Goal: Task Accomplishment & Management: Manage account settings

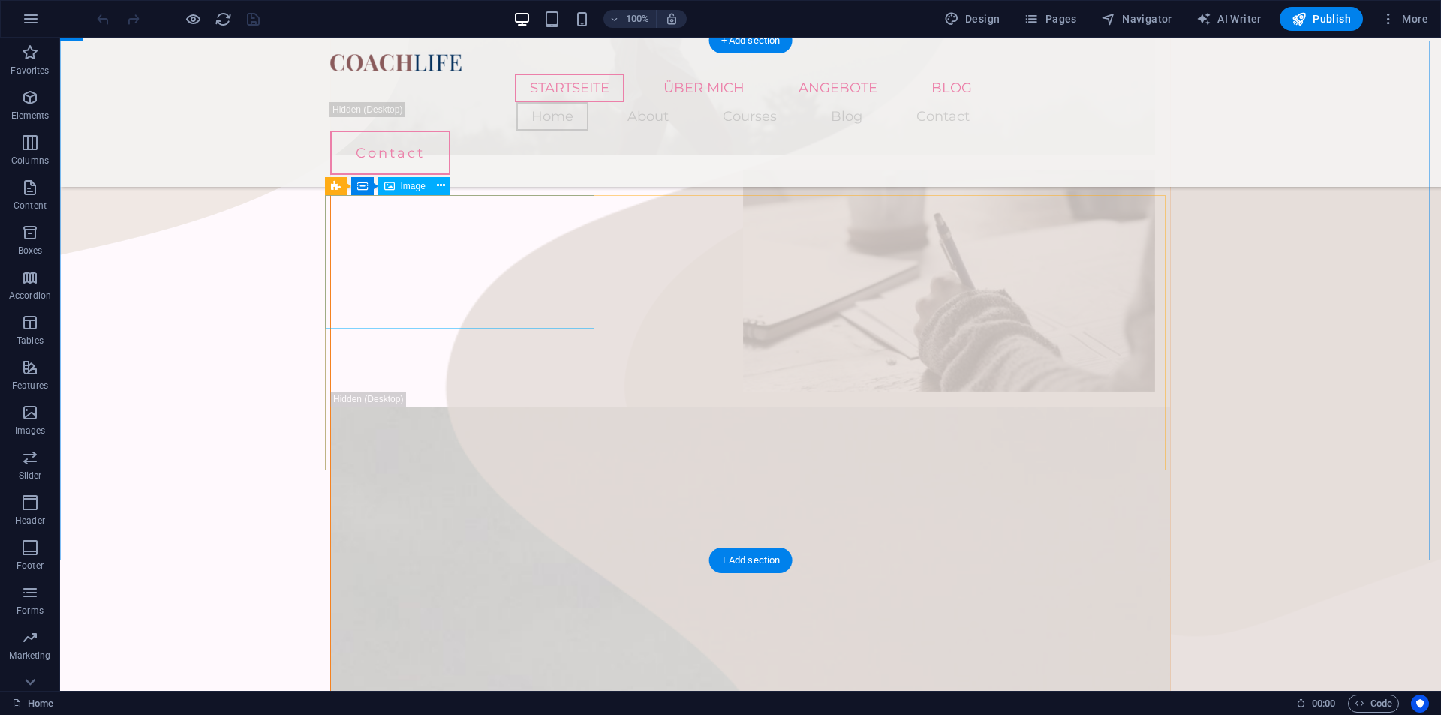
scroll to position [826, 0]
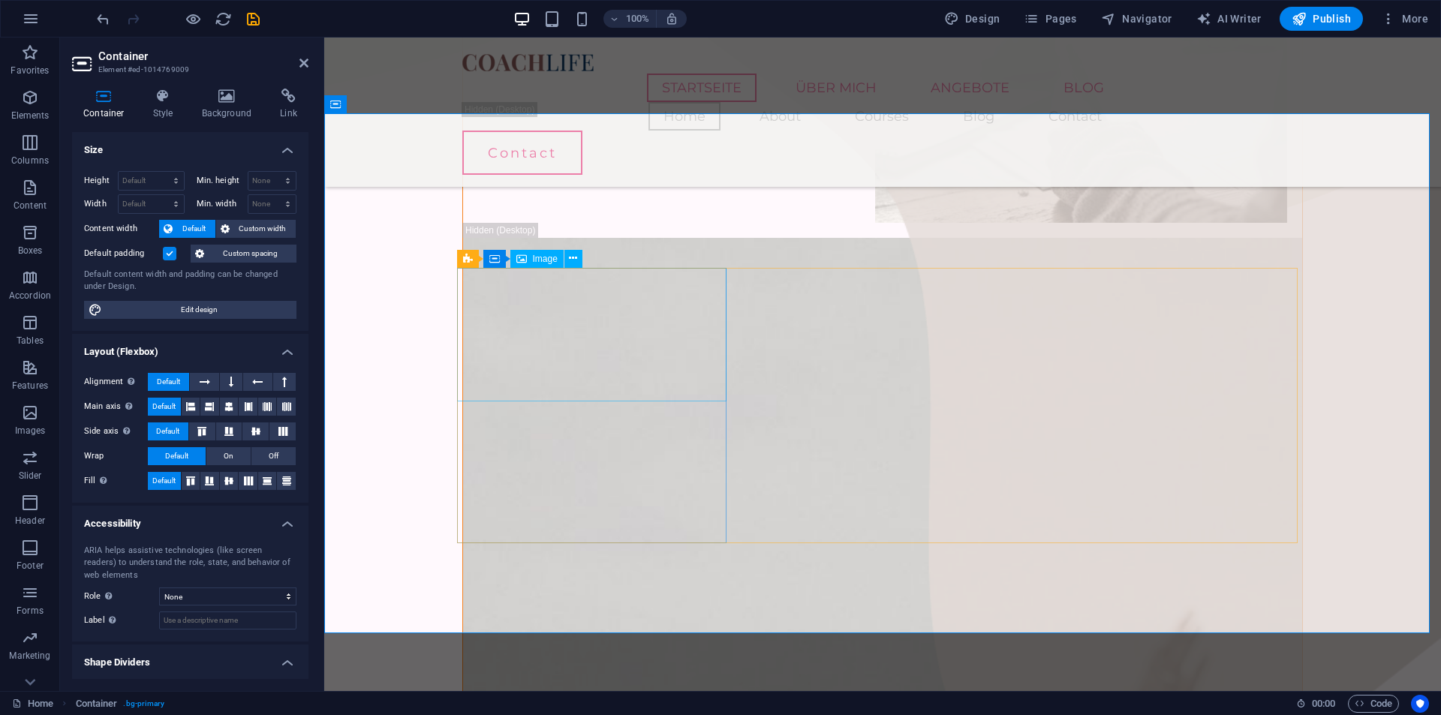
scroll to position [1126, 0]
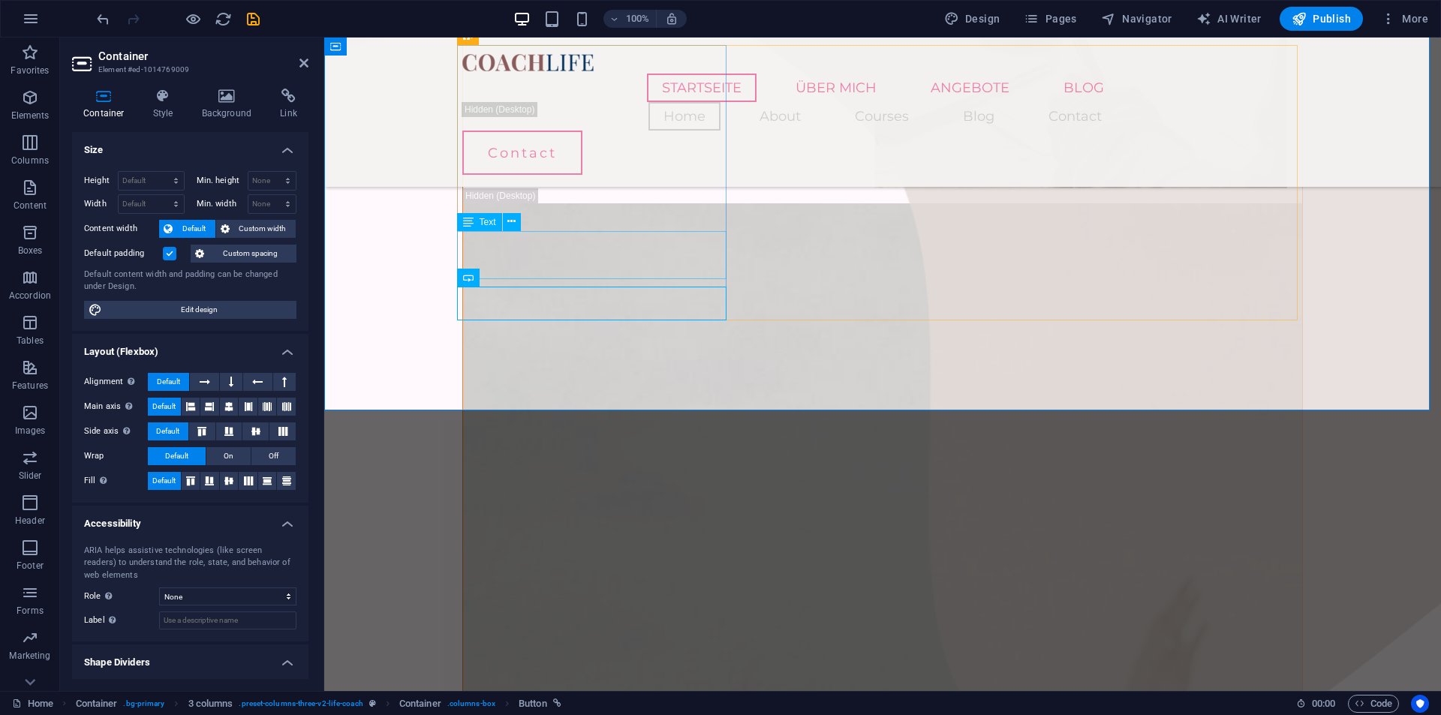
scroll to position [1051, 0]
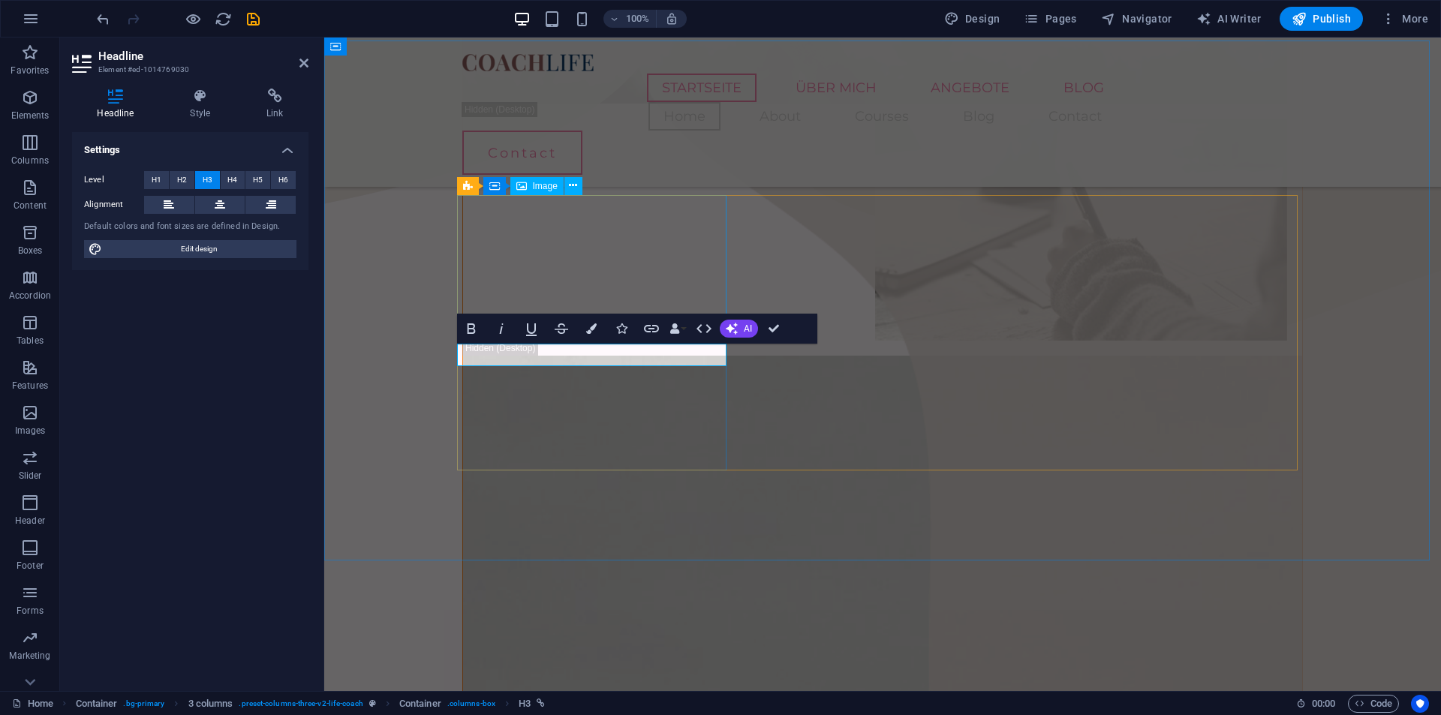
scroll to position [901, 0]
copy span "Angebot 1"
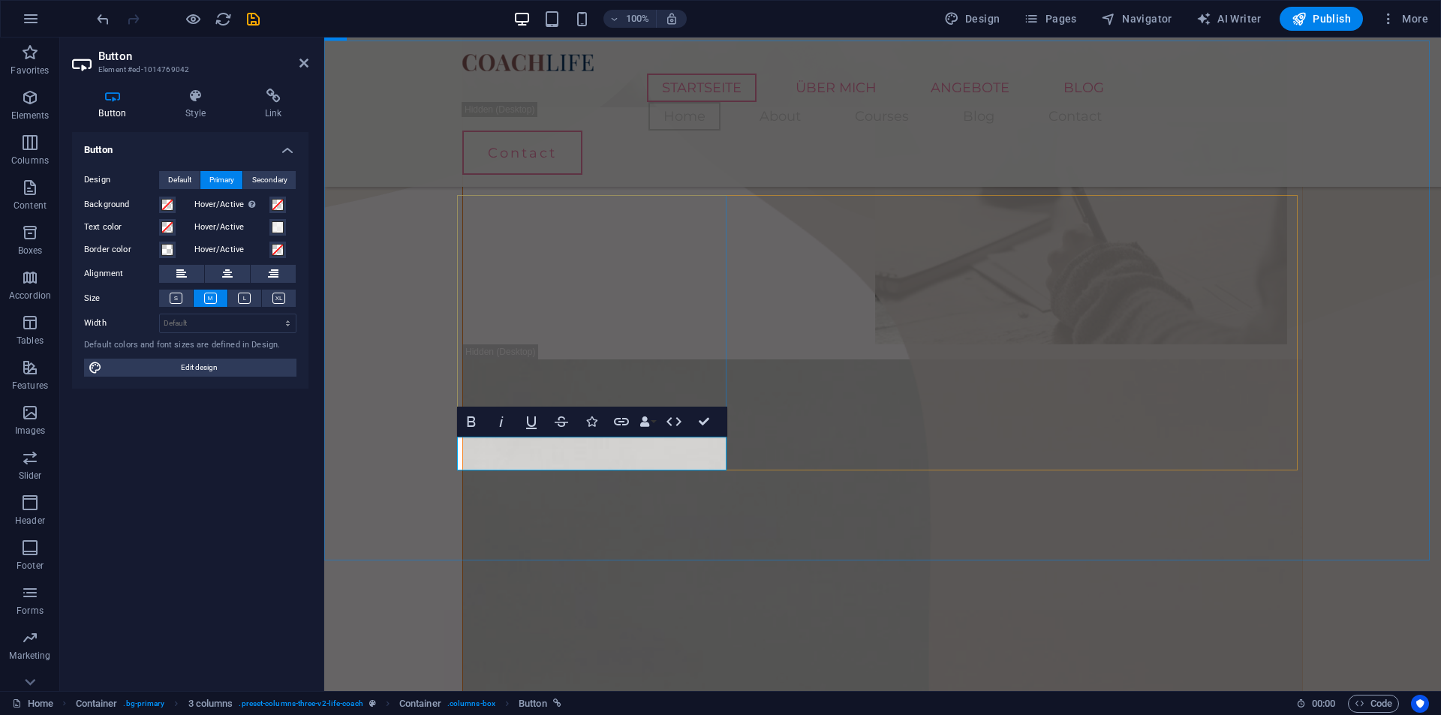
drag, startPoint x: 555, startPoint y: 449, endPoint x: 529, endPoint y: 450, distance: 25.5
drag, startPoint x: 554, startPoint y: 454, endPoint x: 459, endPoint y: 452, distance: 95.4
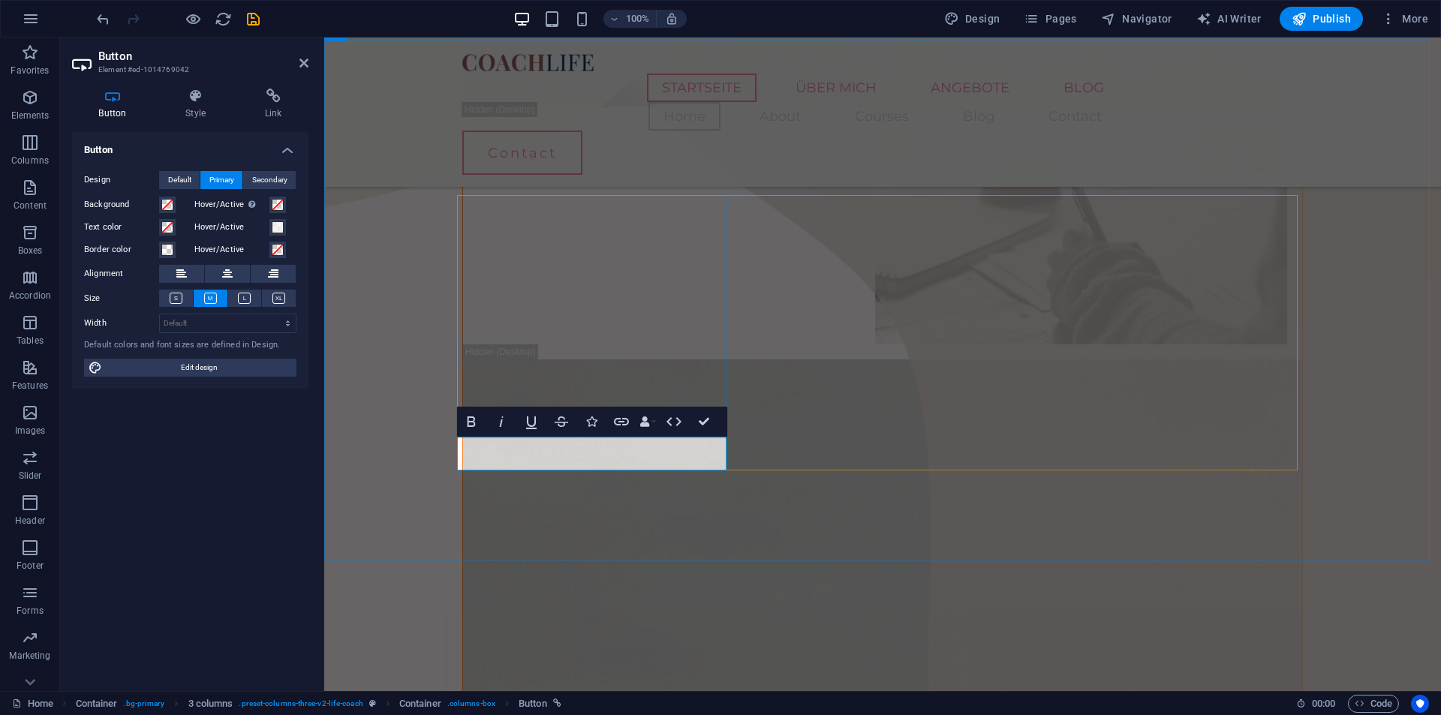
copy link "Mehr"
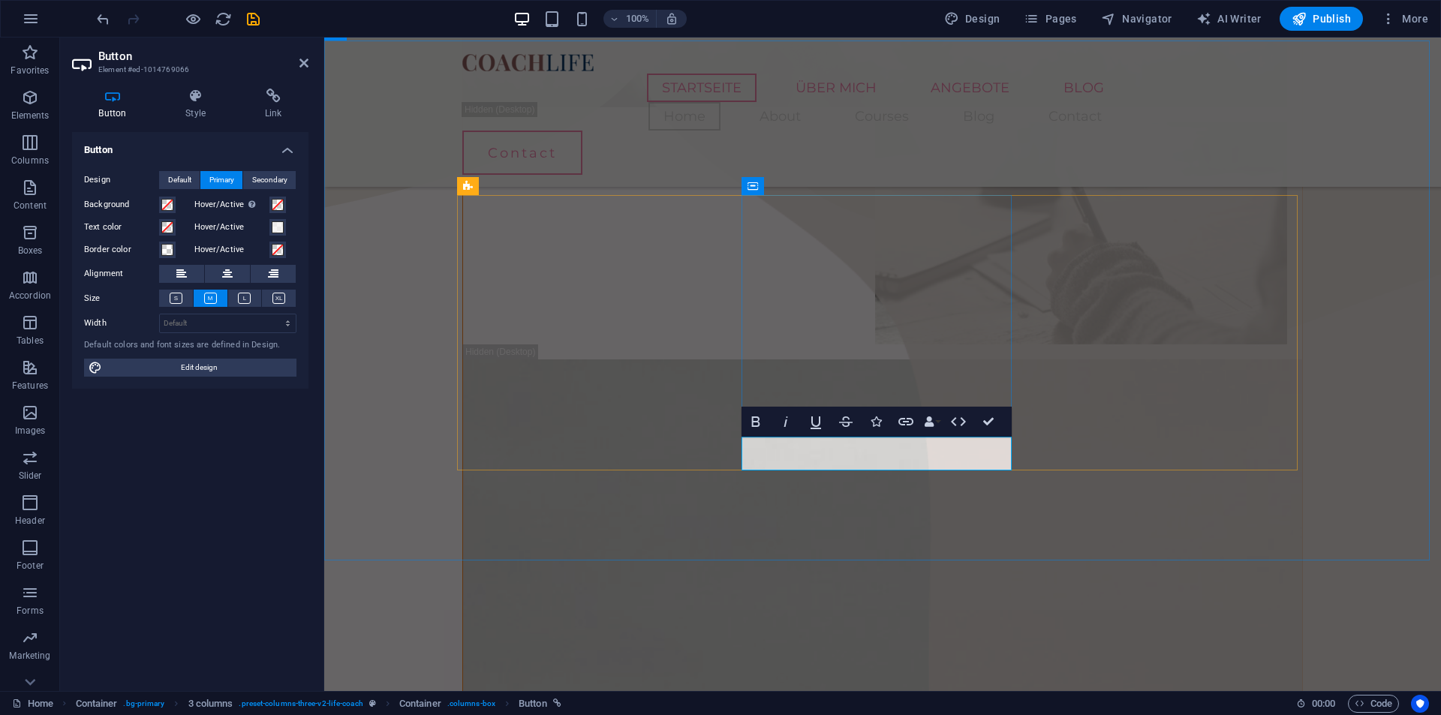
drag, startPoint x: 843, startPoint y: 447, endPoint x: 748, endPoint y: 444, distance: 95.4
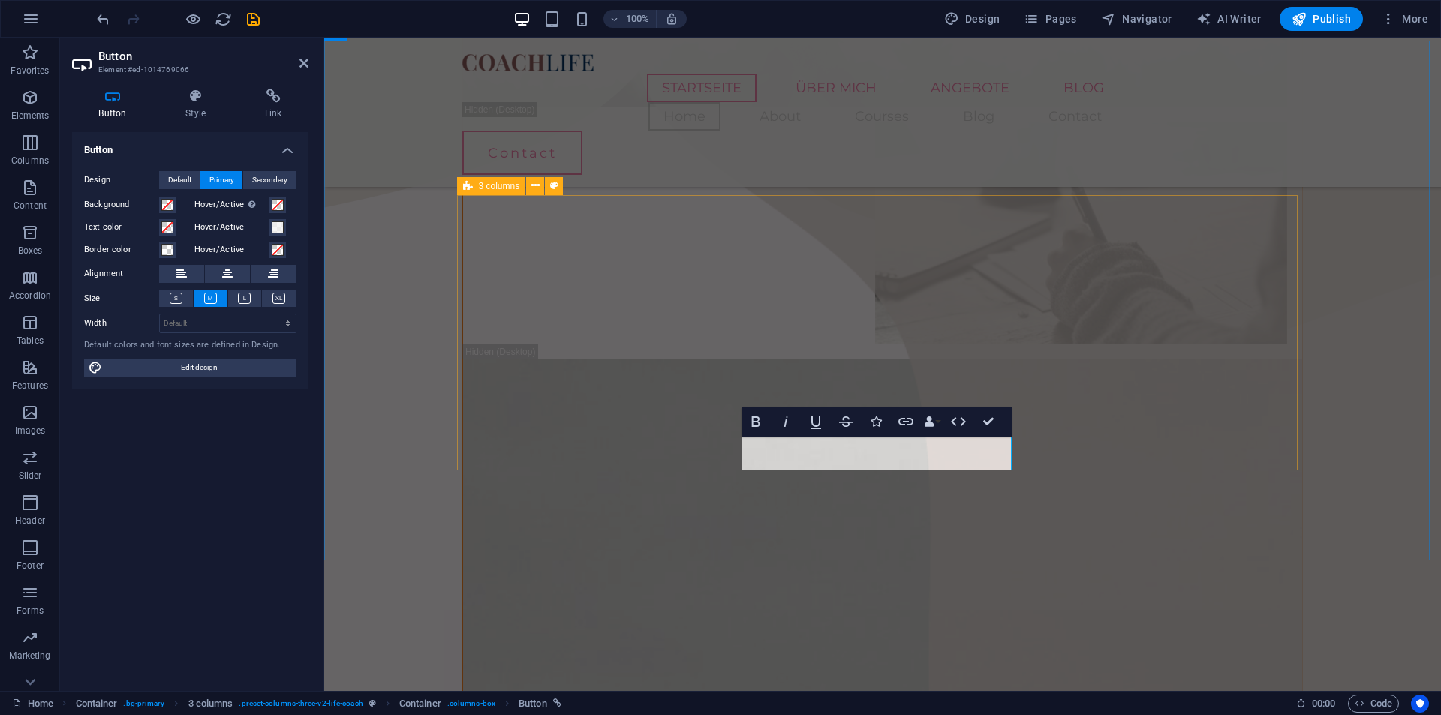
drag, startPoint x: 821, startPoint y: 444, endPoint x: 733, endPoint y: 444, distance: 87.8
copy link "Mehr"
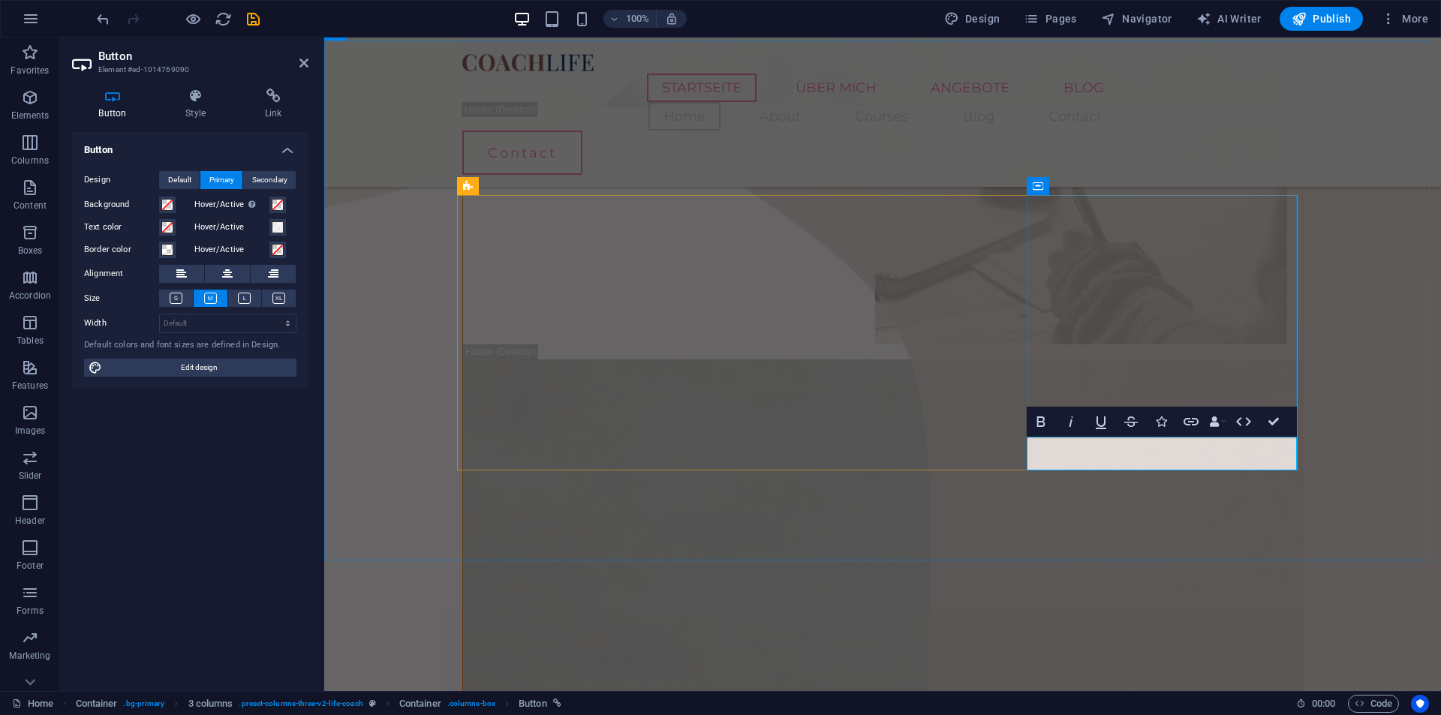
drag, startPoint x: 1123, startPoint y: 451, endPoint x: 1020, endPoint y: 444, distance: 103.1
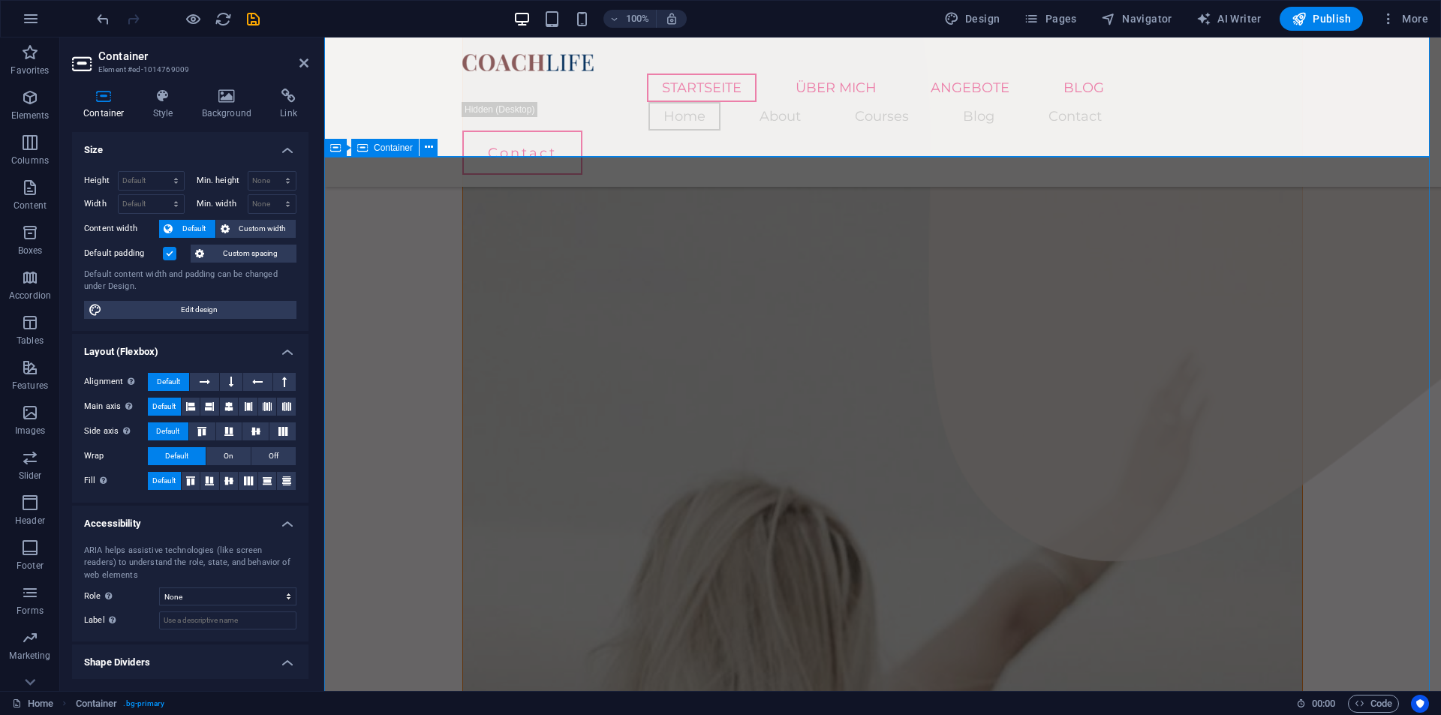
scroll to position [1276, 0]
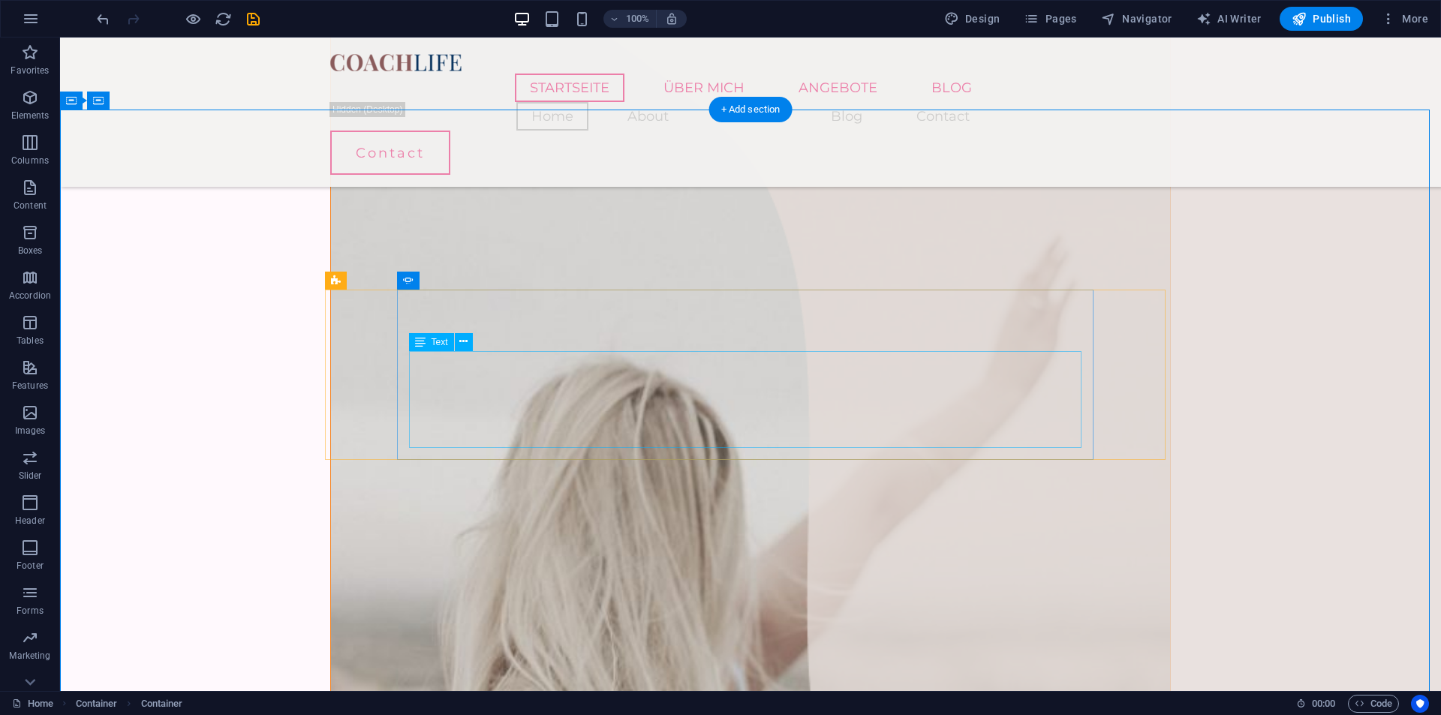
scroll to position [1351, 0]
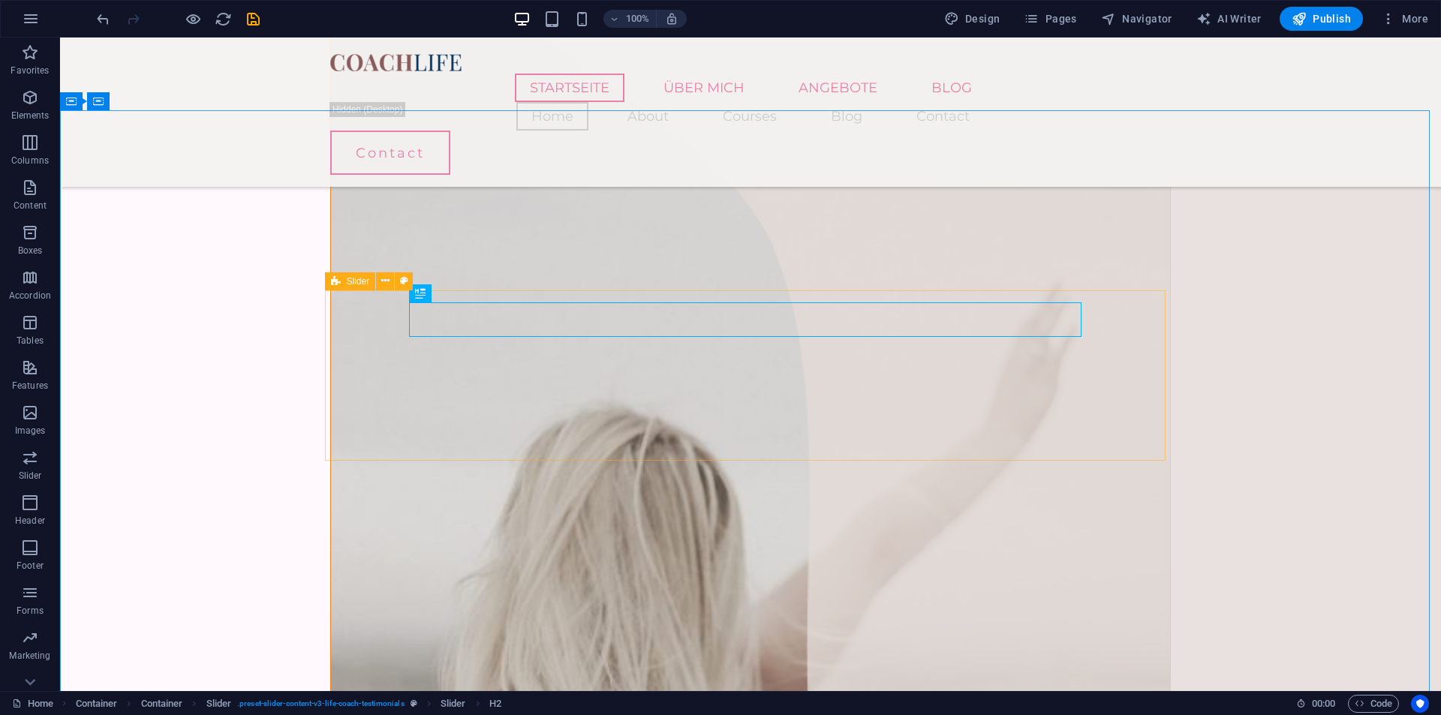
click at [348, 281] on span "Slider" at bounding box center [358, 281] width 23 height 9
click at [354, 285] on span "Slider" at bounding box center [358, 281] width 23 height 9
drag, startPoint x: 354, startPoint y: 285, endPoint x: 29, endPoint y: 247, distance: 326.6
click at [354, 285] on span "Slider" at bounding box center [358, 281] width 23 height 9
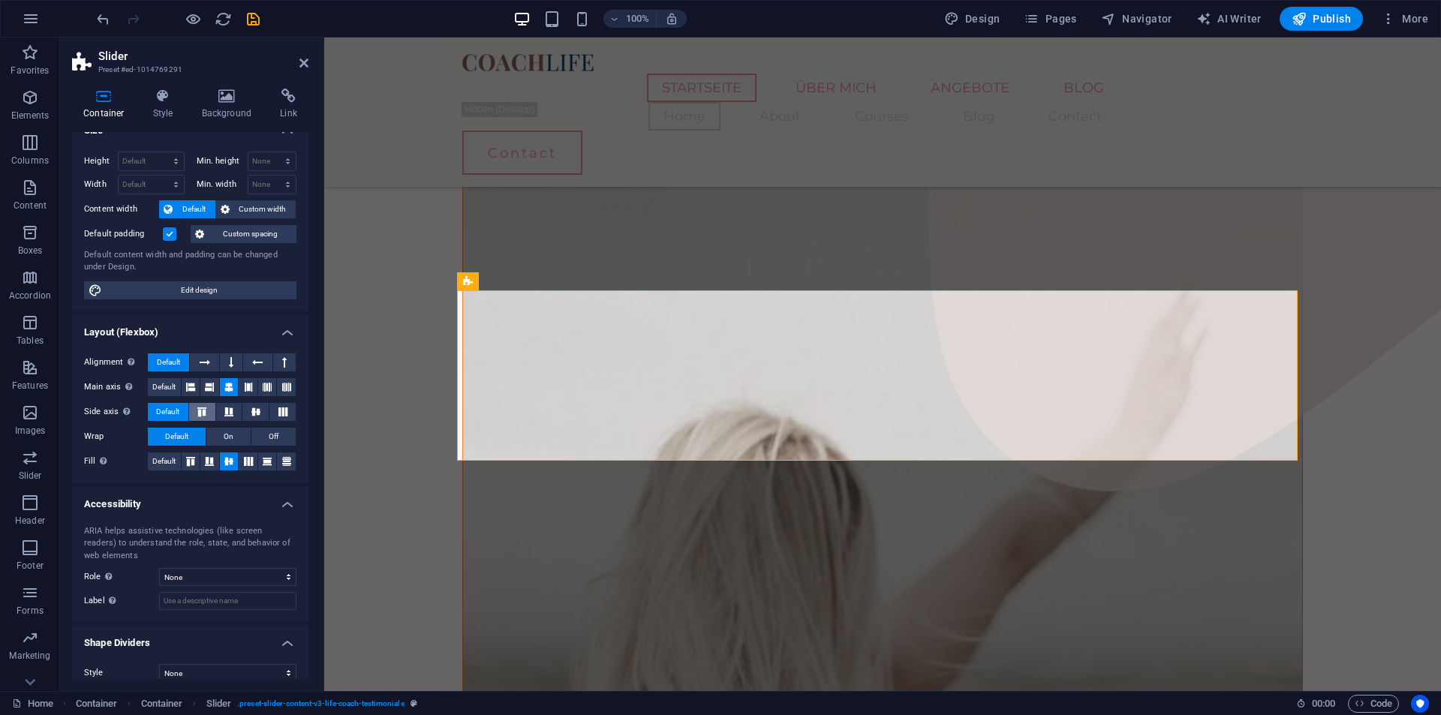
scroll to position [0, 0]
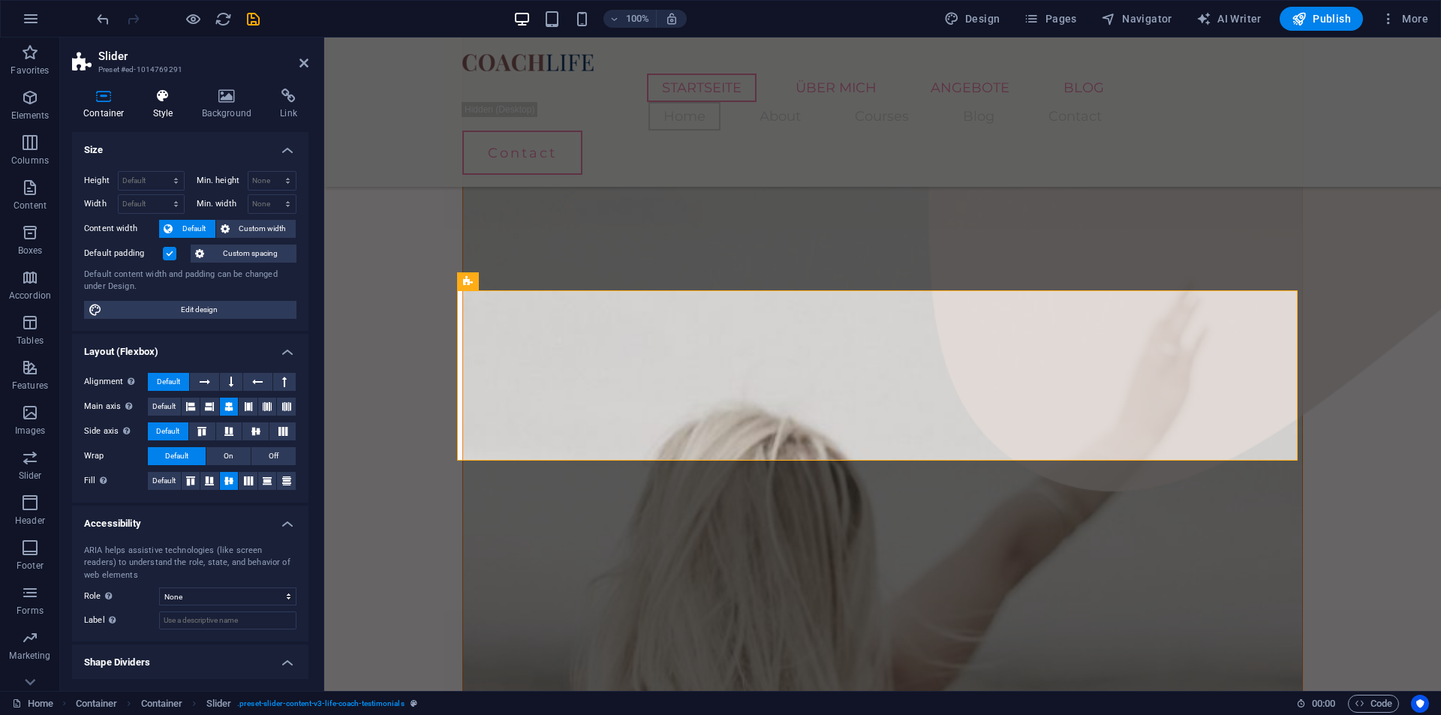
click at [187, 116] on h4 "Style" at bounding box center [166, 105] width 49 height 32
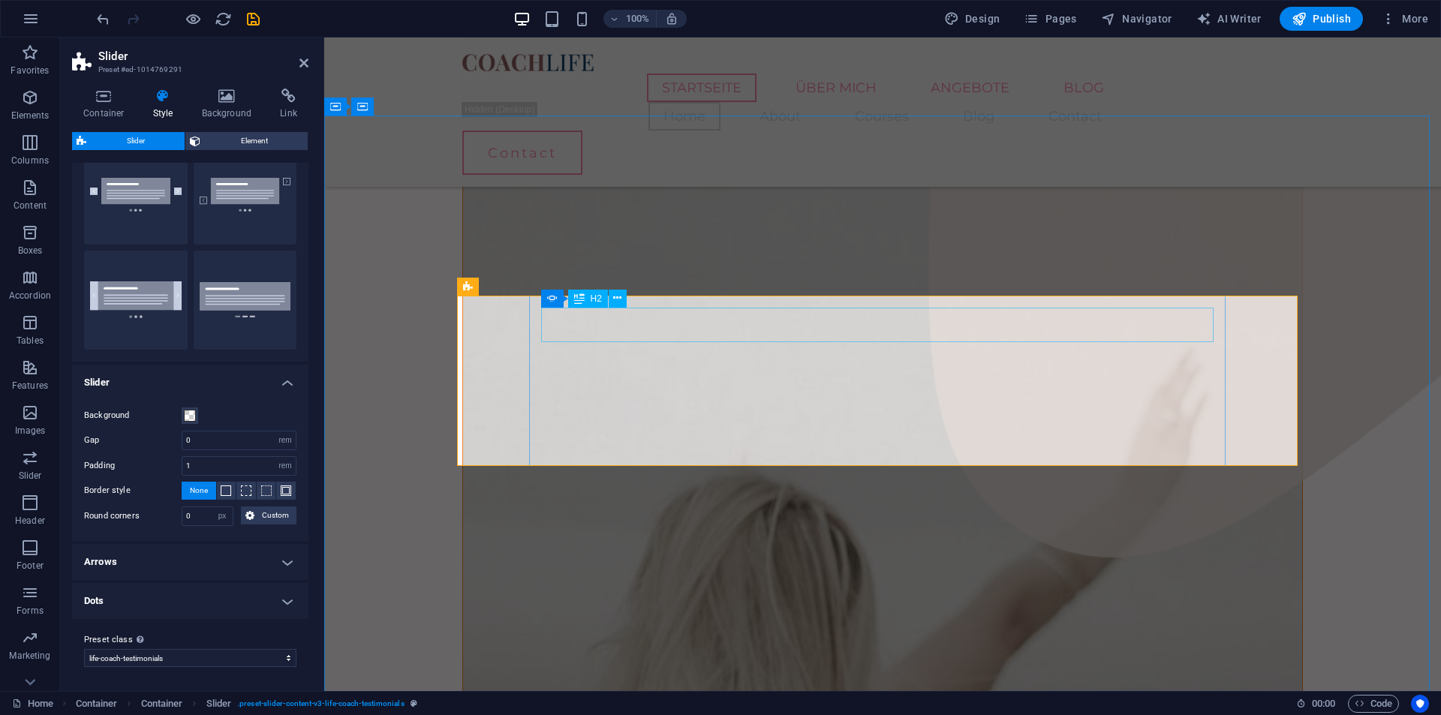
scroll to position [1276, 0]
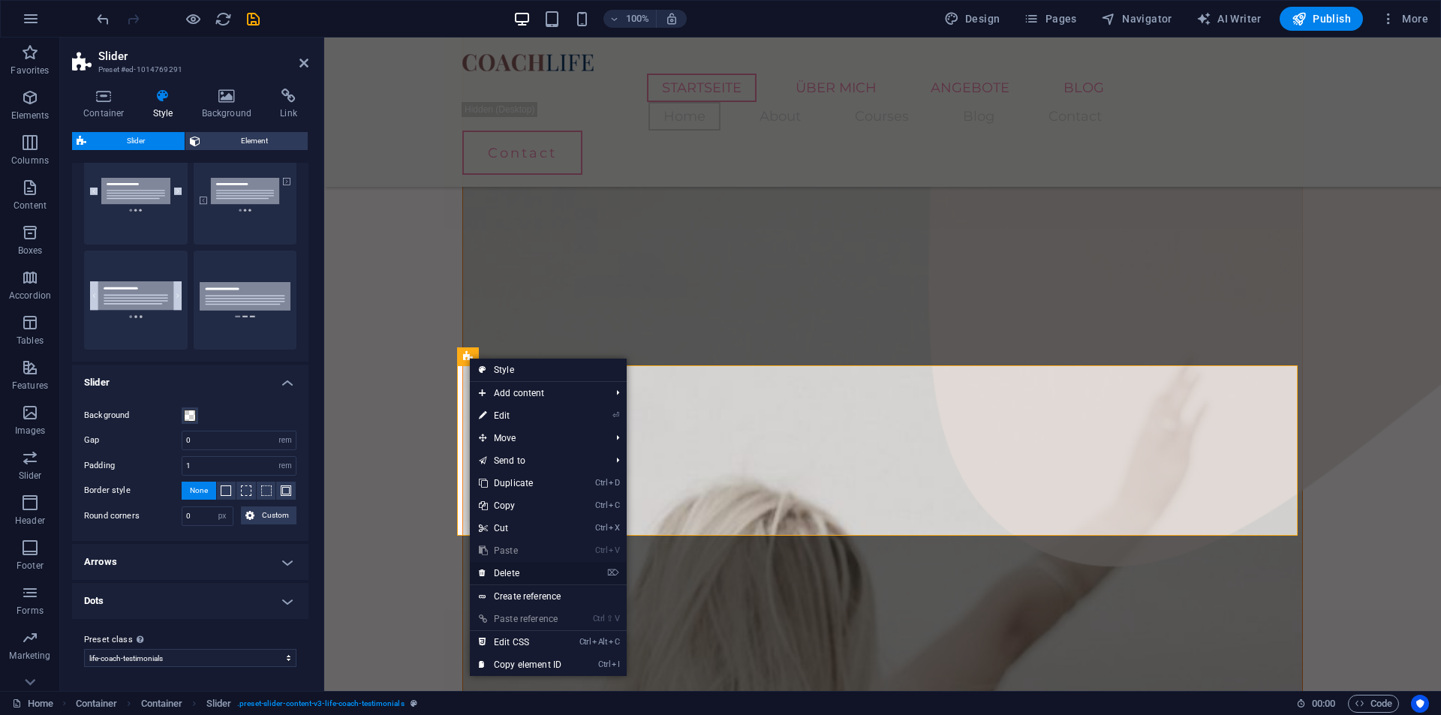
click at [532, 573] on link "⌦ Delete" at bounding box center [520, 573] width 101 height 23
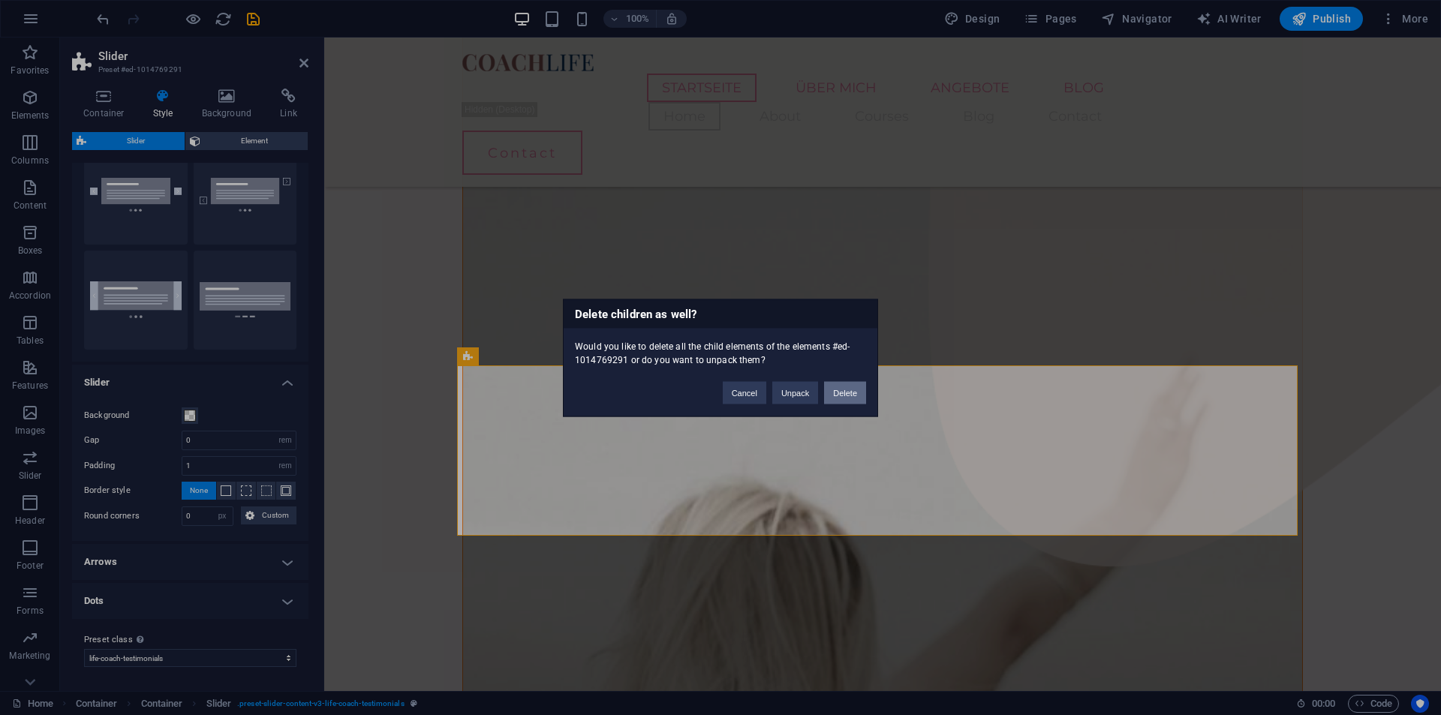
click at [838, 392] on button "Delete" at bounding box center [845, 392] width 42 height 23
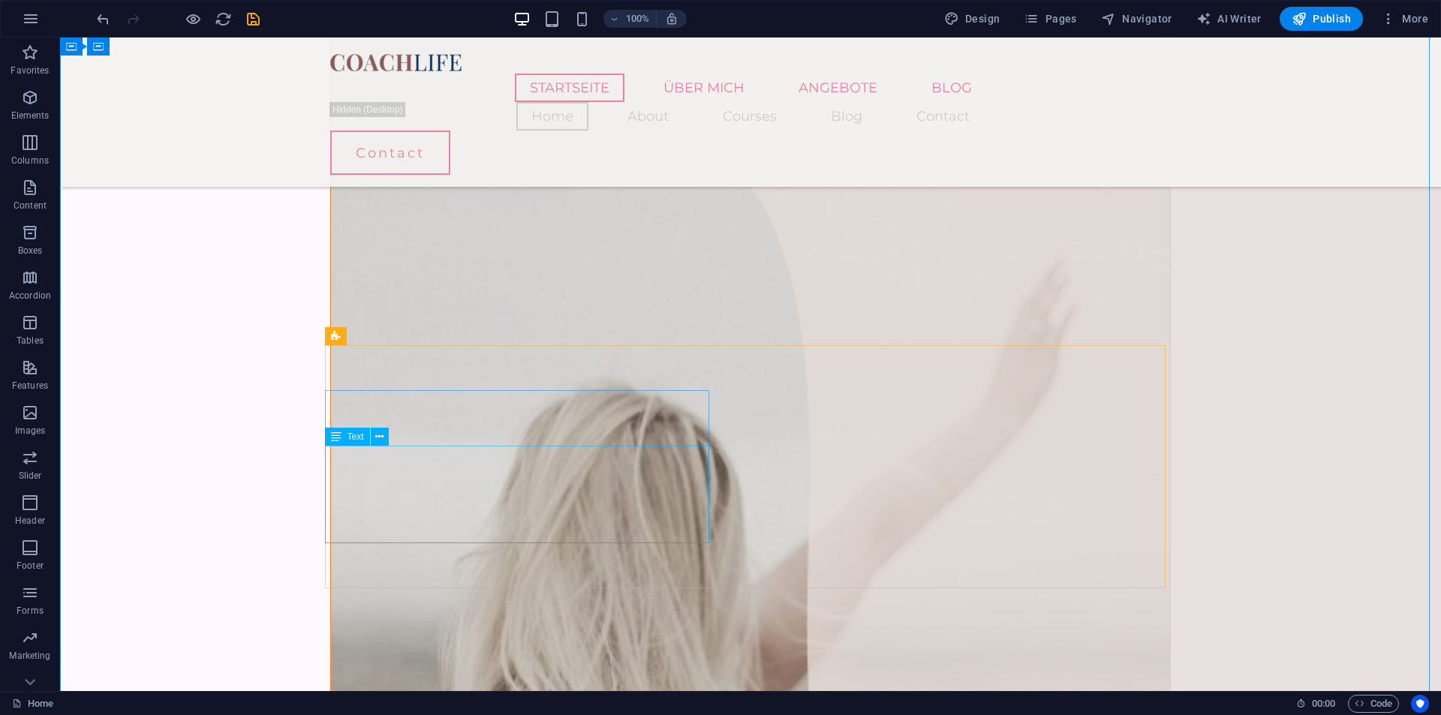
scroll to position [1351, 0]
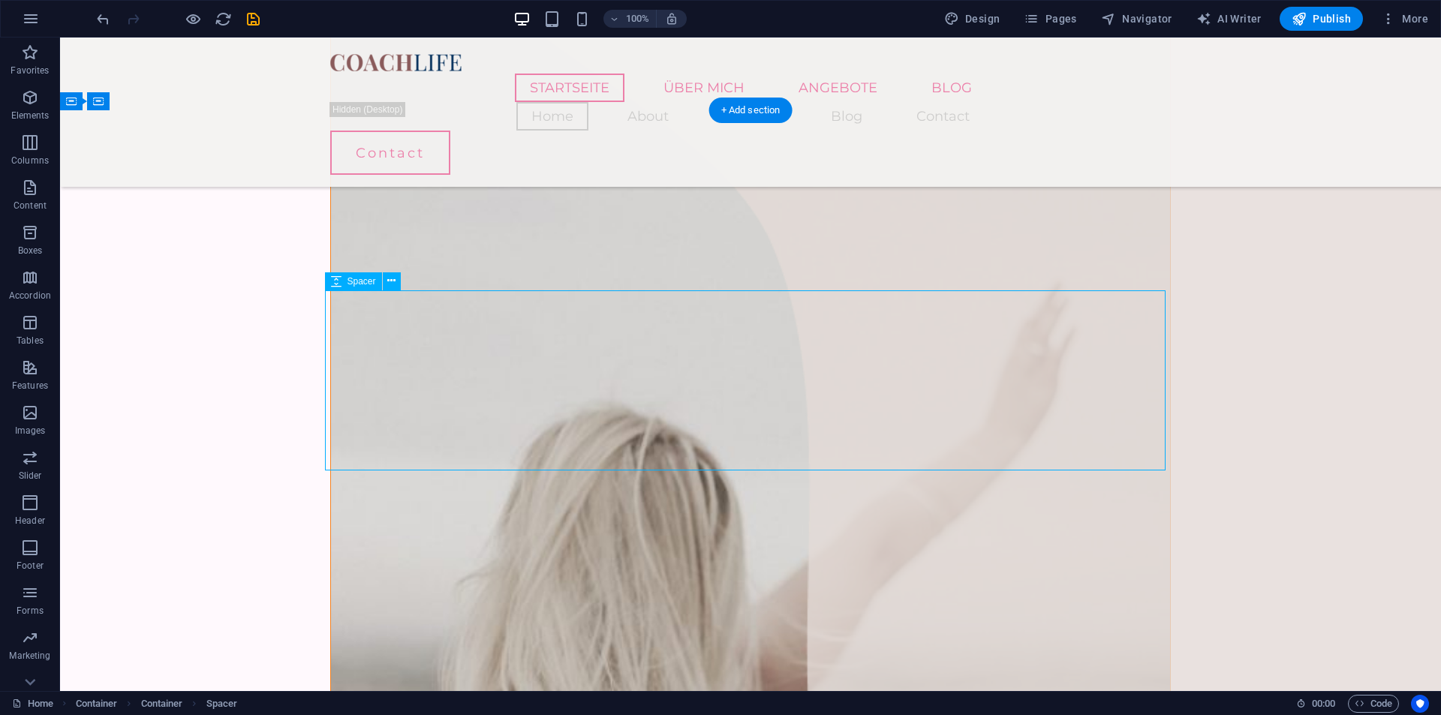
select select "px"
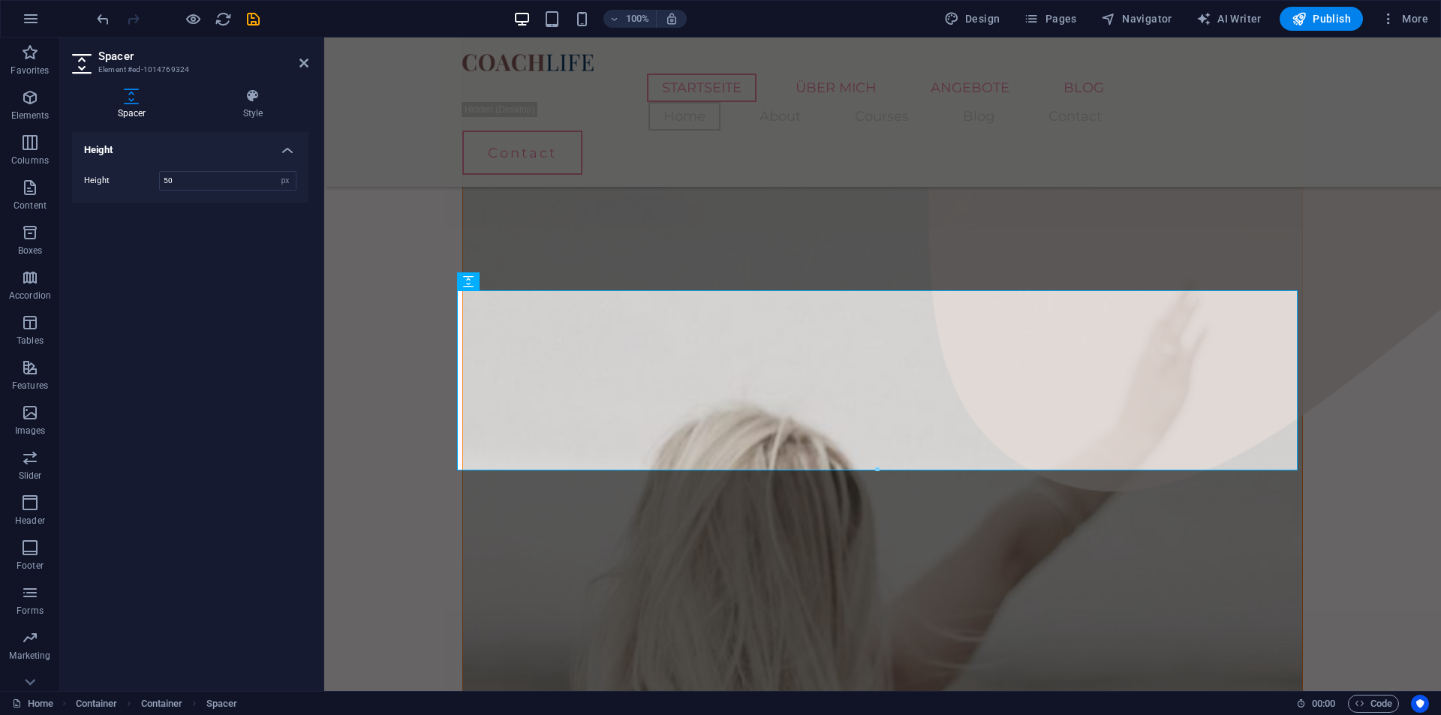
type input "50"
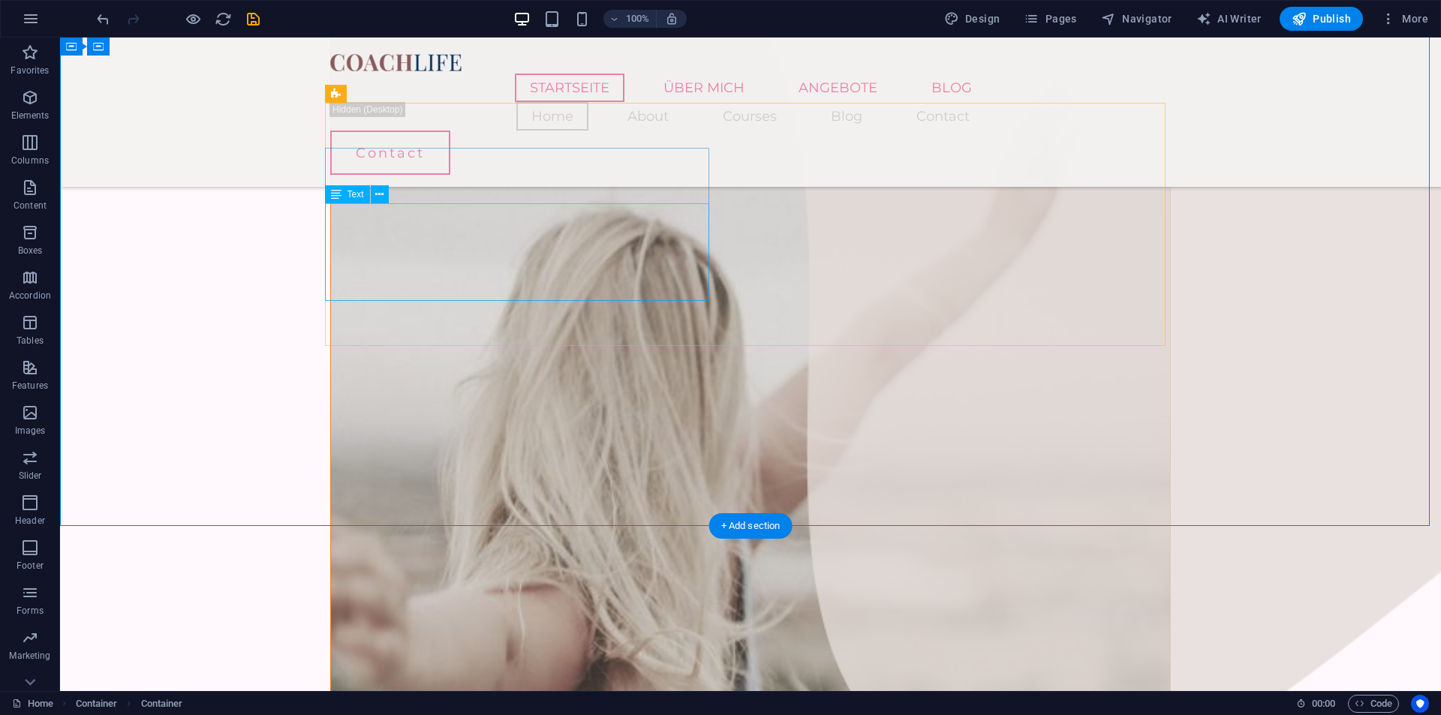
scroll to position [1502, 0]
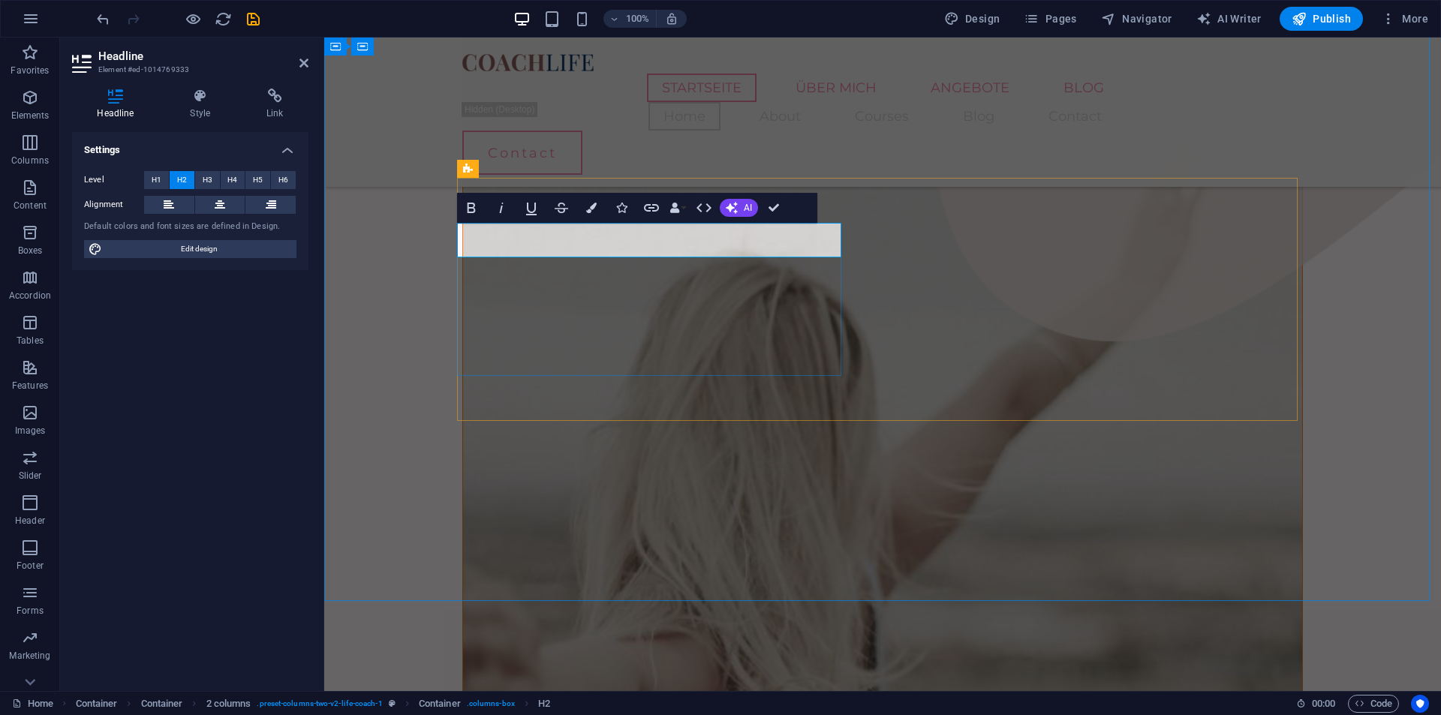
drag, startPoint x: 574, startPoint y: 231, endPoint x: 420, endPoint y: 245, distance: 154.5
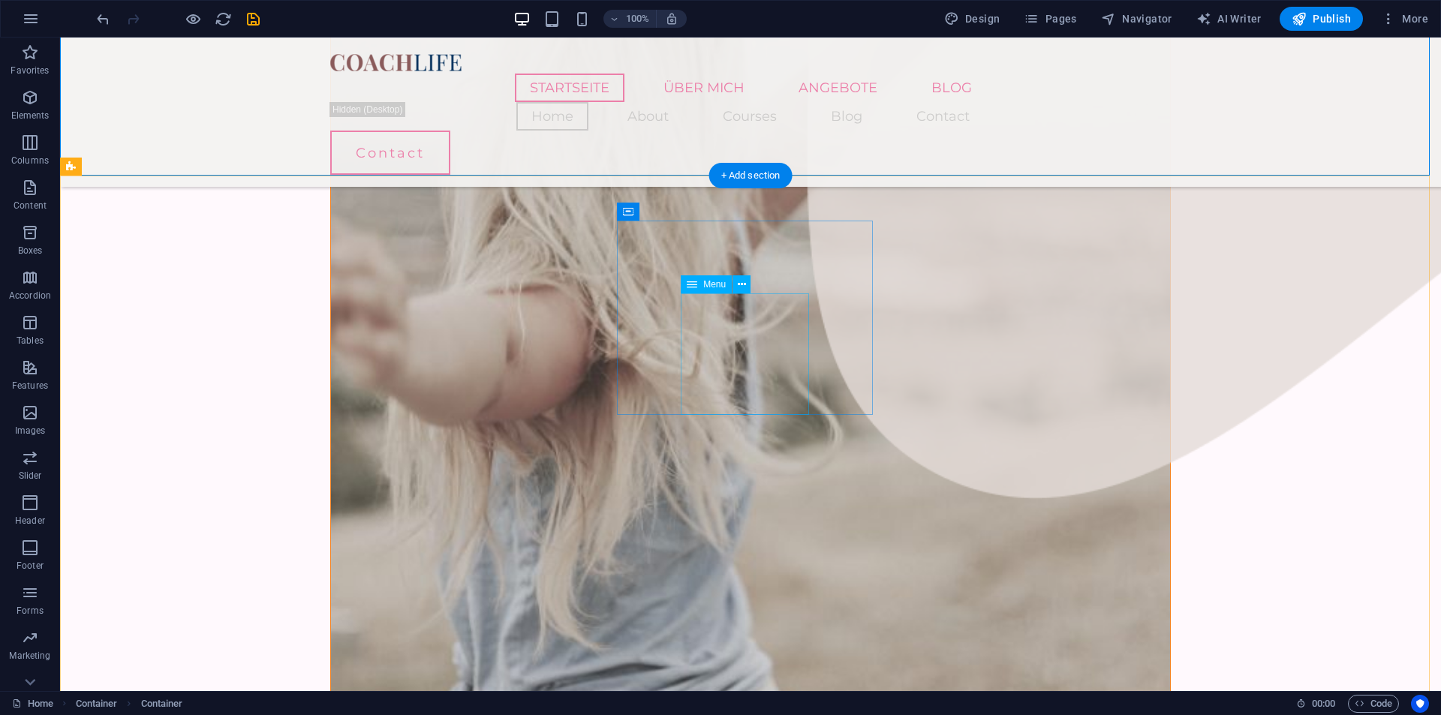
scroll to position [1942, 0]
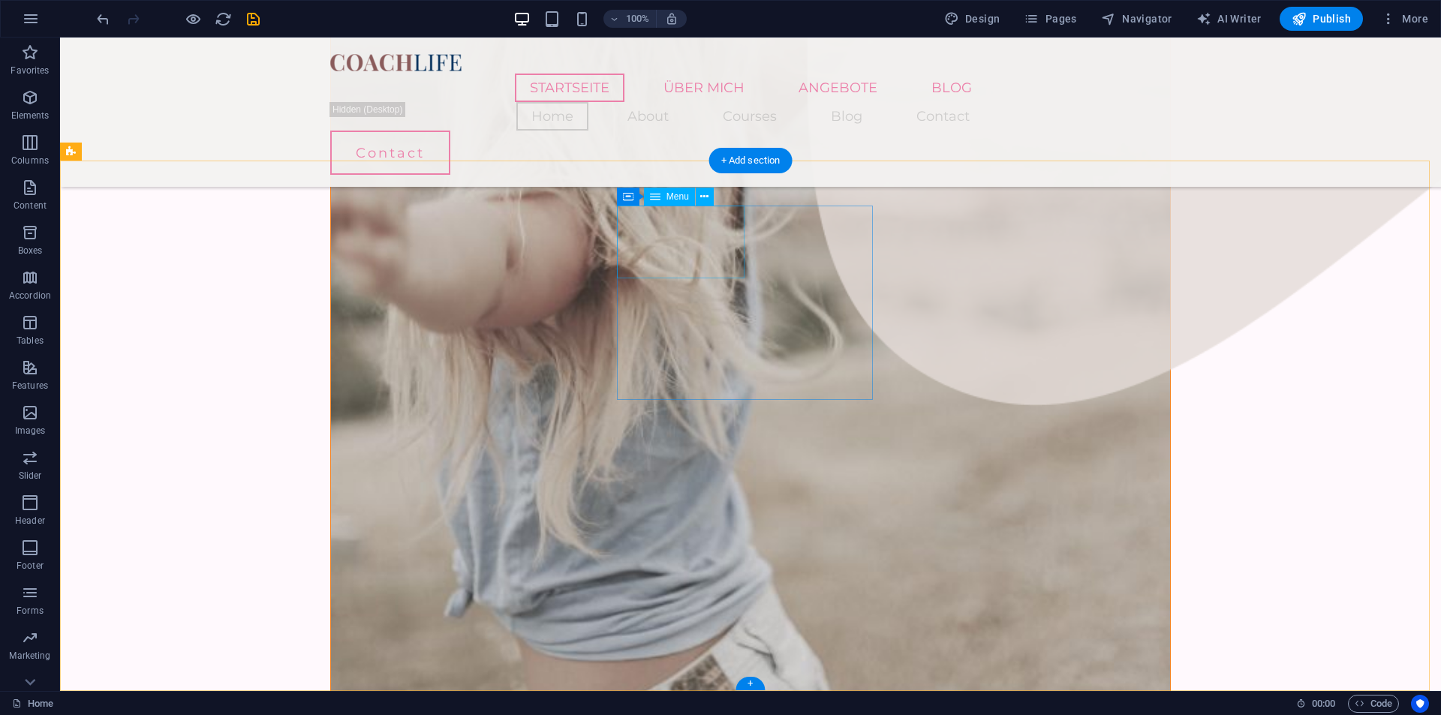
select select
select select "1"
select select
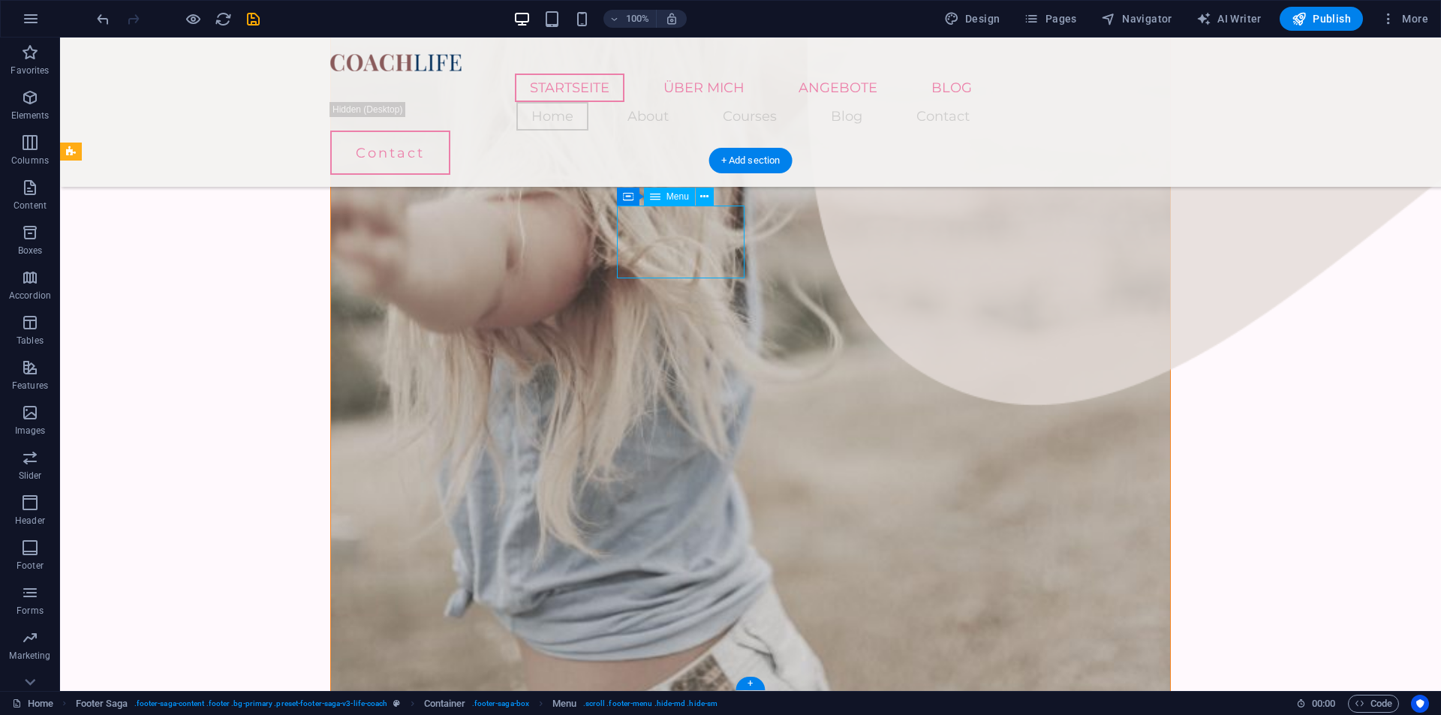
select select "2"
select select
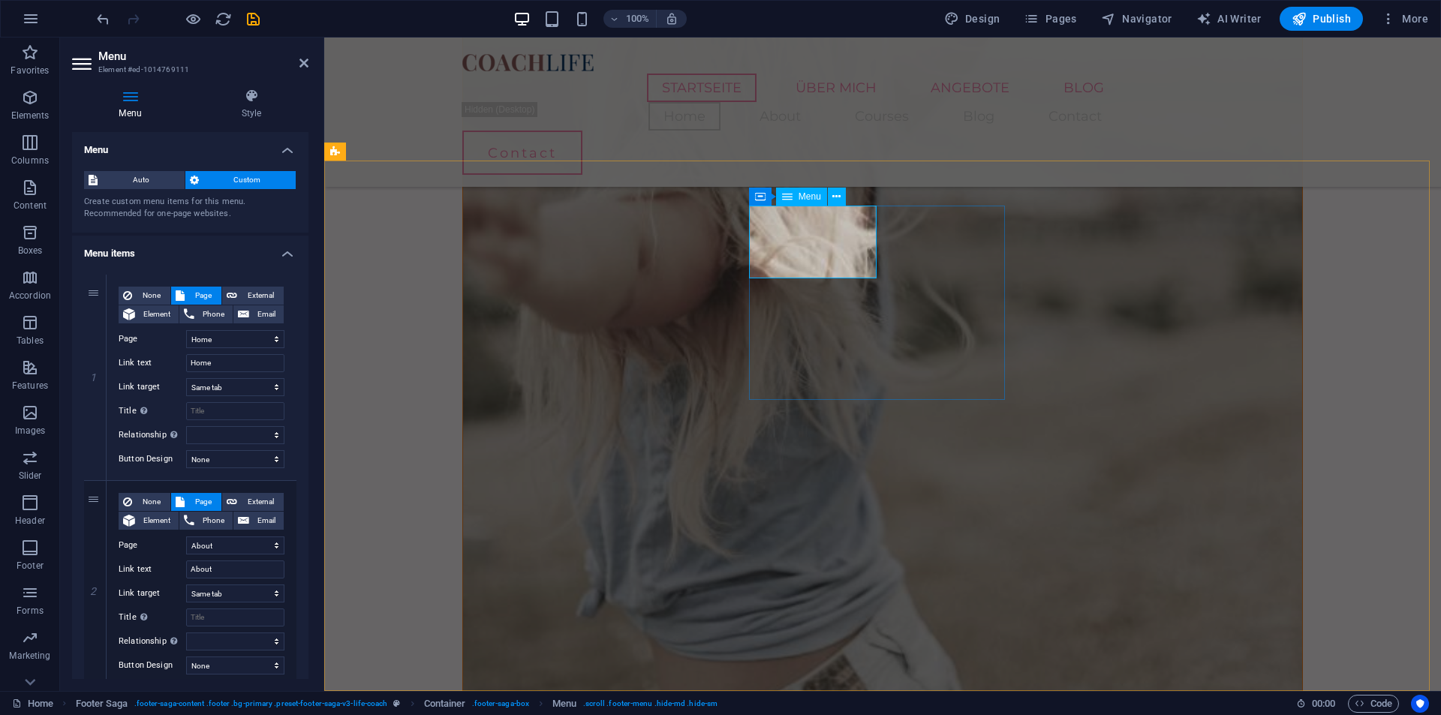
click at [219, 361] on input "Home" at bounding box center [235, 363] width 98 height 18
type input "St"
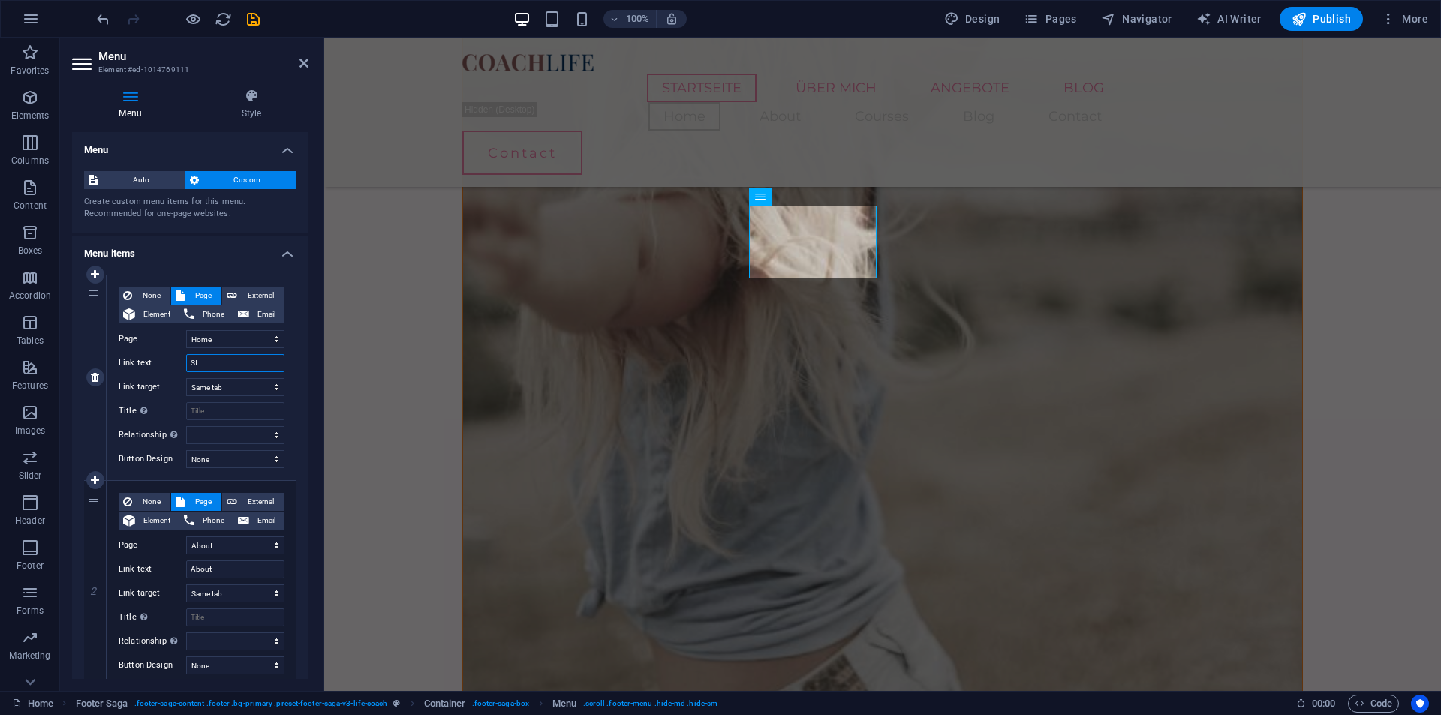
select select
type input "Start"
select select
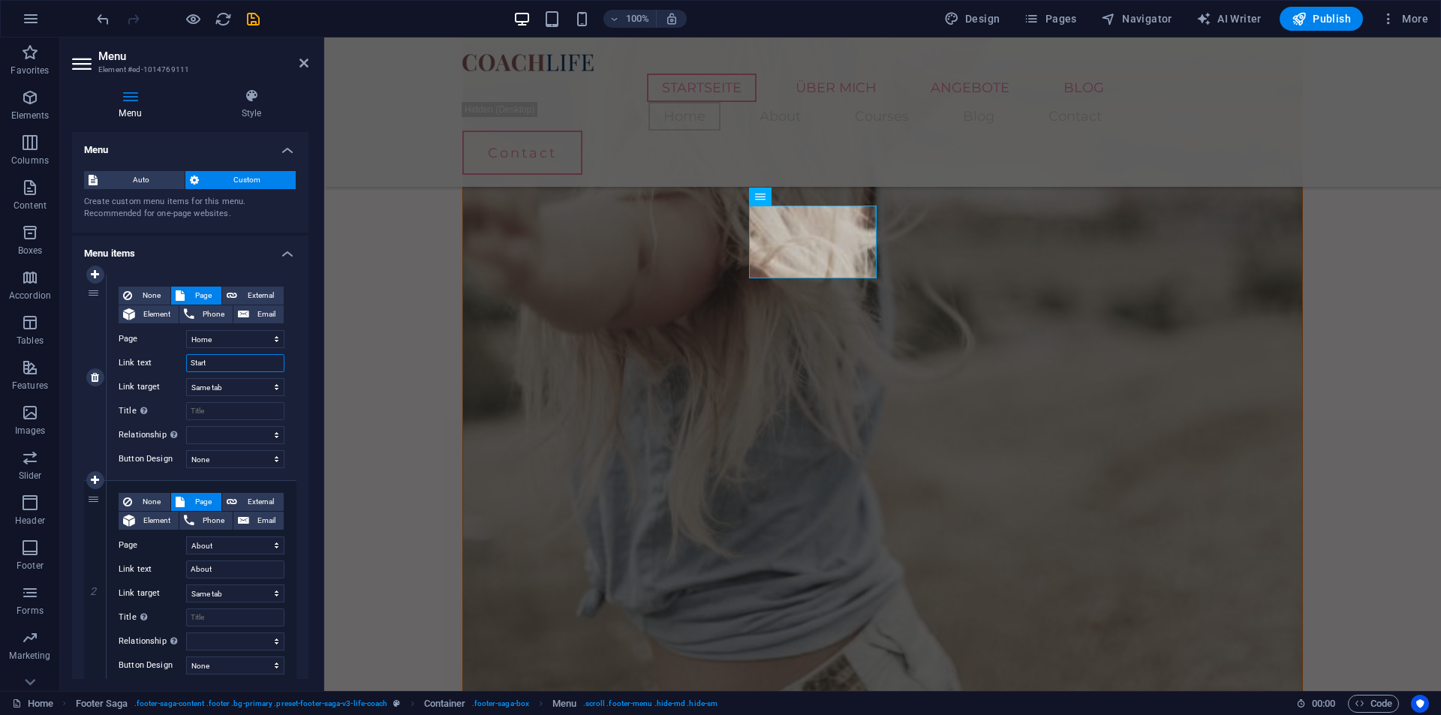
select select
type input "Startseite"
select select
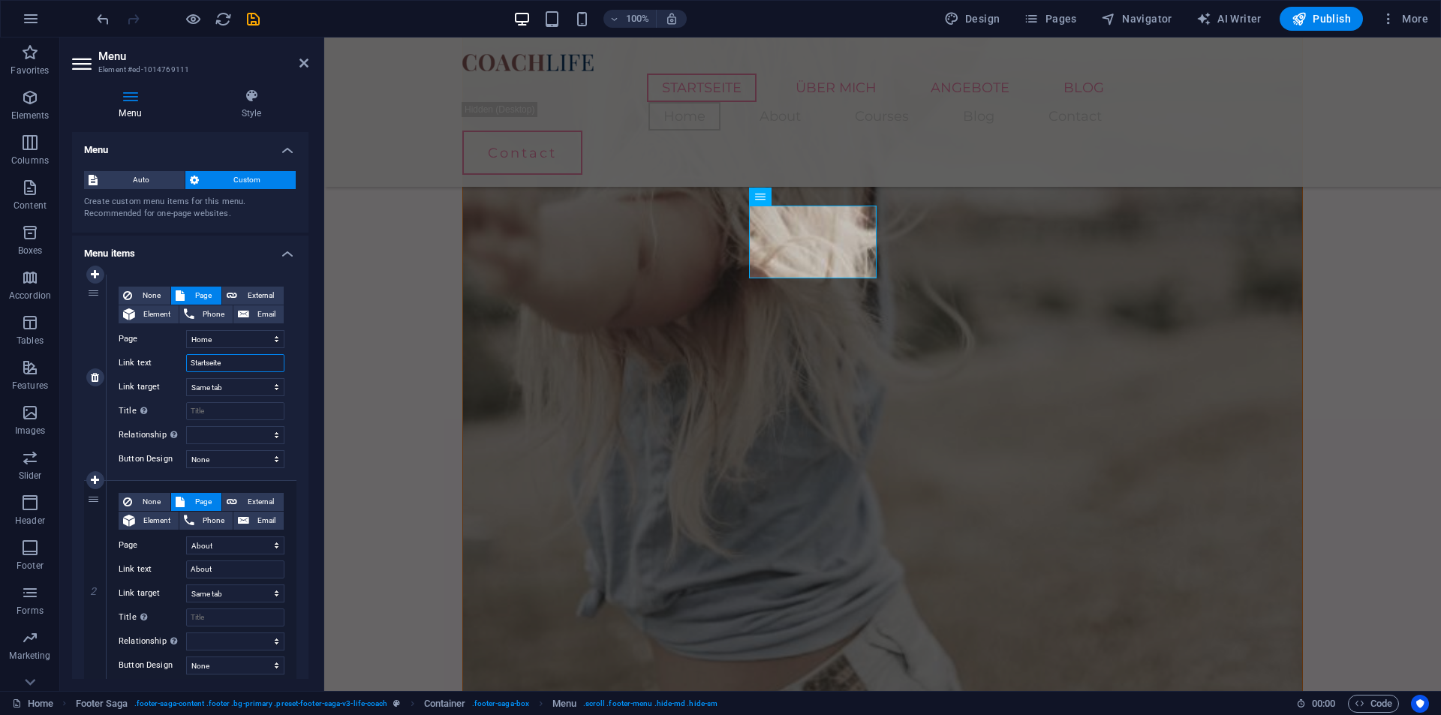
select select
type input "Startseite"
click at [217, 571] on input "About" at bounding box center [235, 570] width 98 height 18
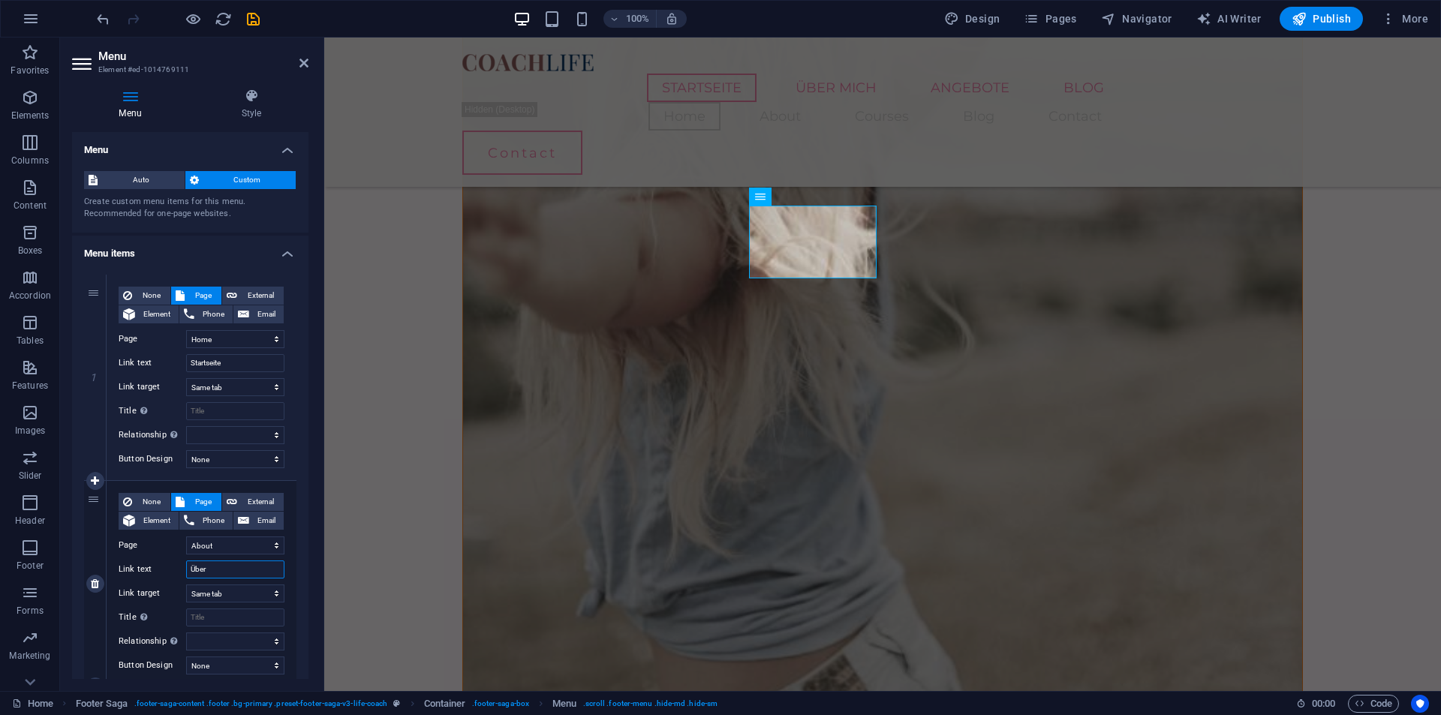
type input "Über m"
select select
type input "Über mich"
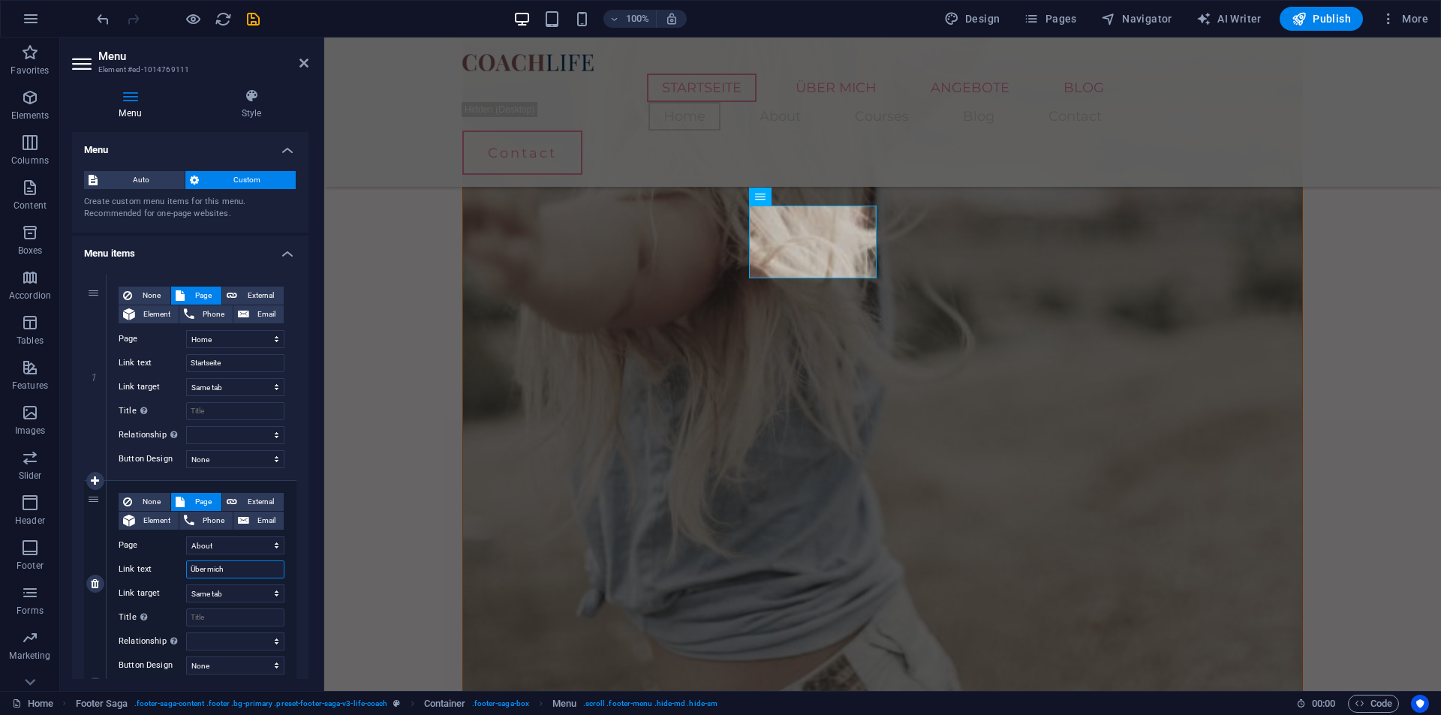
select select
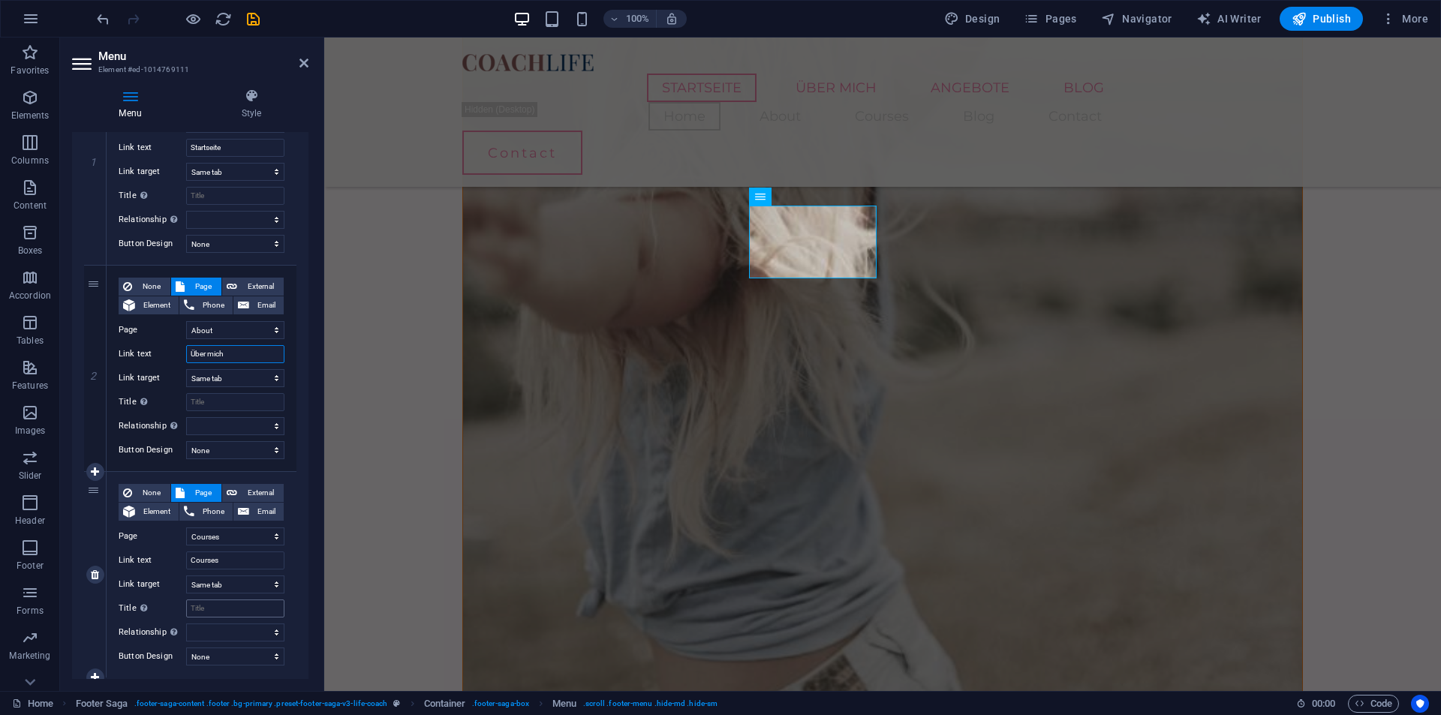
scroll to position [256, 0]
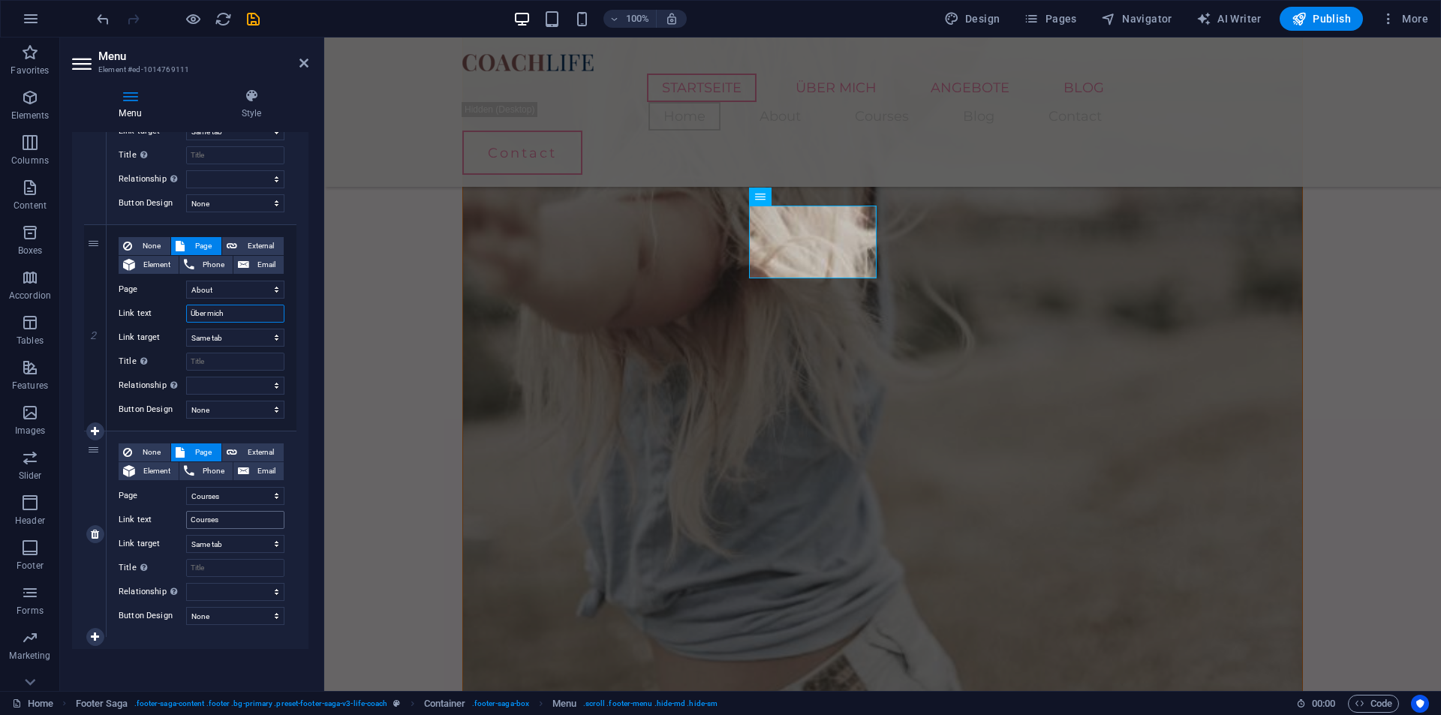
type input "Über mich"
click at [230, 517] on input "Courses" at bounding box center [235, 520] width 98 height 18
type input "Angebote"
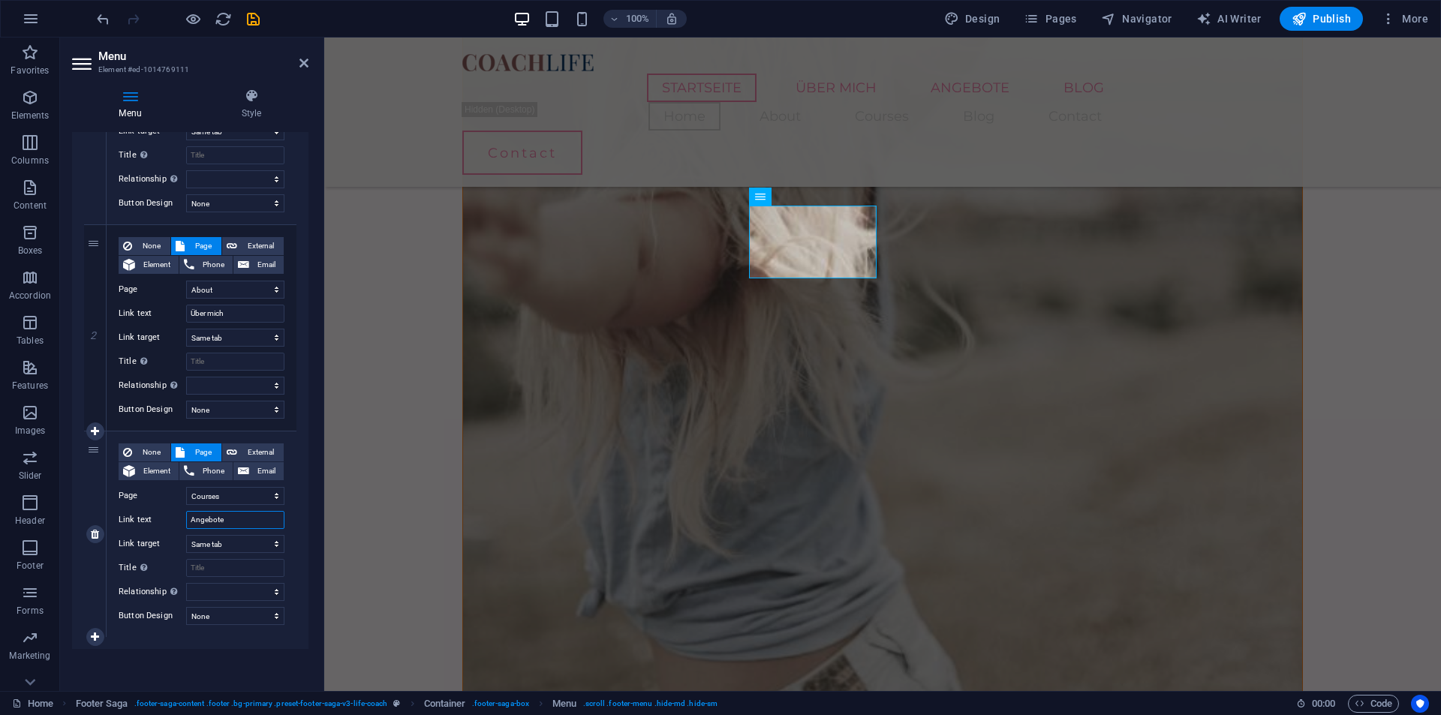
select select
type input "Angebote"
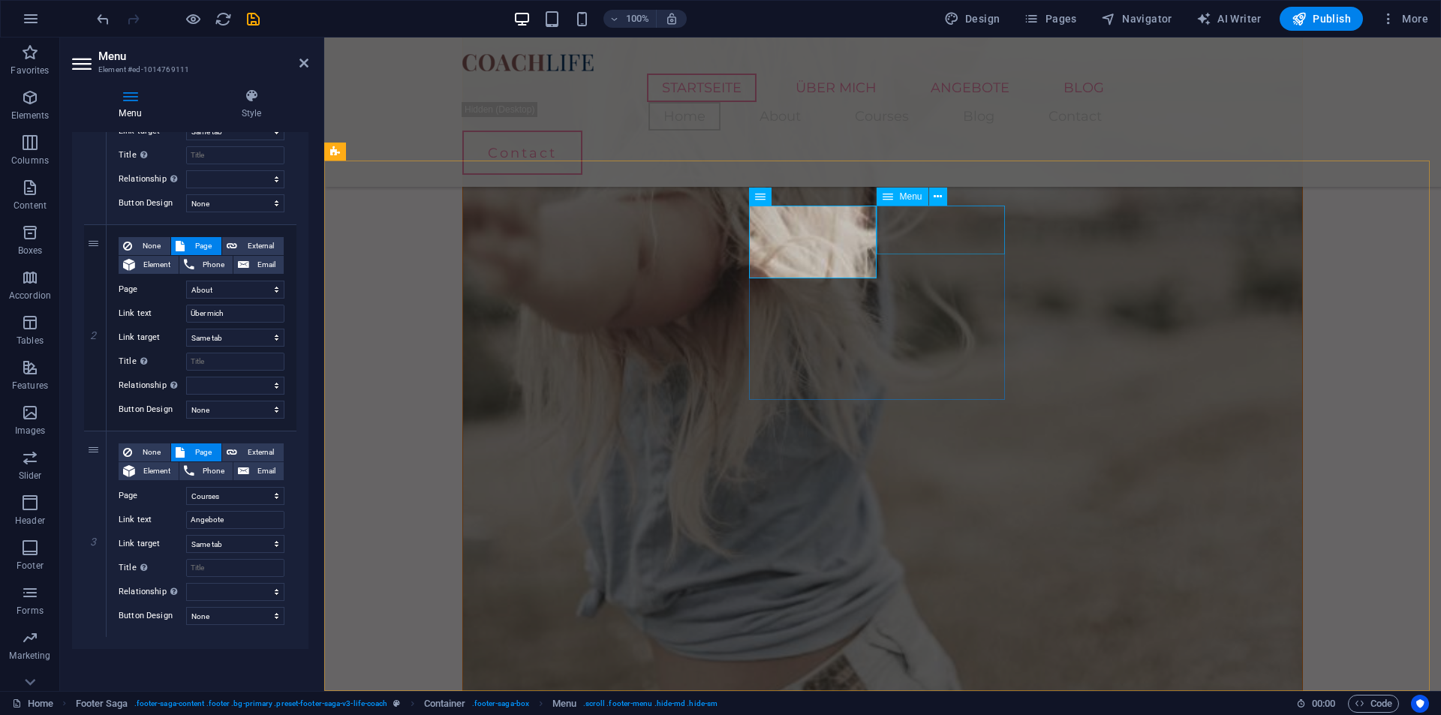
select select "3"
select select
select select "4"
select select
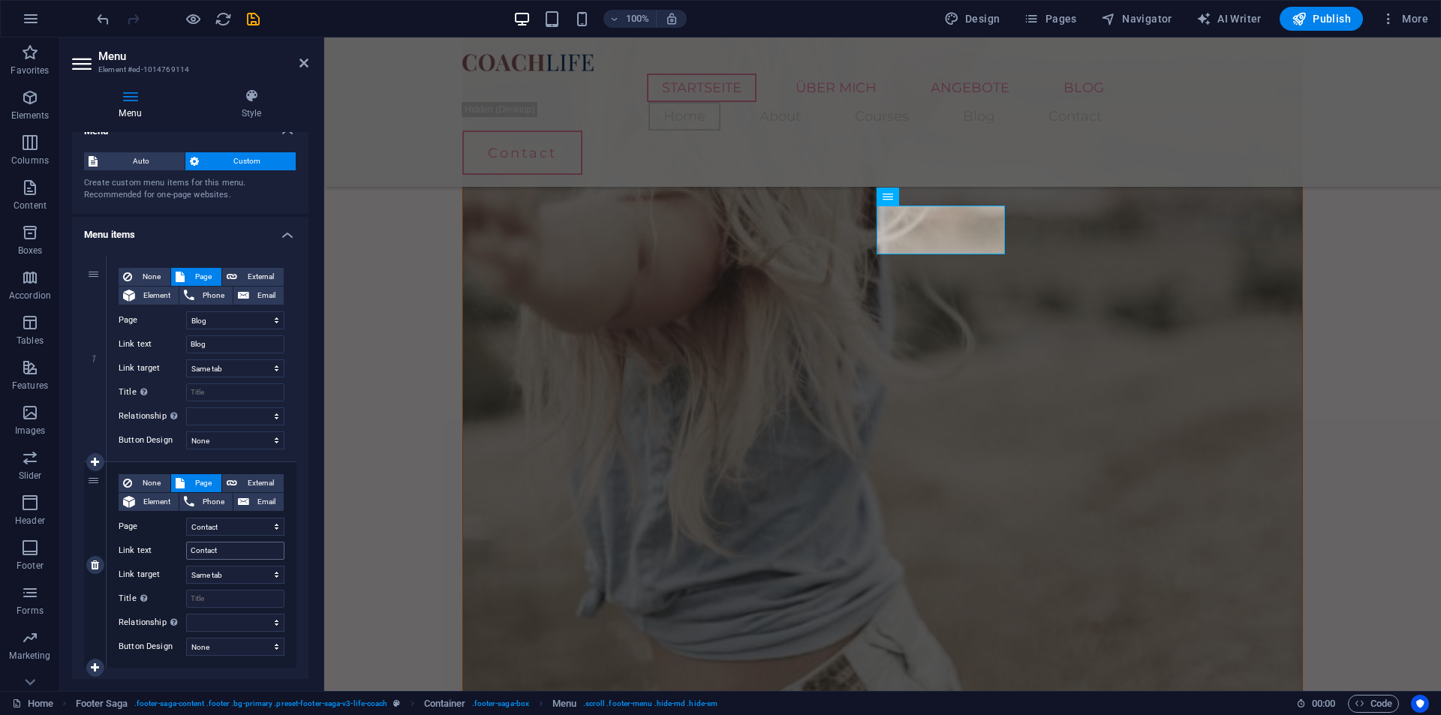
scroll to position [50, 0]
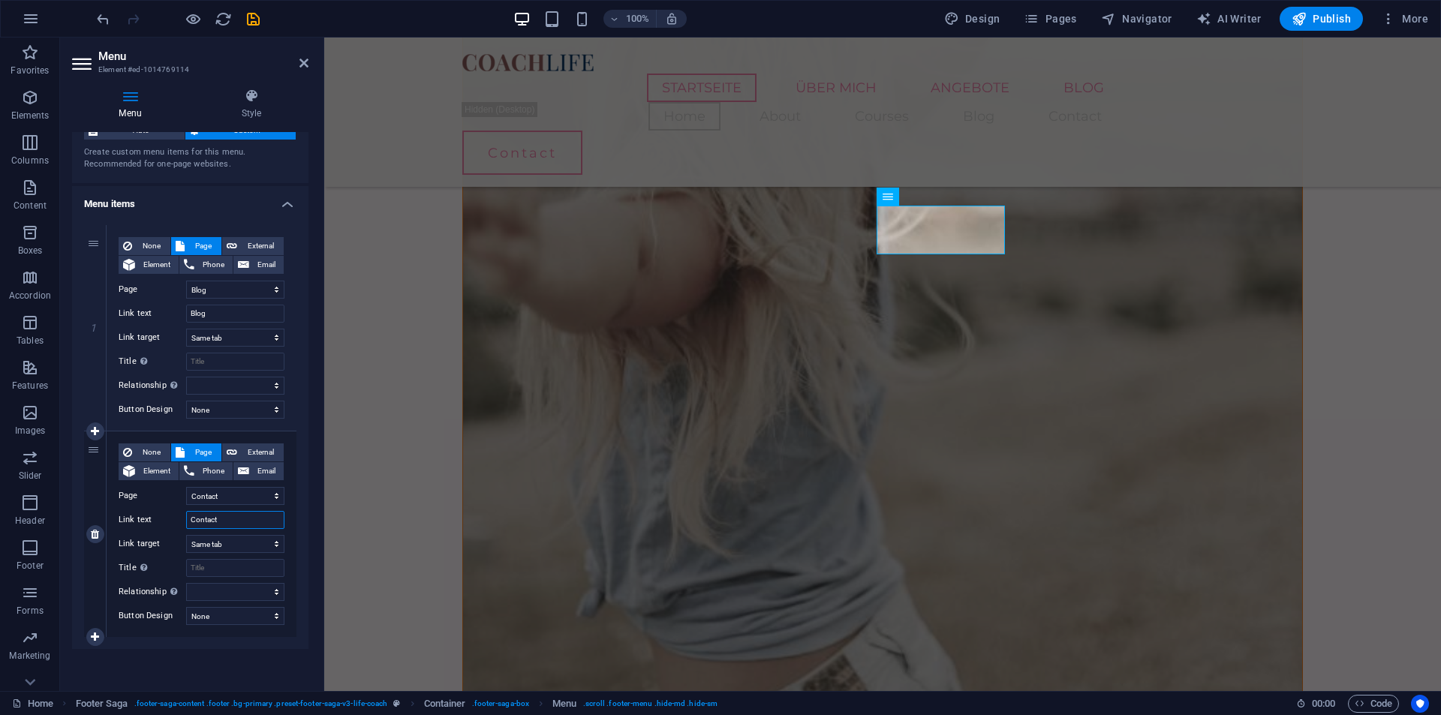
drag, startPoint x: 222, startPoint y: 522, endPoint x: 125, endPoint y: 512, distance: 97.3
click at [124, 512] on div "Link text Contact" at bounding box center [202, 520] width 166 height 18
type input "Kontakt"
select select
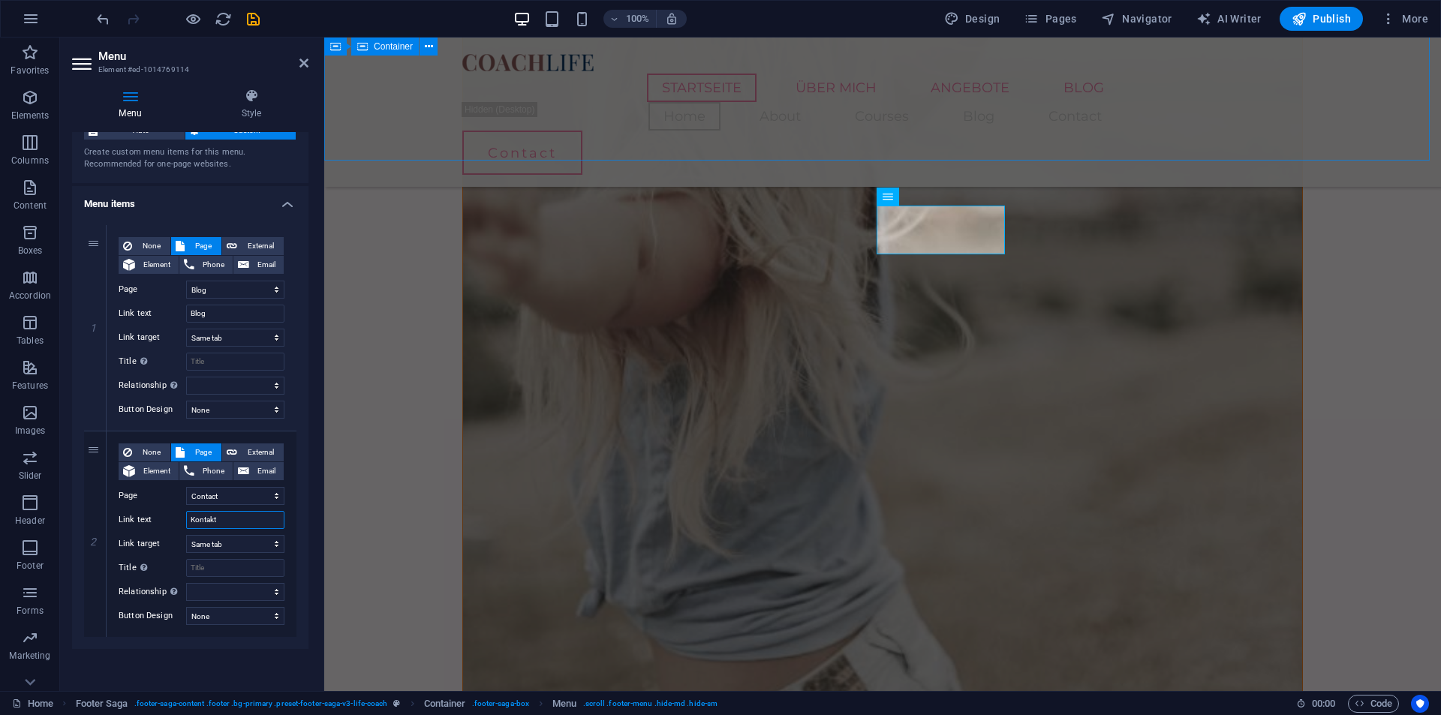
type input "Kontakt"
click at [1239, 131] on div "Contact" at bounding box center [882, 153] width 841 height 44
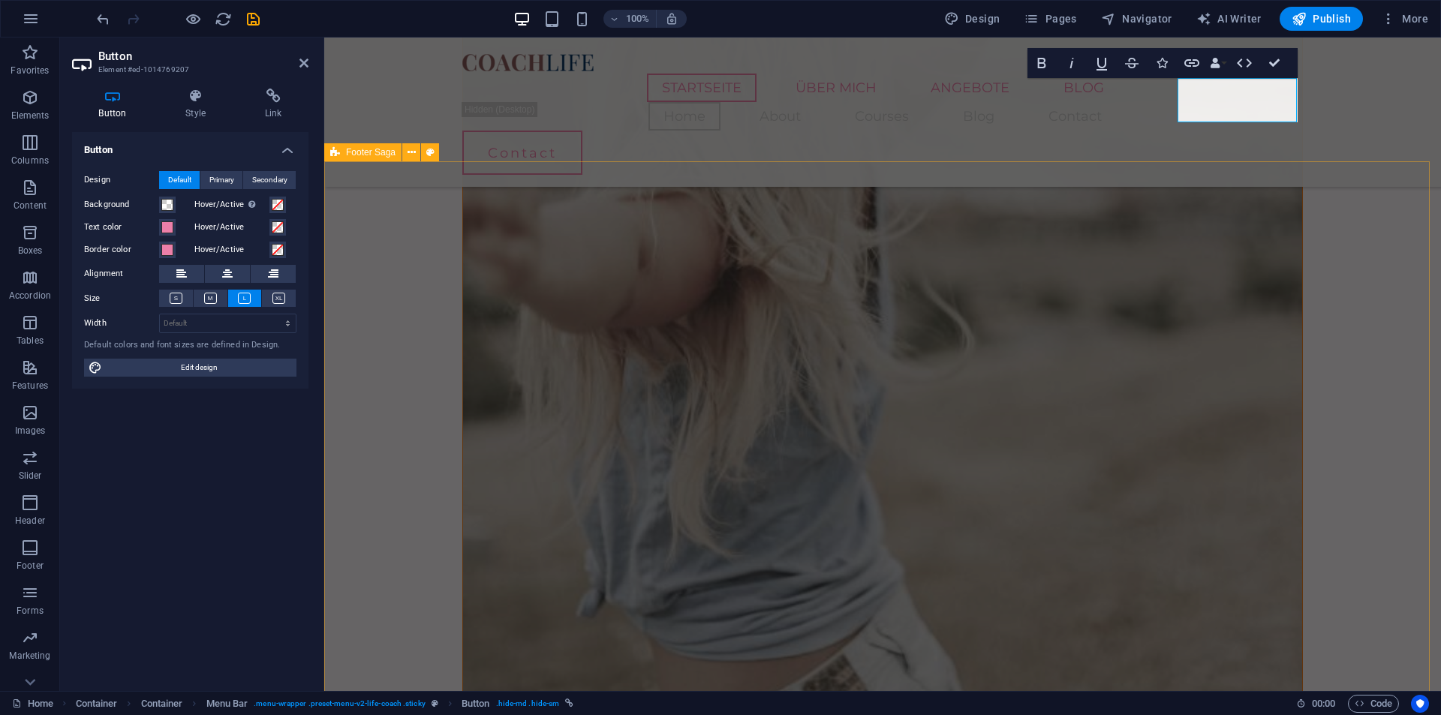
scroll to position [1942, 0]
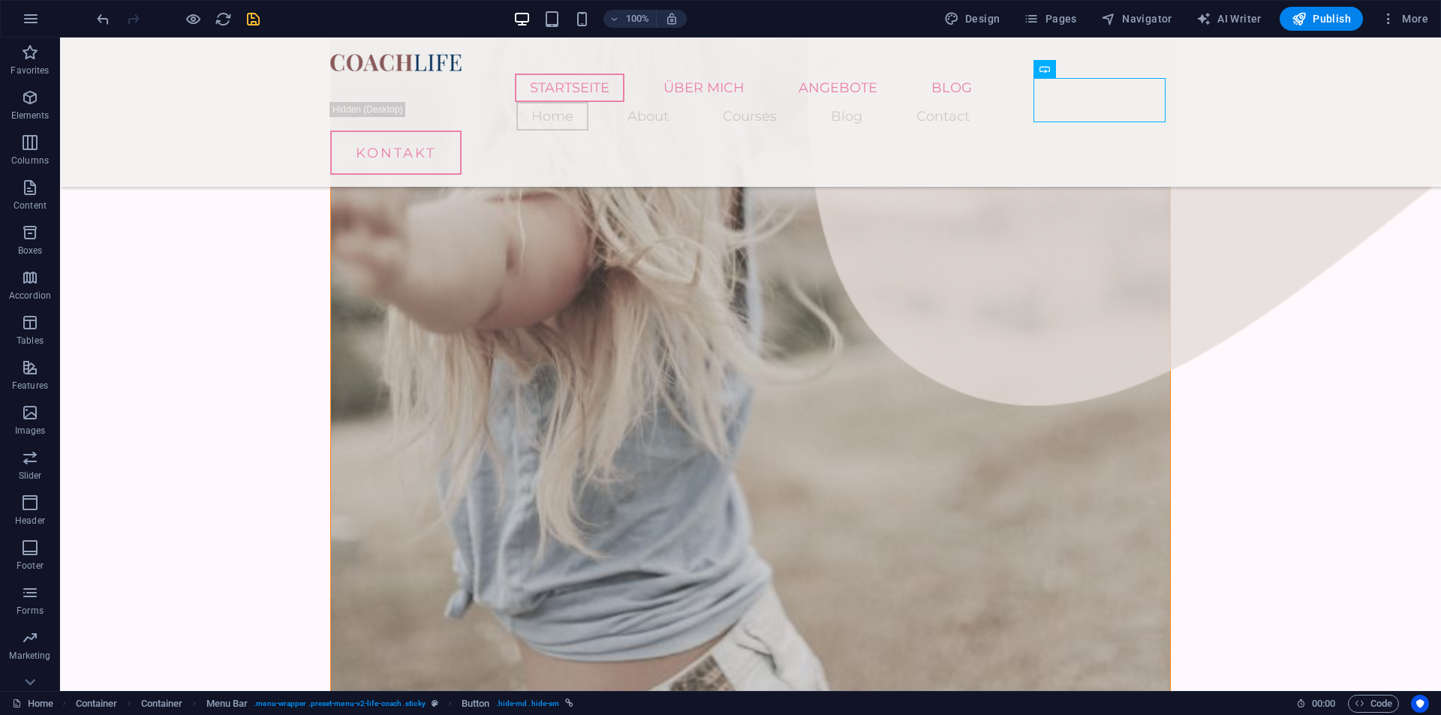
click at [257, 19] on icon "save" at bounding box center [253, 19] width 17 height 17
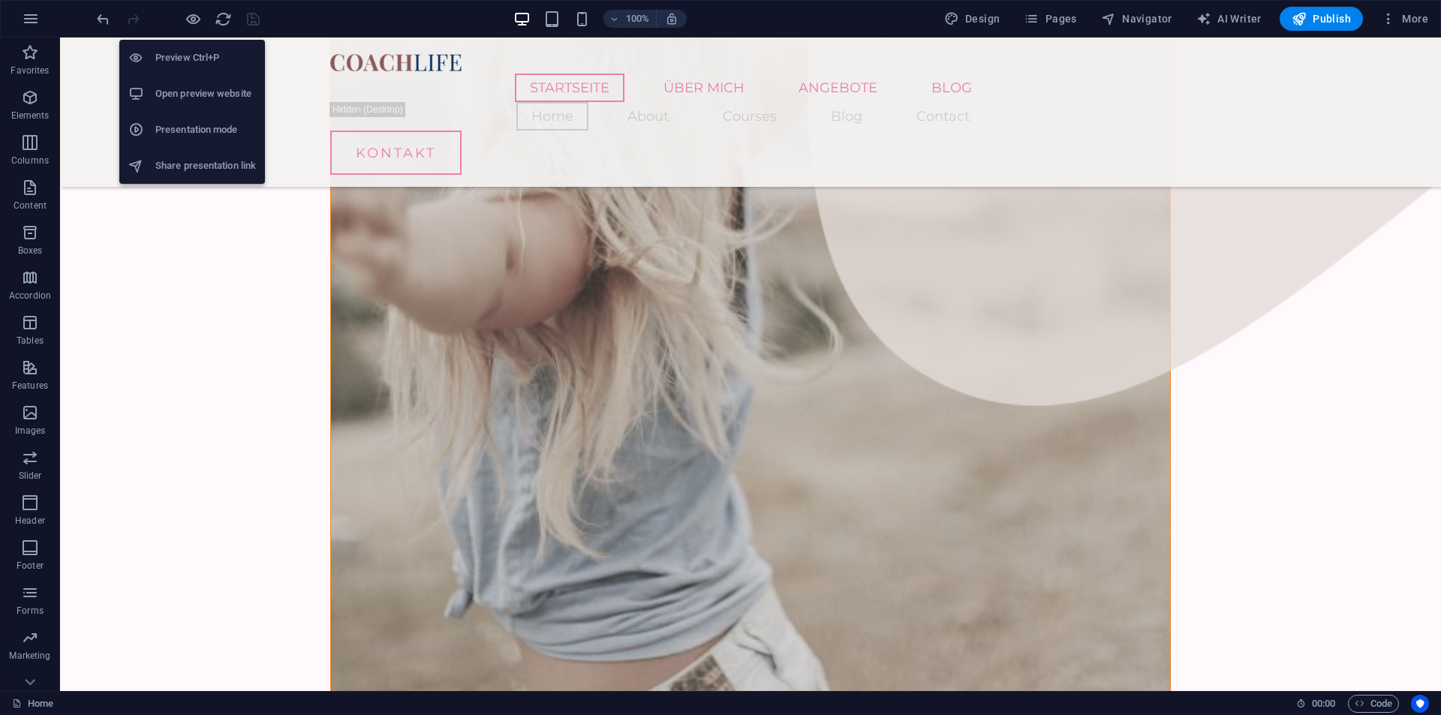
click at [191, 97] on h6 "Open preview website" at bounding box center [205, 94] width 101 height 18
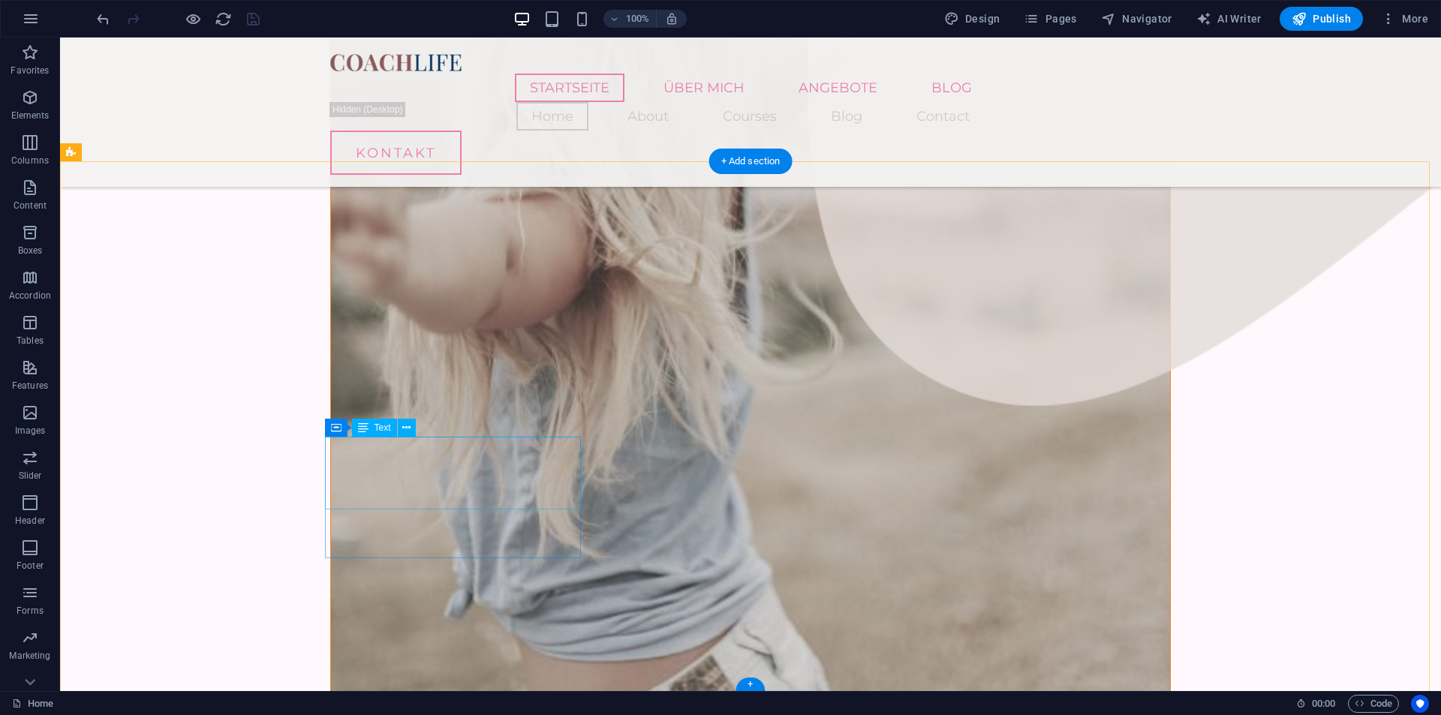
scroll to position [1942, 0]
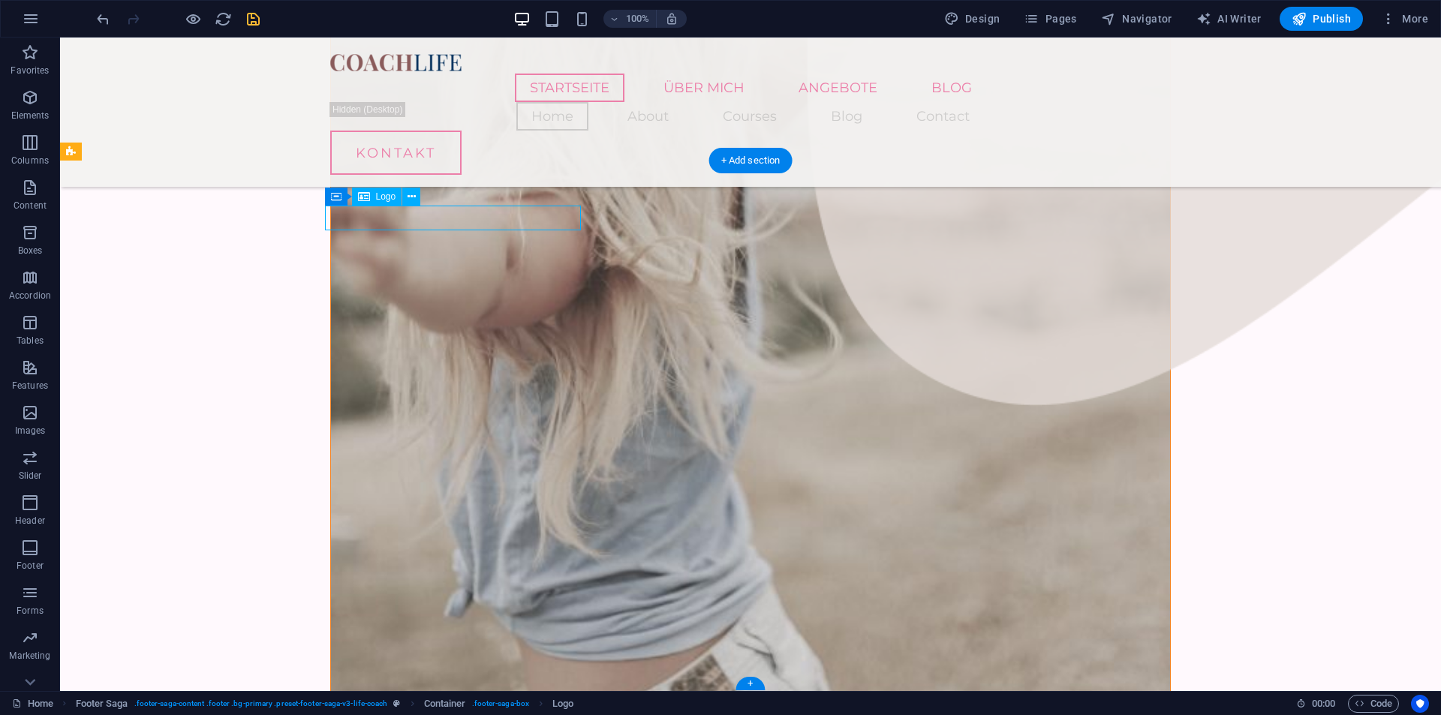
select select "px"
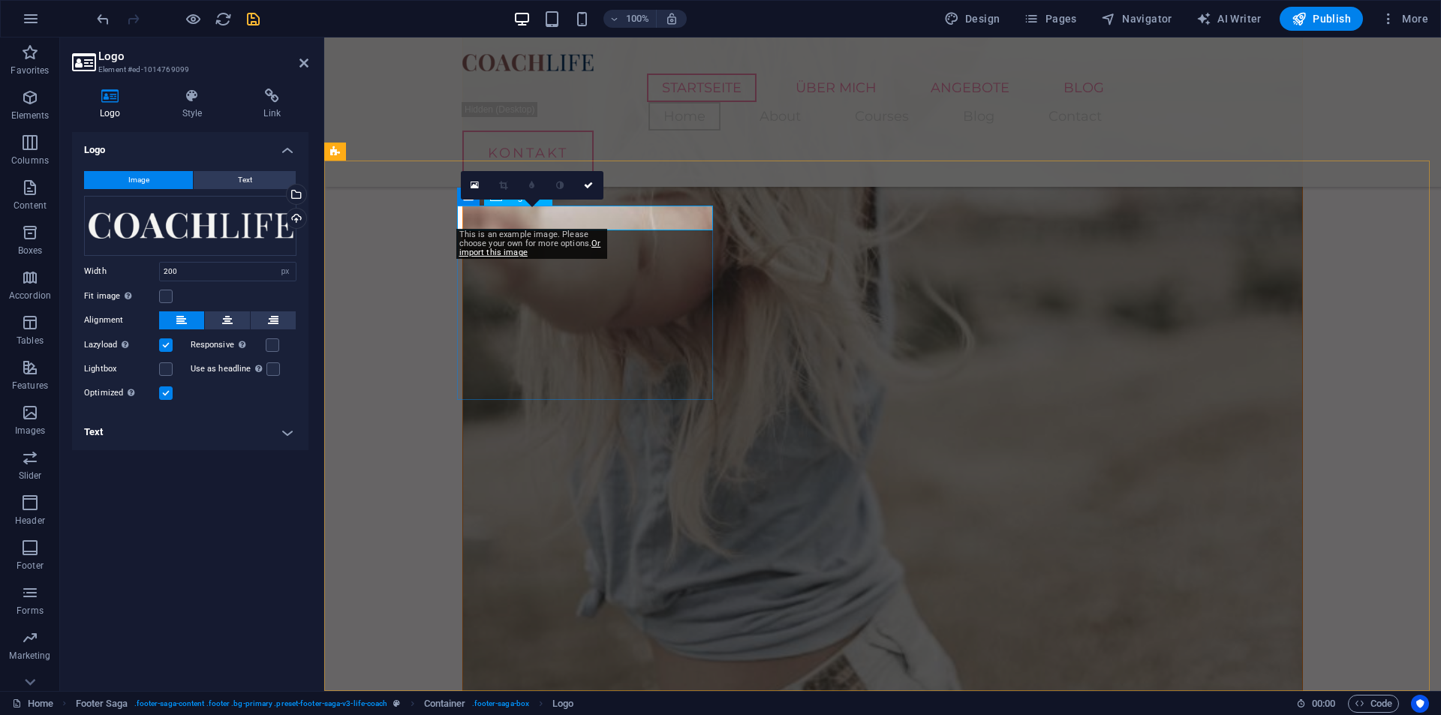
click at [545, 60] on div at bounding box center [882, 62] width 841 height 24
click at [545, 61] on div at bounding box center [882, 62] width 841 height 24
select select "px"
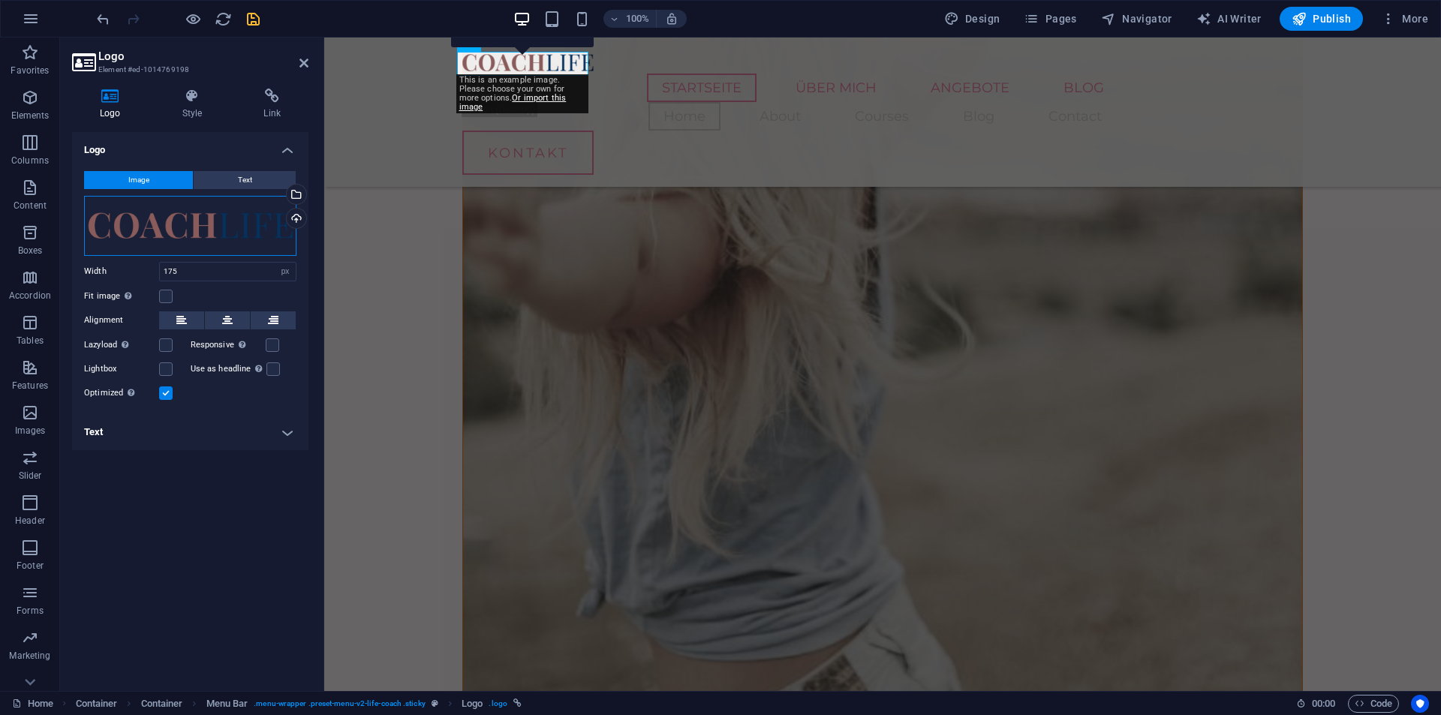
click at [213, 212] on div "Drag files here, click to choose files or select files from Files or our free s…" at bounding box center [190, 226] width 212 height 60
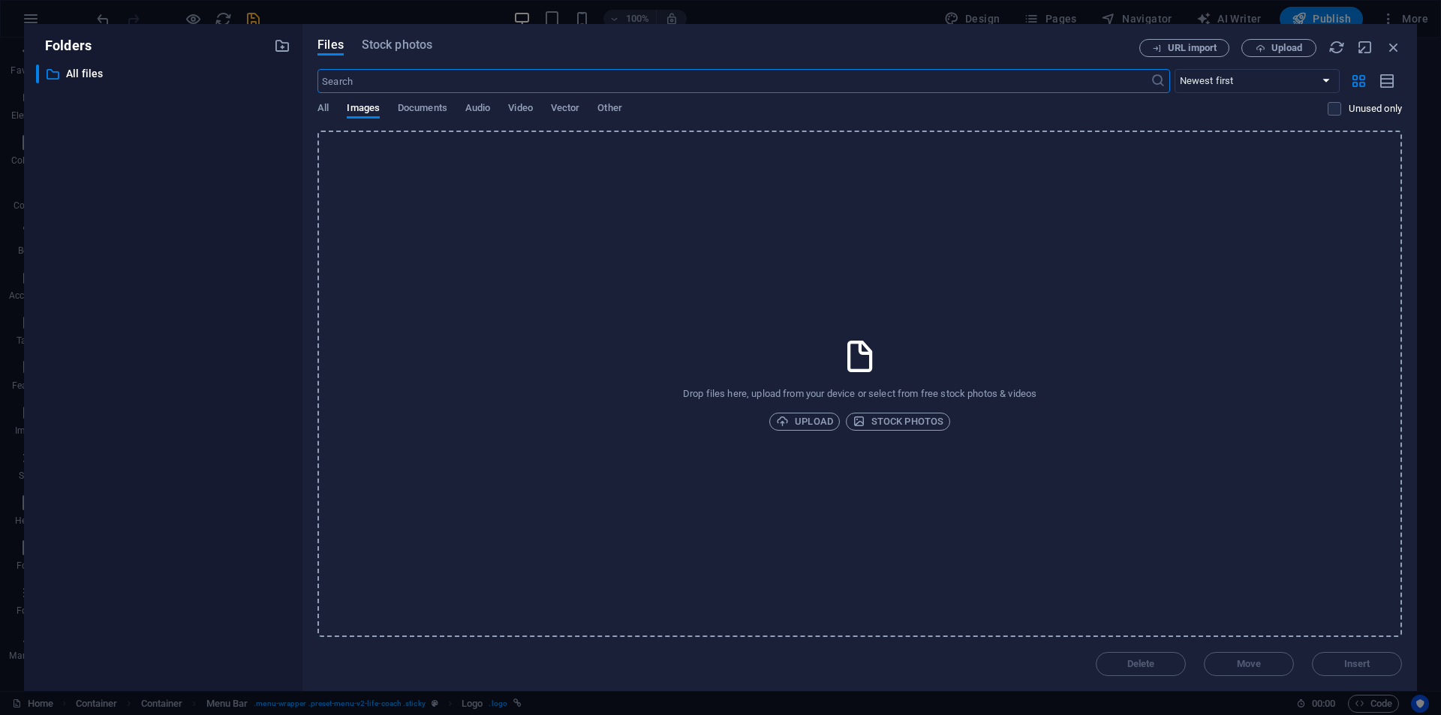
scroll to position [1860, 0]
click at [1390, 46] on icon "button" at bounding box center [1394, 47] width 17 height 17
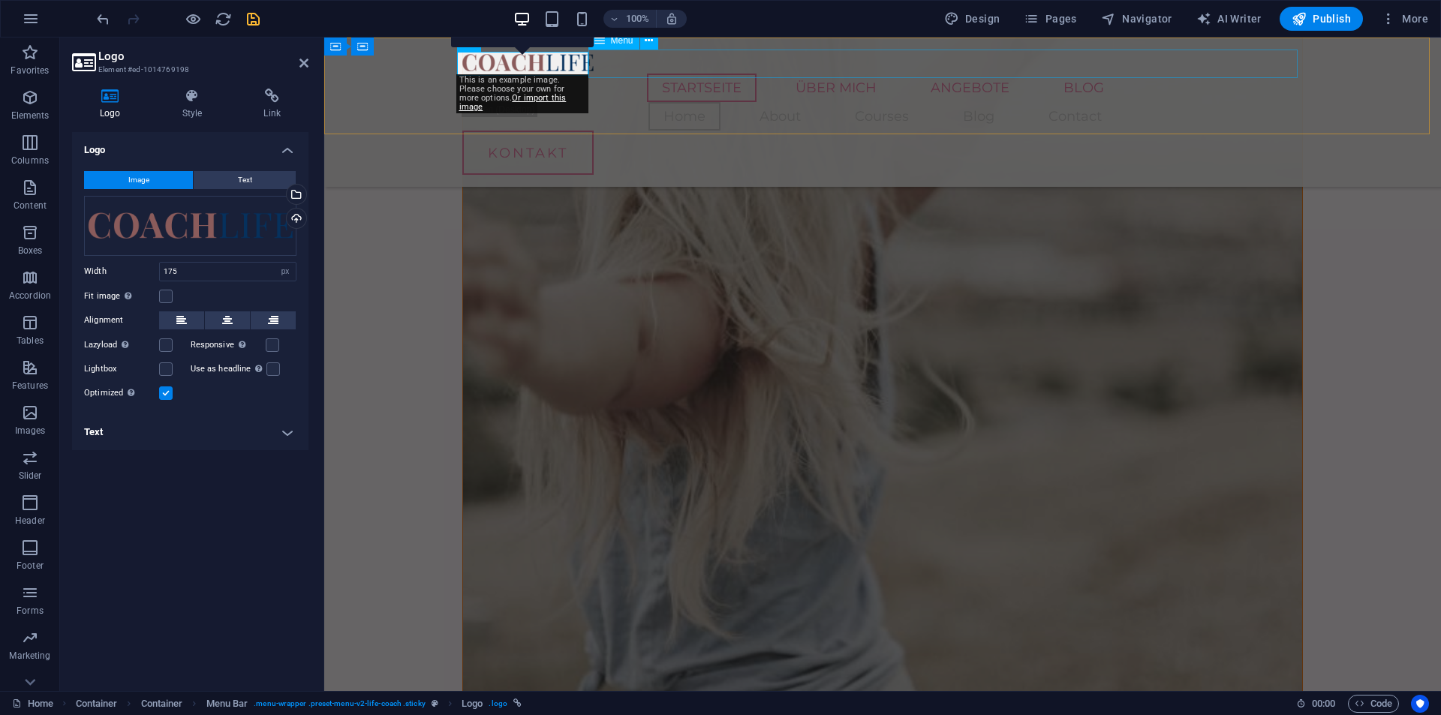
scroll to position [1942, 0]
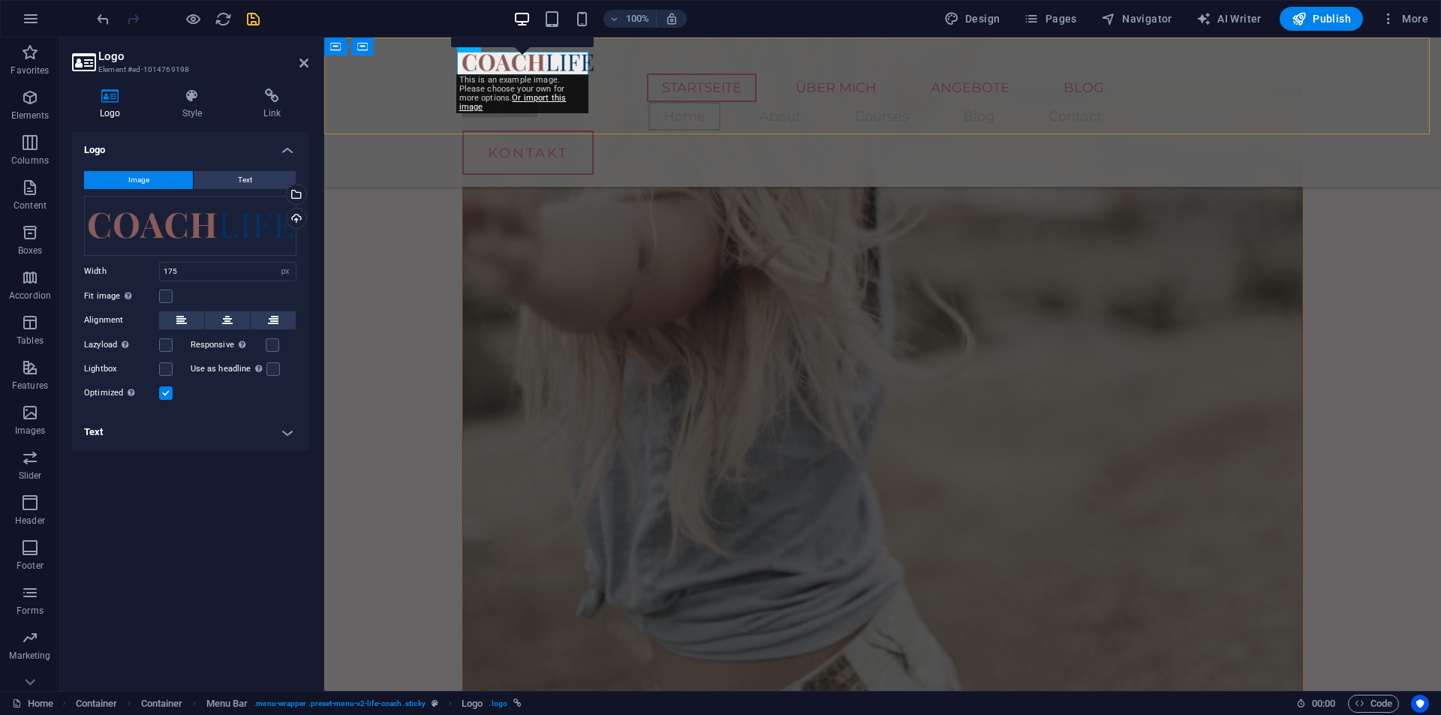
click at [363, 106] on div "STARTSEITE ÜBER MICH ANGEBOTE BLOG Home About Courses Blog Contact KONTAKT Menu" at bounding box center [882, 112] width 1117 height 149
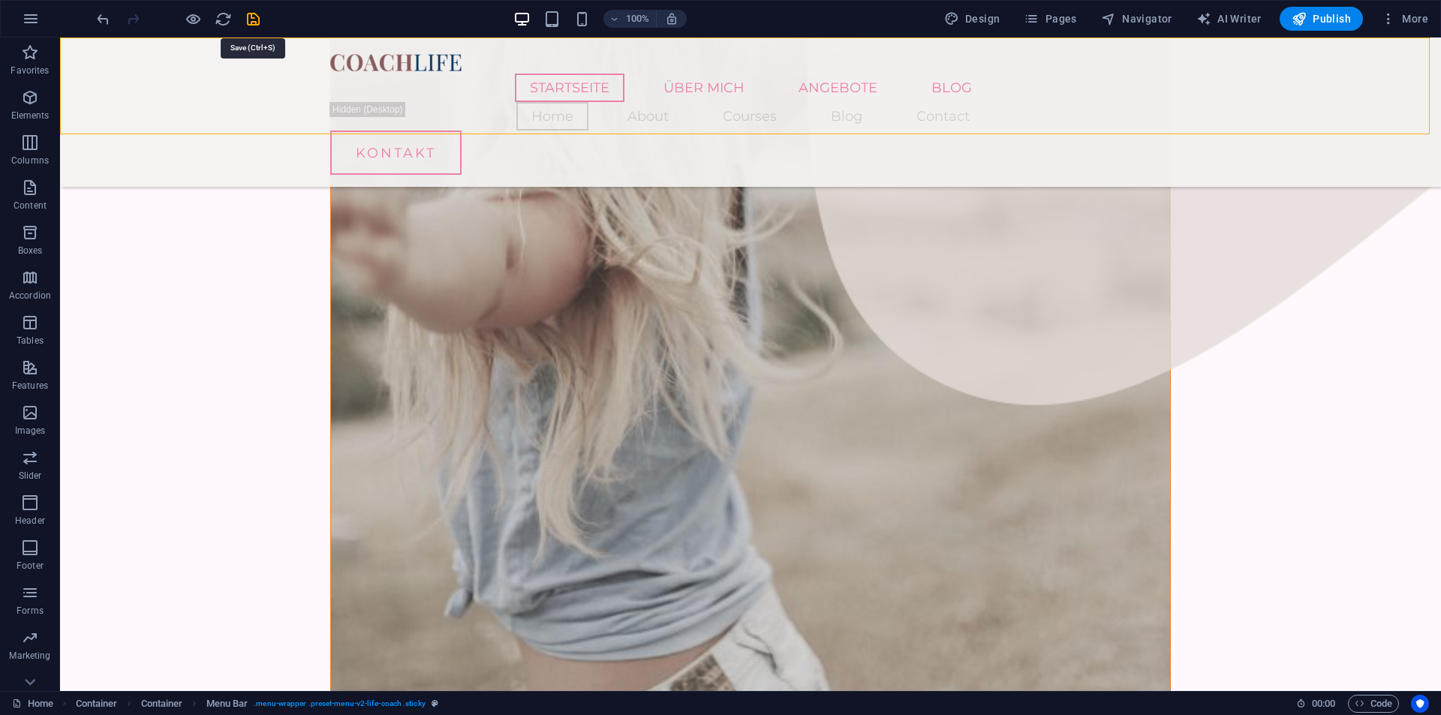
click at [252, 25] on icon "save" at bounding box center [253, 19] width 17 height 17
click at [419, 65] on div at bounding box center [750, 62] width 841 height 24
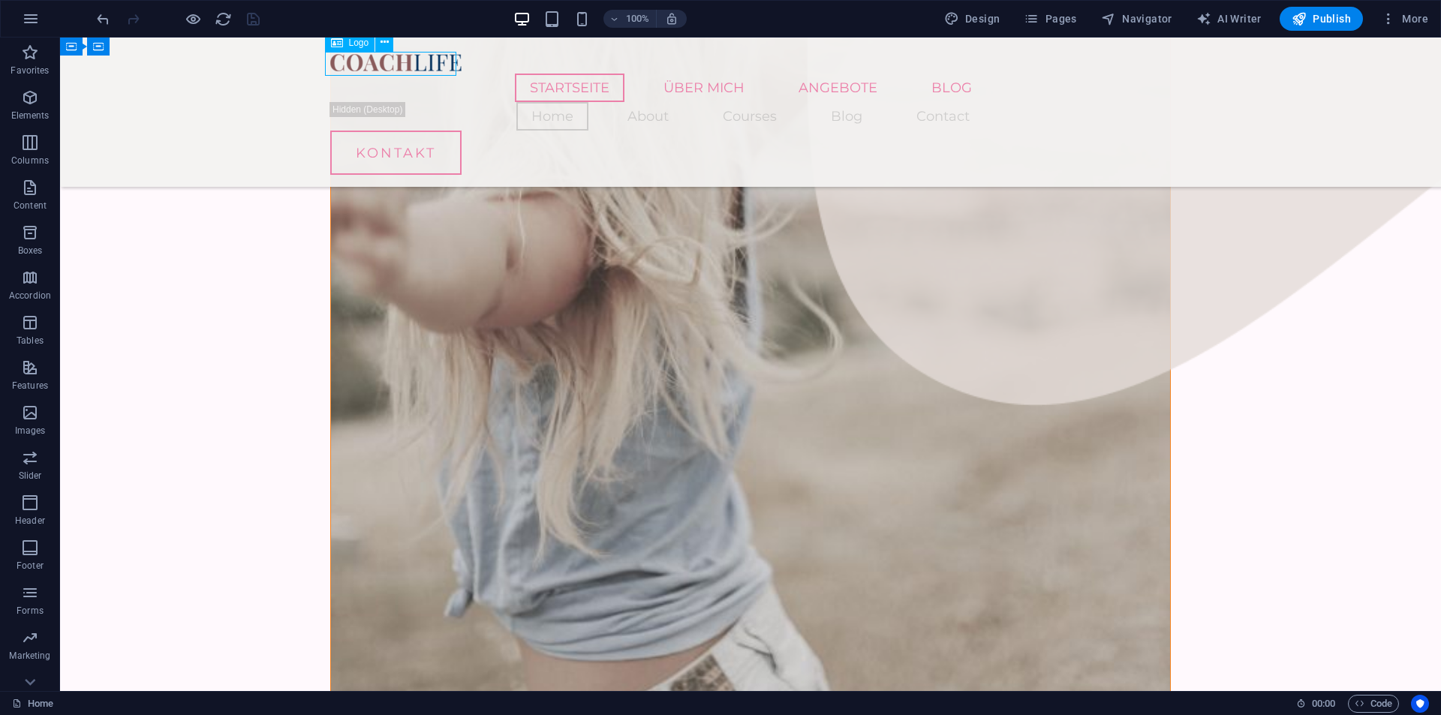
click at [419, 65] on div at bounding box center [750, 62] width 841 height 24
select select "px"
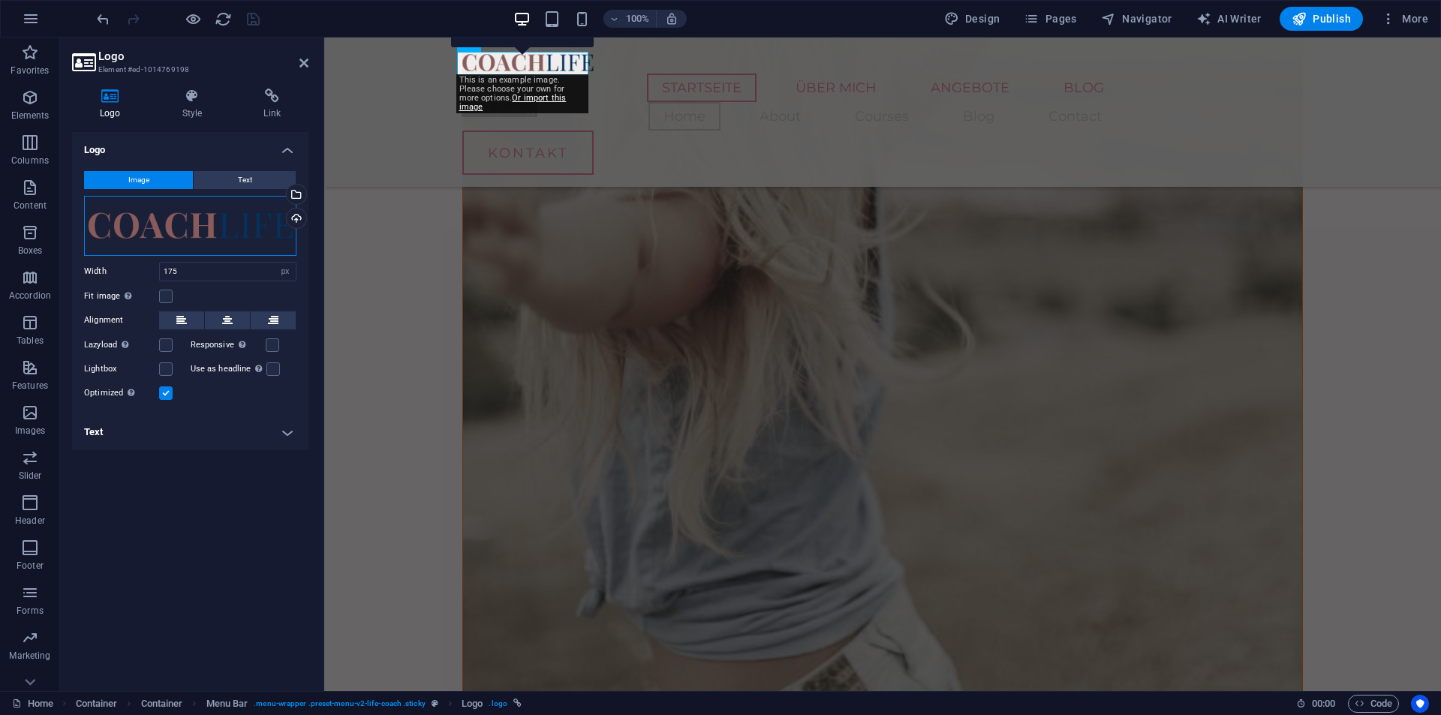
click at [206, 236] on div "Drag files here, click to choose files or select files from Files or our free s…" at bounding box center [190, 226] width 212 height 60
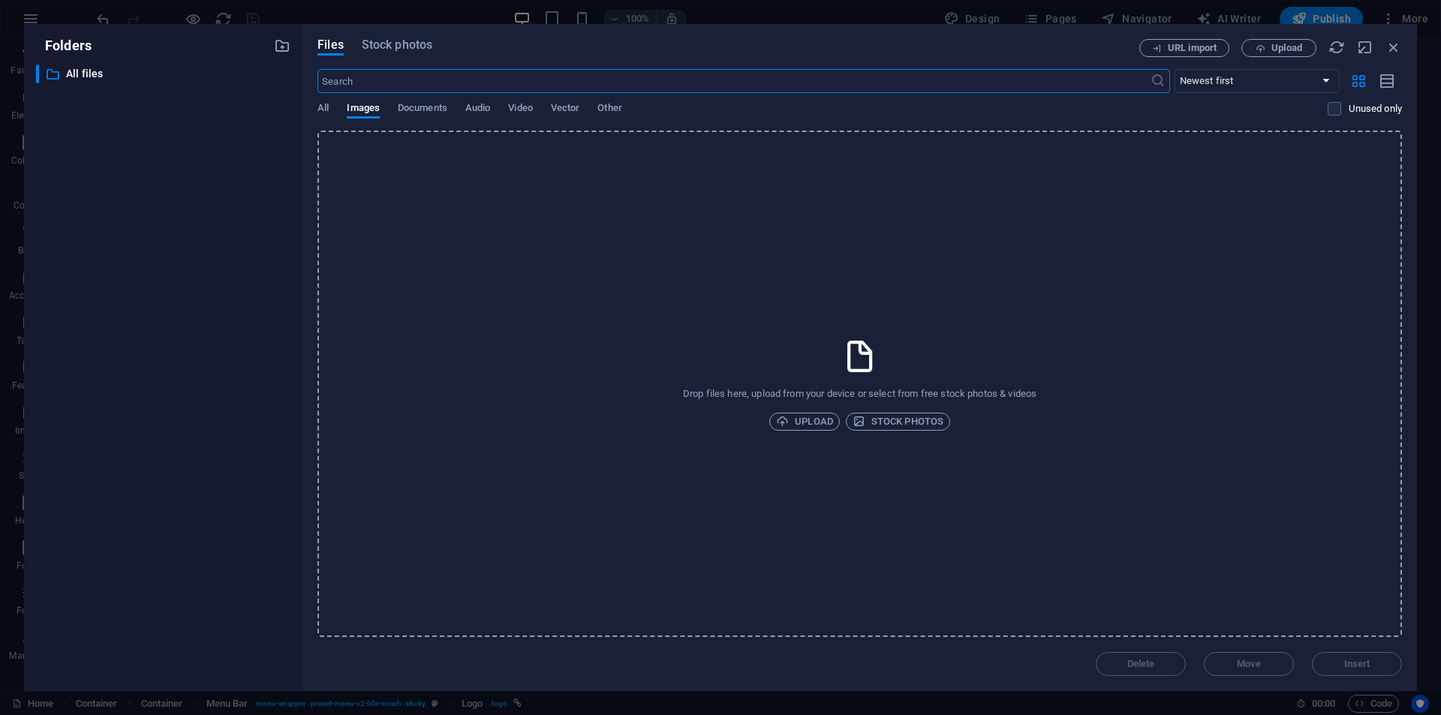
scroll to position [1860, 0]
click at [815, 425] on span "Upload" at bounding box center [804, 422] width 57 height 18
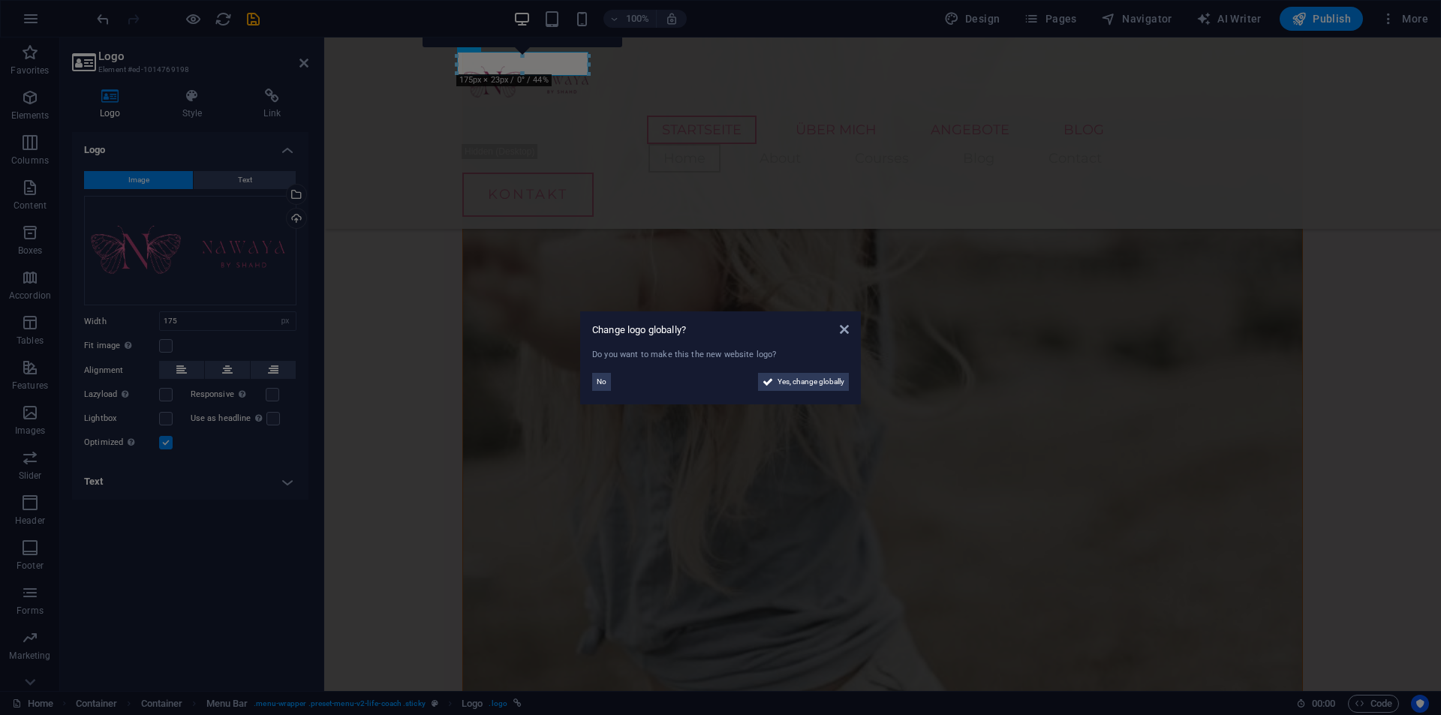
scroll to position [1980, 0]
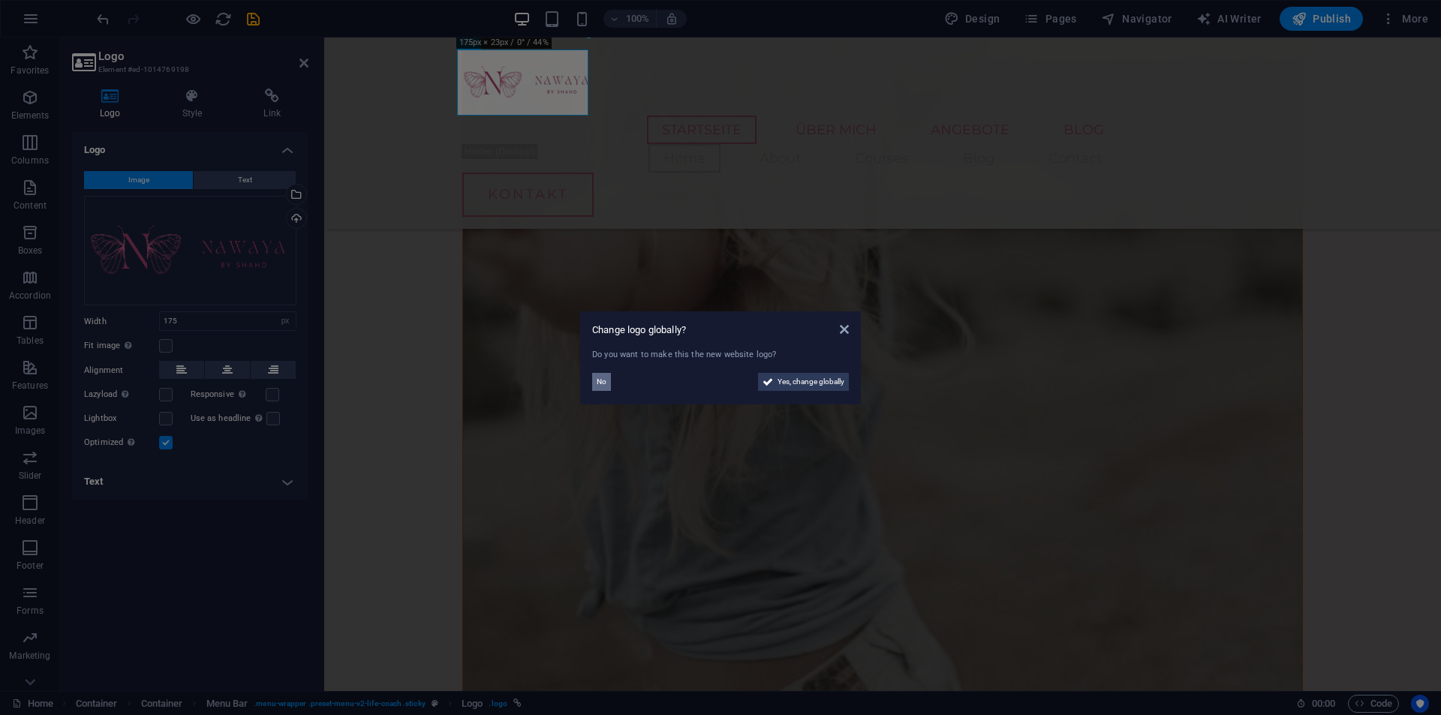
click at [600, 383] on span "No" at bounding box center [602, 382] width 10 height 18
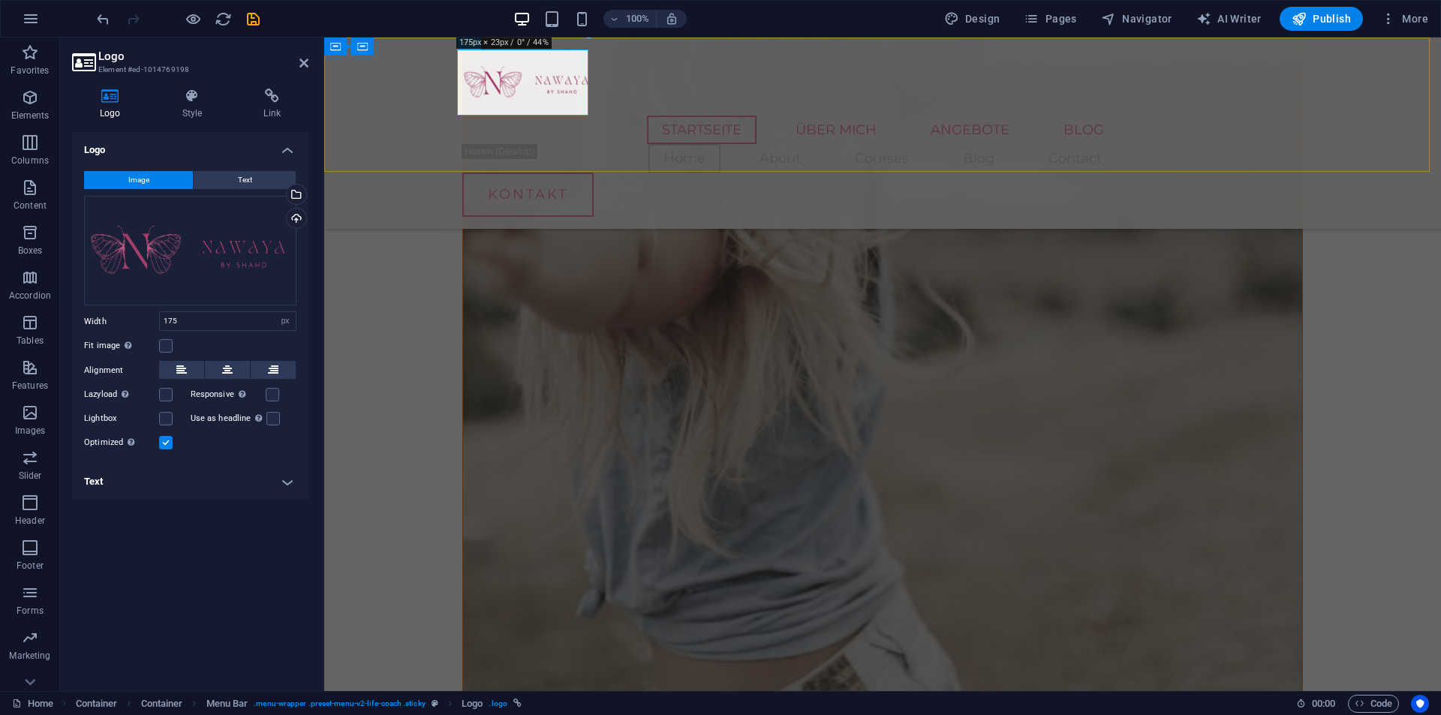
click at [399, 98] on div "STARTSEITE ÜBER MICH ANGEBOTE BLOG Home About Courses Blog Contact KONTAKT Menu" at bounding box center [882, 133] width 1117 height 191
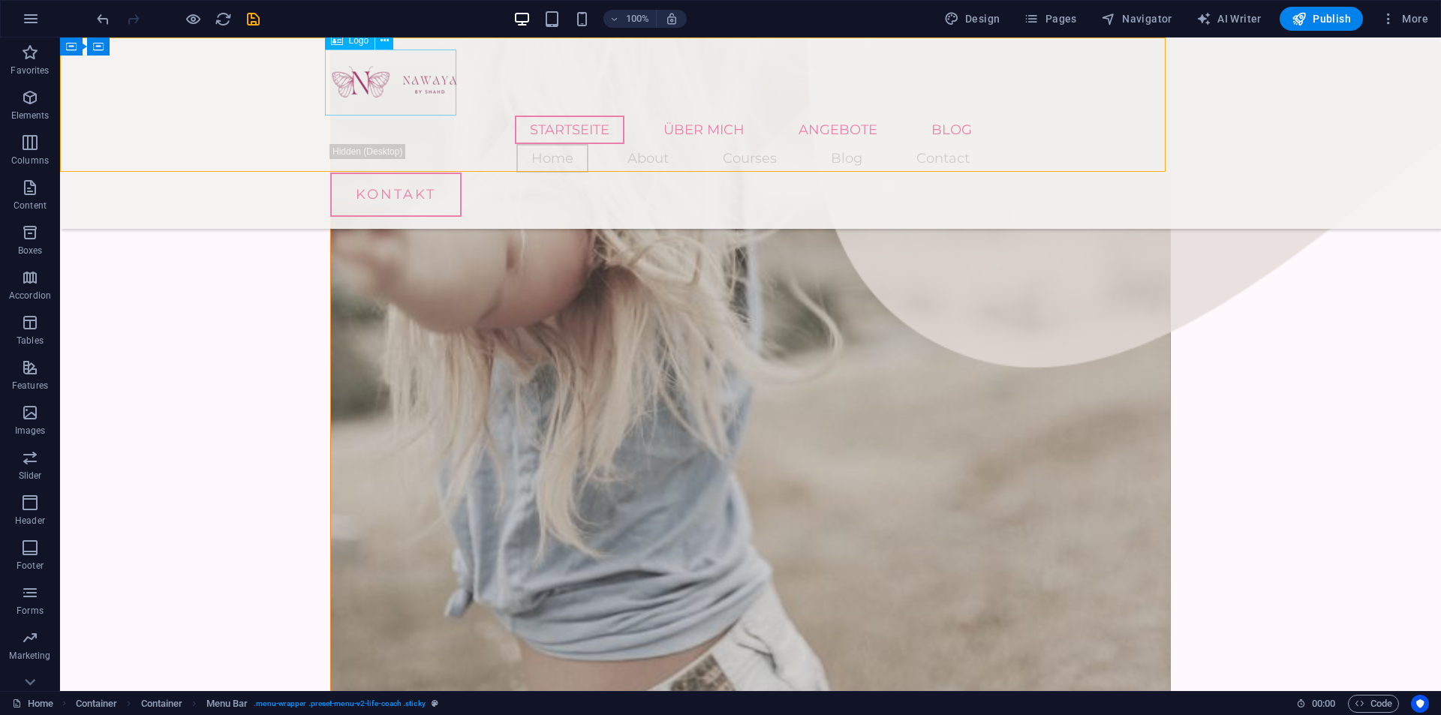
click at [399, 98] on div "STARTSEITE ÜBER MICH ANGEBOTE BLOG Home About Courses Blog Contact KONTAKT Menu" at bounding box center [750, 133] width 1381 height 191
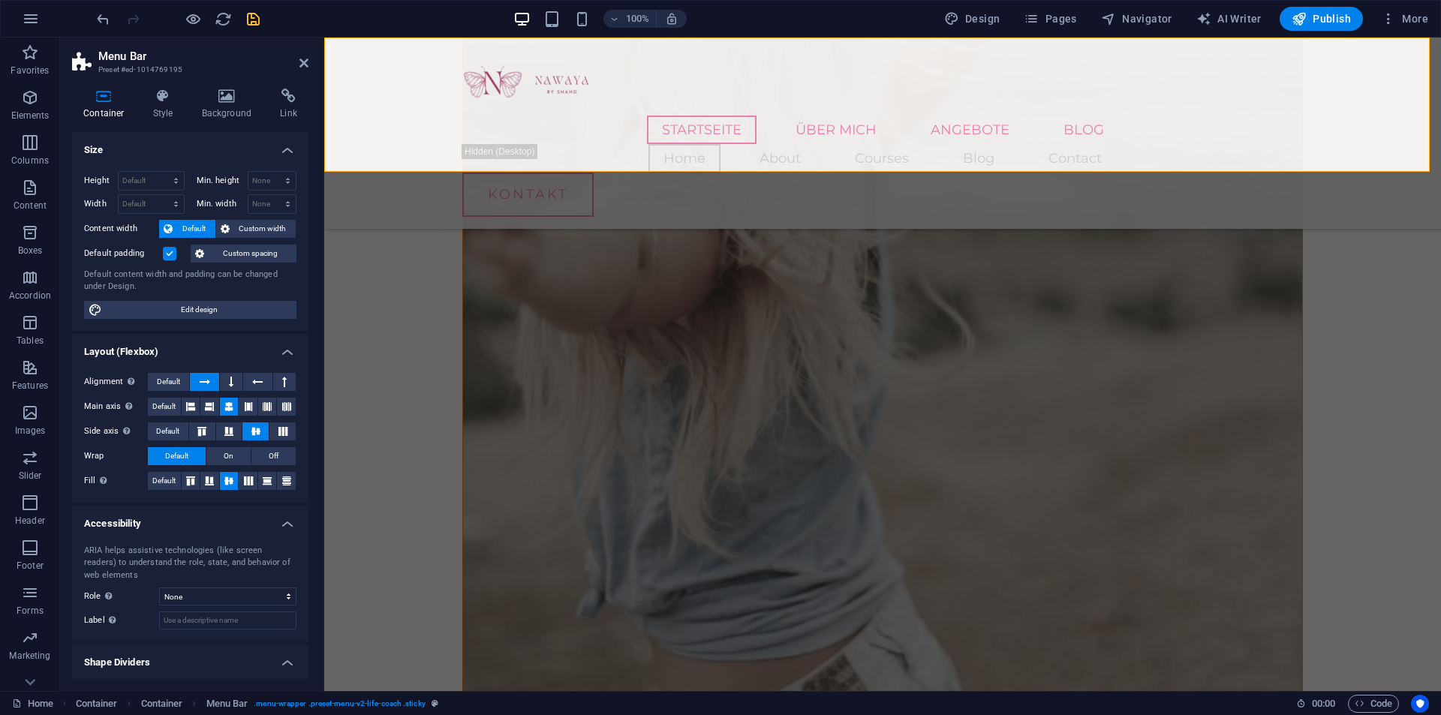
click at [252, 23] on icon "save" at bounding box center [253, 19] width 17 height 17
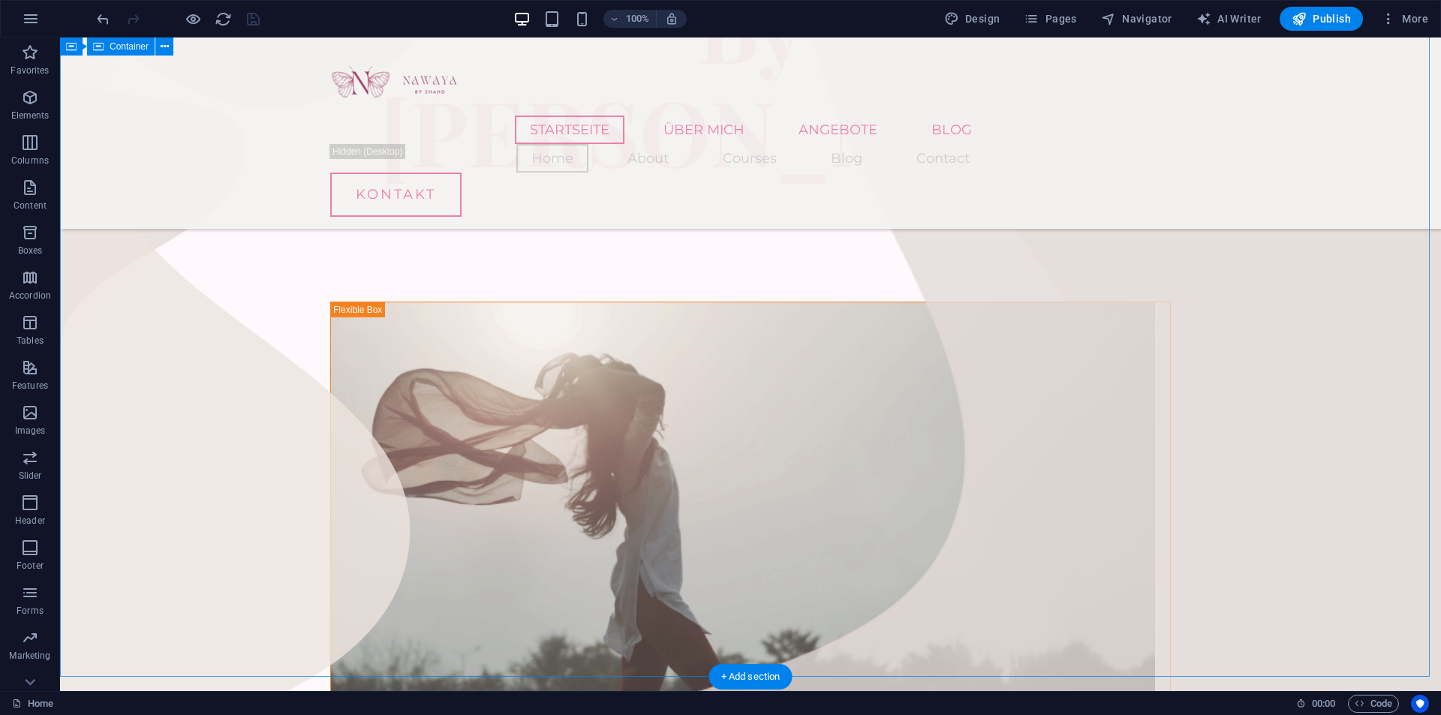
scroll to position [0, 0]
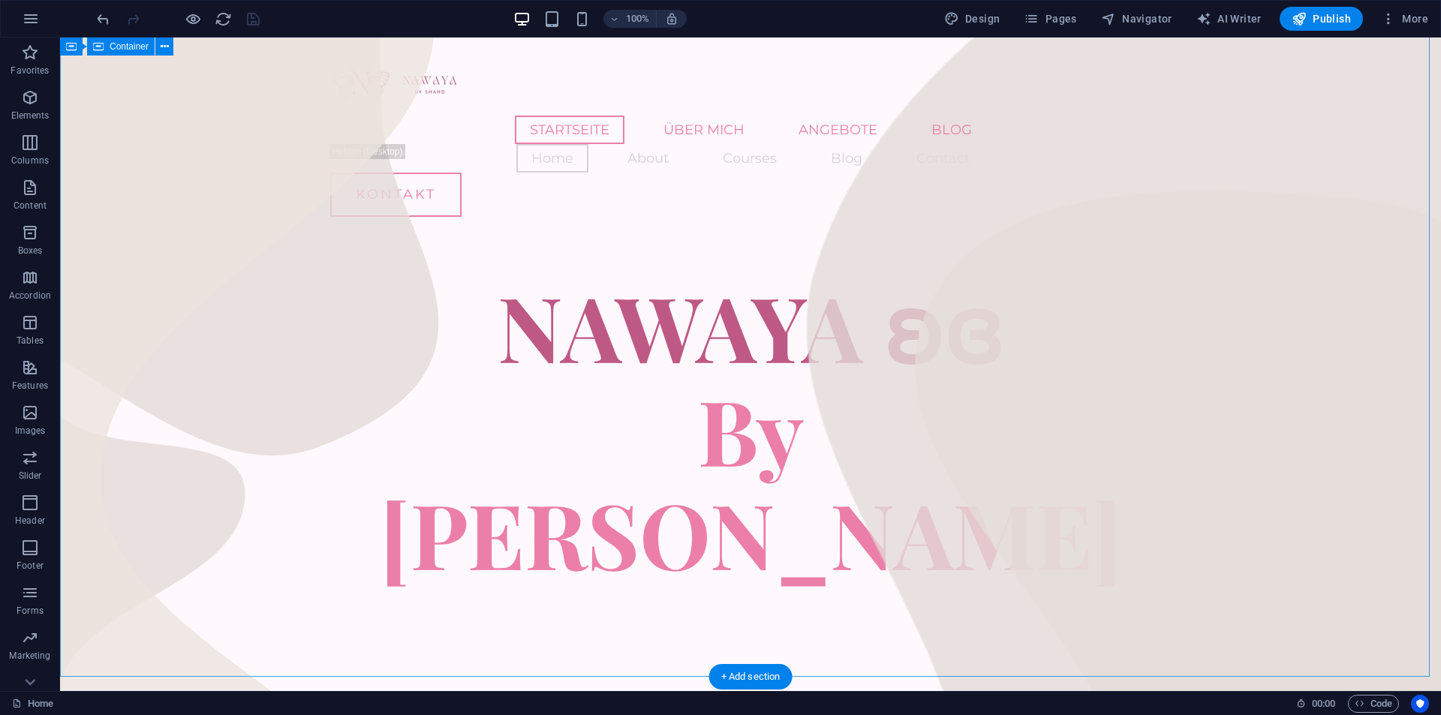
drag, startPoint x: 242, startPoint y: 435, endPoint x: 255, endPoint y: 193, distance: 242.1
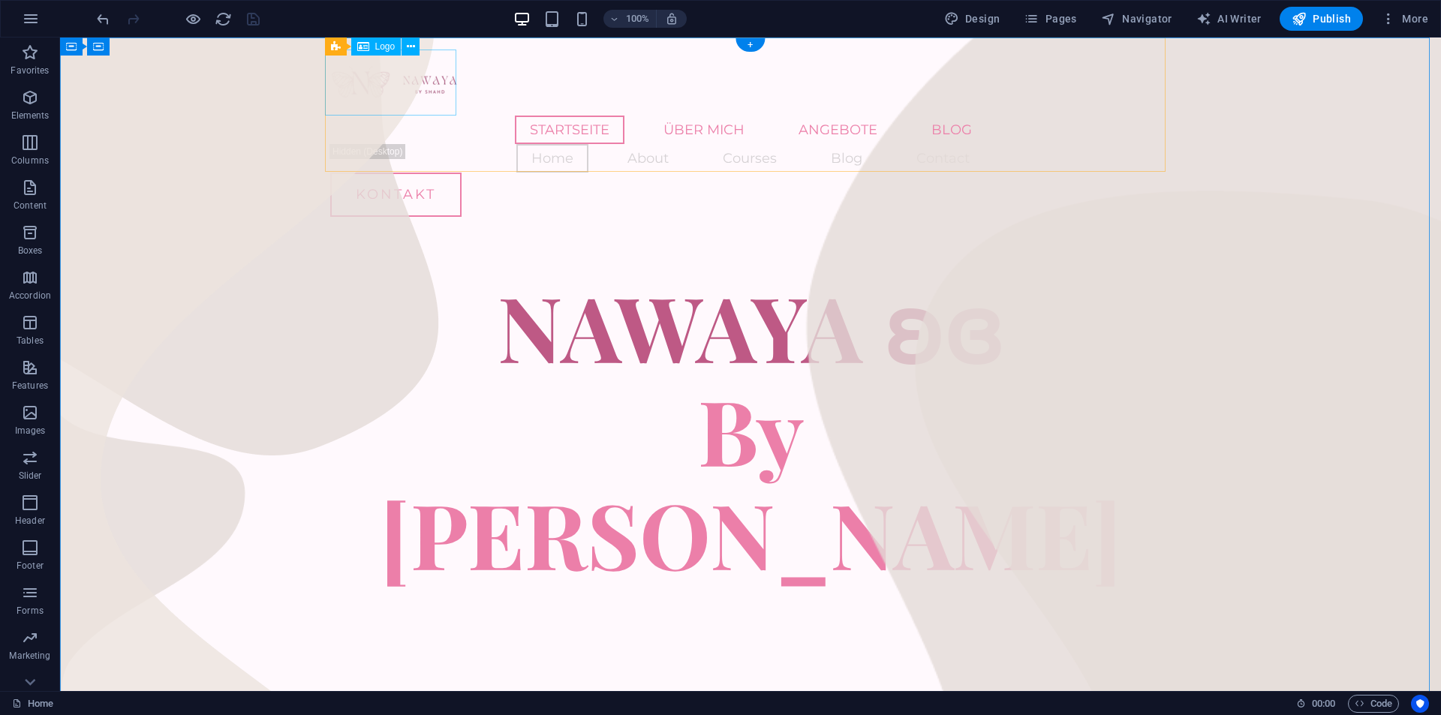
click at [398, 86] on div at bounding box center [750, 83] width 841 height 66
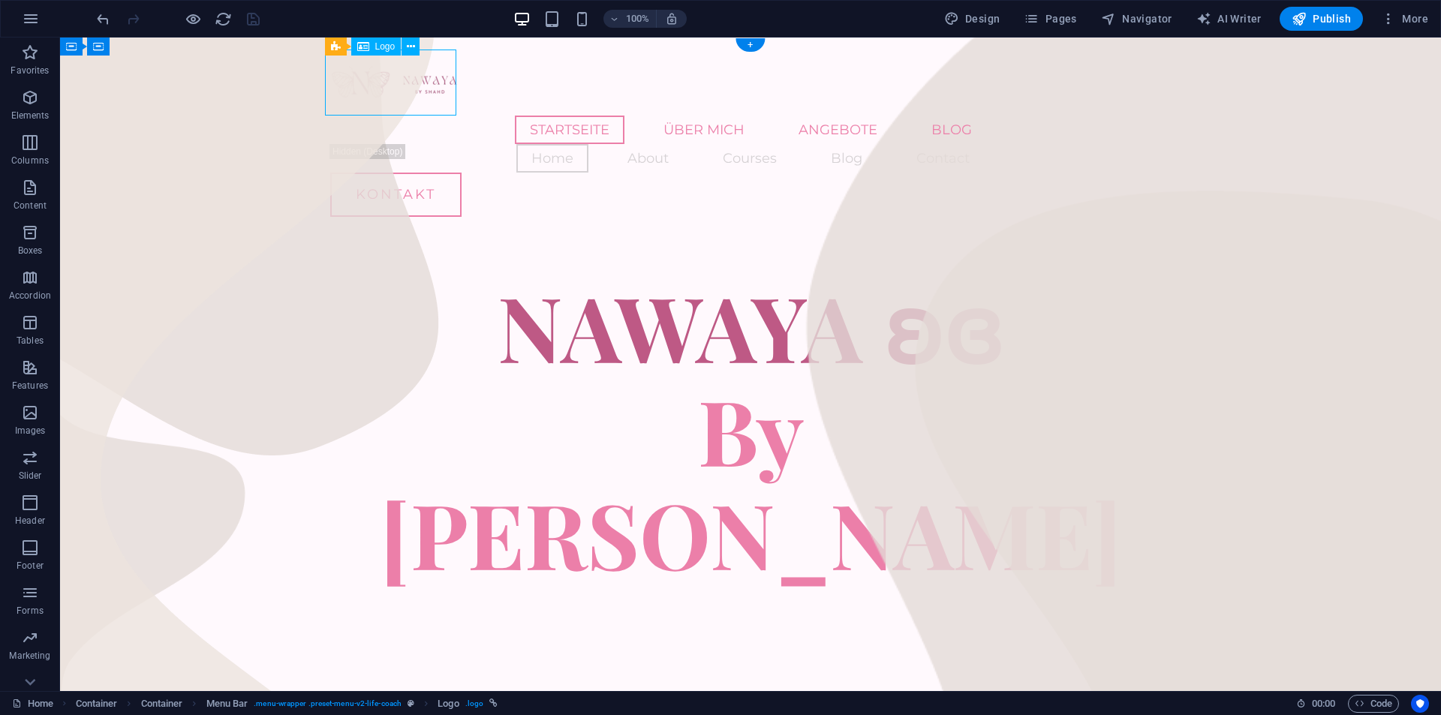
click at [398, 86] on div at bounding box center [750, 83] width 841 height 66
select select "px"
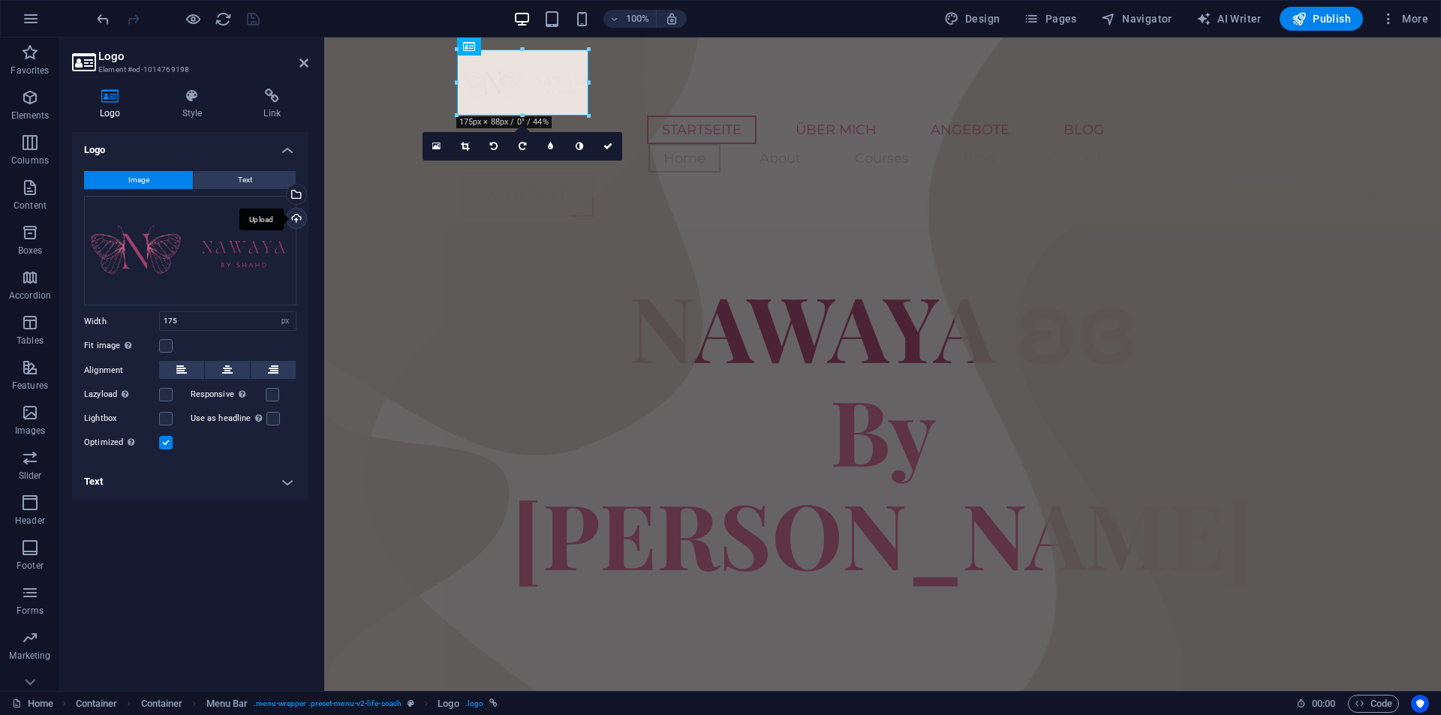
click at [298, 220] on div "Upload" at bounding box center [295, 220] width 23 height 23
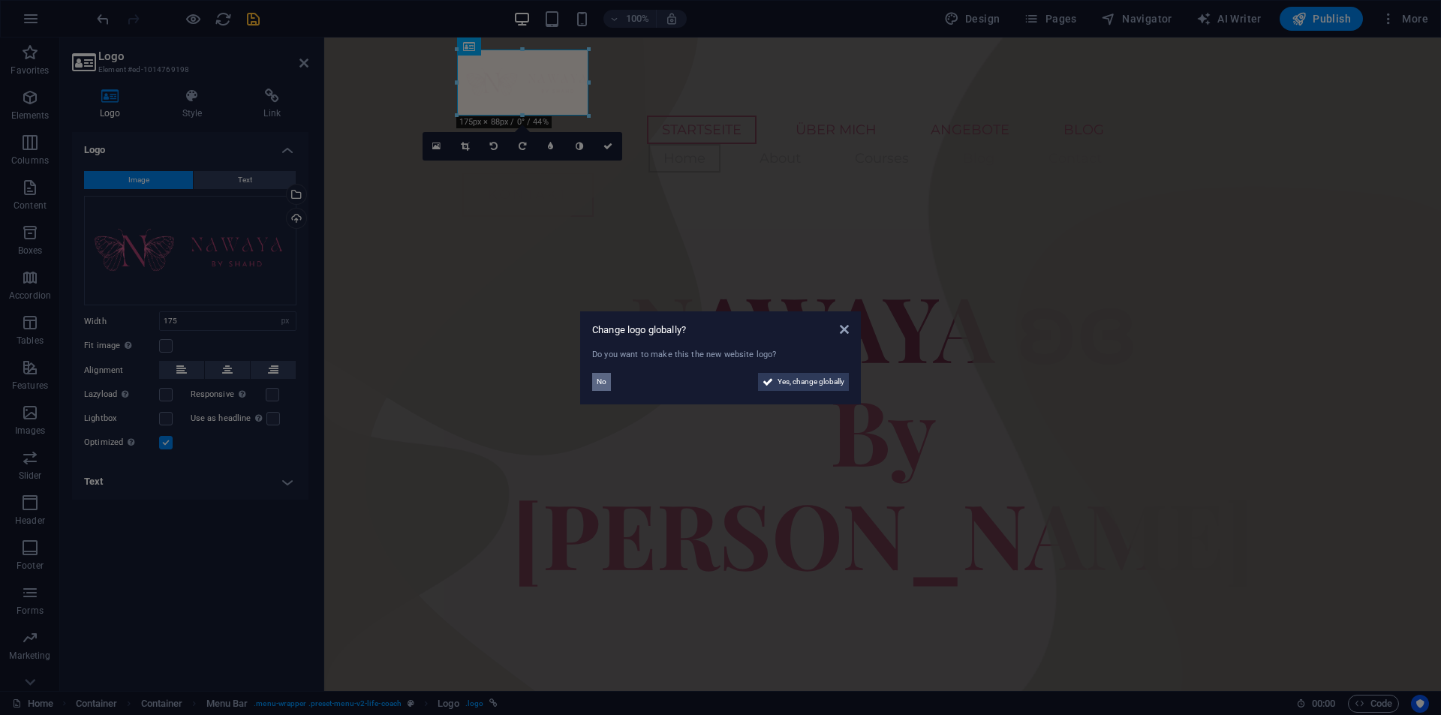
click at [598, 382] on span "No" at bounding box center [602, 382] width 10 height 18
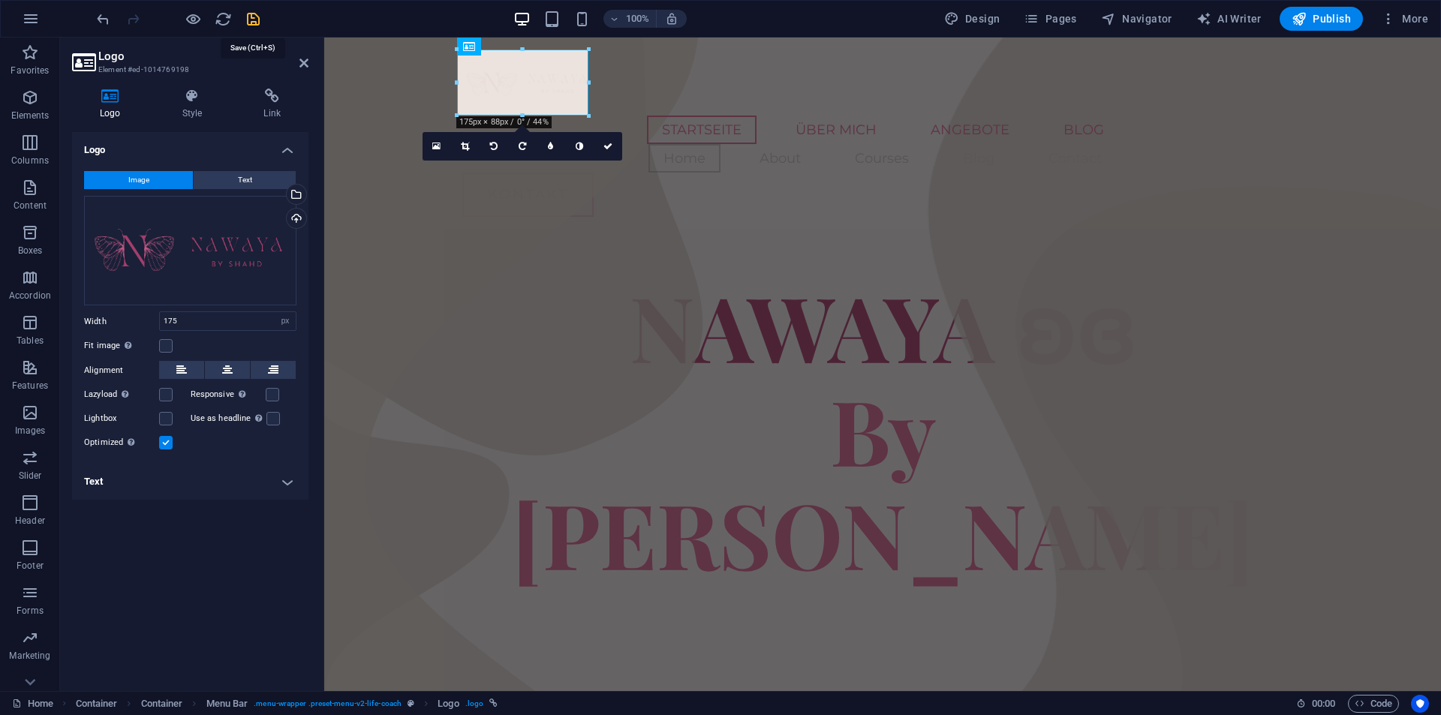
click at [250, 22] on icon "save" at bounding box center [253, 19] width 17 height 17
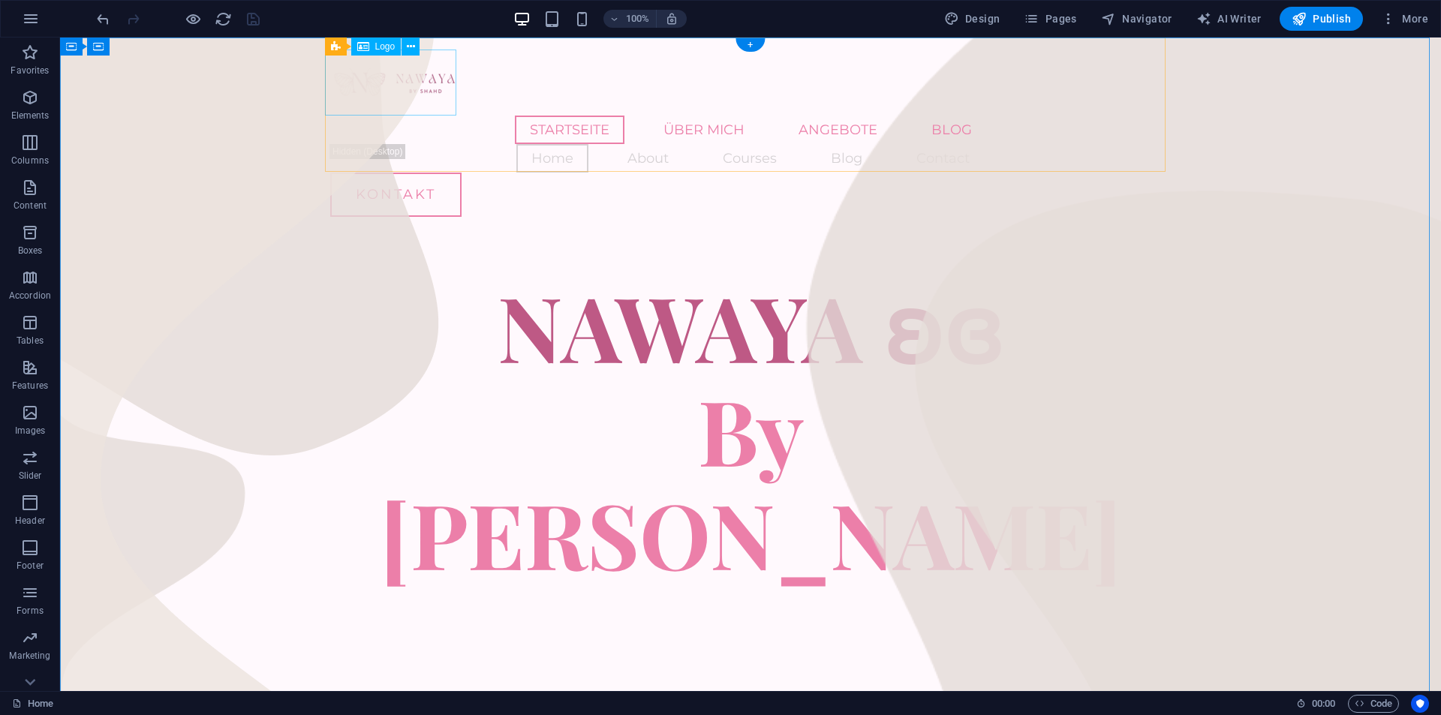
click at [423, 92] on div at bounding box center [750, 83] width 841 height 66
select select "px"
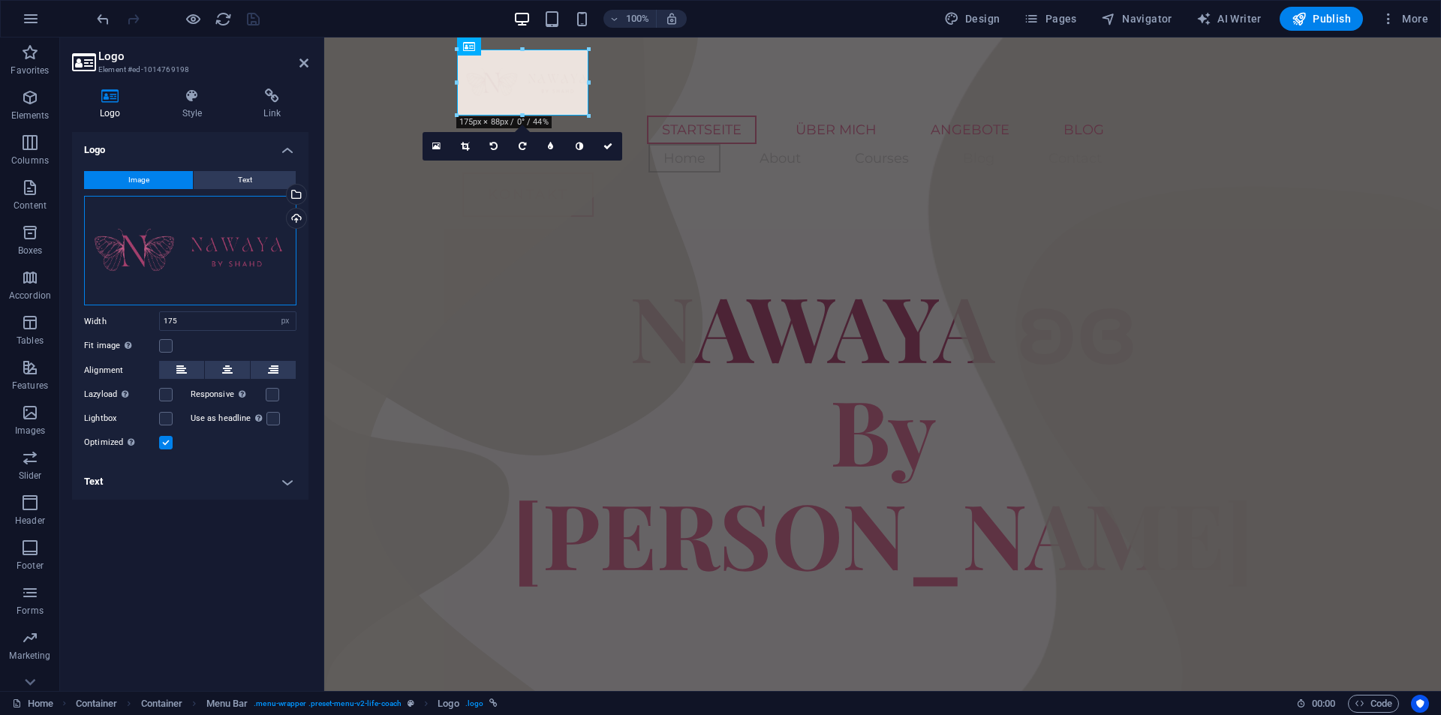
click at [240, 237] on div "Drag files here, click to choose files or select files from Files or our free s…" at bounding box center [190, 251] width 212 height 110
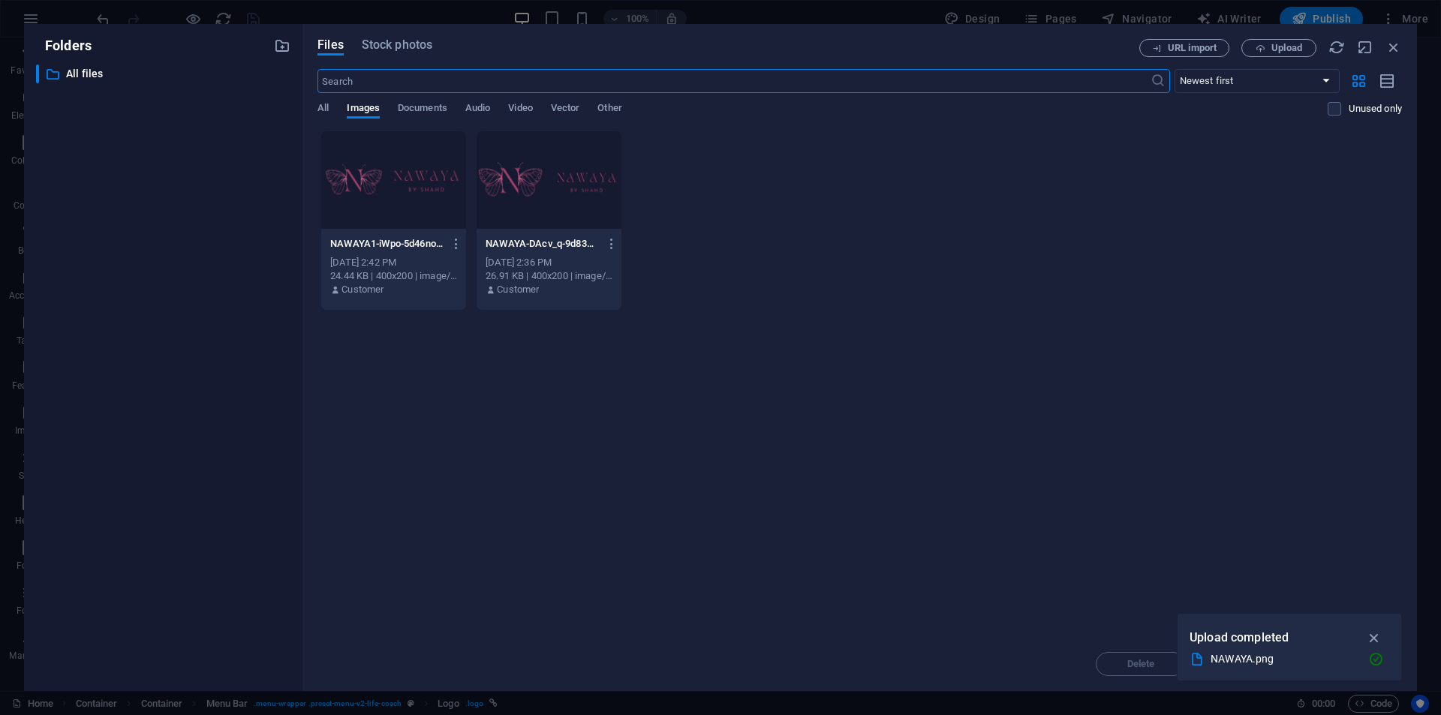
click at [355, 185] on div at bounding box center [393, 180] width 145 height 98
click at [355, 186] on div "1" at bounding box center [393, 180] width 145 height 98
click at [355, 186] on div at bounding box center [393, 180] width 145 height 98
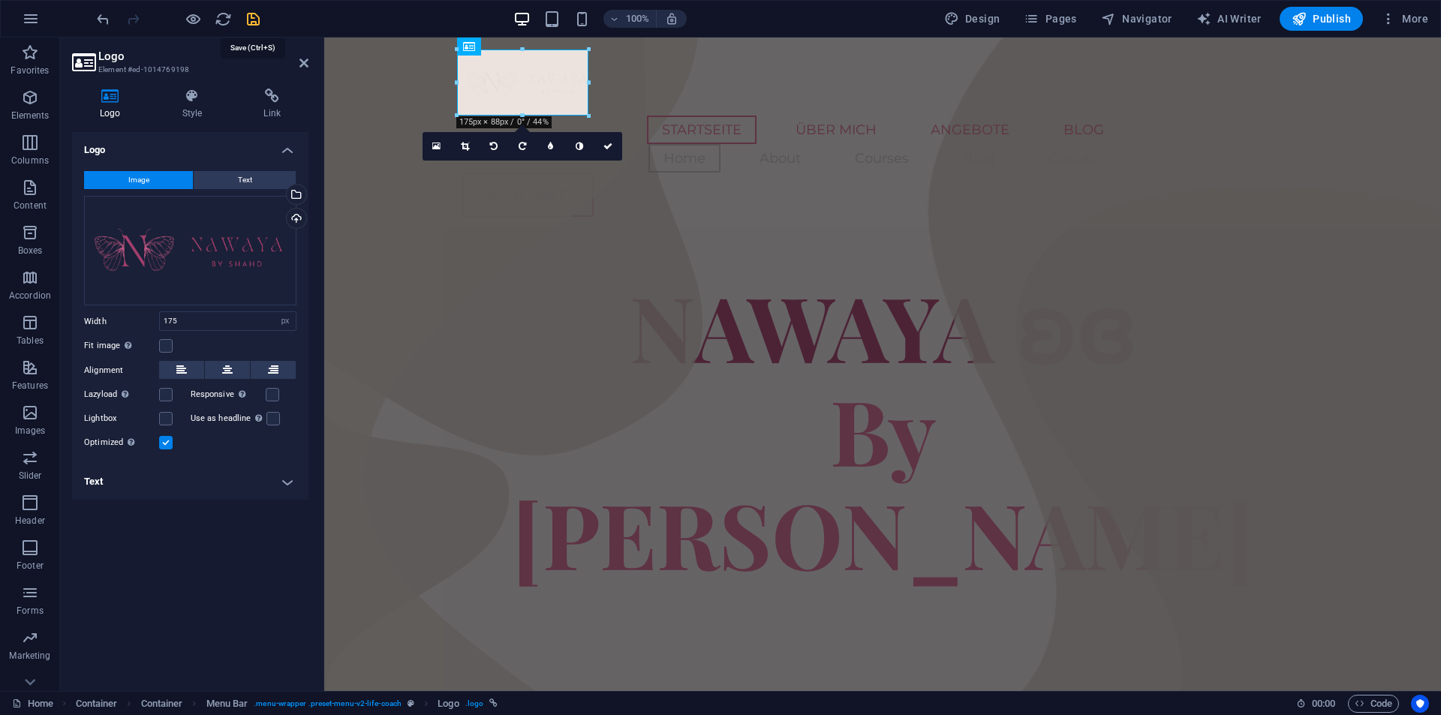
click at [249, 17] on icon "save" at bounding box center [253, 19] width 17 height 17
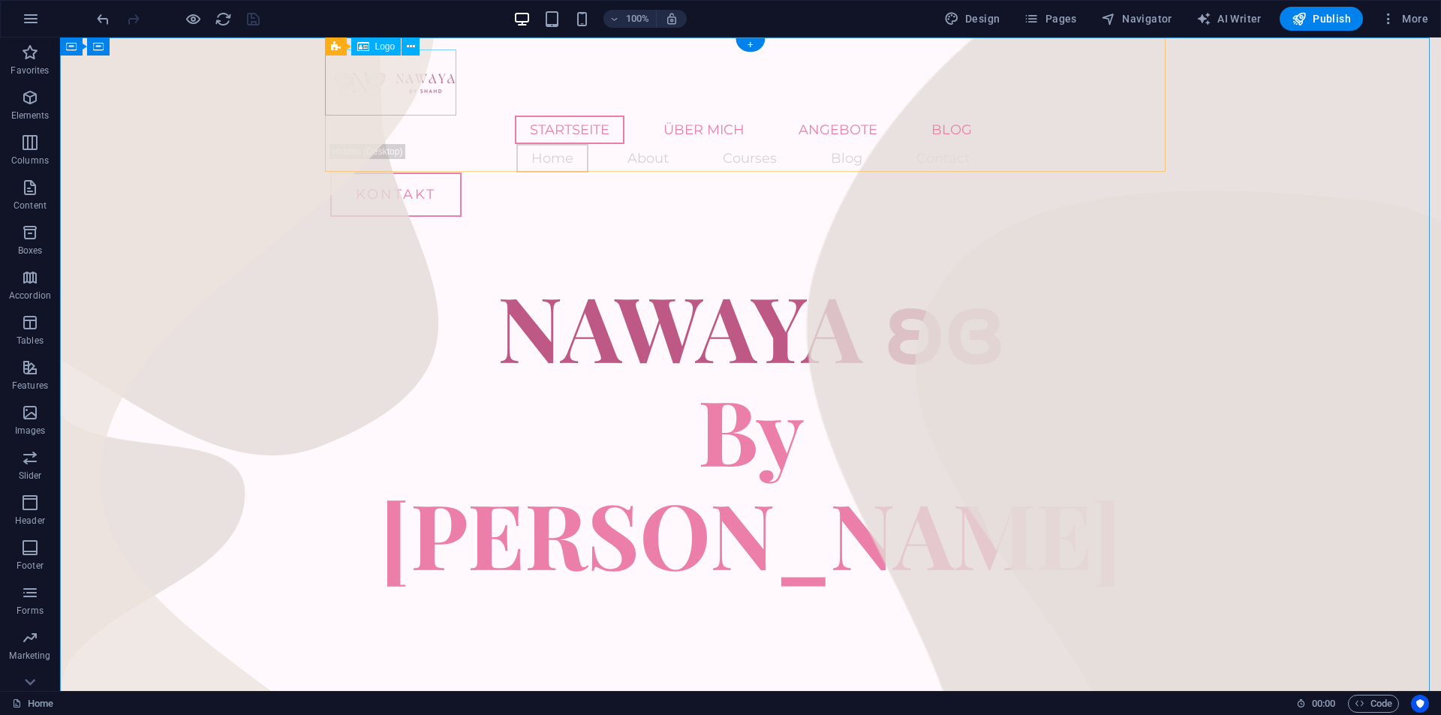
click at [374, 77] on div at bounding box center [750, 83] width 841 height 66
select select "px"
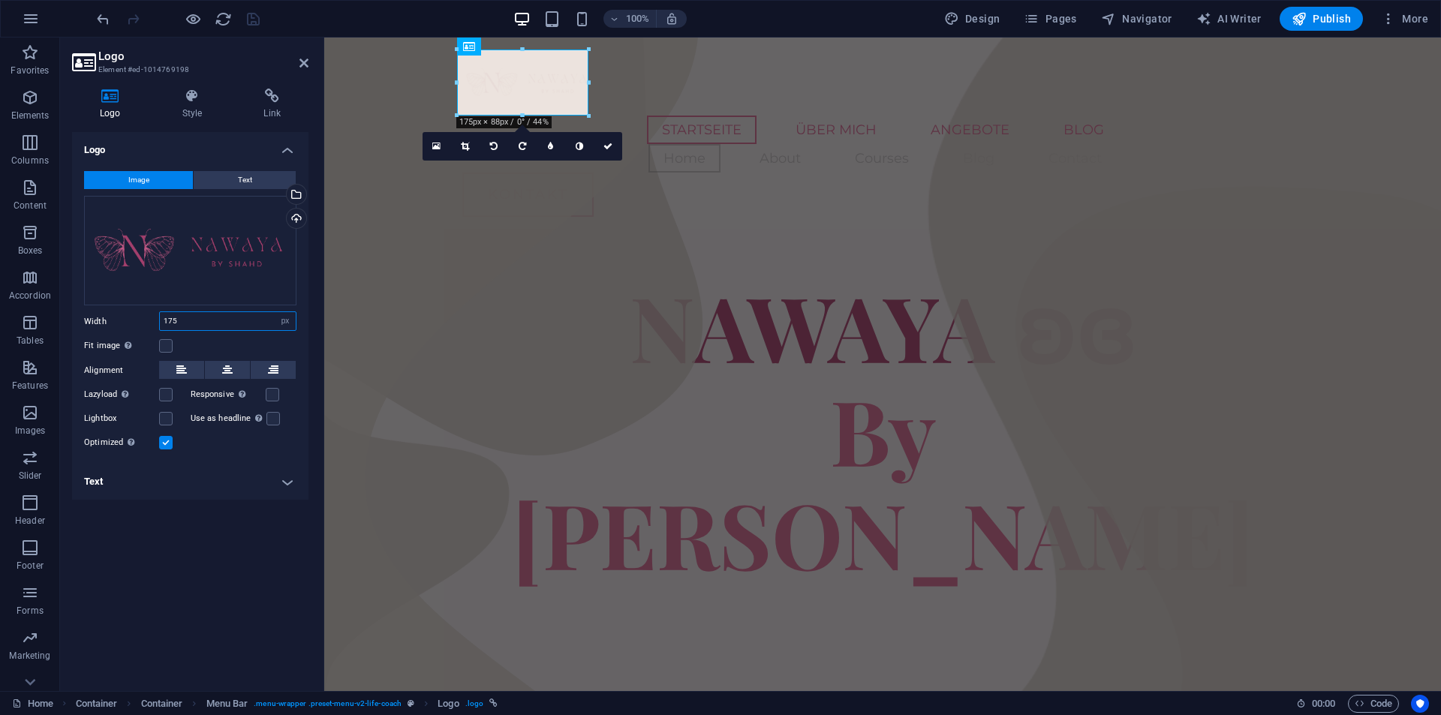
drag, startPoint x: 172, startPoint y: 315, endPoint x: 106, endPoint y: 315, distance: 66.1
click at [103, 317] on div "Width 175 Default auto px rem % em vh vw" at bounding box center [190, 322] width 212 height 20
type input "200"
click at [197, 584] on div "Logo Image Text Drag files here, click to choose files or select files from Fil…" at bounding box center [190, 405] width 236 height 547
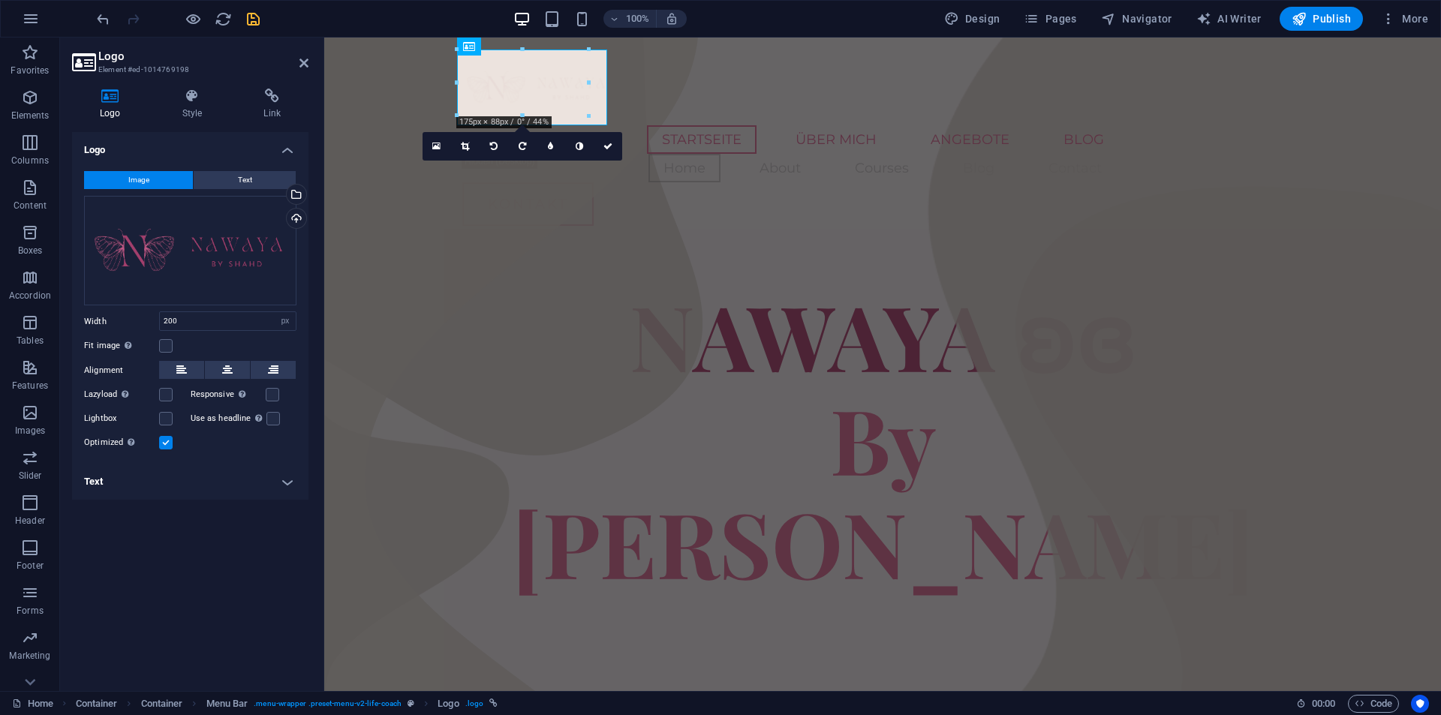
click at [258, 18] on icon "save" at bounding box center [253, 19] width 17 height 17
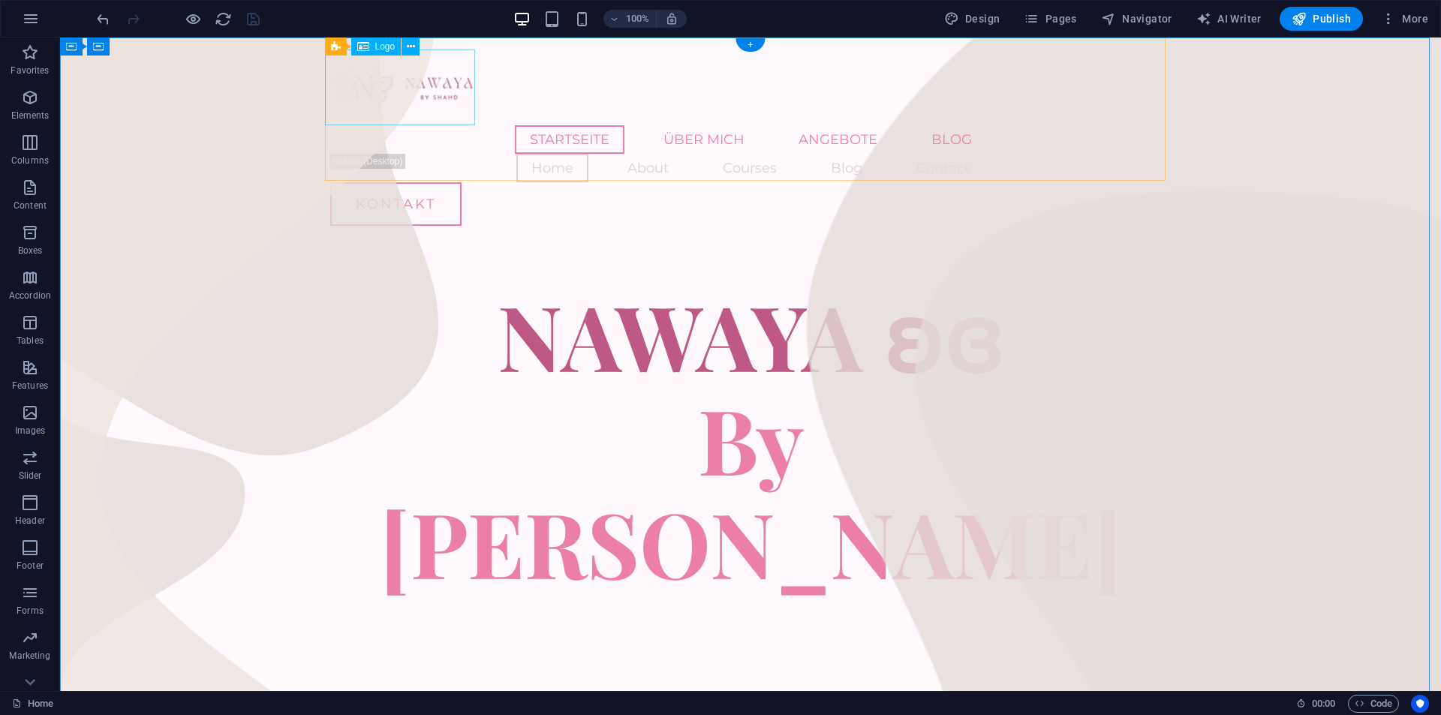
click at [395, 80] on div at bounding box center [750, 88] width 841 height 76
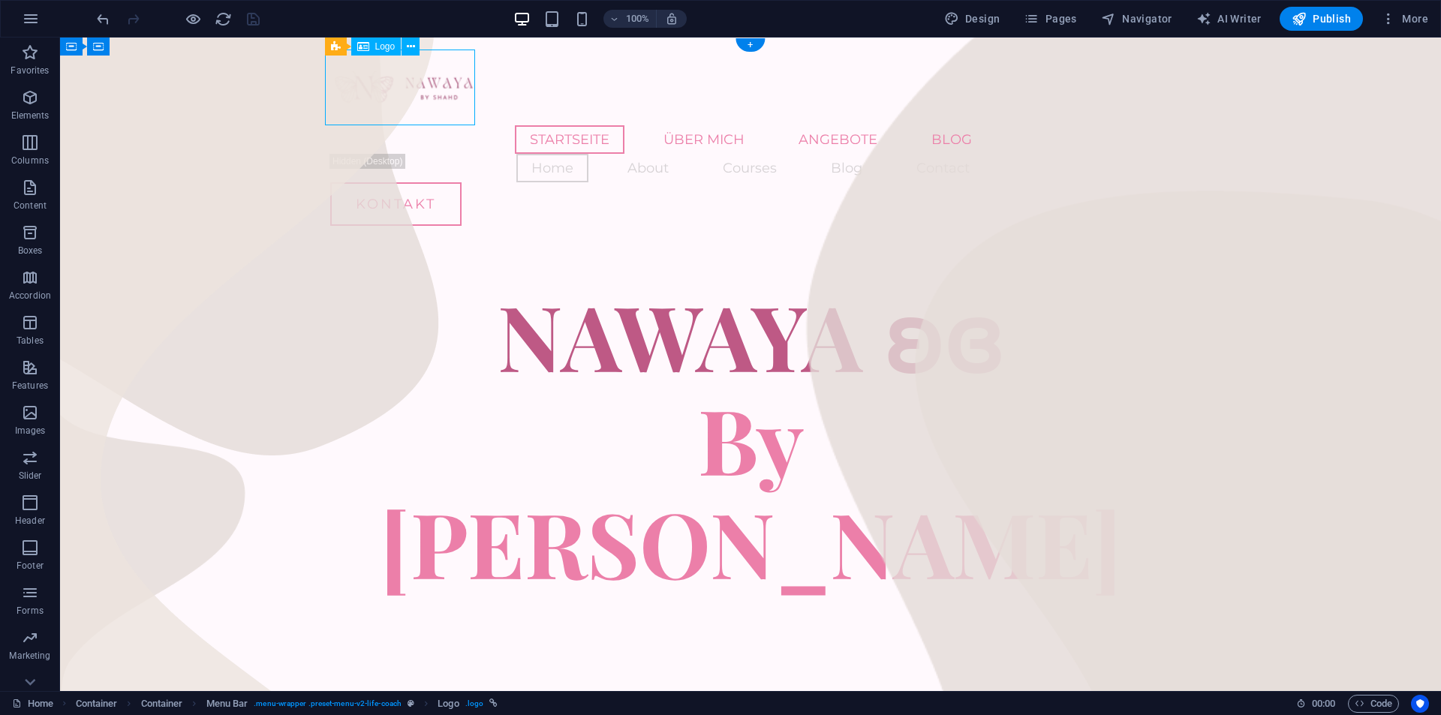
click at [395, 80] on div at bounding box center [750, 88] width 841 height 76
select select "px"
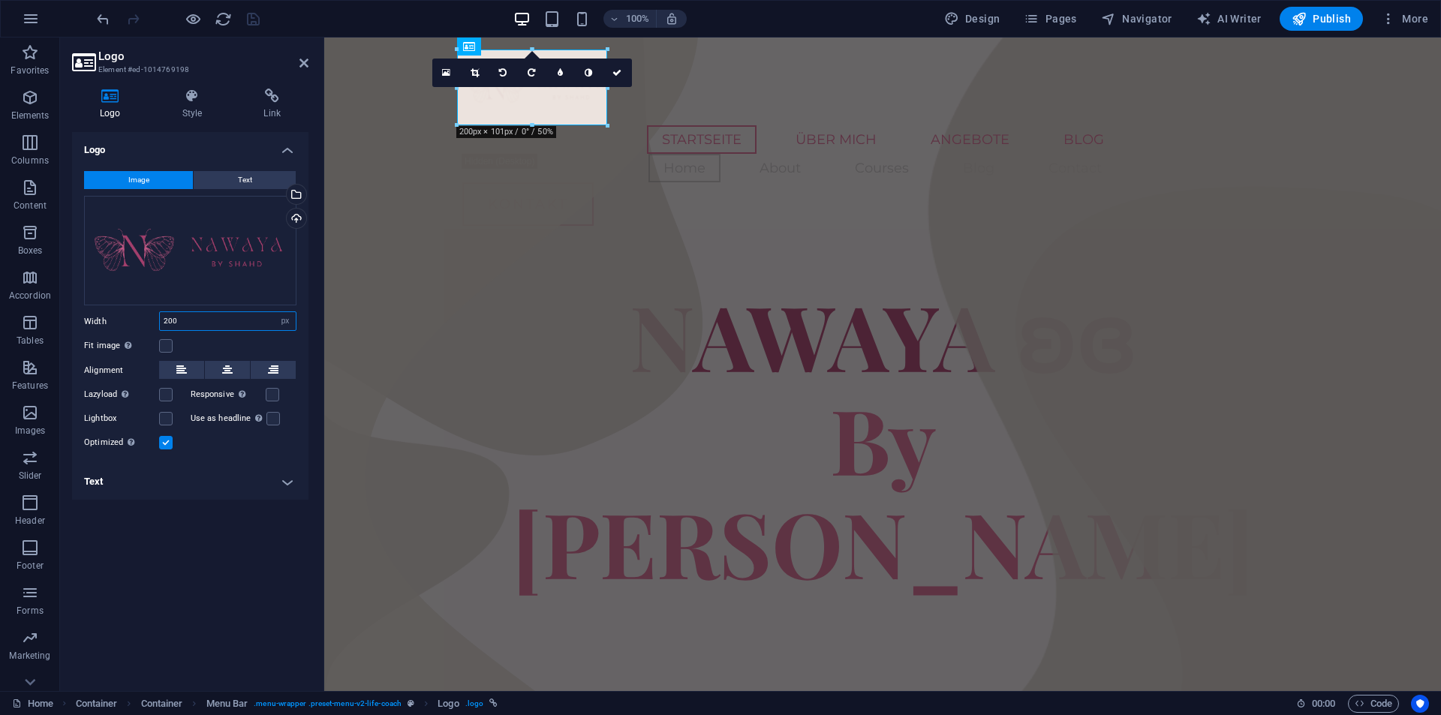
drag, startPoint x: 207, startPoint y: 321, endPoint x: 83, endPoint y: 321, distance: 124.6
click at [113, 321] on div "Width 200 Default auto px rem % em vh vw" at bounding box center [190, 322] width 212 height 20
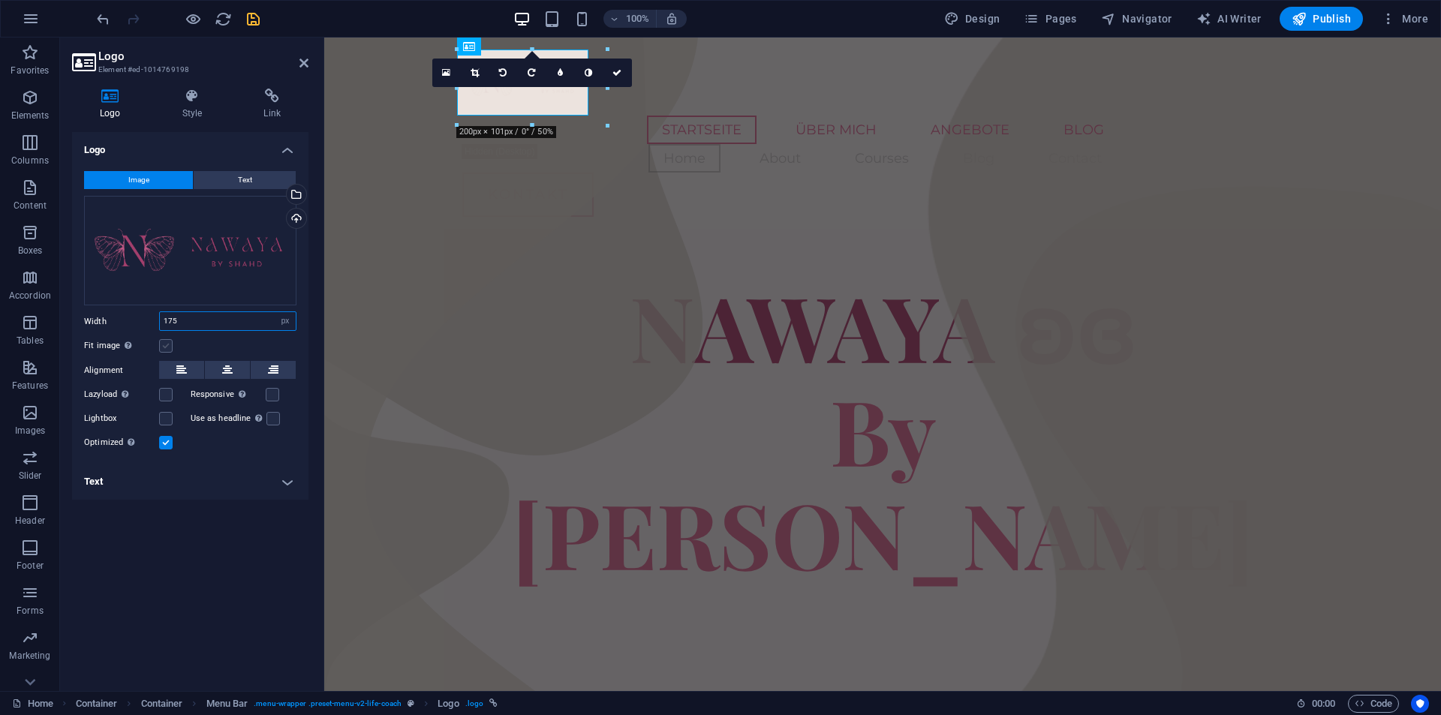
type input "175"
click at [160, 340] on label at bounding box center [166, 346] width 14 height 14
click at [0, 0] on input "Fit image Automatically fit image to a fixed width and height" at bounding box center [0, 0] width 0 height 0
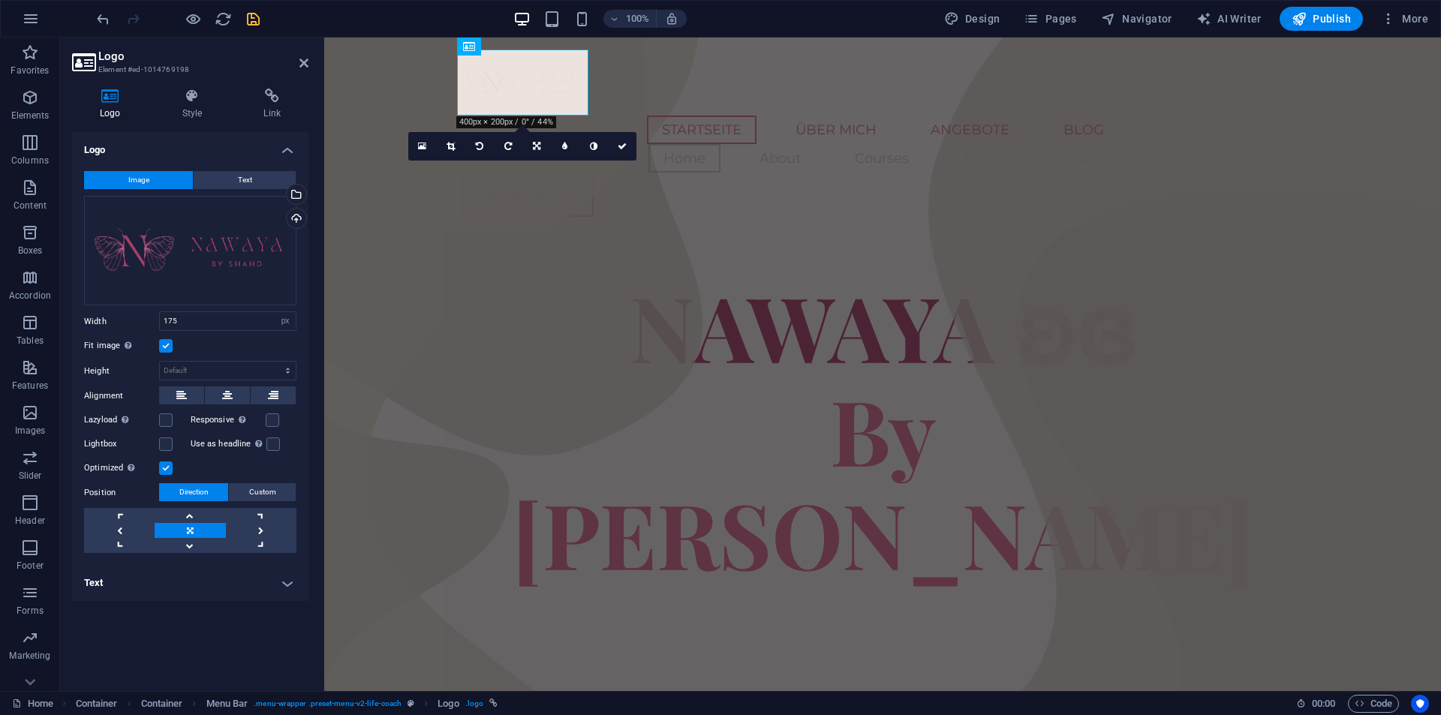
click at [166, 346] on label at bounding box center [166, 346] width 14 height 14
click at [0, 0] on input "Fit image Automatically fit image to a fixed width and height" at bounding box center [0, 0] width 0 height 0
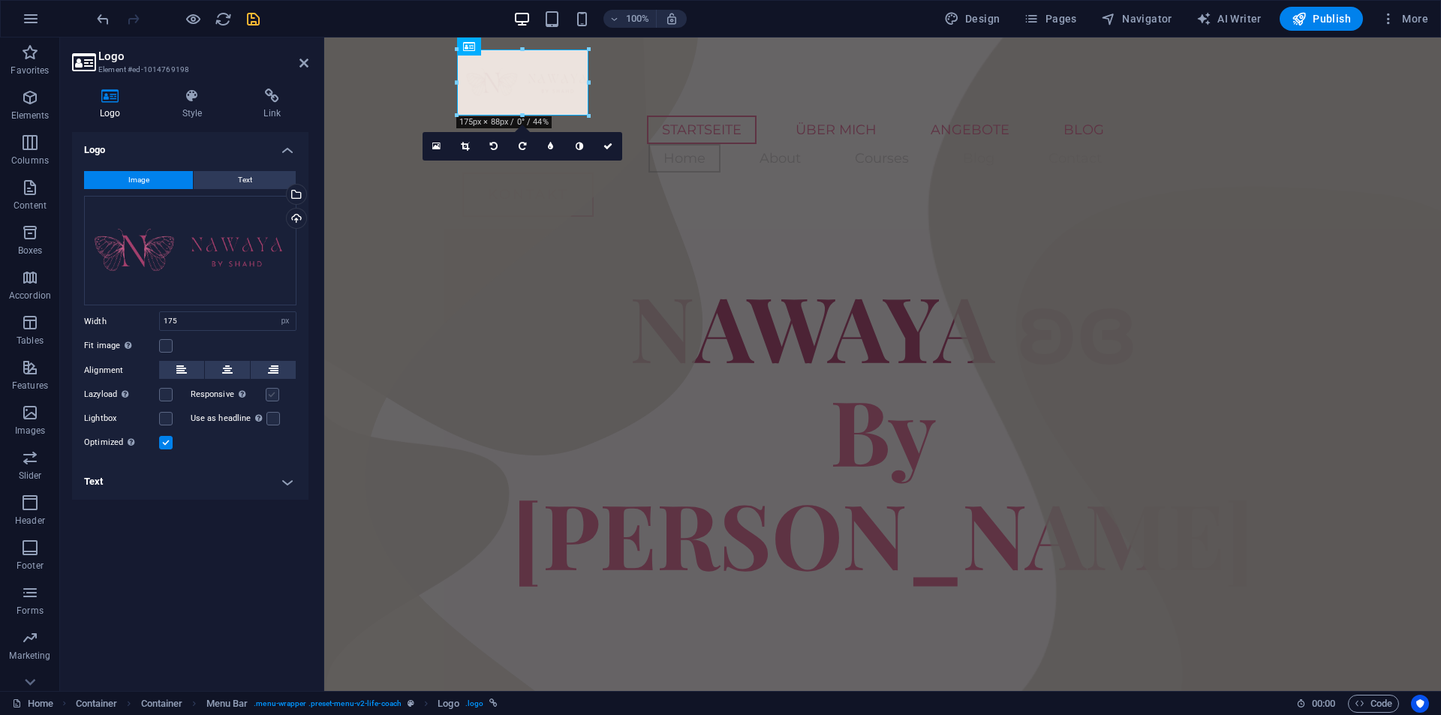
click at [274, 393] on label at bounding box center [273, 395] width 14 height 14
click at [0, 0] on input "Responsive Automatically load retina image and smartphone optimized sizes." at bounding box center [0, 0] width 0 height 0
click at [274, 393] on label at bounding box center [273, 395] width 14 height 14
click at [0, 0] on input "Responsive Automatically load retina image and smartphone optimized sizes." at bounding box center [0, 0] width 0 height 0
click at [231, 182] on button "Text" at bounding box center [245, 180] width 102 height 18
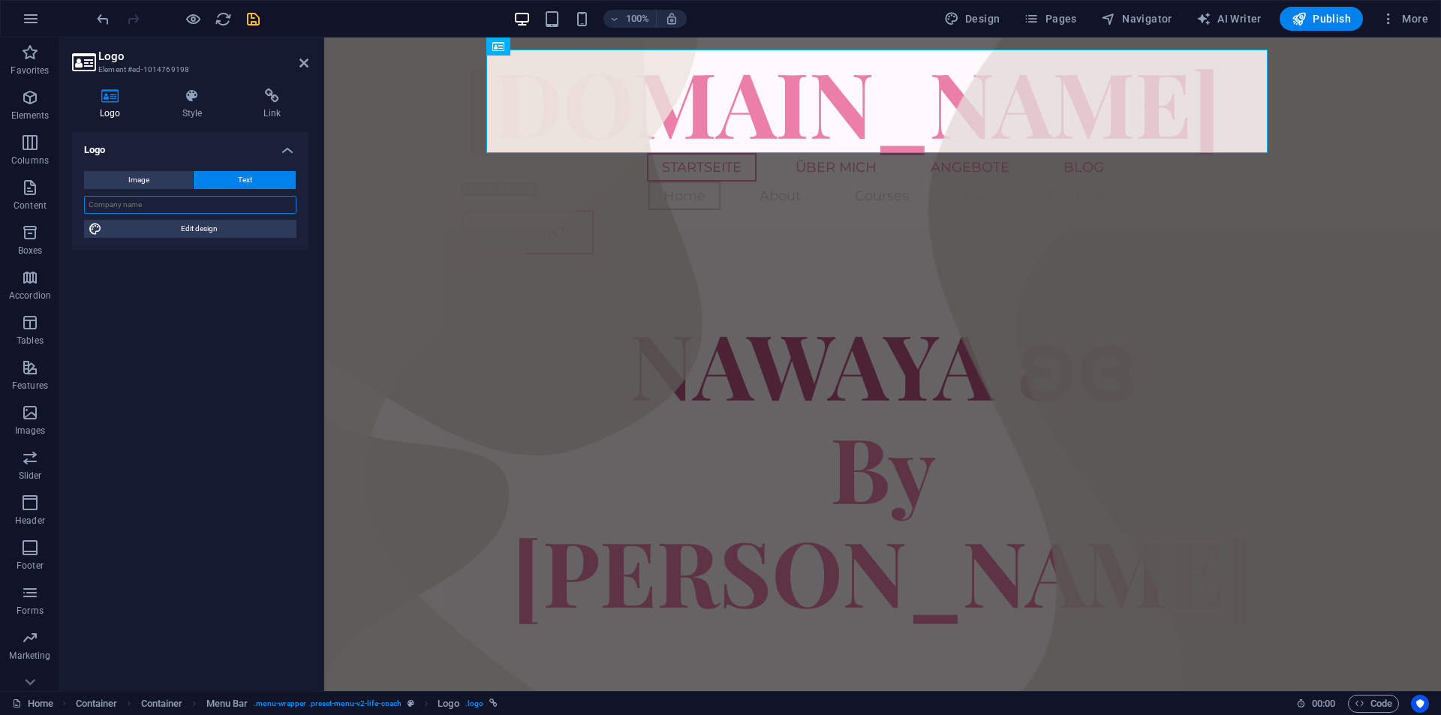
click at [199, 206] on input "text" at bounding box center [190, 205] width 212 height 18
click at [138, 169] on div "Image Text Drag files here, click to choose files or select files from Files or…" at bounding box center [190, 204] width 236 height 91
click at [140, 181] on span "Image" at bounding box center [138, 180] width 21 height 18
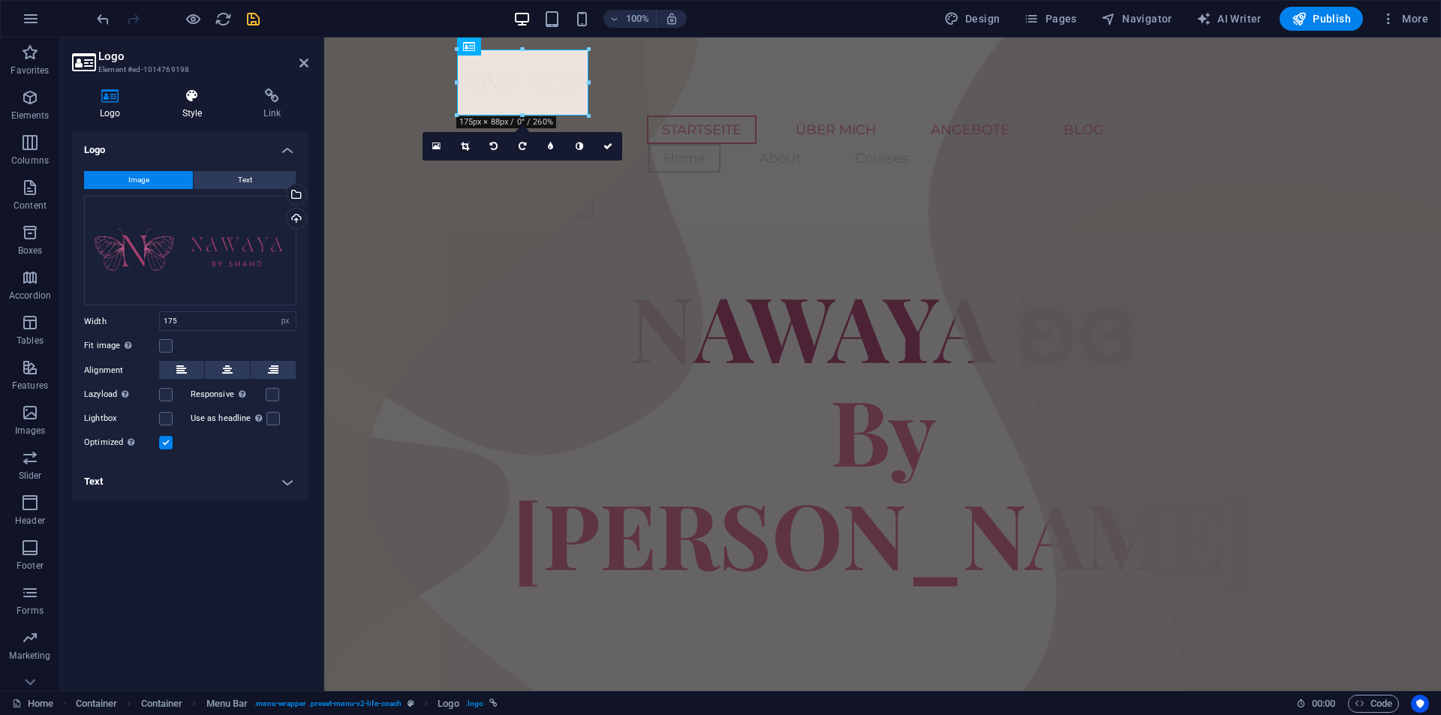
click at [191, 105] on h4 "Style" at bounding box center [196, 105] width 82 height 32
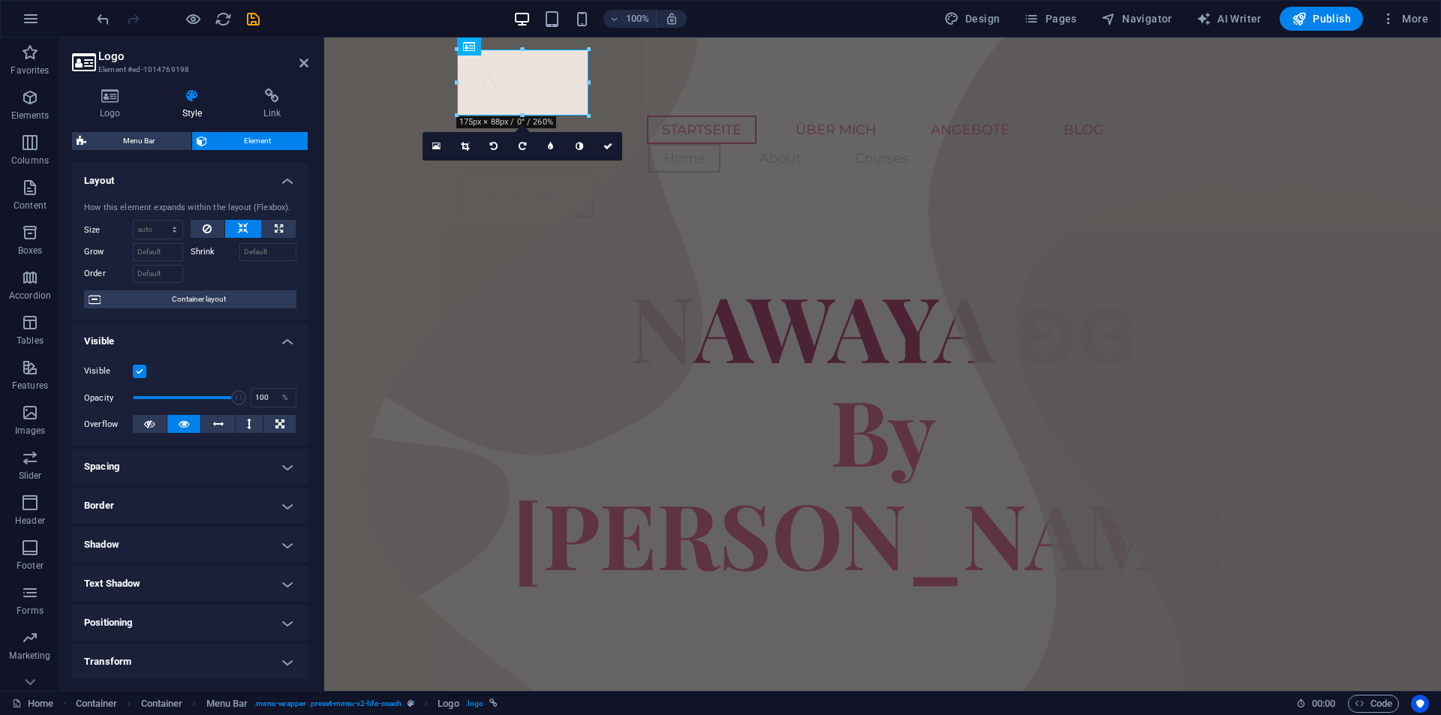
click at [258, 19] on icon "save" at bounding box center [253, 19] width 17 height 17
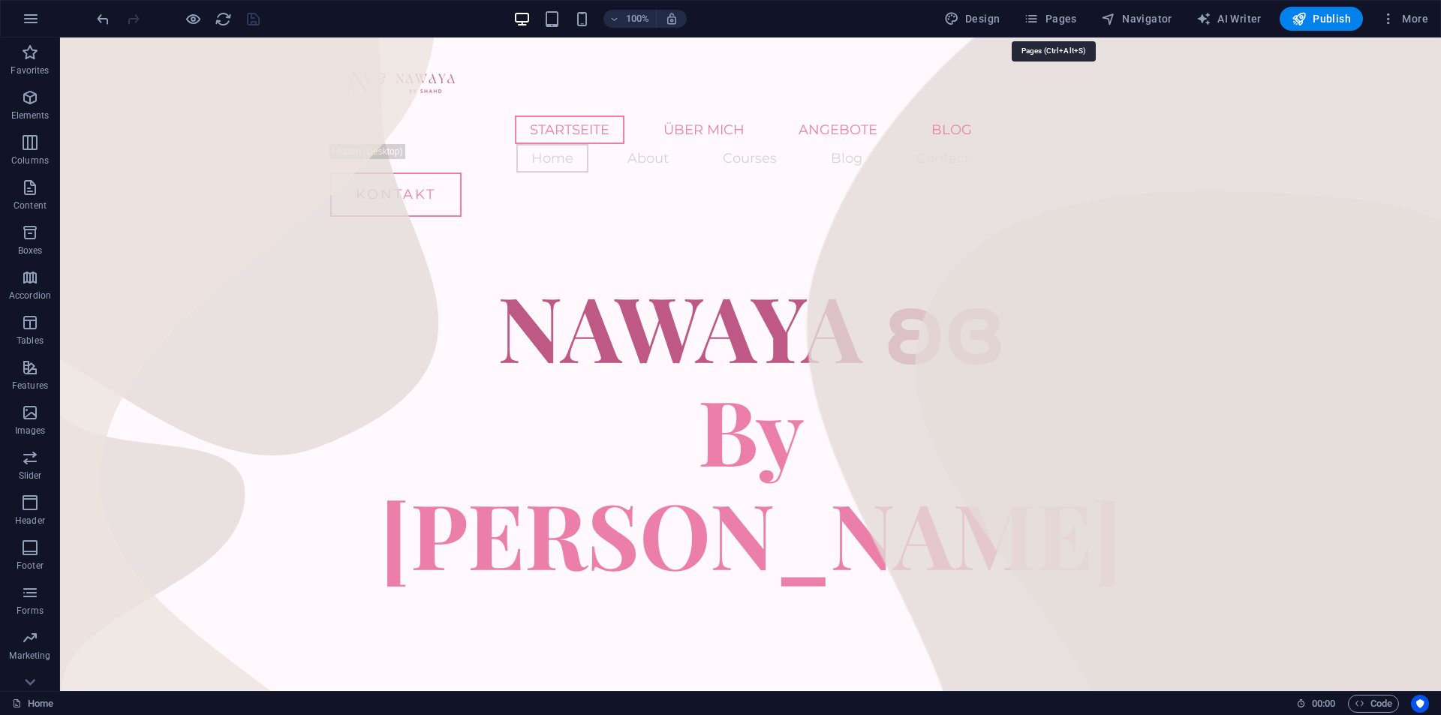
drag, startPoint x: 1047, startPoint y: 19, endPoint x: 1045, endPoint y: 35, distance: 16.7
click at [1046, 19] on span "Pages" at bounding box center [1050, 18] width 53 height 15
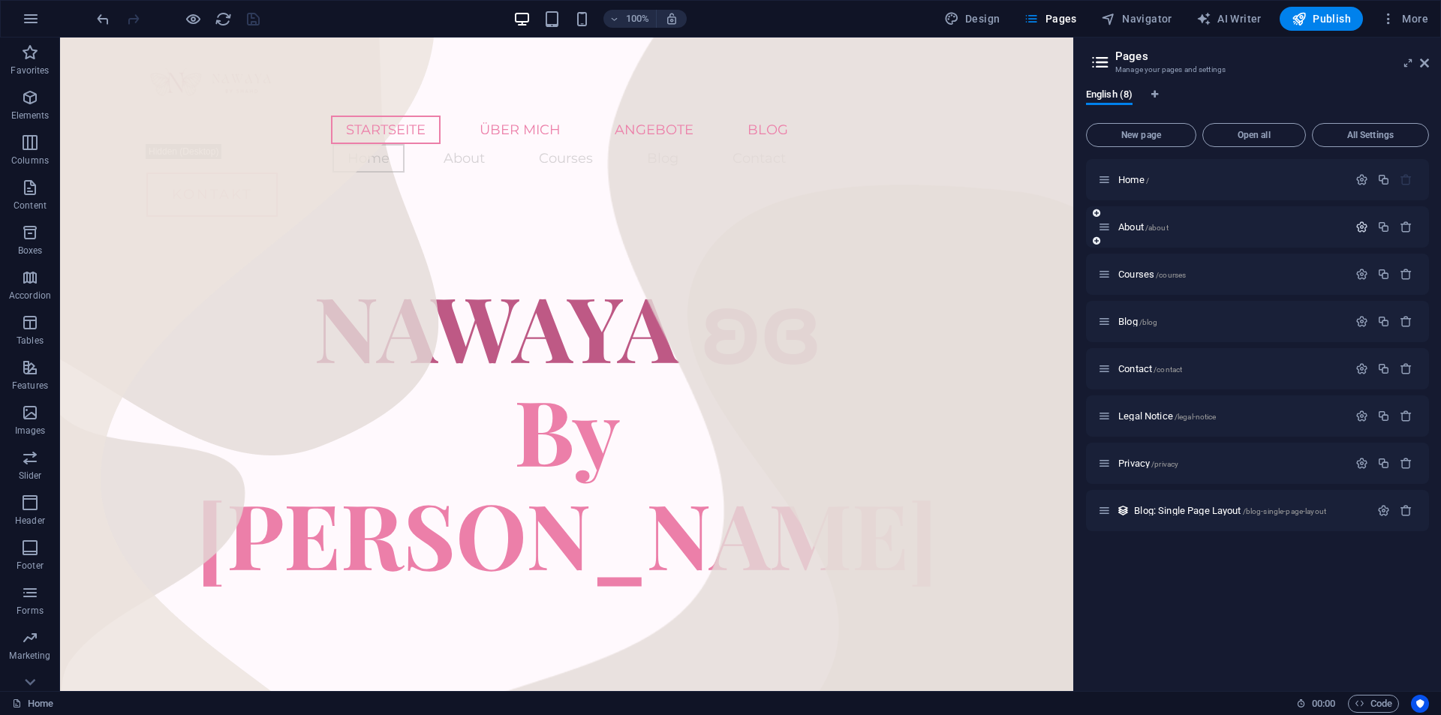
click at [1360, 227] on icon "button" at bounding box center [1362, 227] width 13 height 13
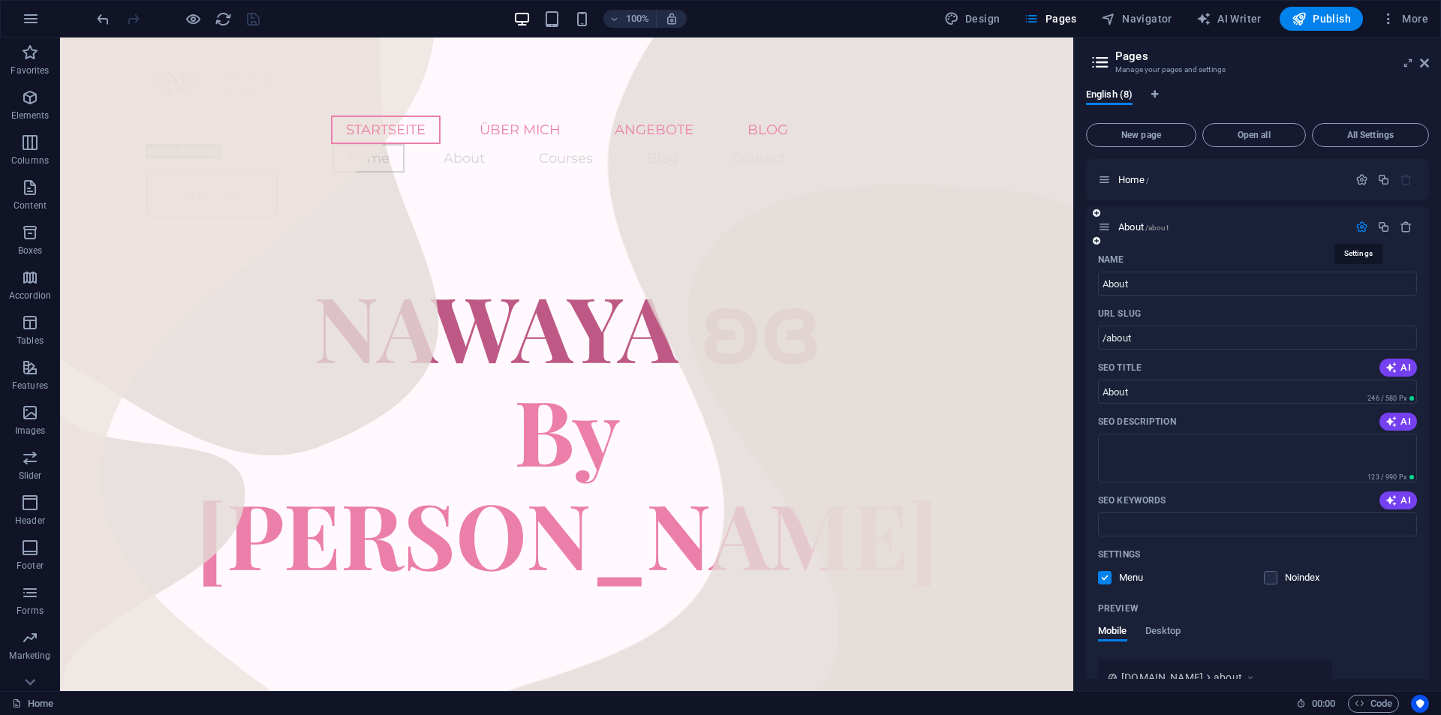
click at [1361, 227] on icon "button" at bounding box center [1362, 227] width 13 height 13
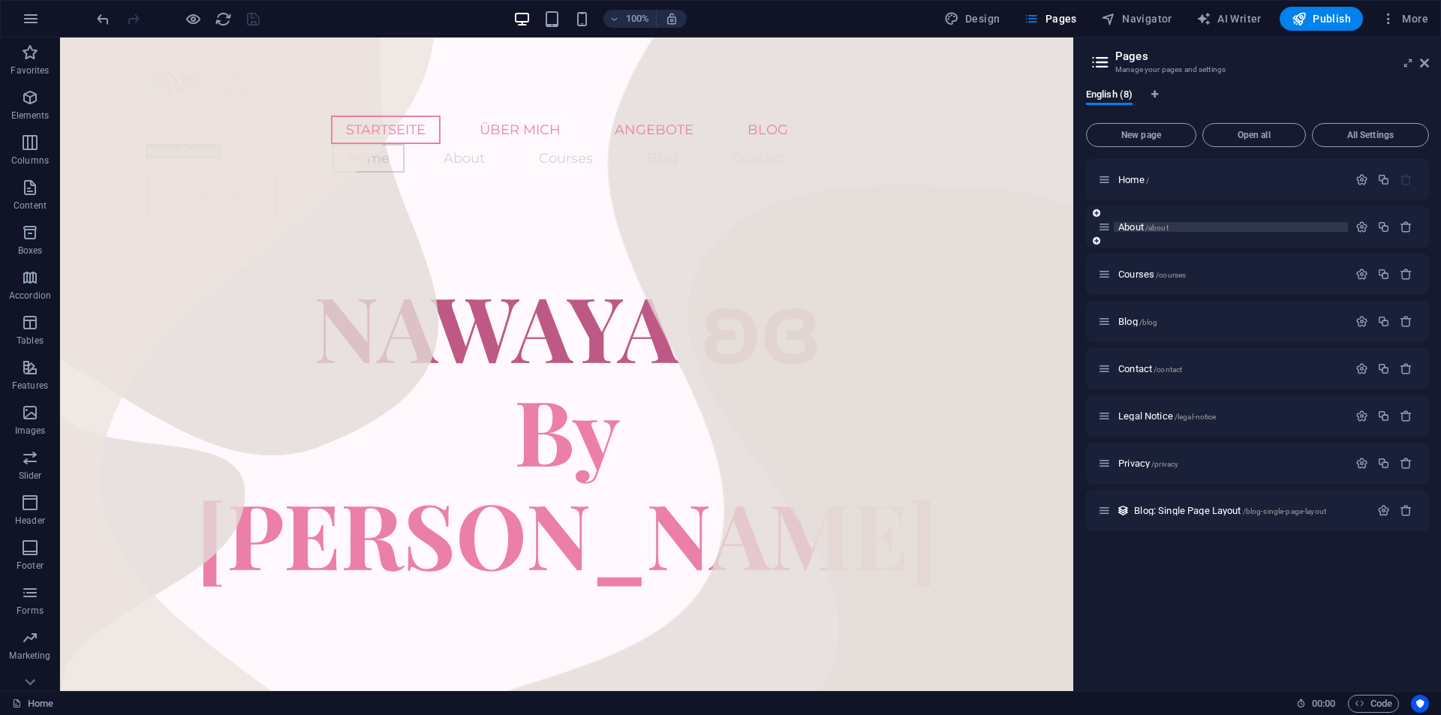
click at [1295, 224] on p "About /about" at bounding box center [1231, 227] width 225 height 10
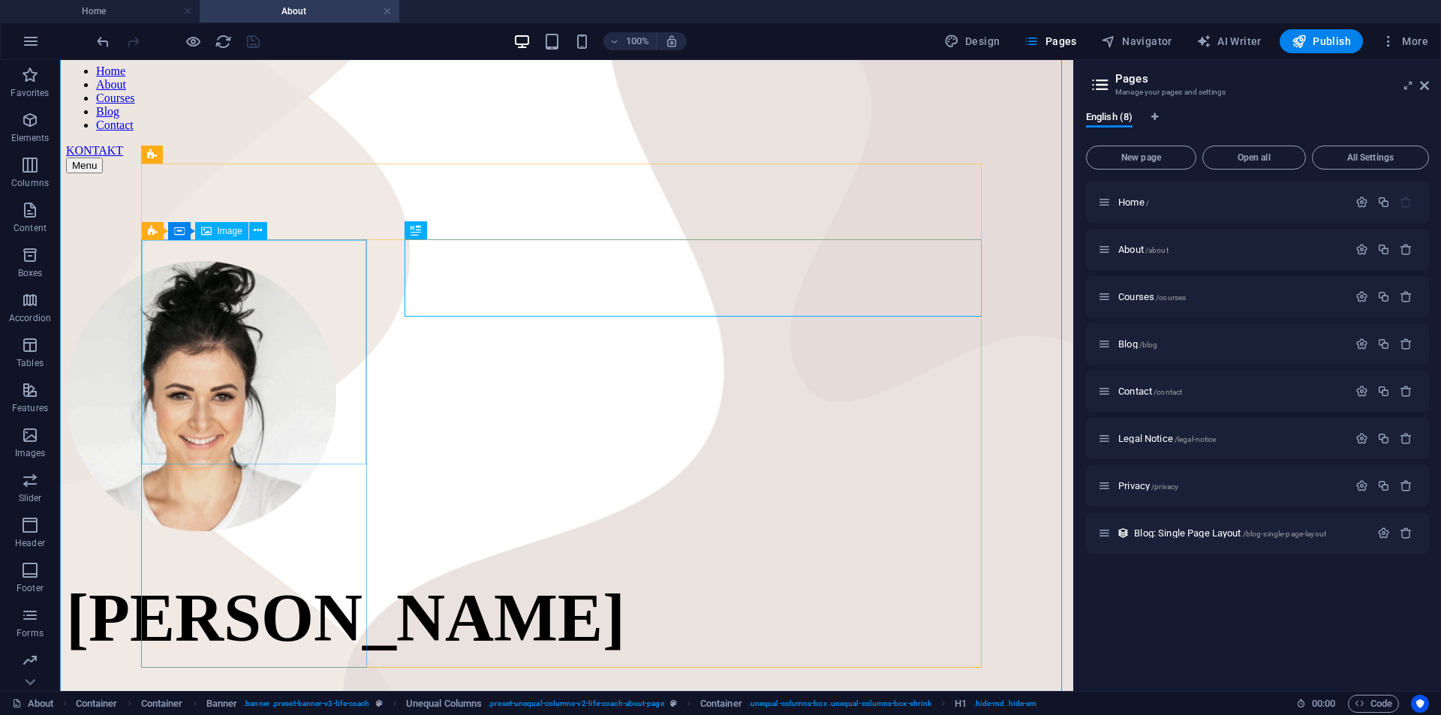
scroll to position [225, 0]
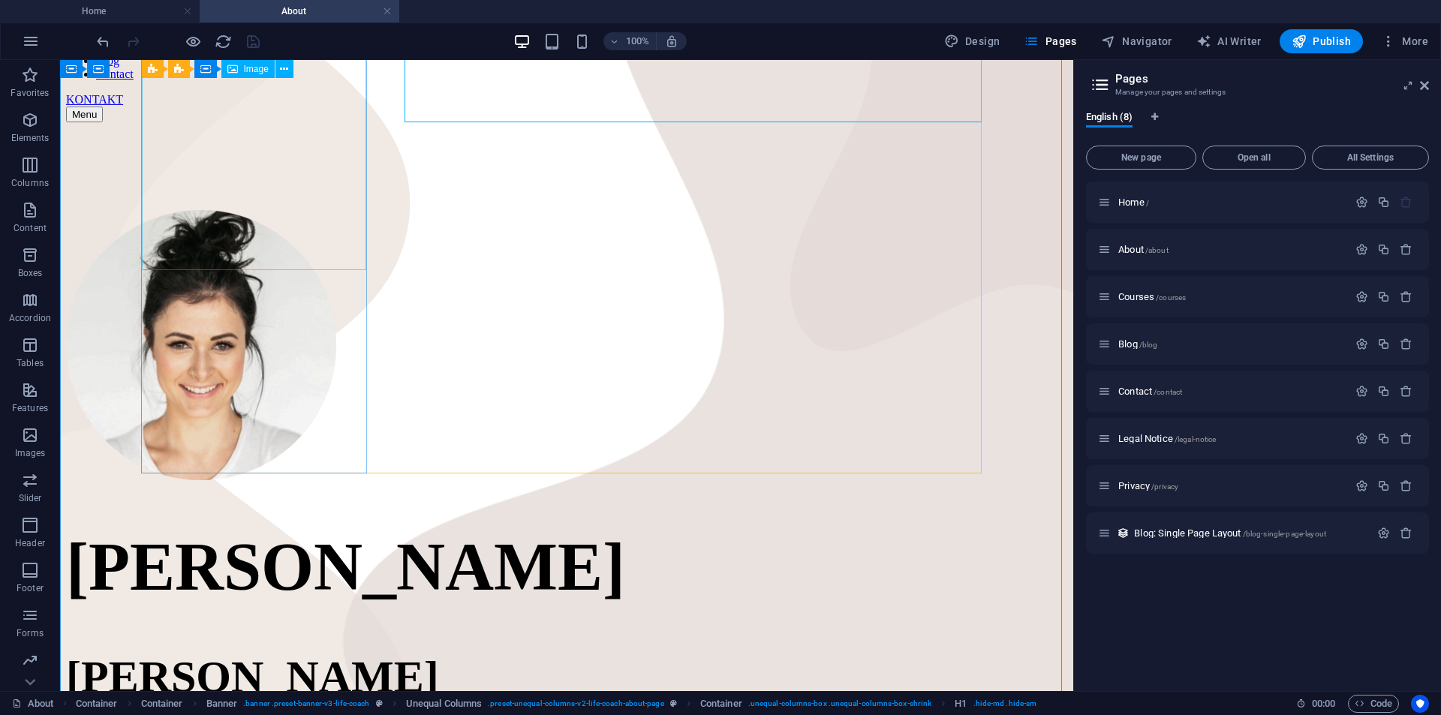
click at [274, 210] on figure at bounding box center [567, 346] width 1002 height 273
select select "px"
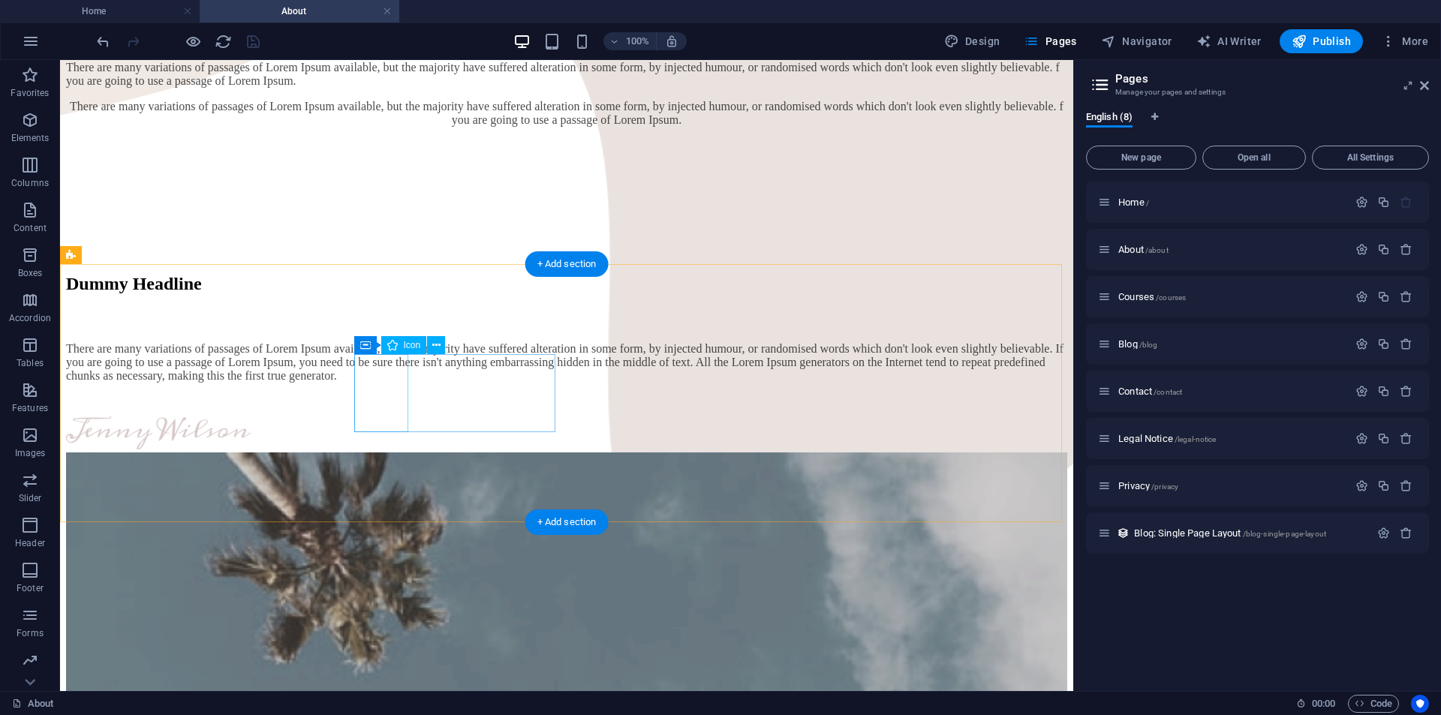
scroll to position [826, 0]
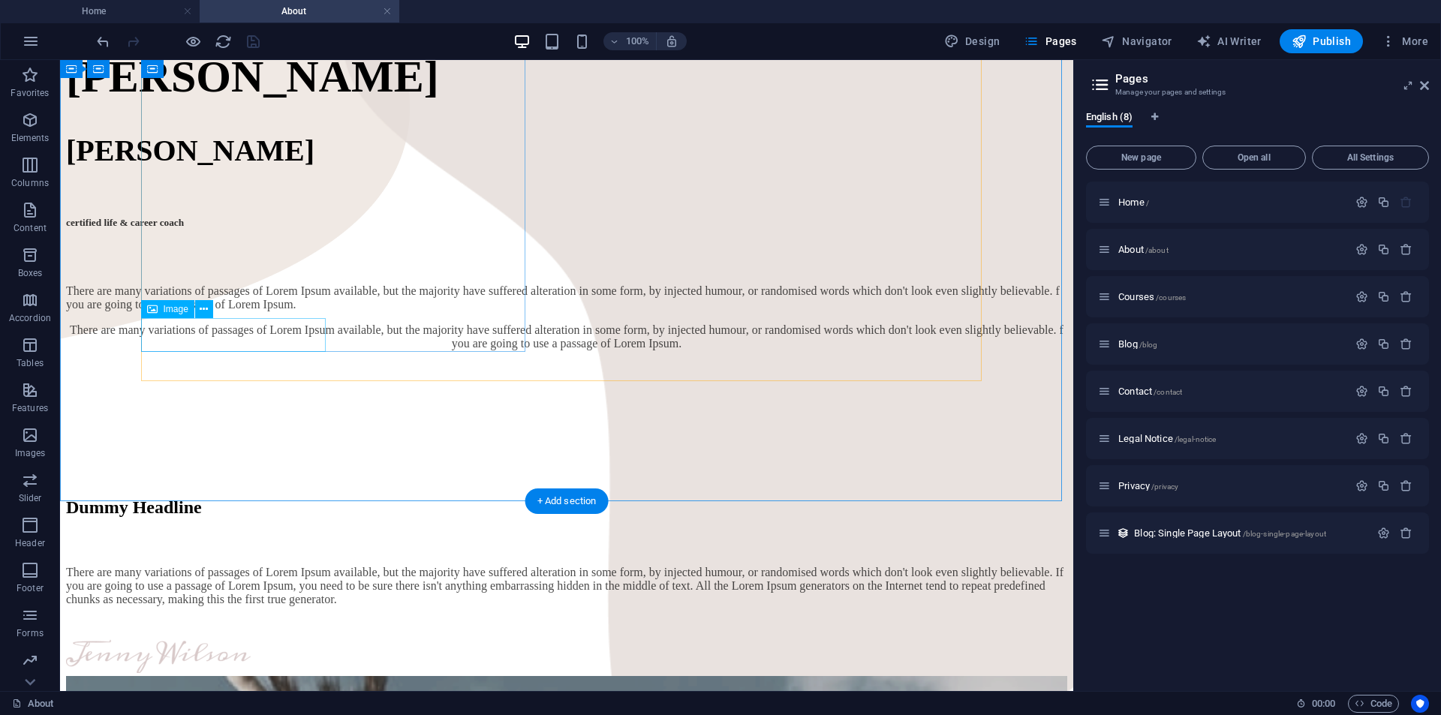
click at [276, 640] on figure at bounding box center [567, 658] width 1002 height 37
click at [277, 640] on figure at bounding box center [567, 658] width 1002 height 37
select select "px"
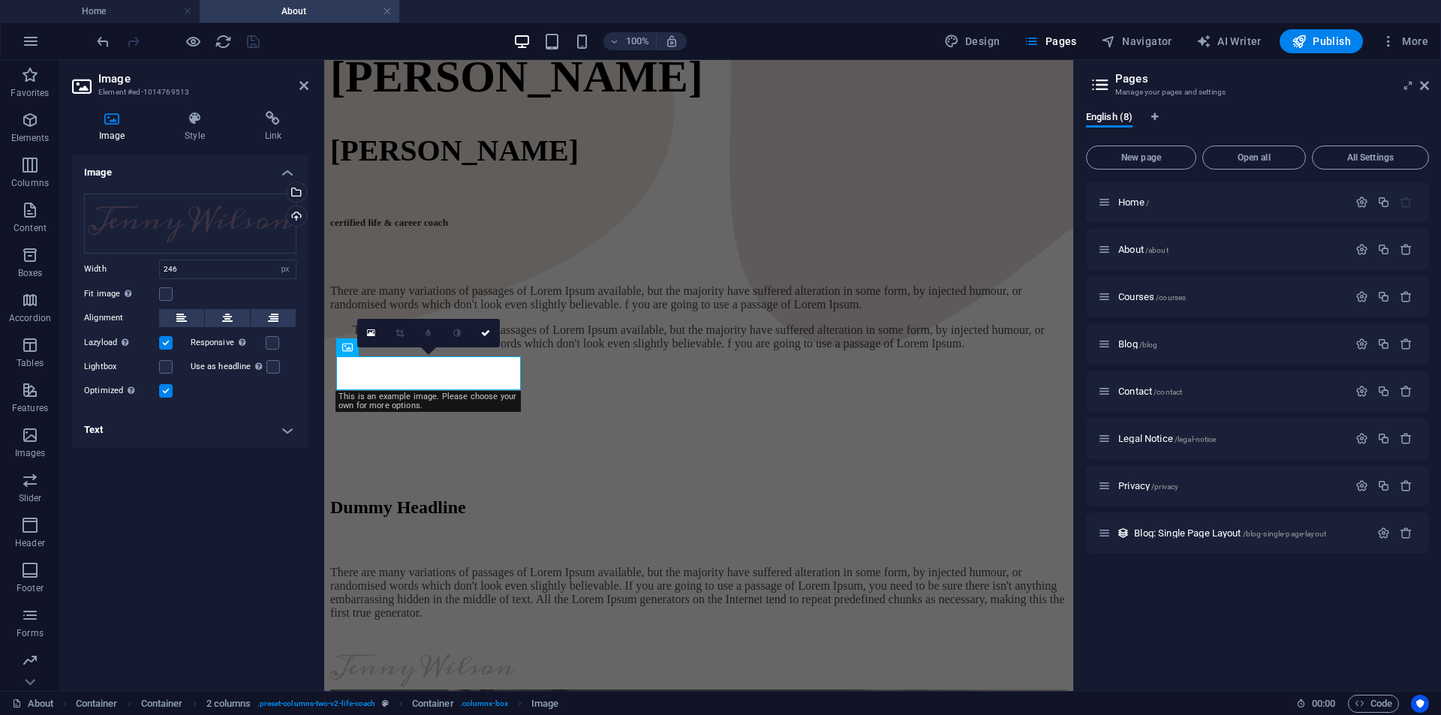
scroll to position [807, 0]
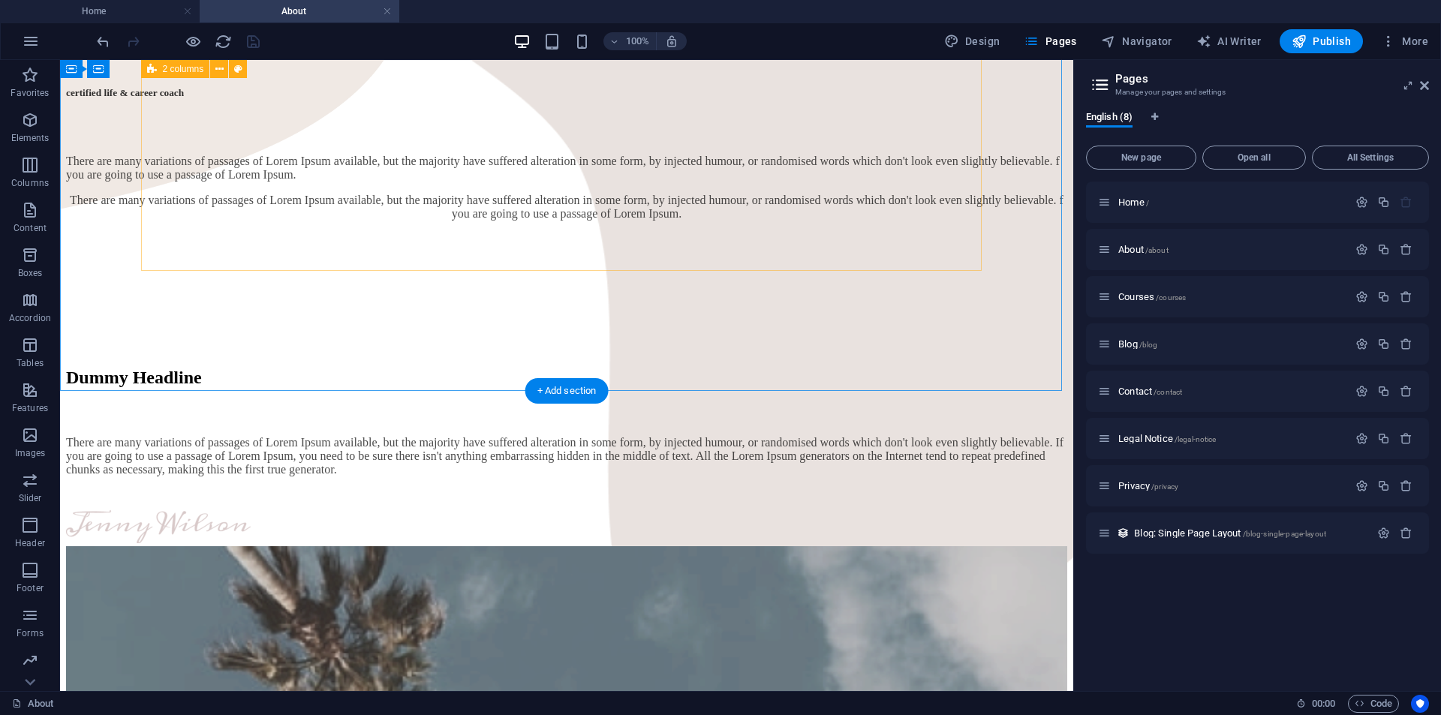
scroll to position [0, 0]
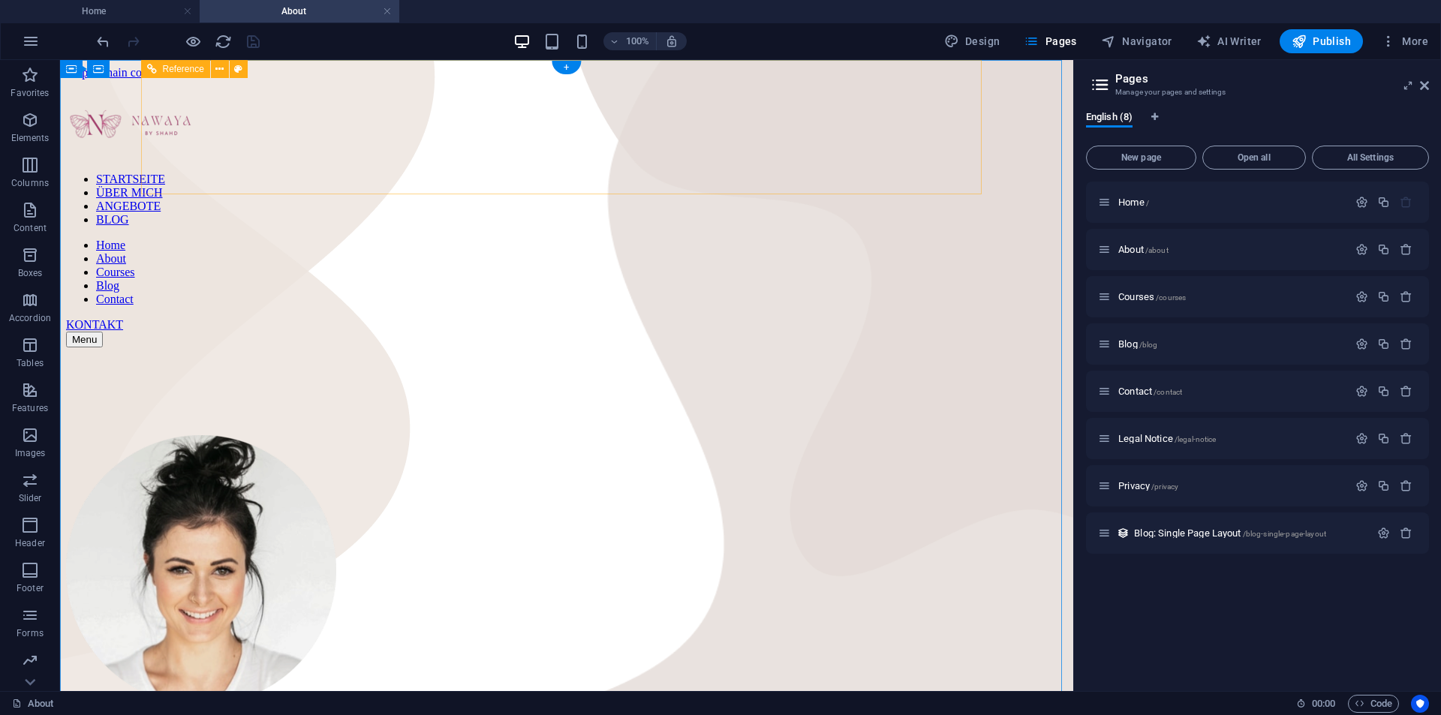
drag, startPoint x: 798, startPoint y: 430, endPoint x: 773, endPoint y: 183, distance: 248.2
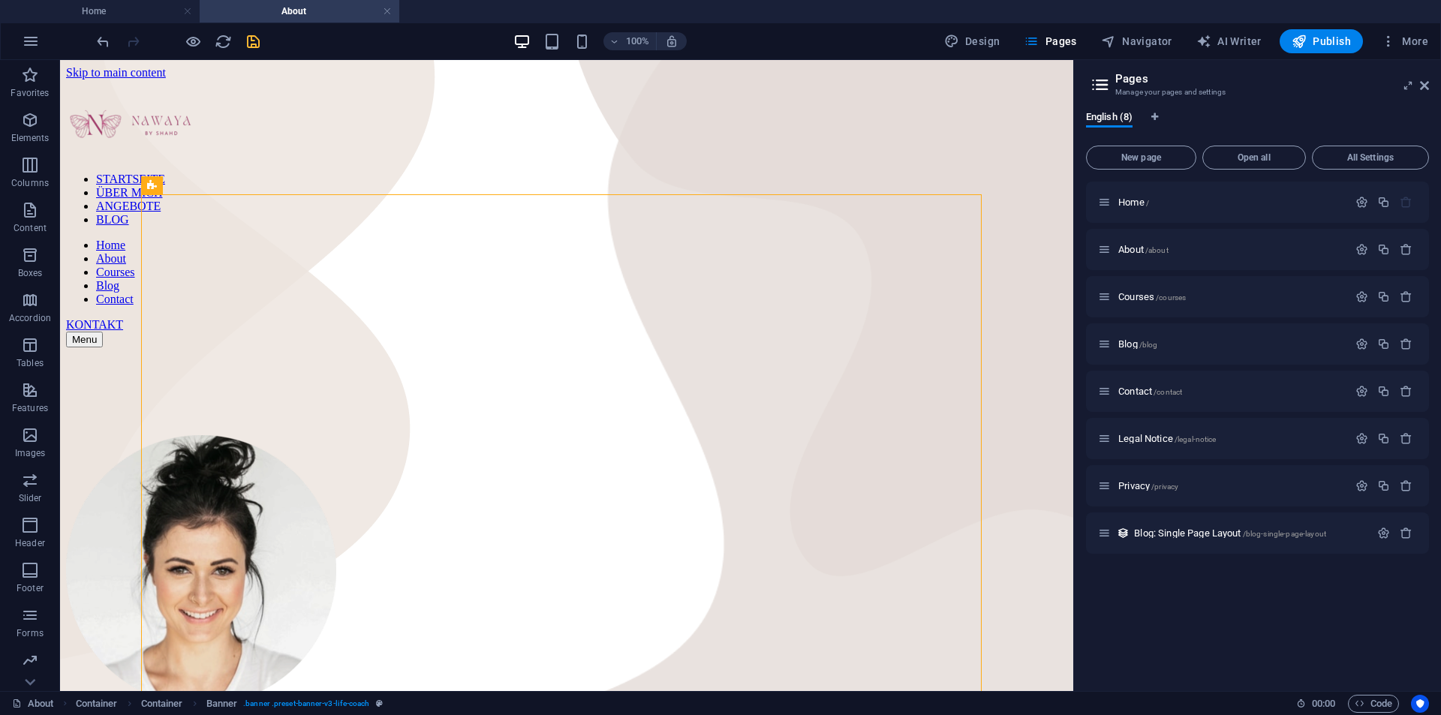
drag, startPoint x: 255, startPoint y: 50, endPoint x: 219, endPoint y: 1, distance: 60.7
click at [255, 50] on icon "save" at bounding box center [253, 41] width 17 height 17
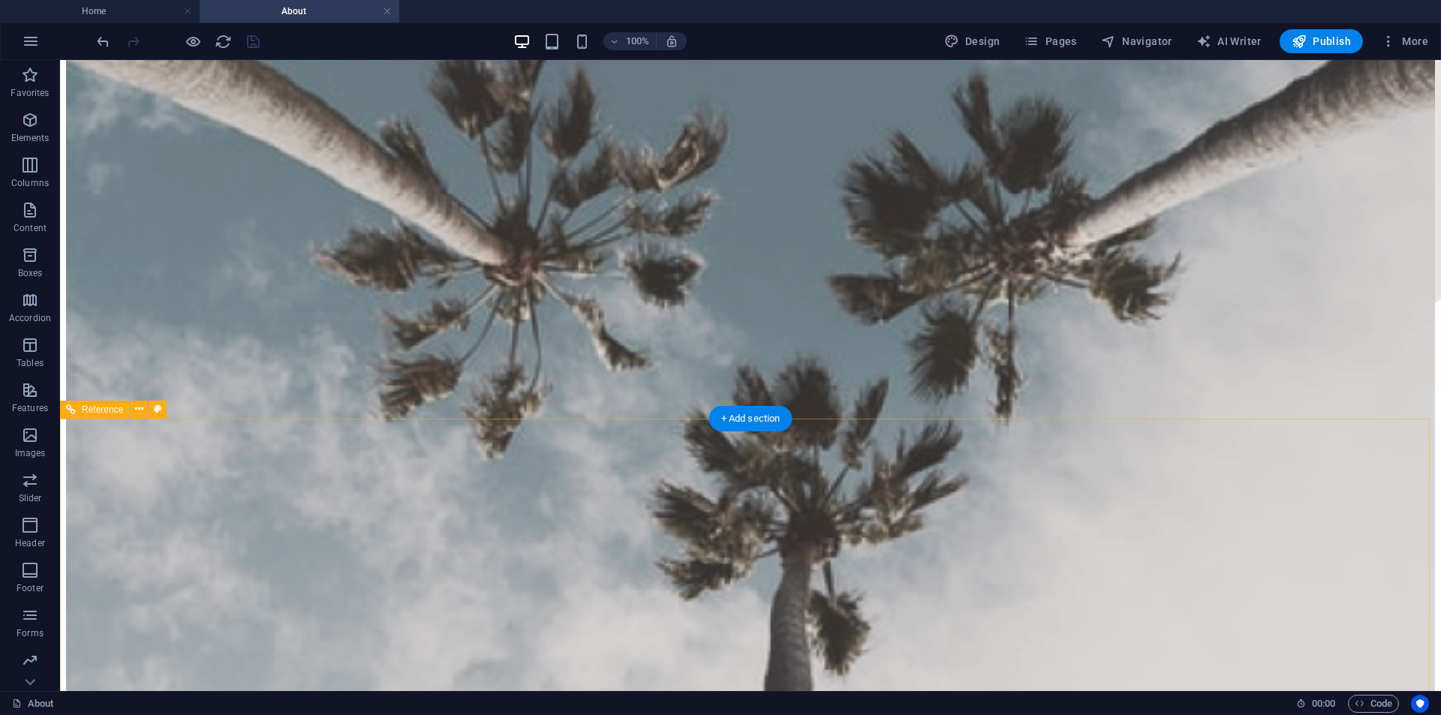
scroll to position [1982, 0]
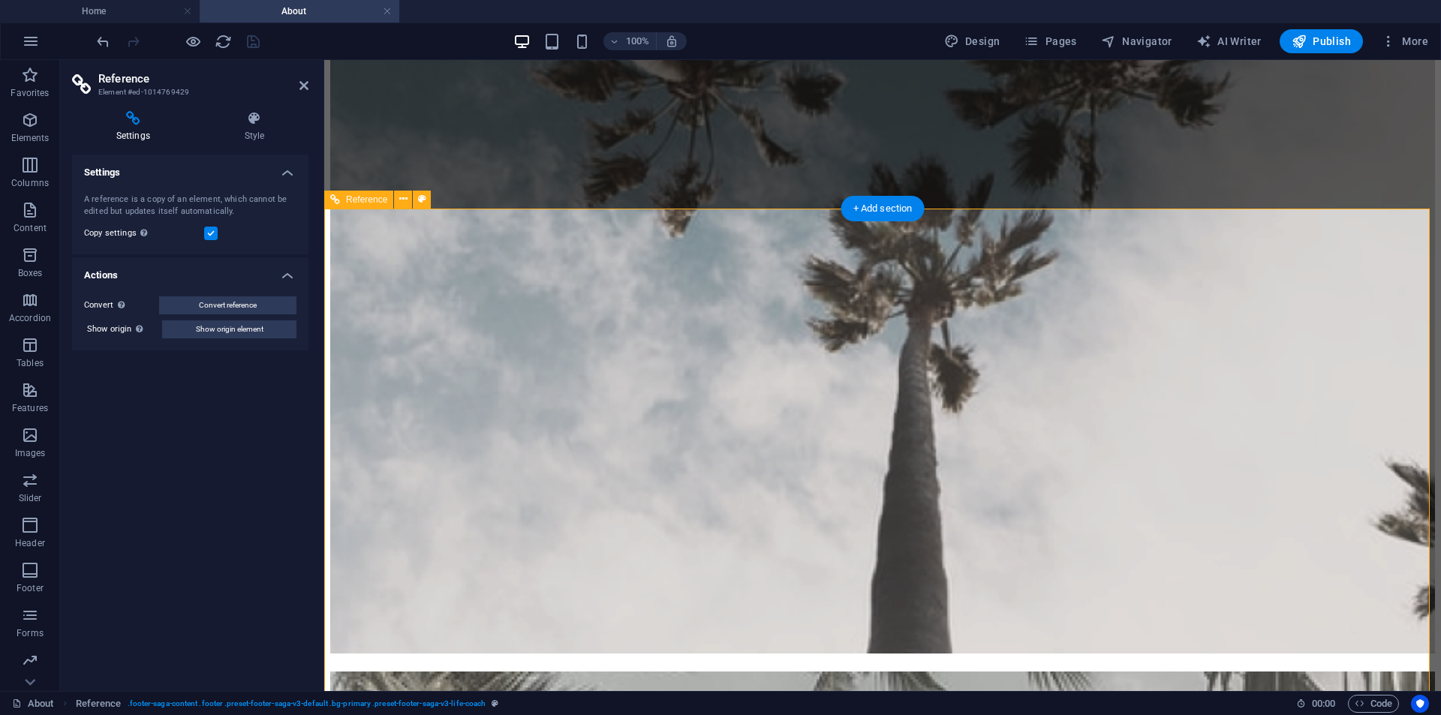
scroll to position [1907, 0]
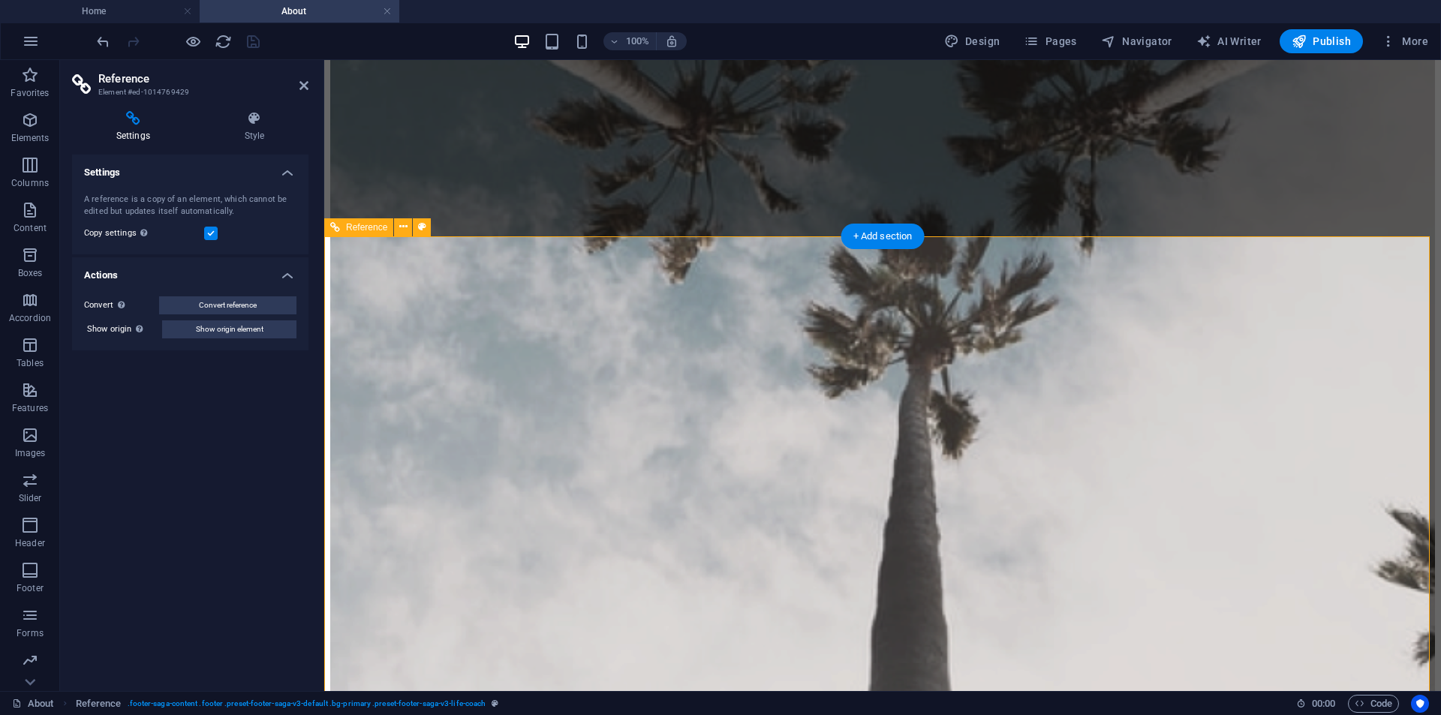
click at [385, 8] on link at bounding box center [387, 12] width 9 height 14
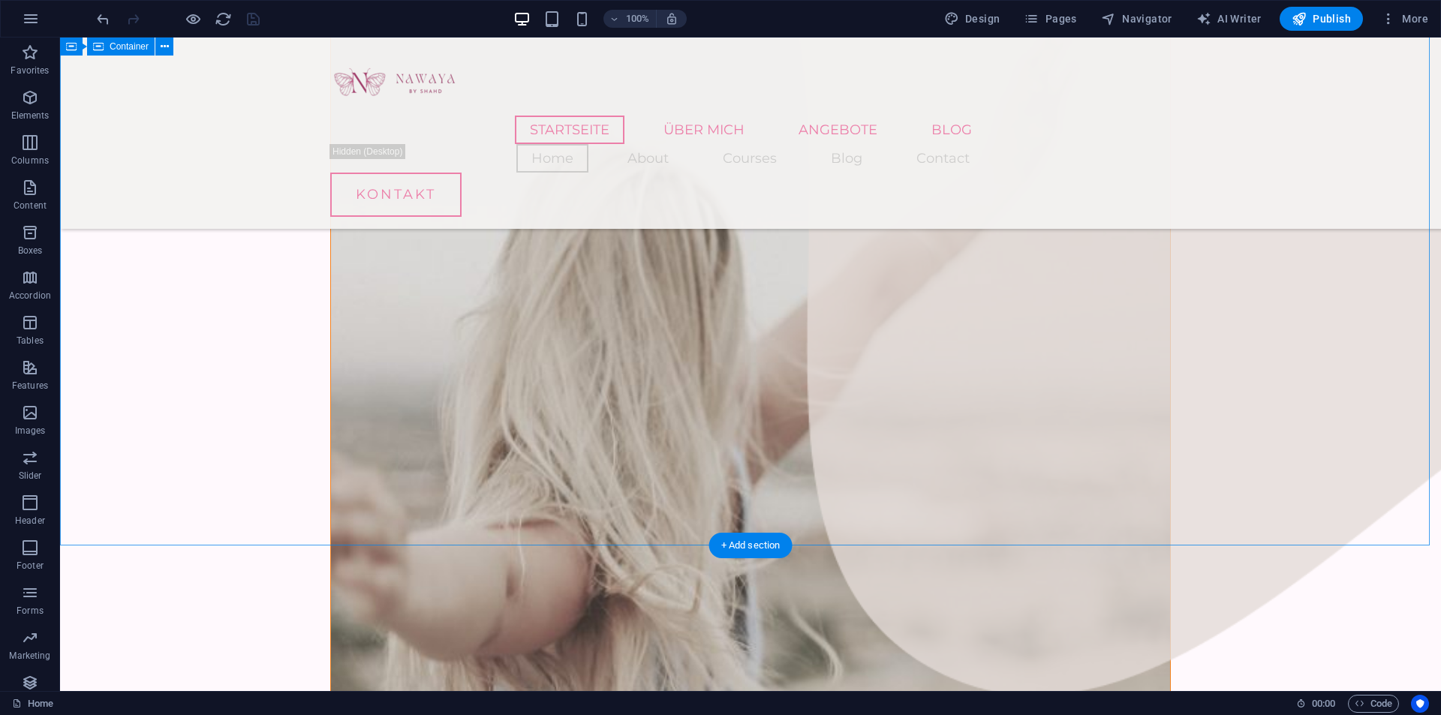
scroll to position [1980, 0]
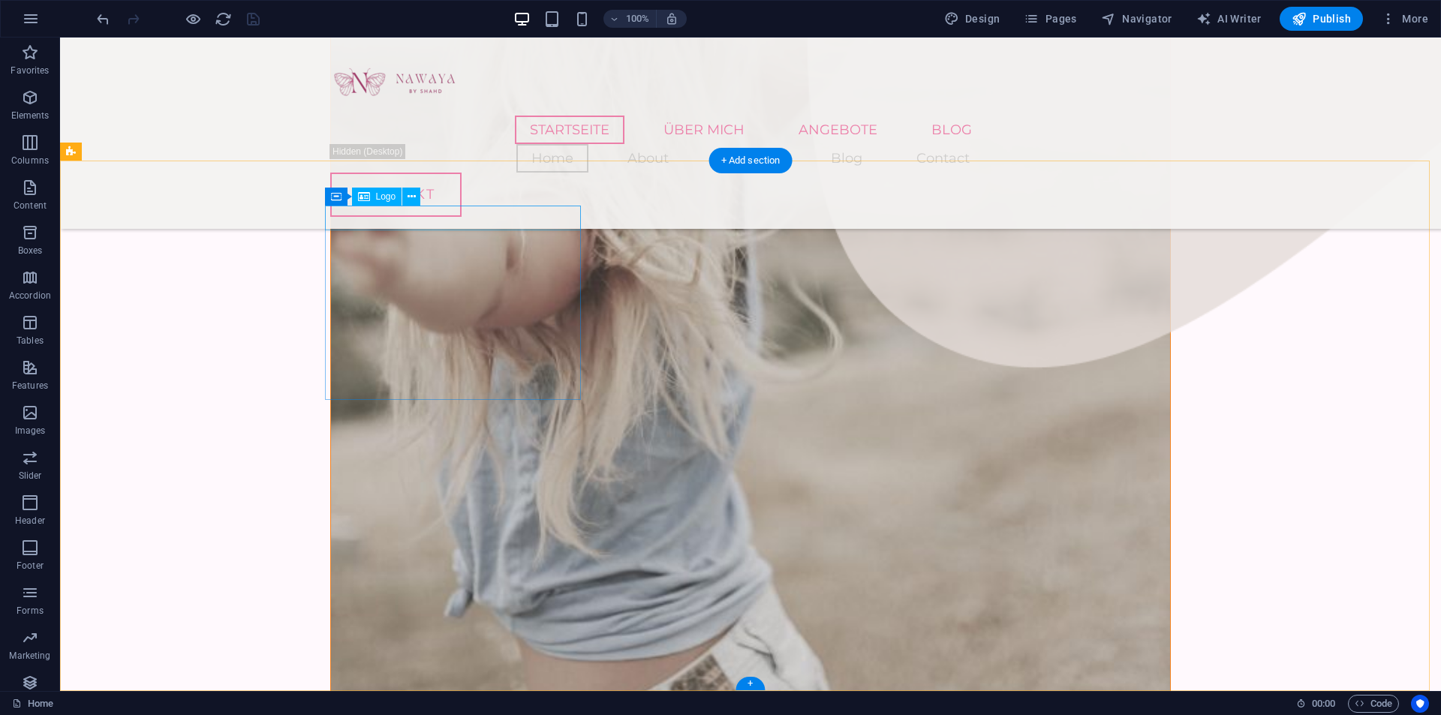
select select "px"
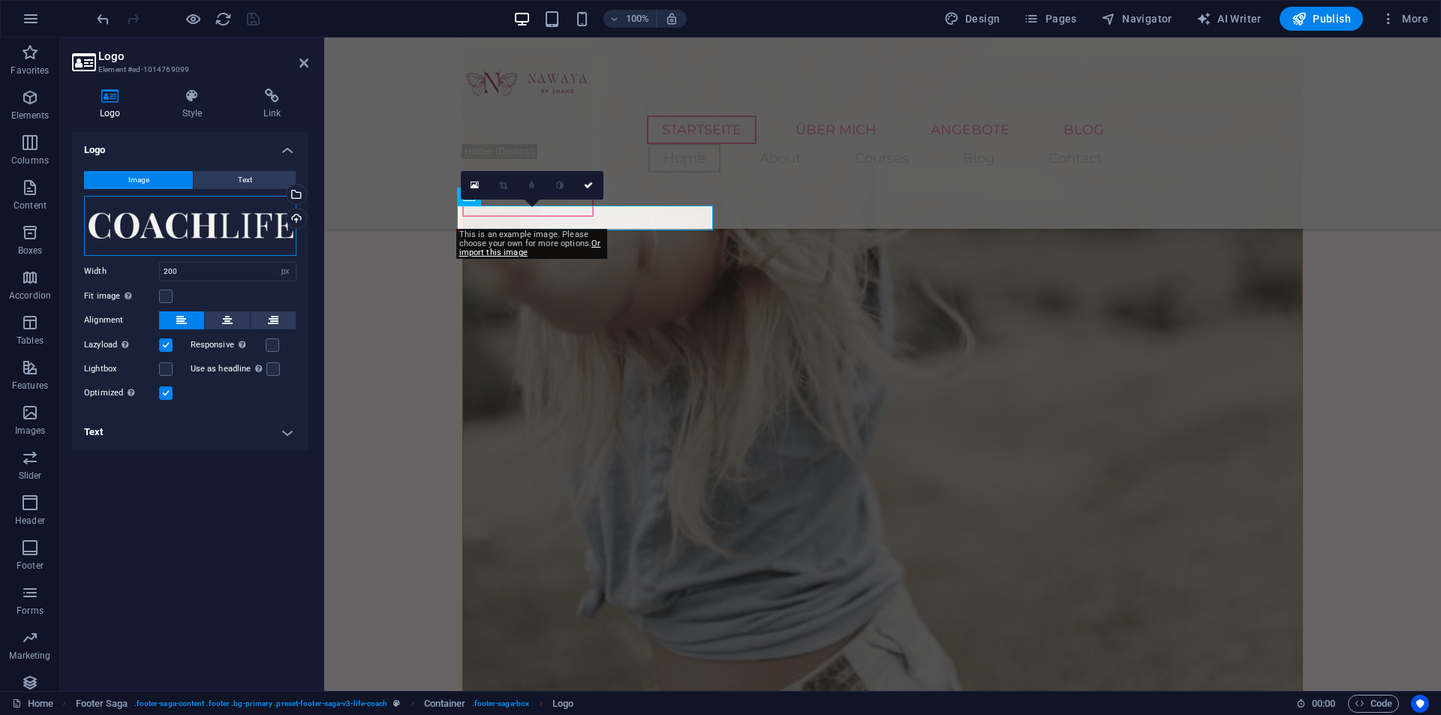
click at [221, 215] on div "Drag files here, click to choose files or select files from Files or our free s…" at bounding box center [190, 226] width 212 height 60
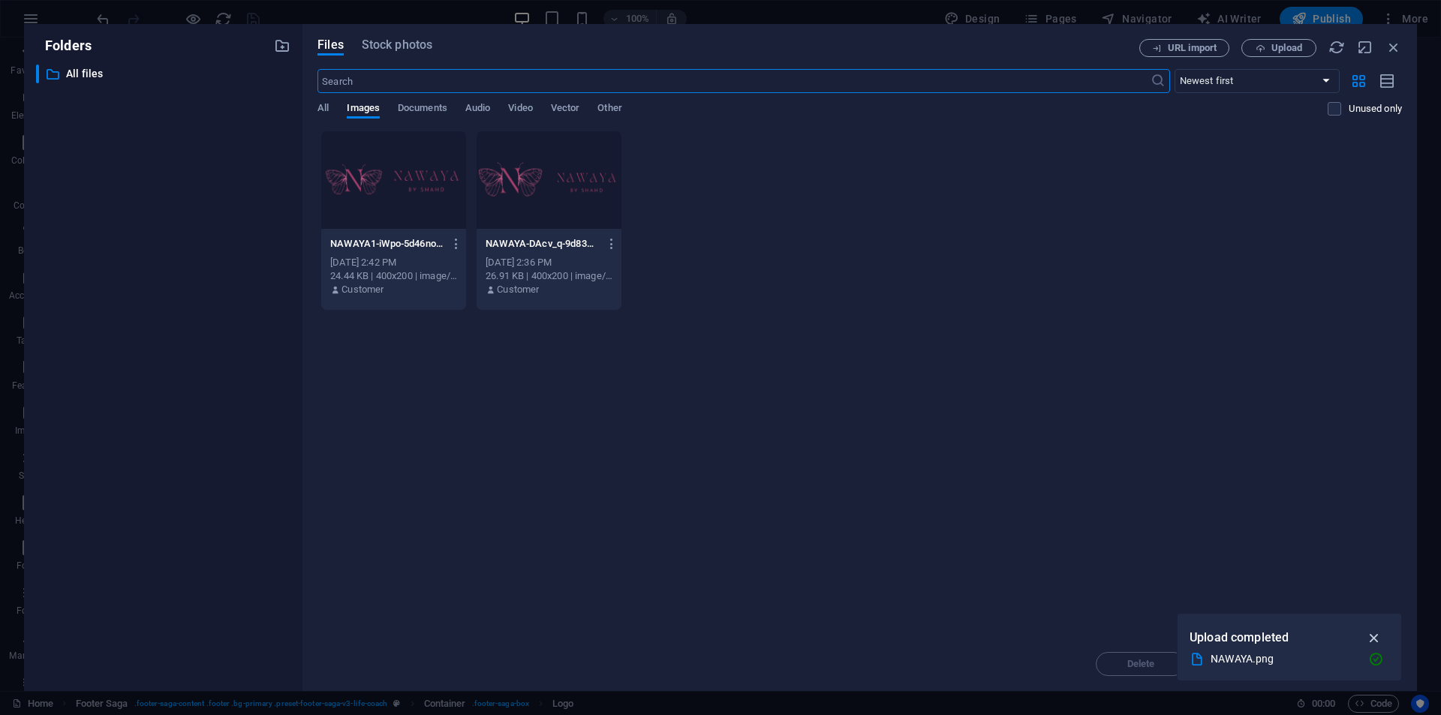
click at [1381, 636] on icon "button" at bounding box center [1374, 638] width 17 height 17
click at [1209, 44] on span "URL import" at bounding box center [1192, 48] width 49 height 9
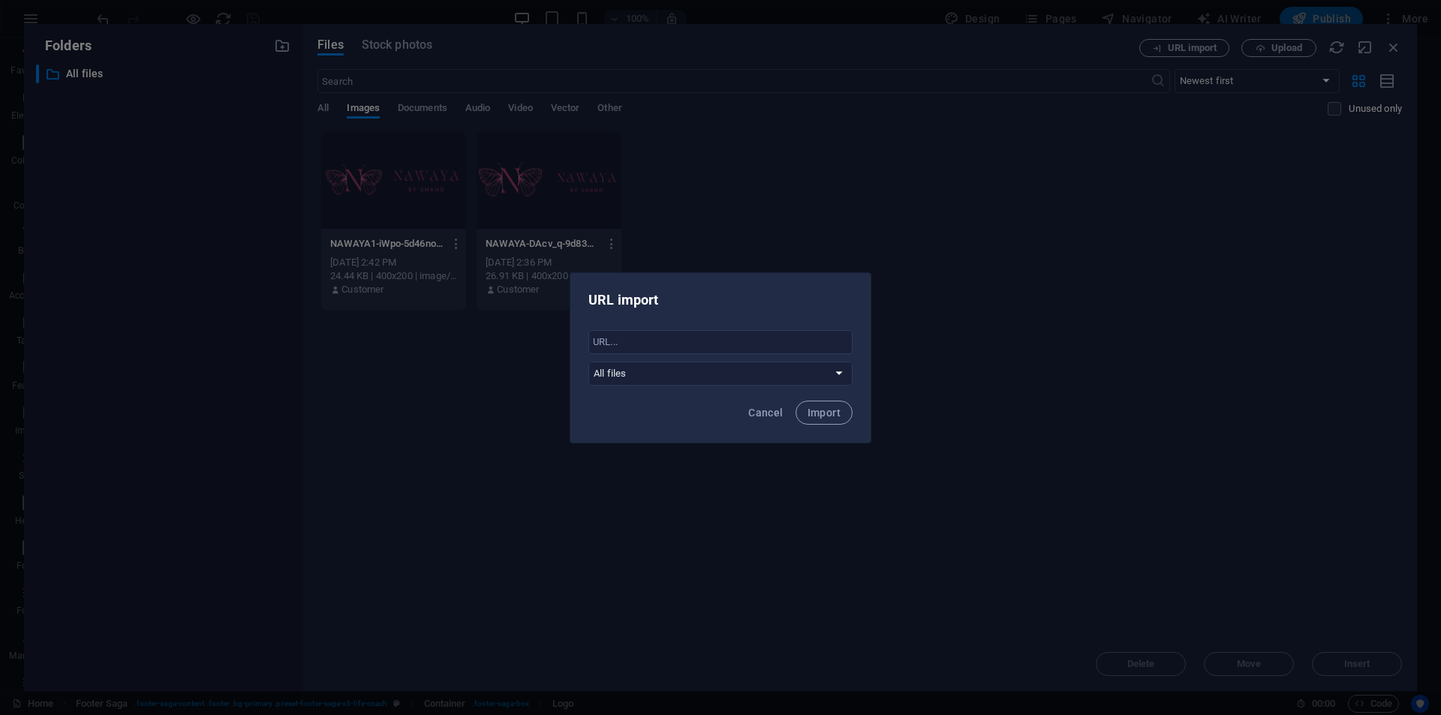
click at [977, 237] on div "URL import ​ All files Cancel Import" at bounding box center [720, 357] width 1441 height 715
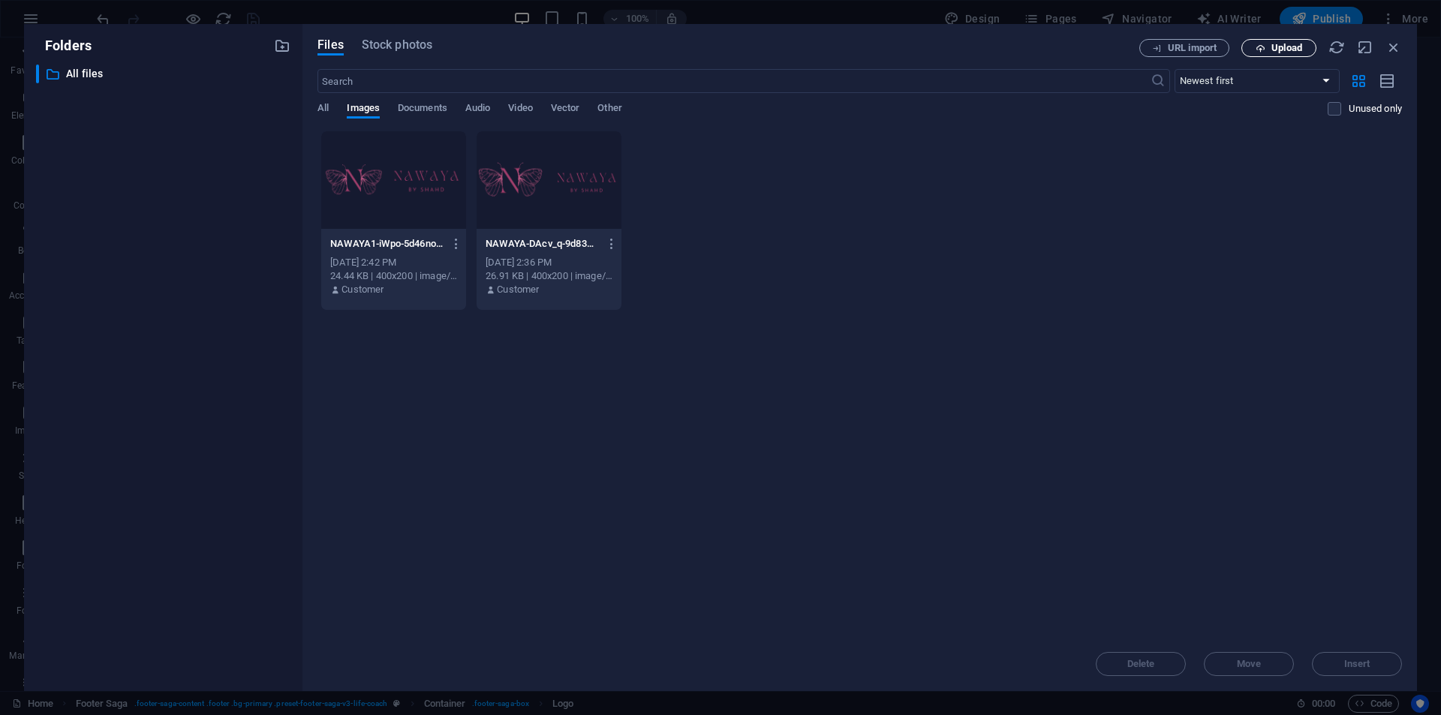
click at [1277, 44] on span "Upload" at bounding box center [1287, 48] width 31 height 9
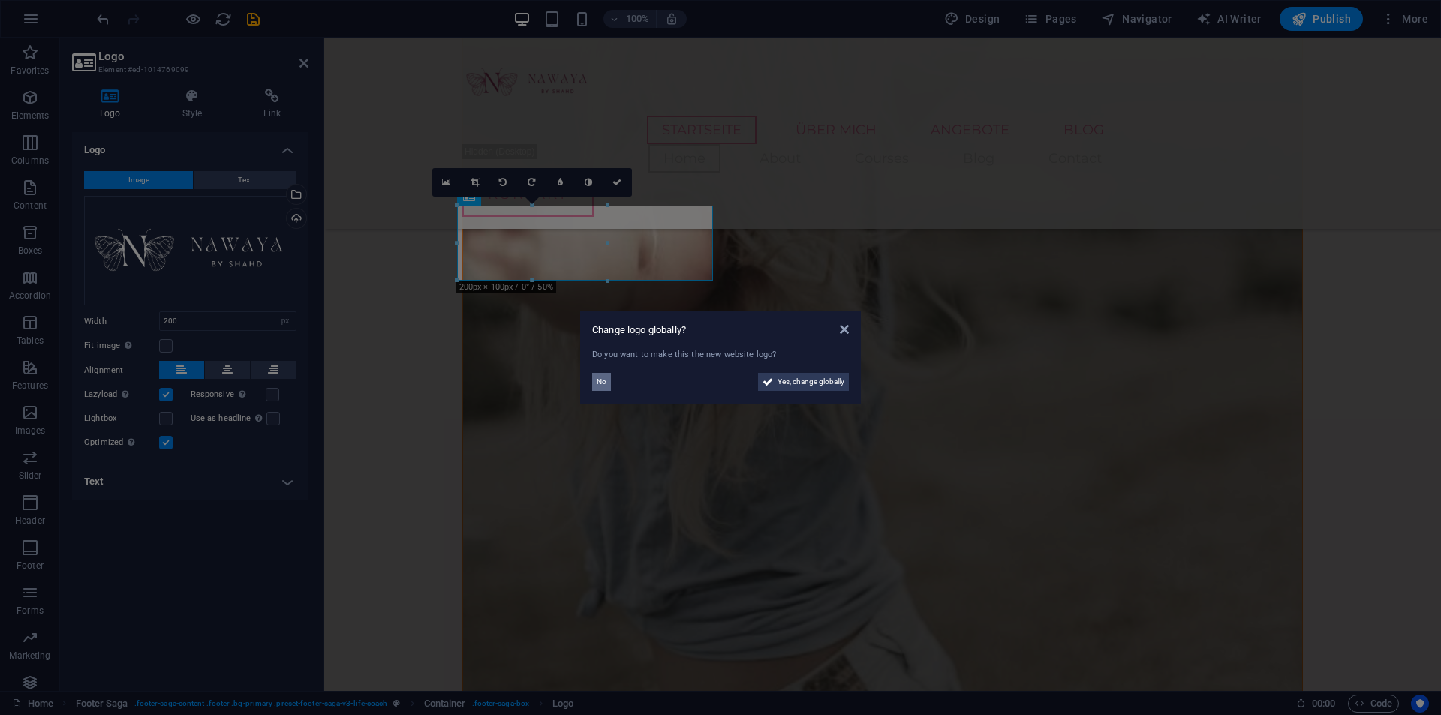
click at [601, 383] on span "No" at bounding box center [602, 382] width 10 height 18
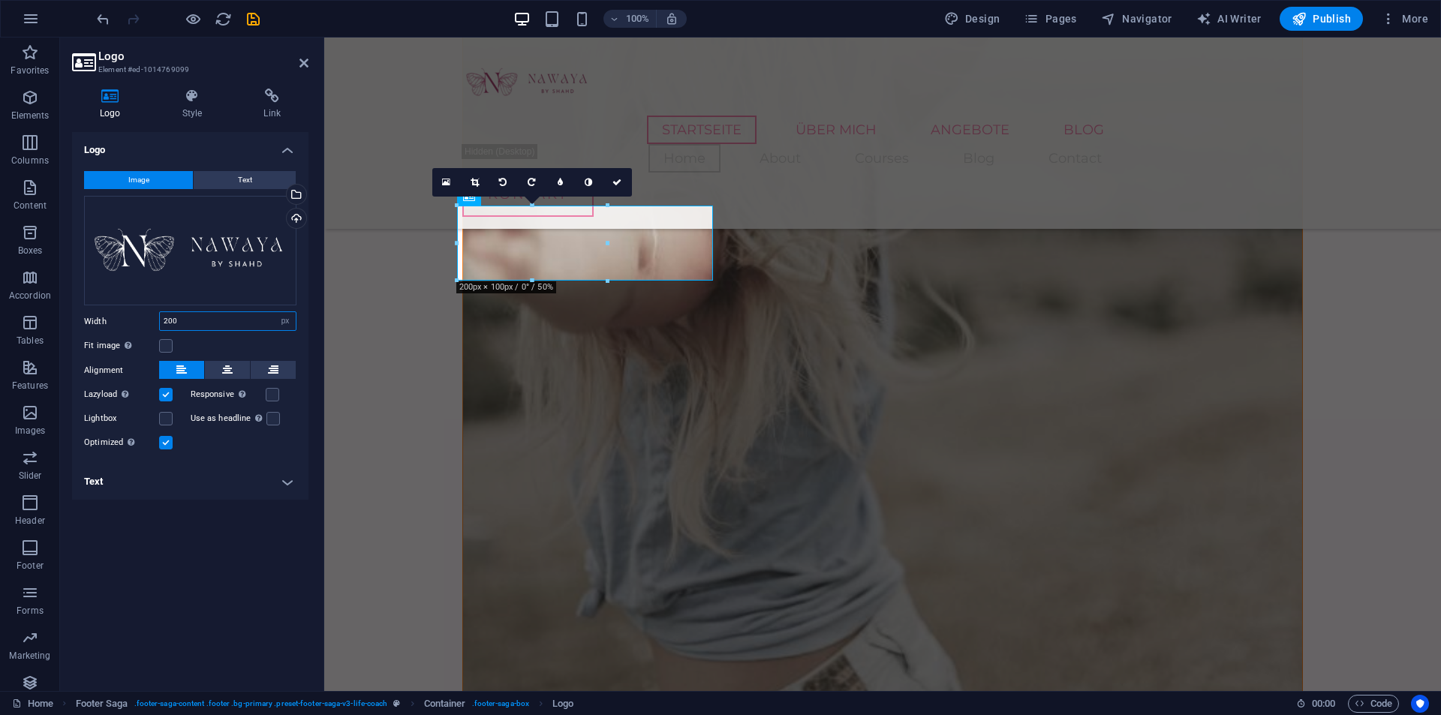
drag, startPoint x: 216, startPoint y: 317, endPoint x: 143, endPoint y: 314, distance: 73.6
click at [149, 315] on div "Width 200 Default auto px rem % em vh vw" at bounding box center [190, 322] width 212 height 20
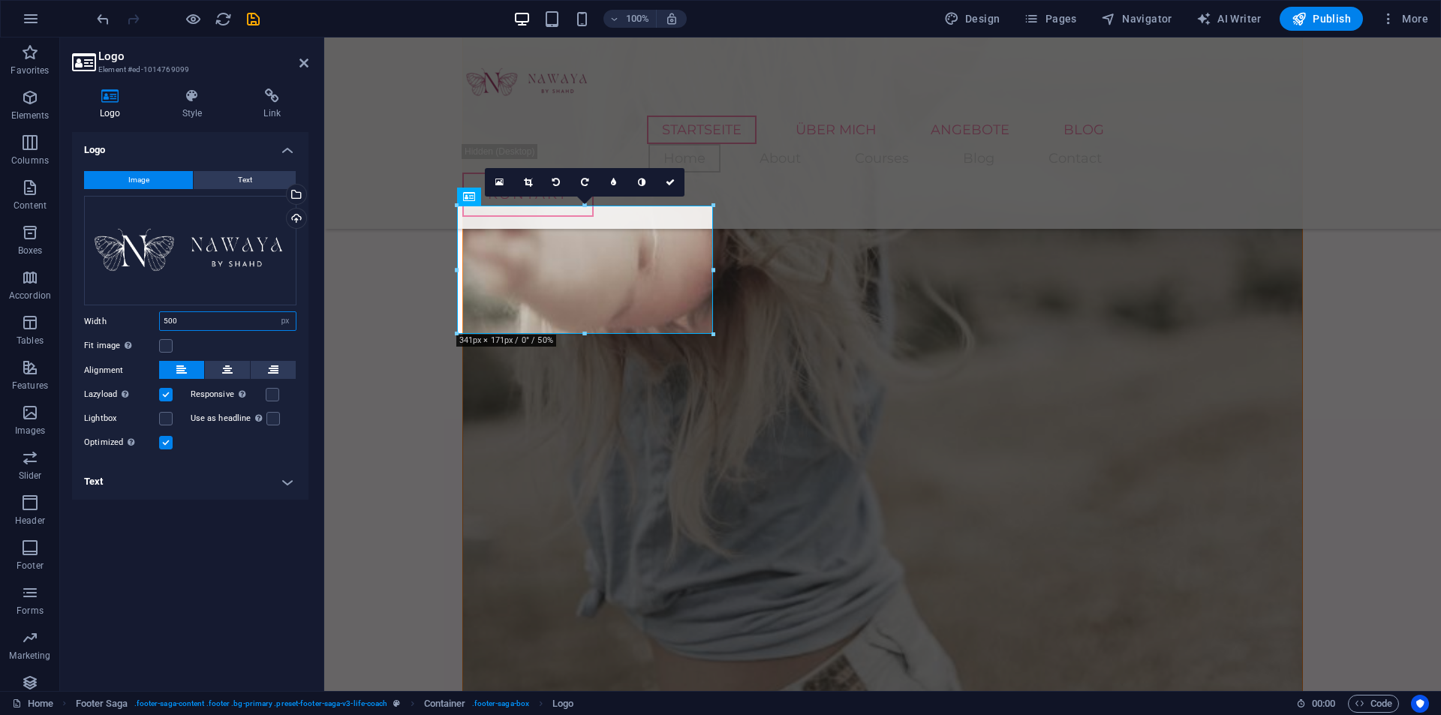
drag, startPoint x: 194, startPoint y: 323, endPoint x: 94, endPoint y: 325, distance: 99.9
click at [94, 325] on div "Width 500 Default auto px rem % em vh vw" at bounding box center [190, 322] width 212 height 20
click at [176, 345] on div "Fit image Automatically fit image to a fixed width and height" at bounding box center [190, 346] width 212 height 18
click at [164, 345] on label at bounding box center [166, 346] width 14 height 14
click at [0, 0] on input "Fit image Automatically fit image to a fixed width and height" at bounding box center [0, 0] width 0 height 0
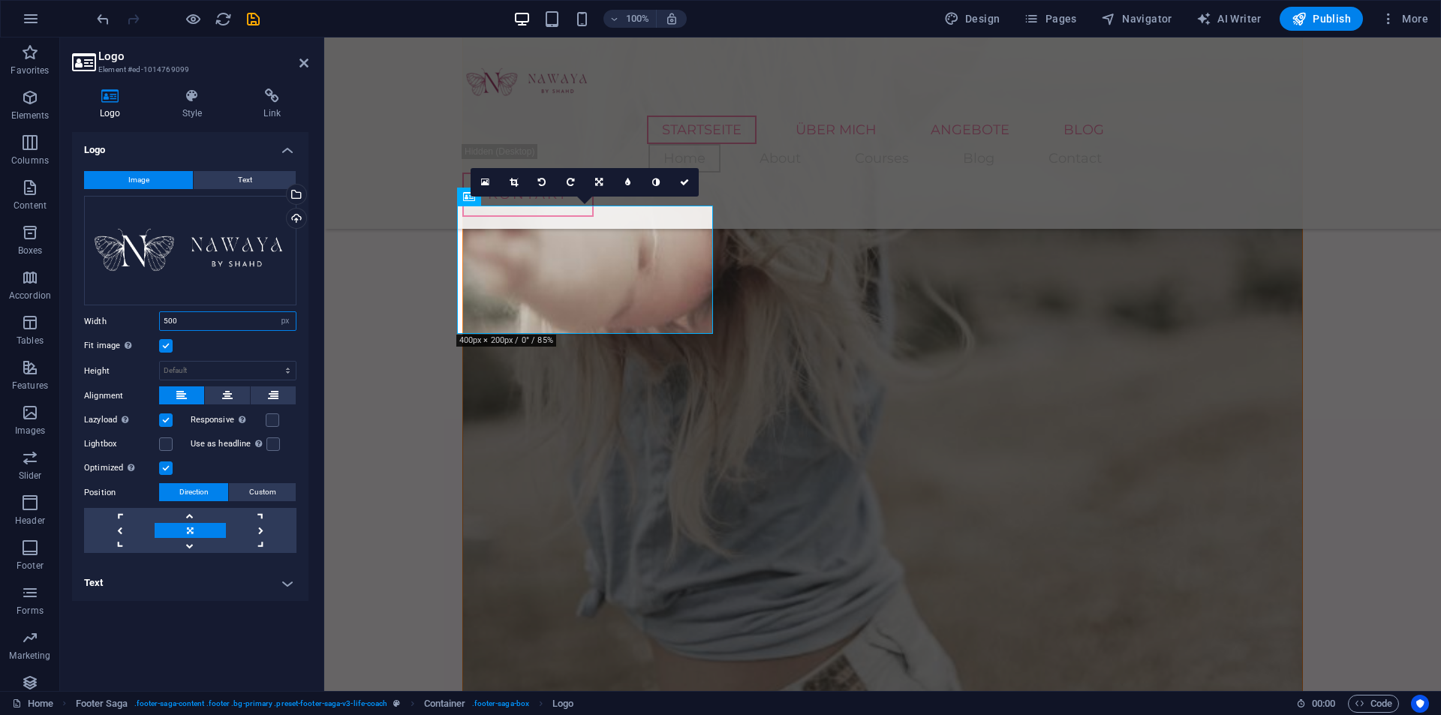
click at [206, 325] on input "500" at bounding box center [228, 321] width 136 height 18
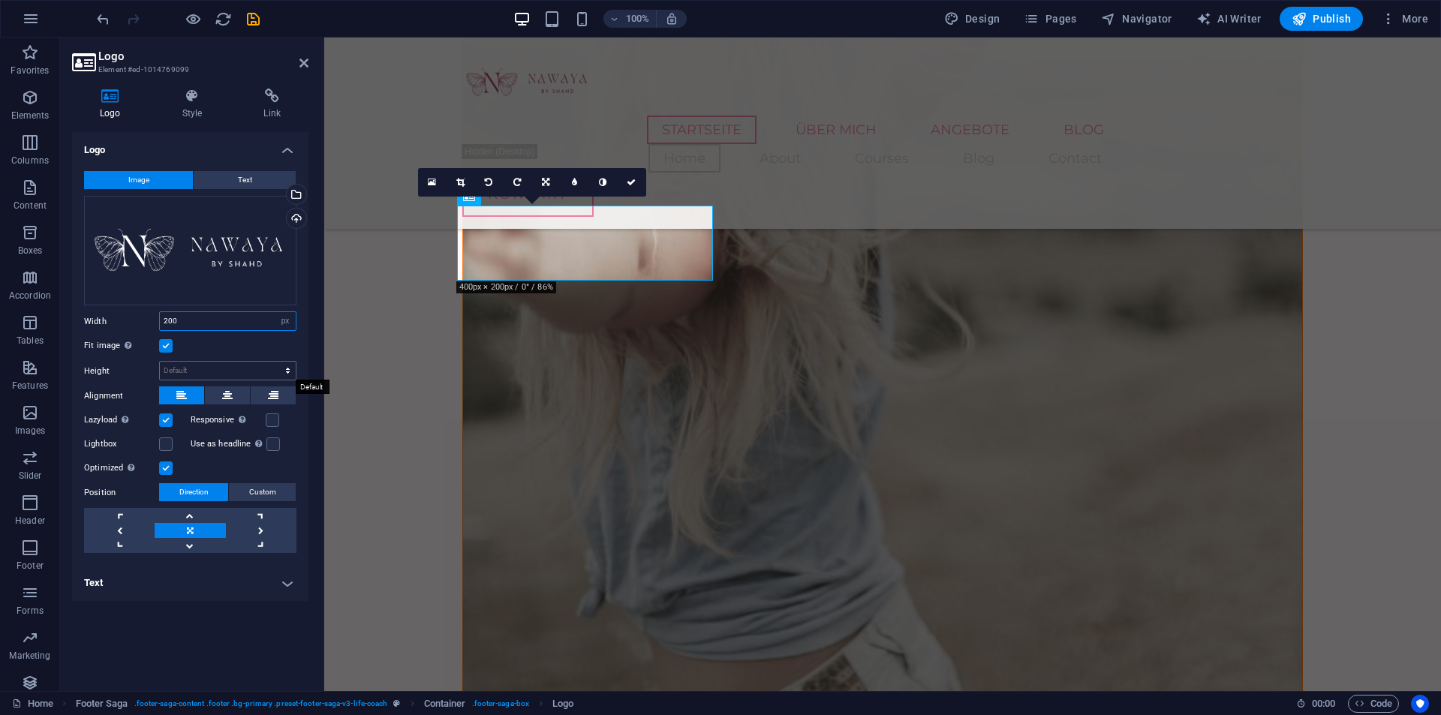
type input "200"
click at [184, 374] on select "Default auto px" at bounding box center [228, 371] width 136 height 18
click at [160, 362] on select "Default auto px" at bounding box center [228, 371] width 136 height 18
click at [236, 373] on select "Default auto px" at bounding box center [228, 371] width 136 height 18
select select "px"
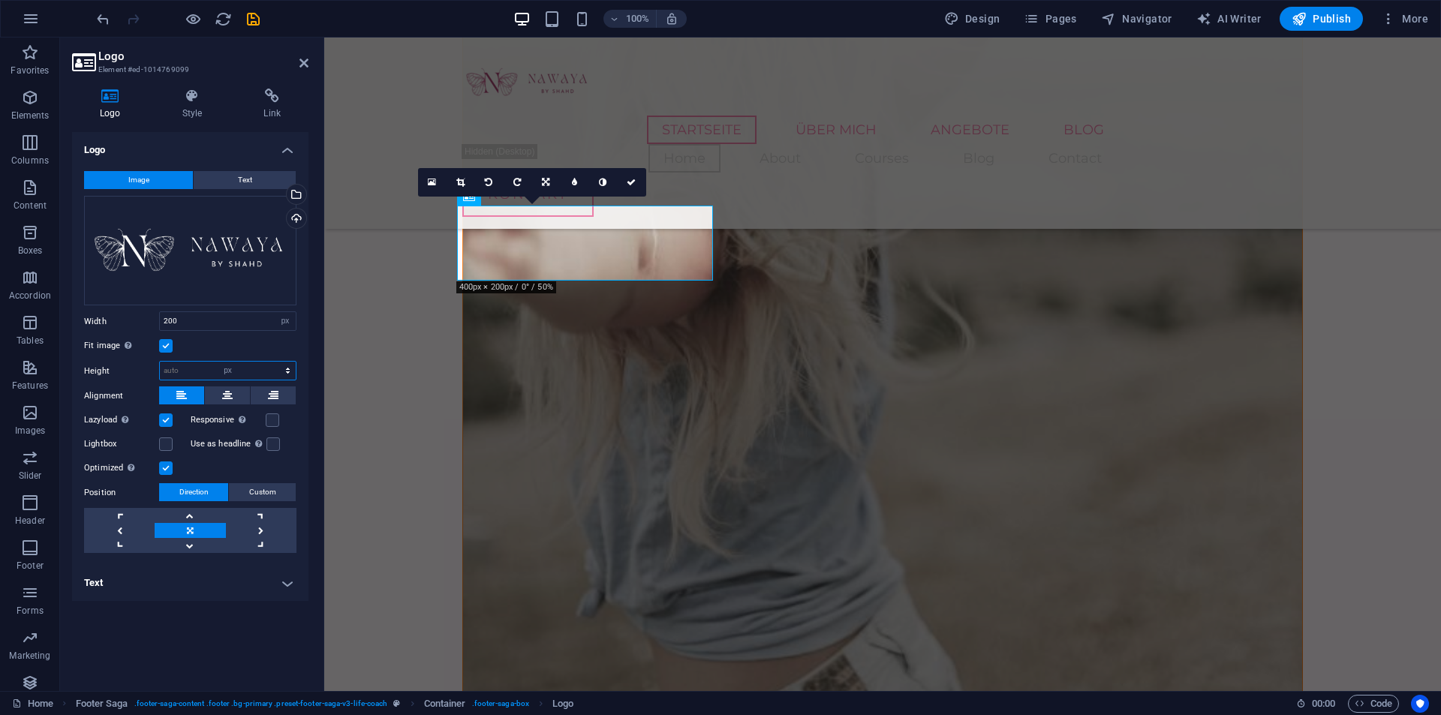
click at [275, 362] on select "Default auto px" at bounding box center [228, 371] width 136 height 18
type input "100"
click at [170, 343] on label at bounding box center [166, 346] width 14 height 14
click at [0, 0] on input "Fit image Automatically fit image to a fixed width and height" at bounding box center [0, 0] width 0 height 0
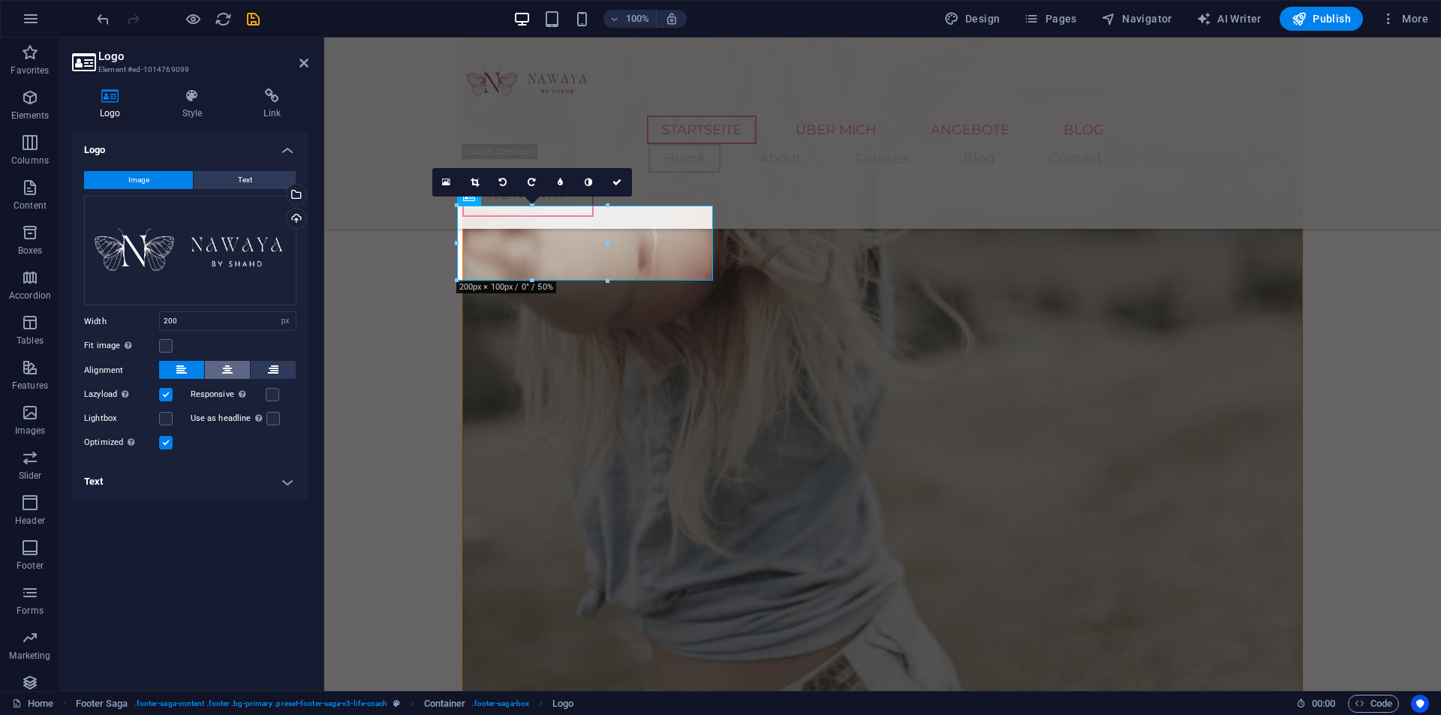
click at [233, 369] on button at bounding box center [227, 370] width 45 height 18
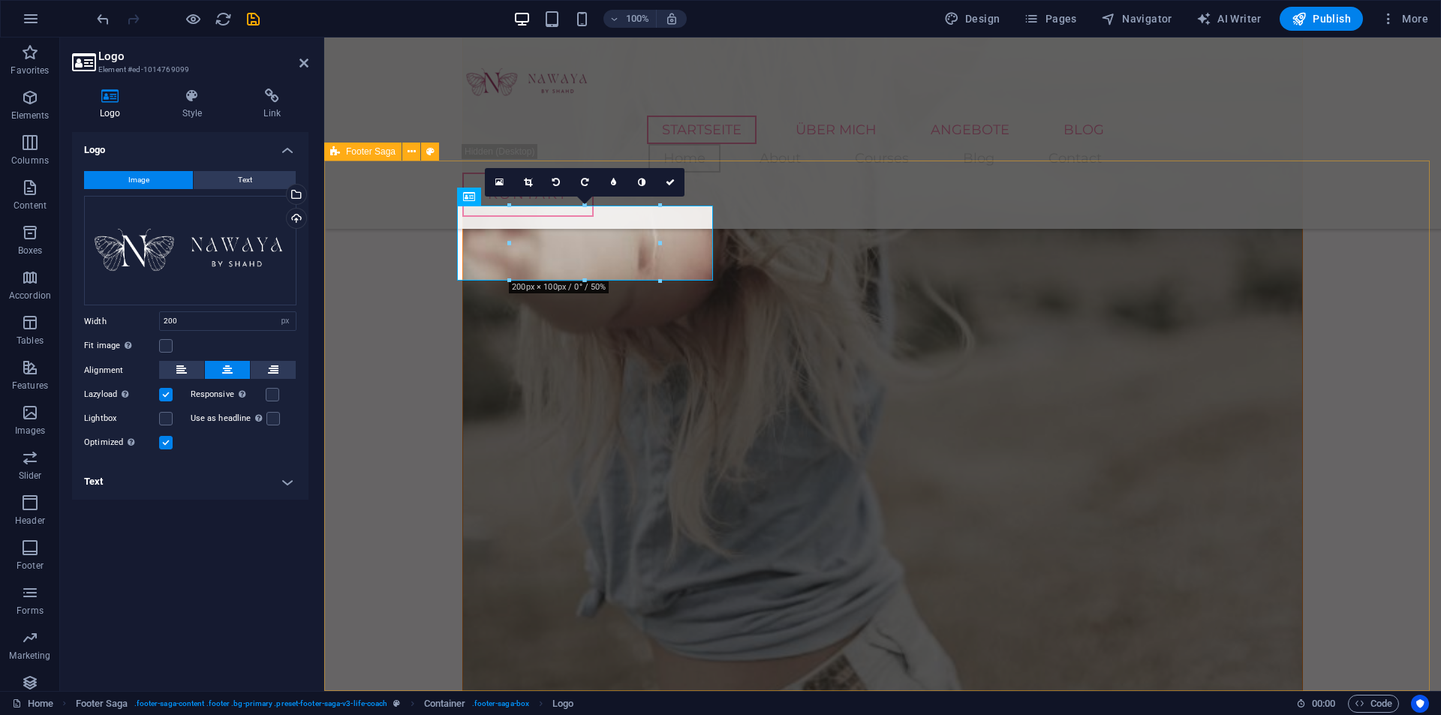
select select "footer"
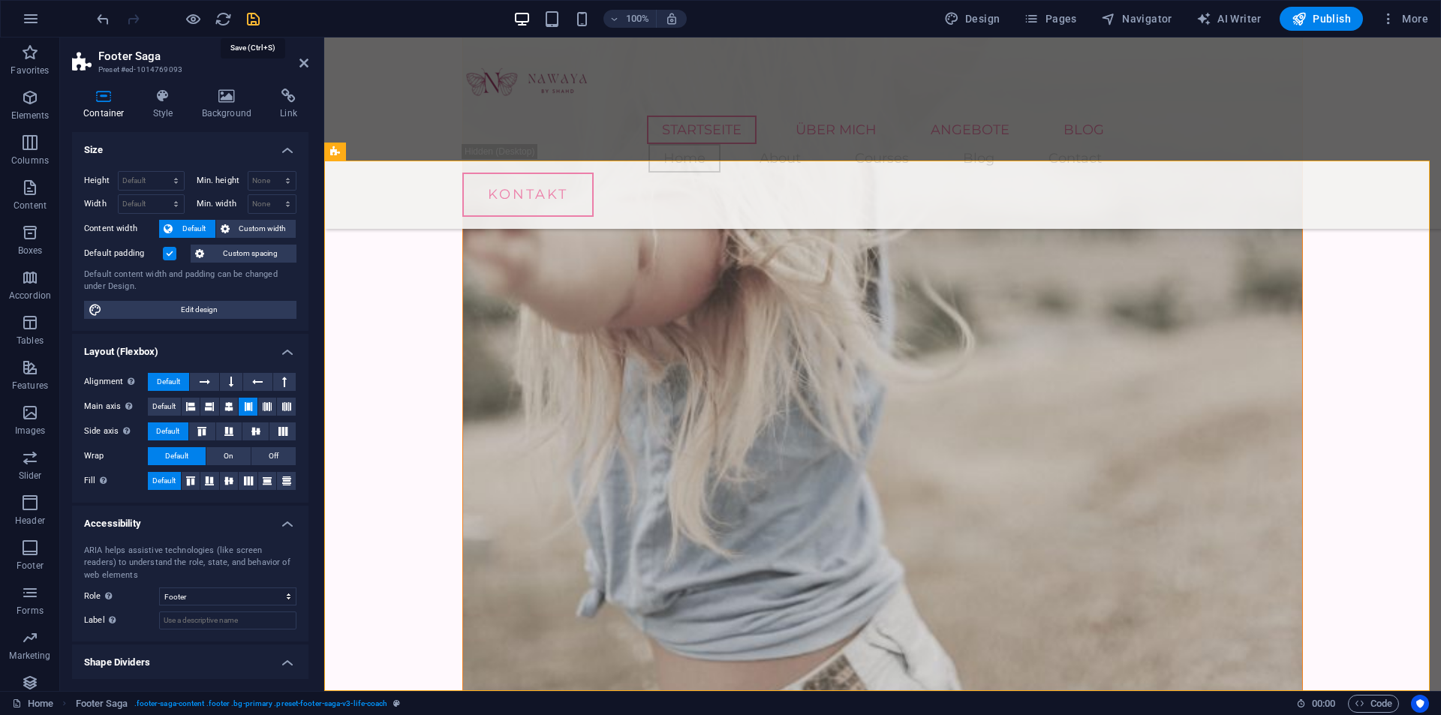
click at [253, 15] on icon "save" at bounding box center [253, 19] width 17 height 17
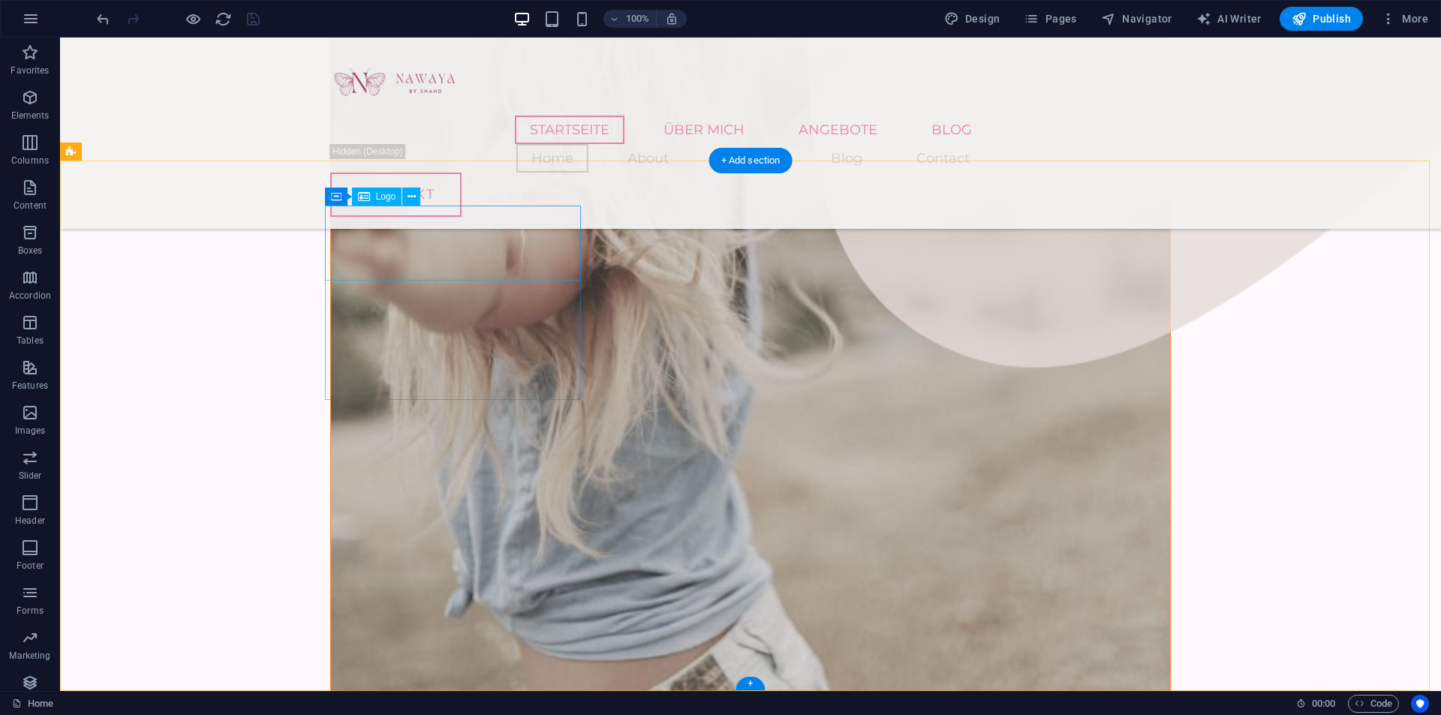
select select "px"
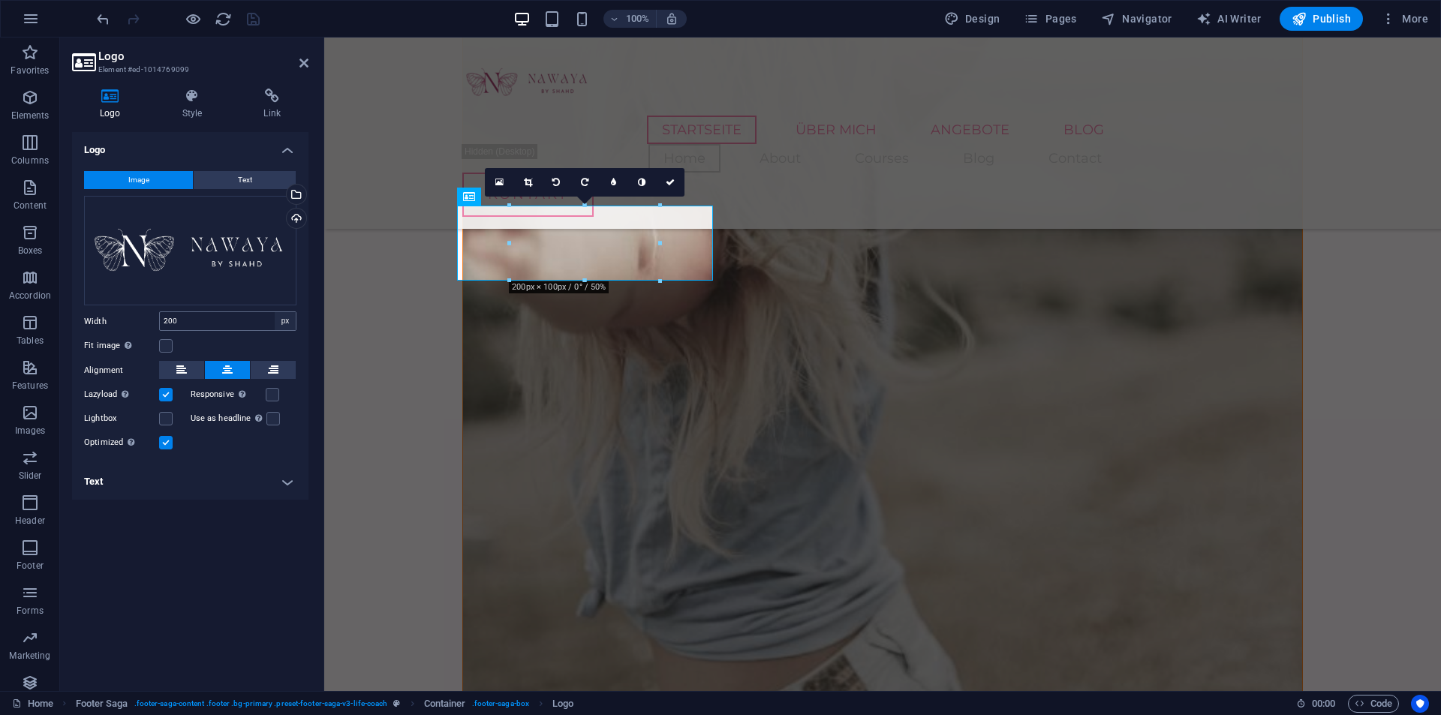
drag, startPoint x: 191, startPoint y: 372, endPoint x: 282, endPoint y: 322, distance: 103.2
click at [191, 372] on button at bounding box center [181, 370] width 45 height 18
click at [261, 26] on icon "save" at bounding box center [253, 19] width 17 height 17
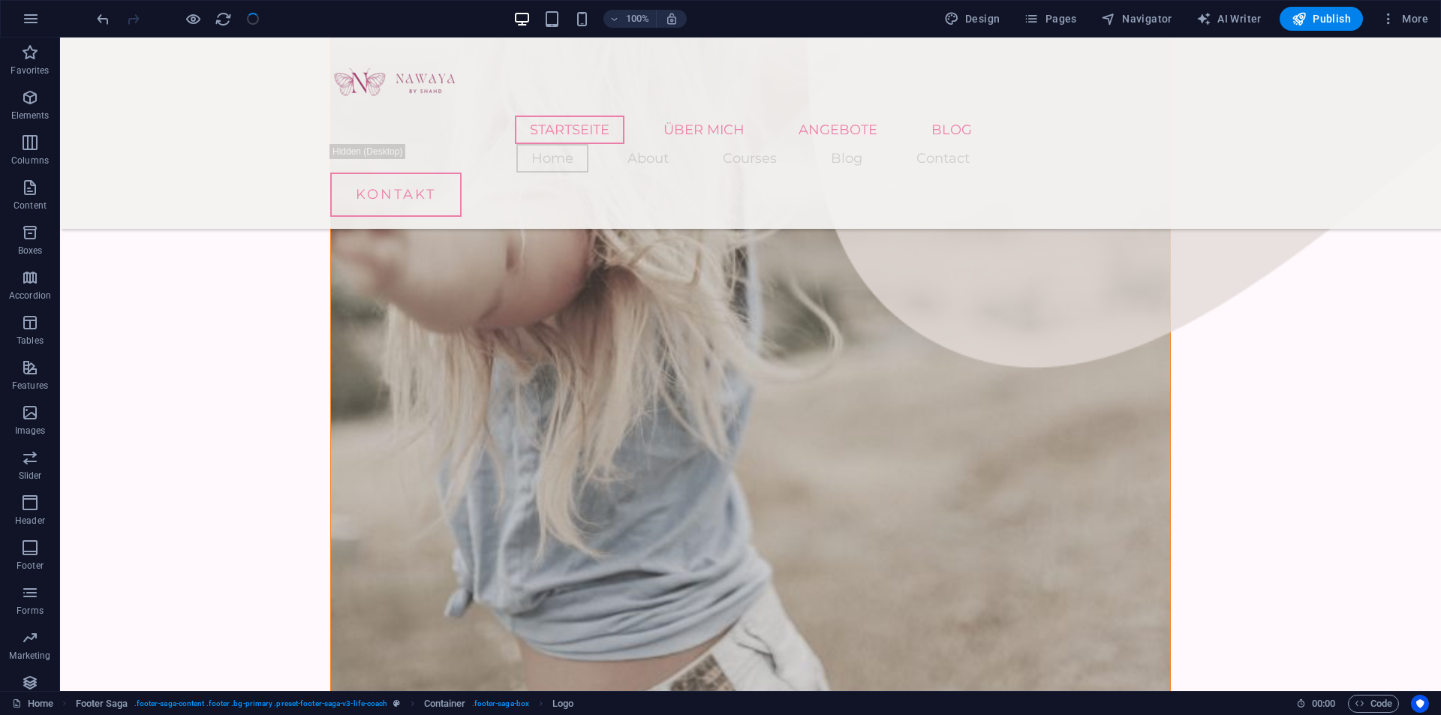
click at [252, 23] on div at bounding box center [178, 19] width 168 height 24
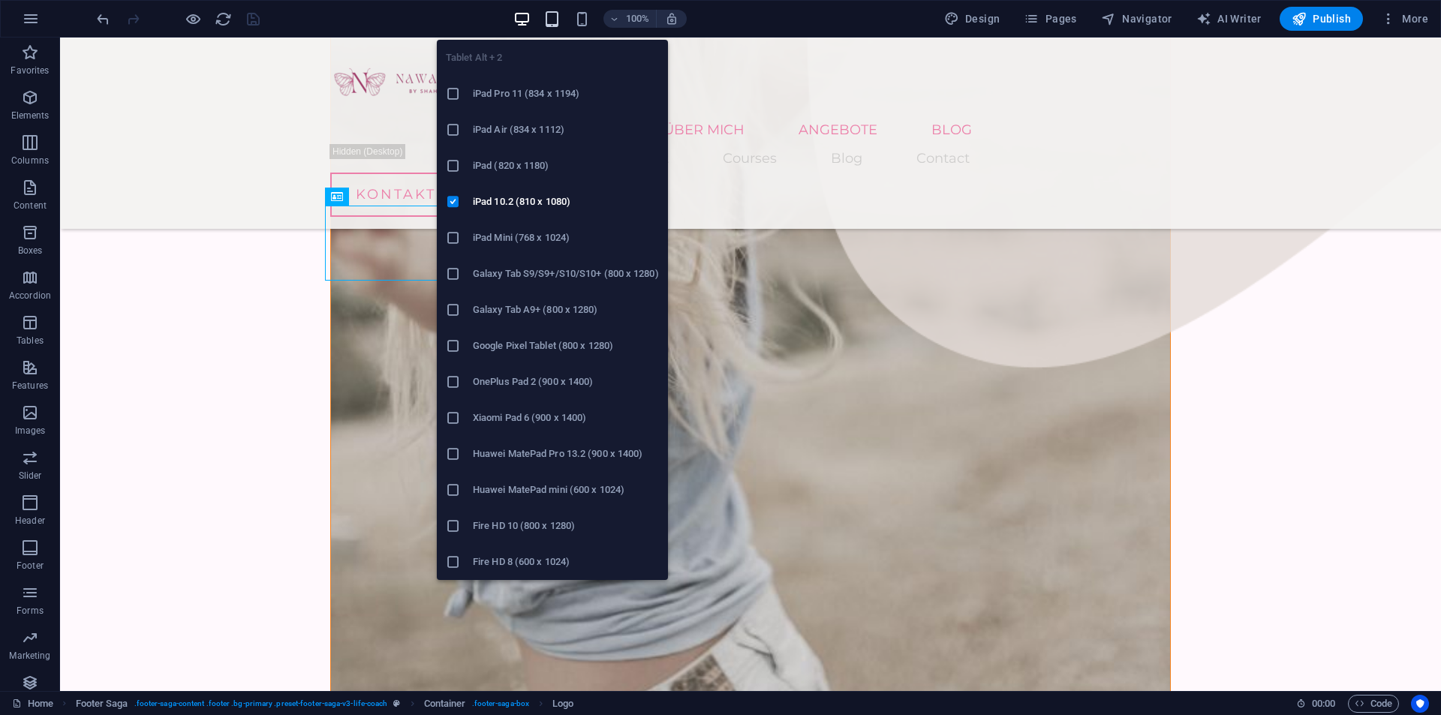
click at [555, 21] on icon "button" at bounding box center [552, 19] width 17 height 17
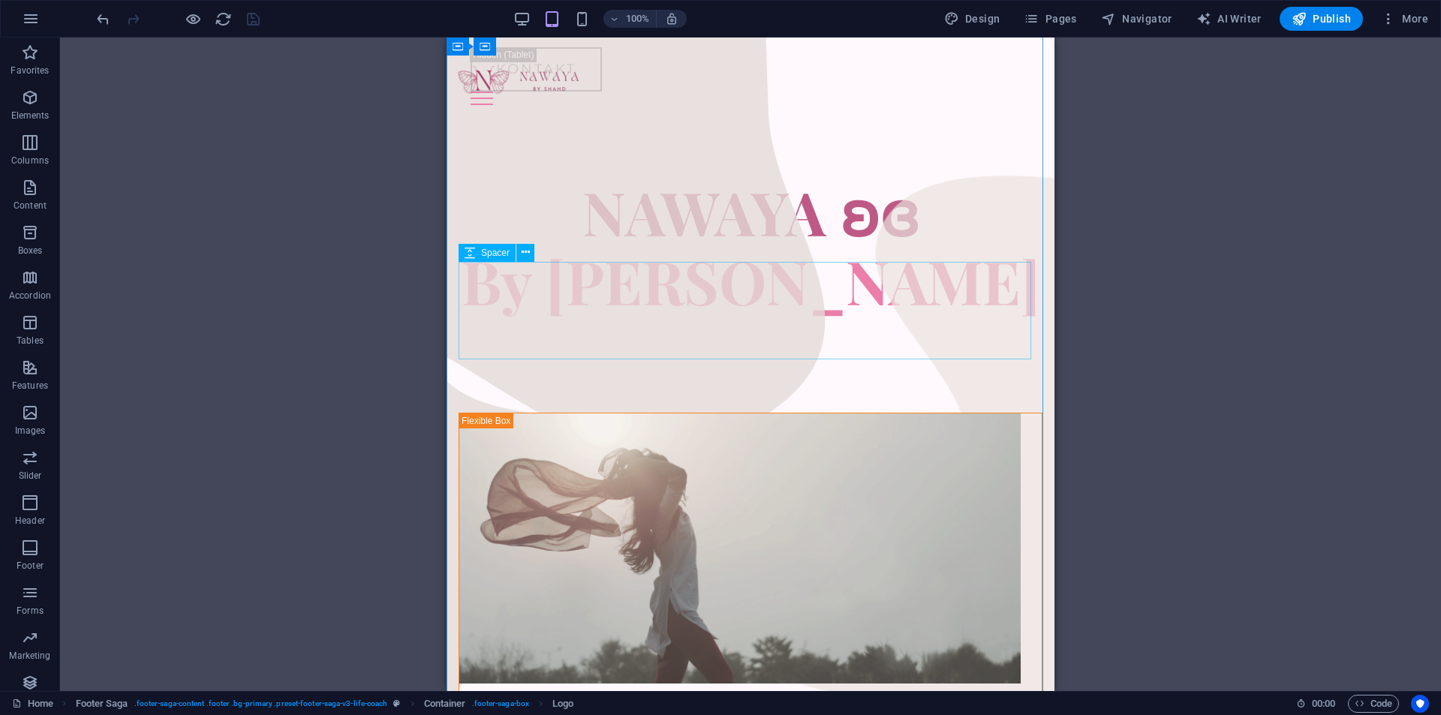
scroll to position [0, 0]
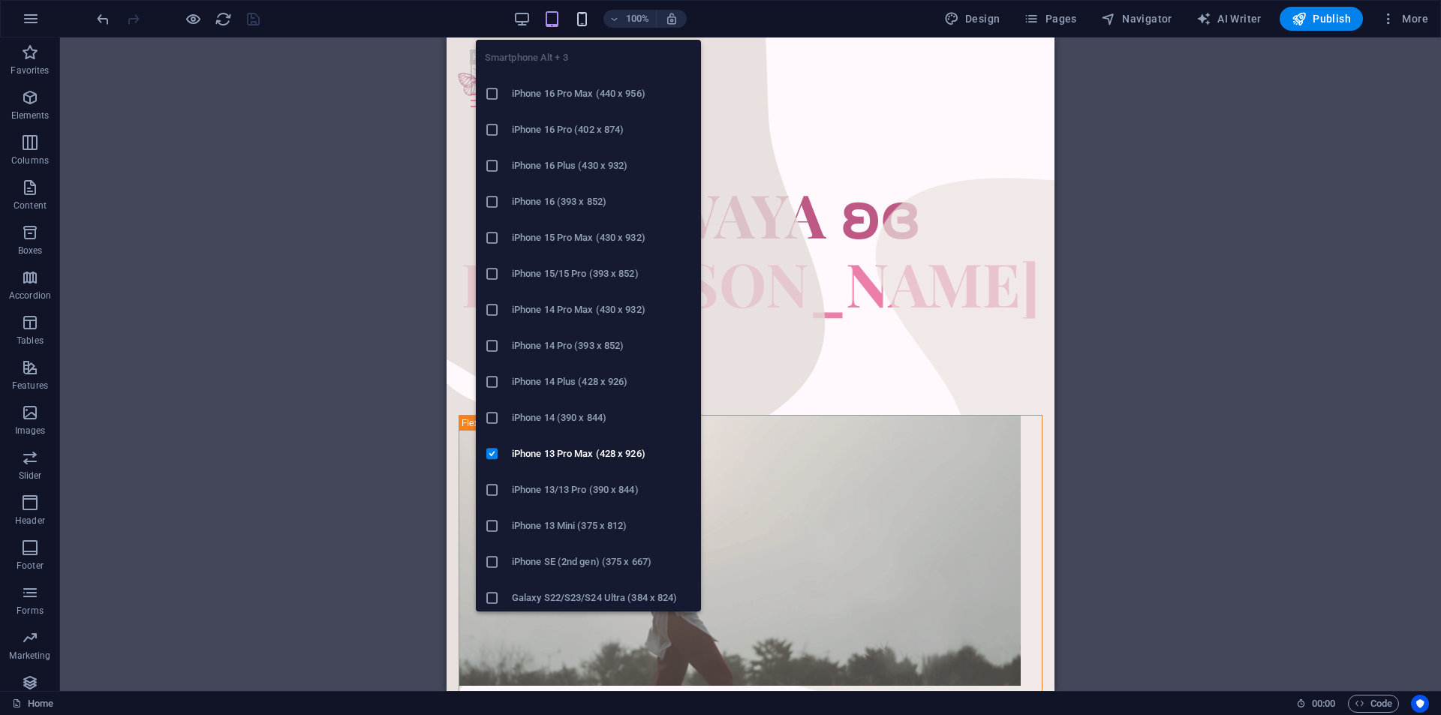
click at [577, 19] on icon "button" at bounding box center [582, 19] width 17 height 17
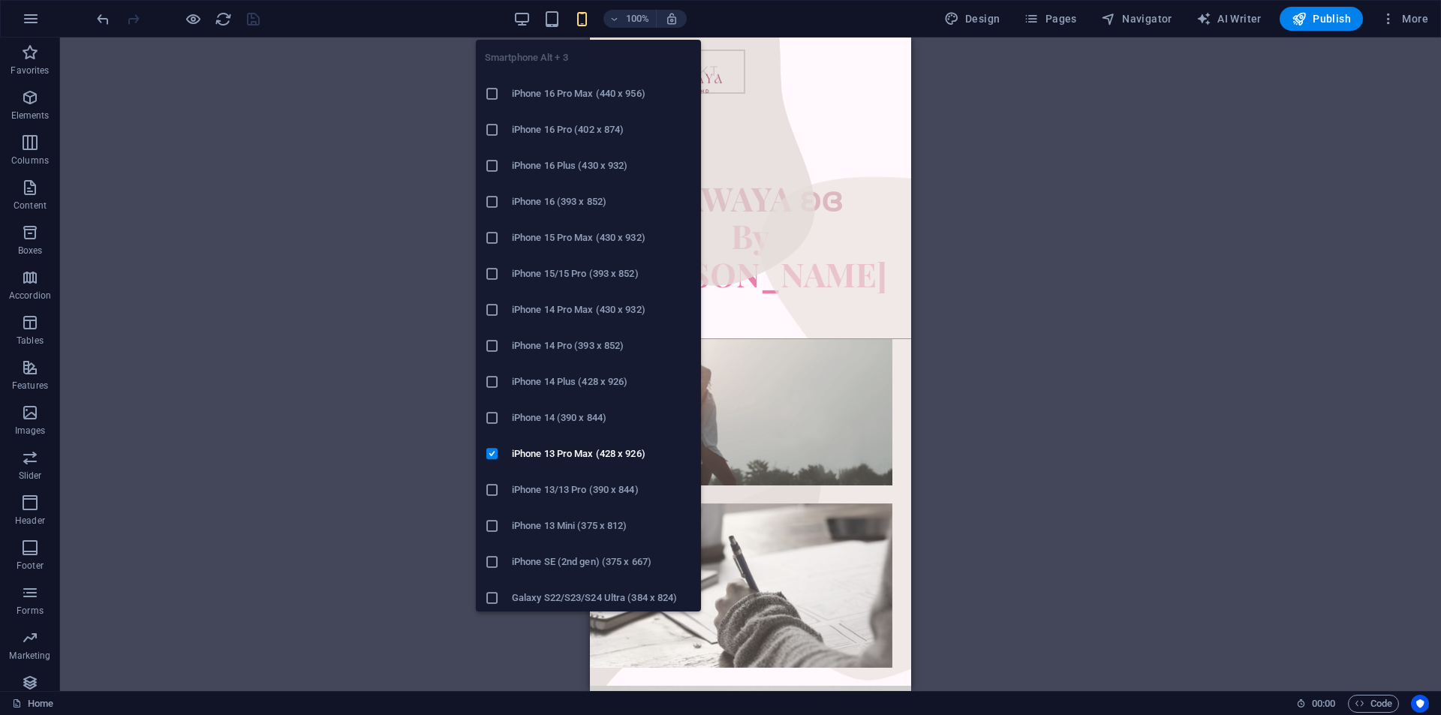
click at [559, 98] on h6 "iPhone 16 Pro Max (440 x 956)" at bounding box center [602, 94] width 180 height 18
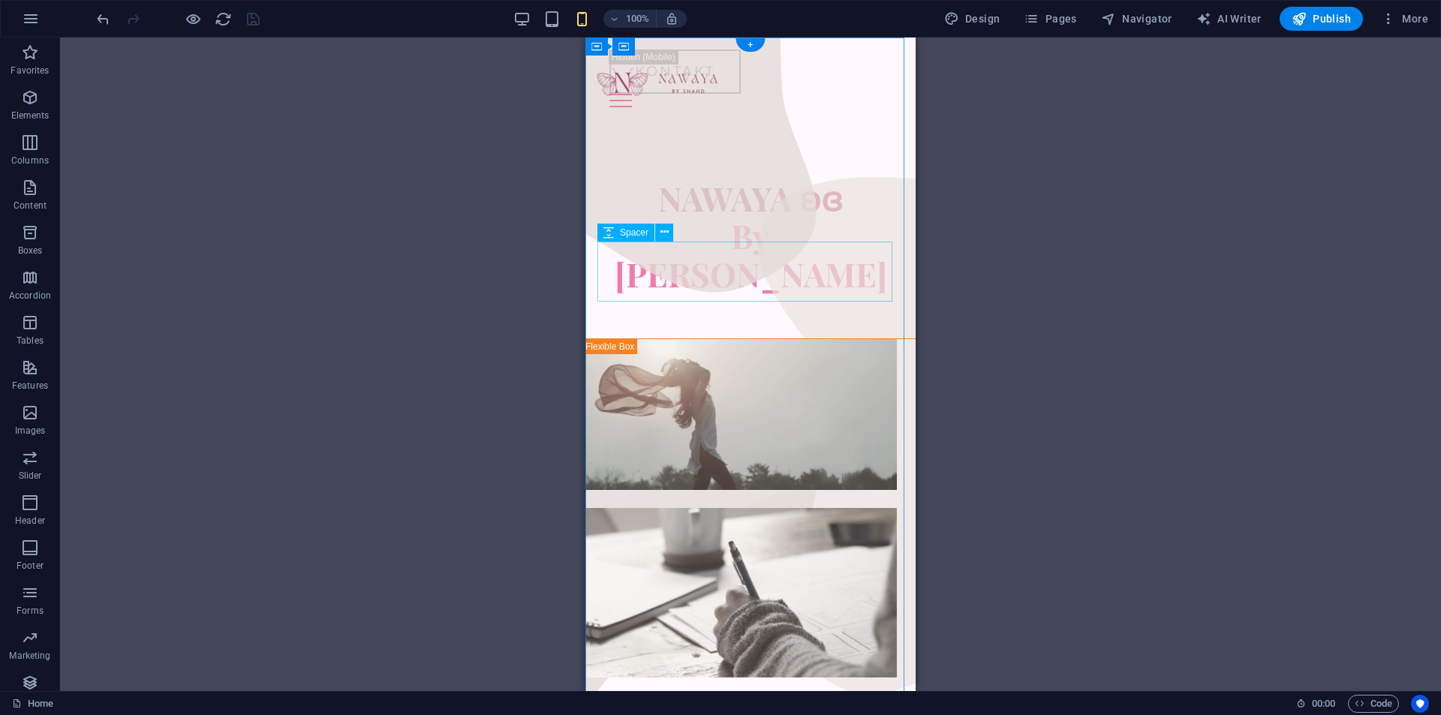
drag, startPoint x: 763, startPoint y: 311, endPoint x: 637, endPoint y: 300, distance: 126.6
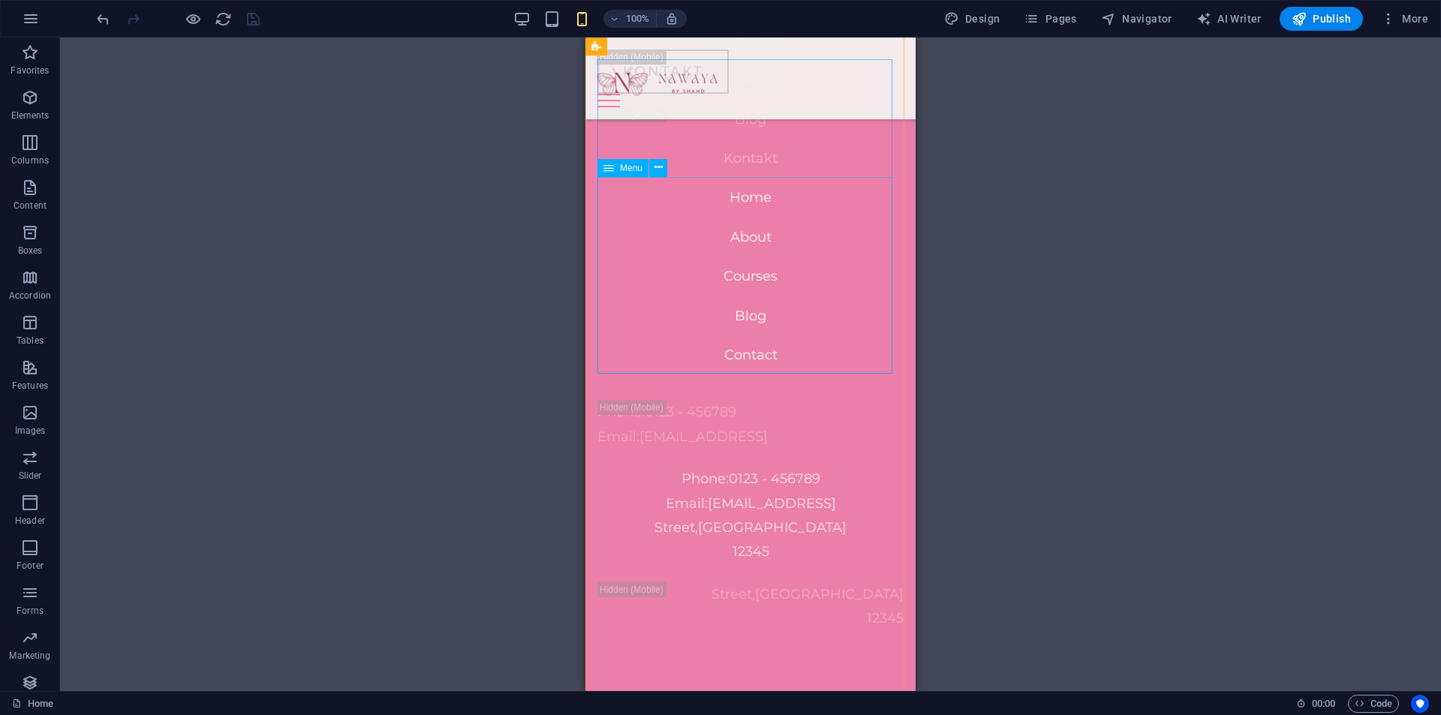
scroll to position [4309, 0]
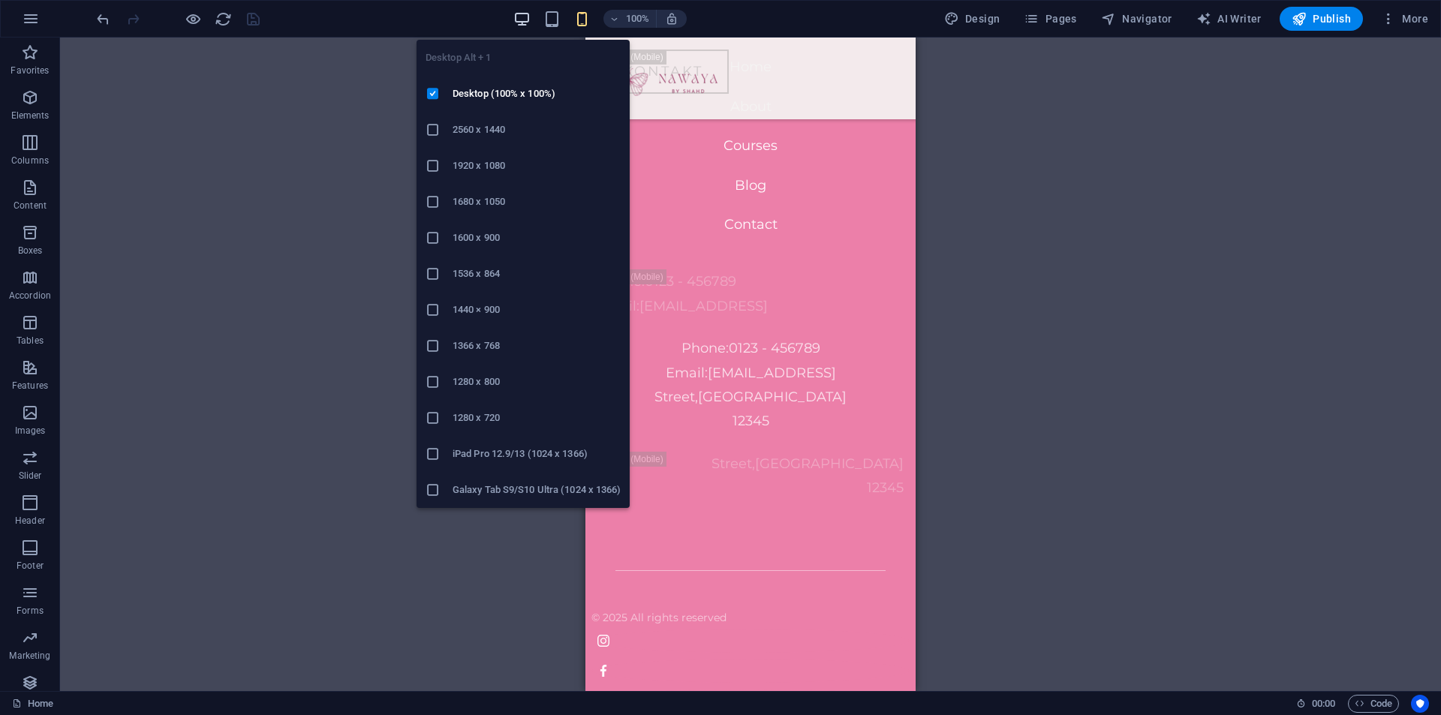
click at [524, 11] on icon "button" at bounding box center [522, 19] width 17 height 17
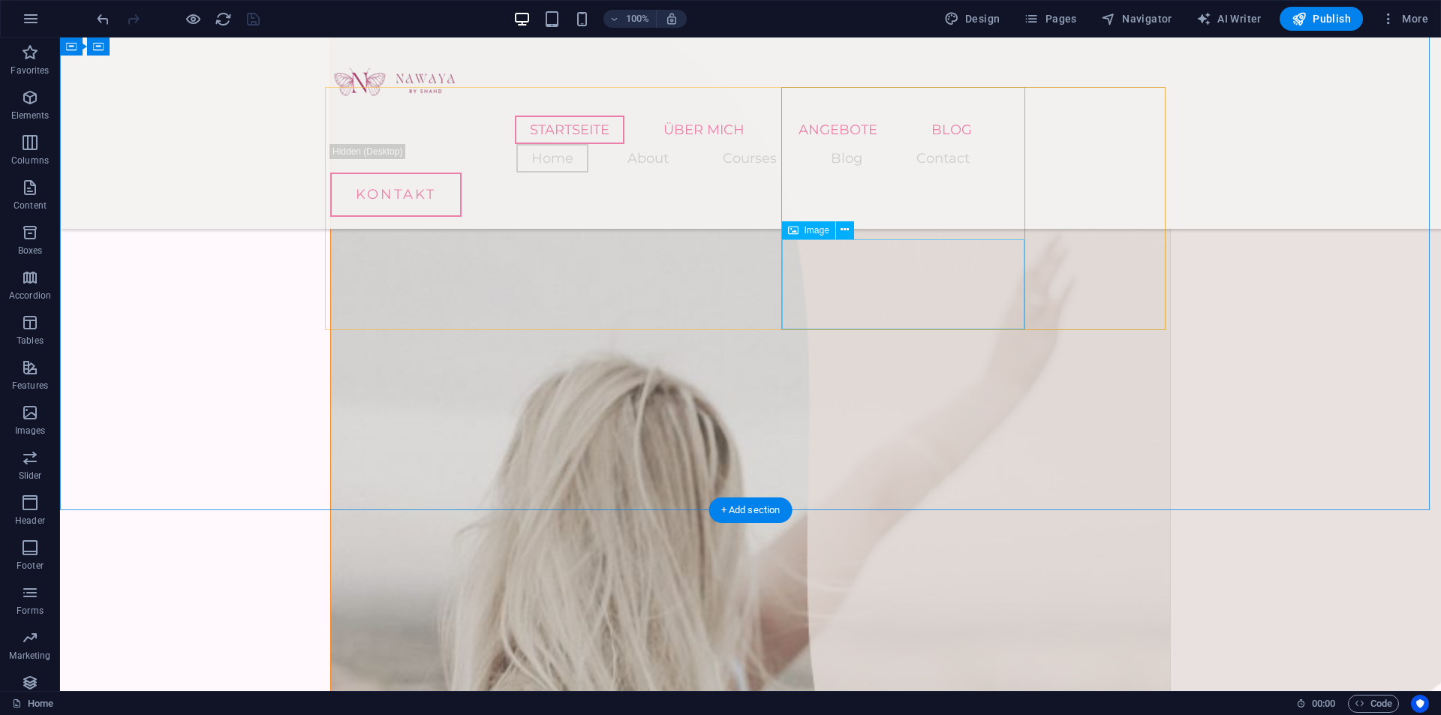
scroll to position [0, 0]
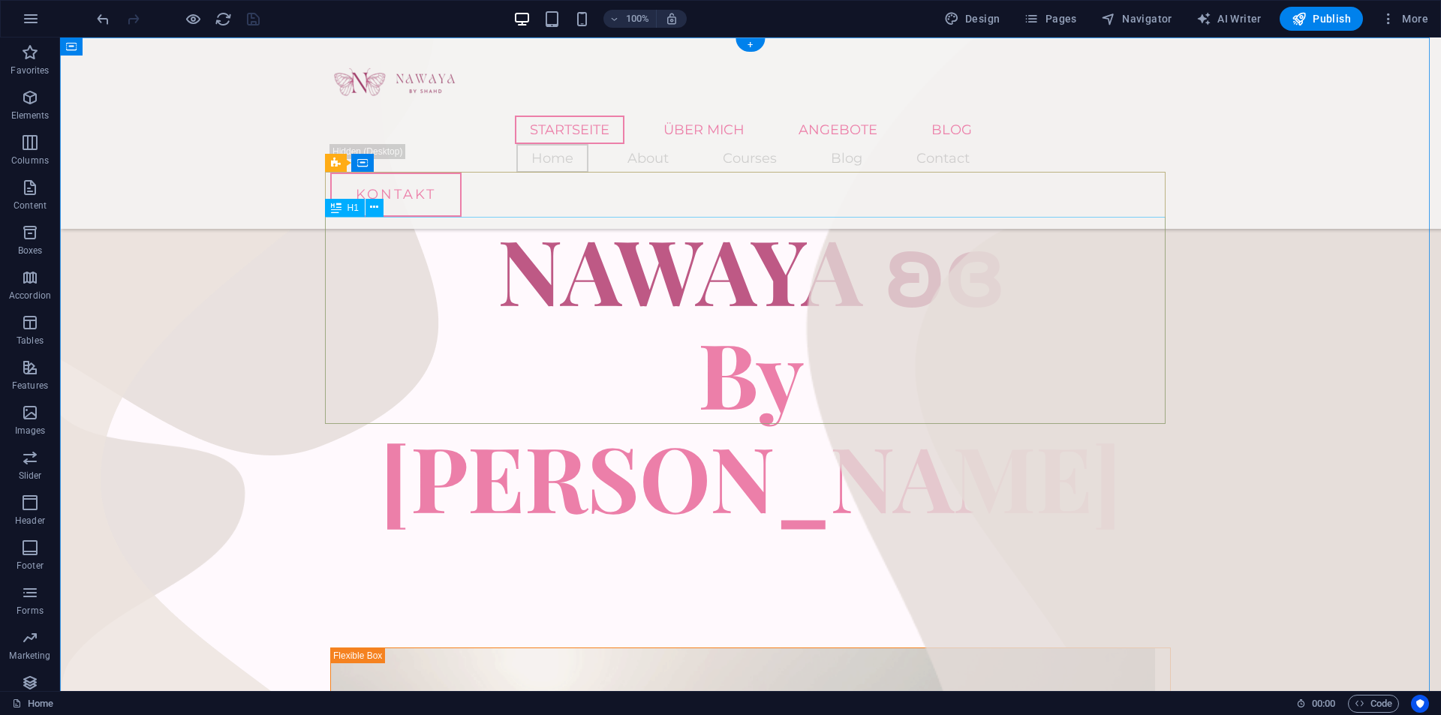
drag, startPoint x: 953, startPoint y: 532, endPoint x: 927, endPoint y: 255, distance: 278.3
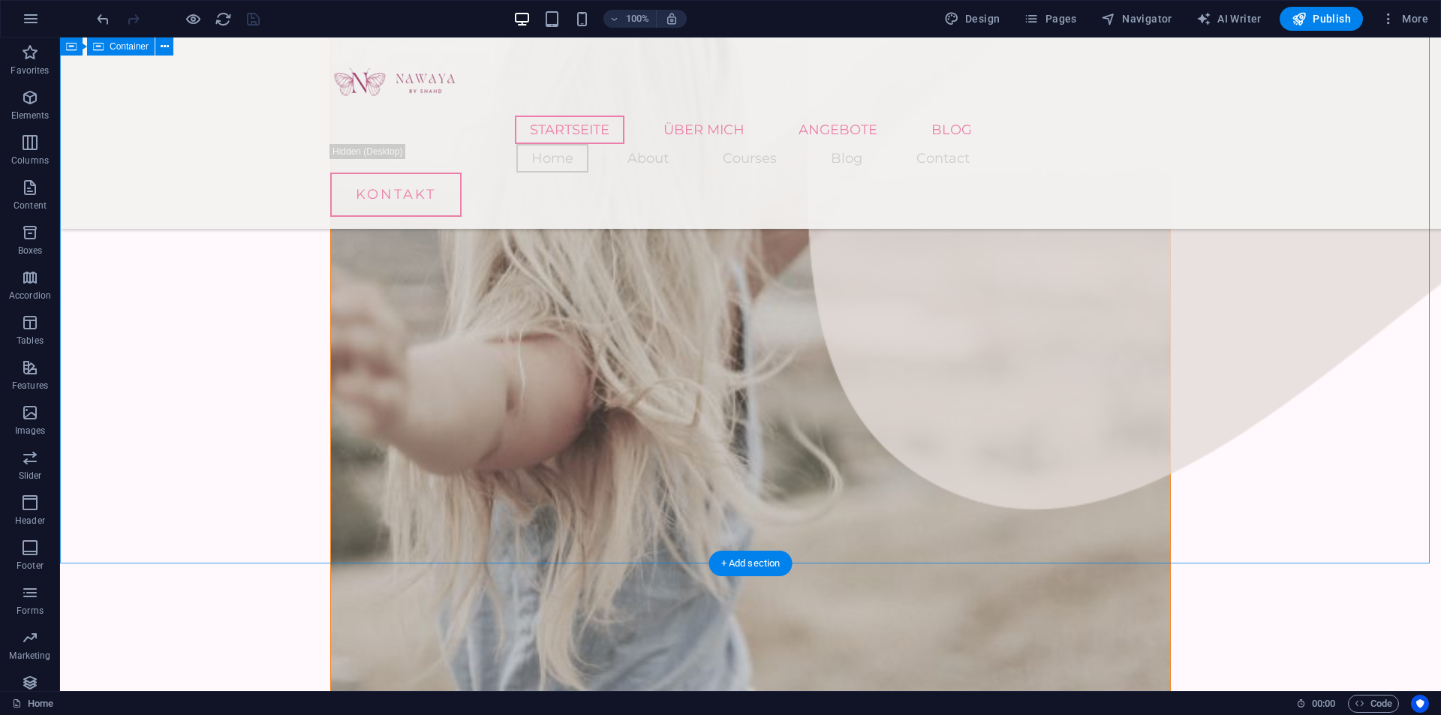
scroll to position [1980, 0]
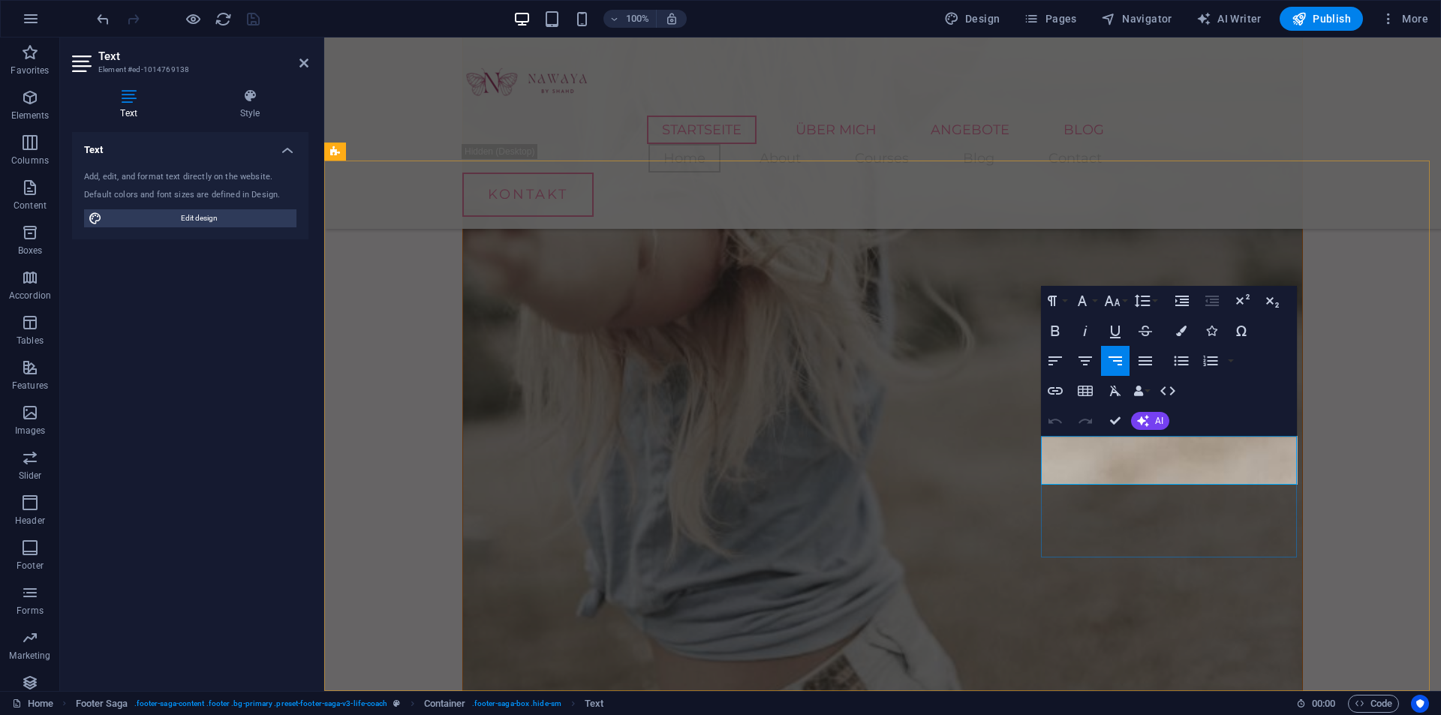
select select "footer"
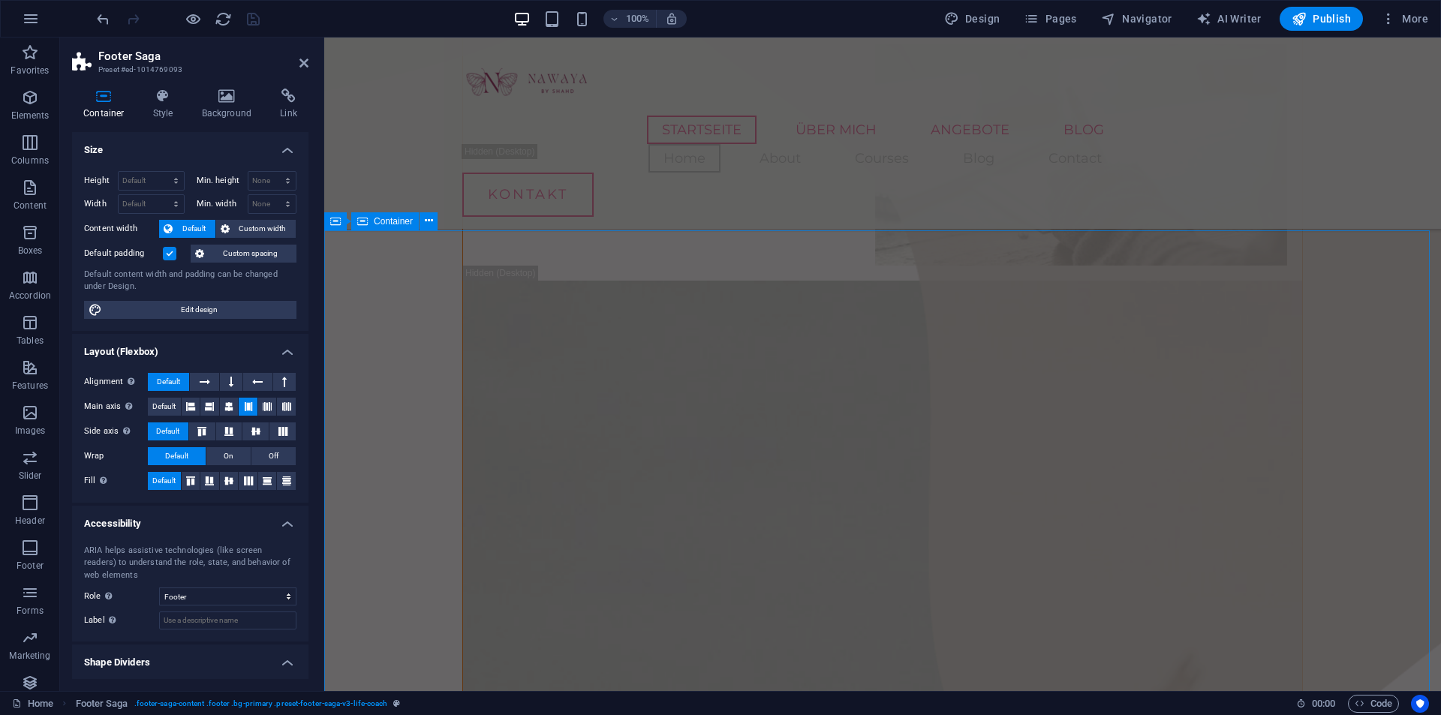
scroll to position [0, 0]
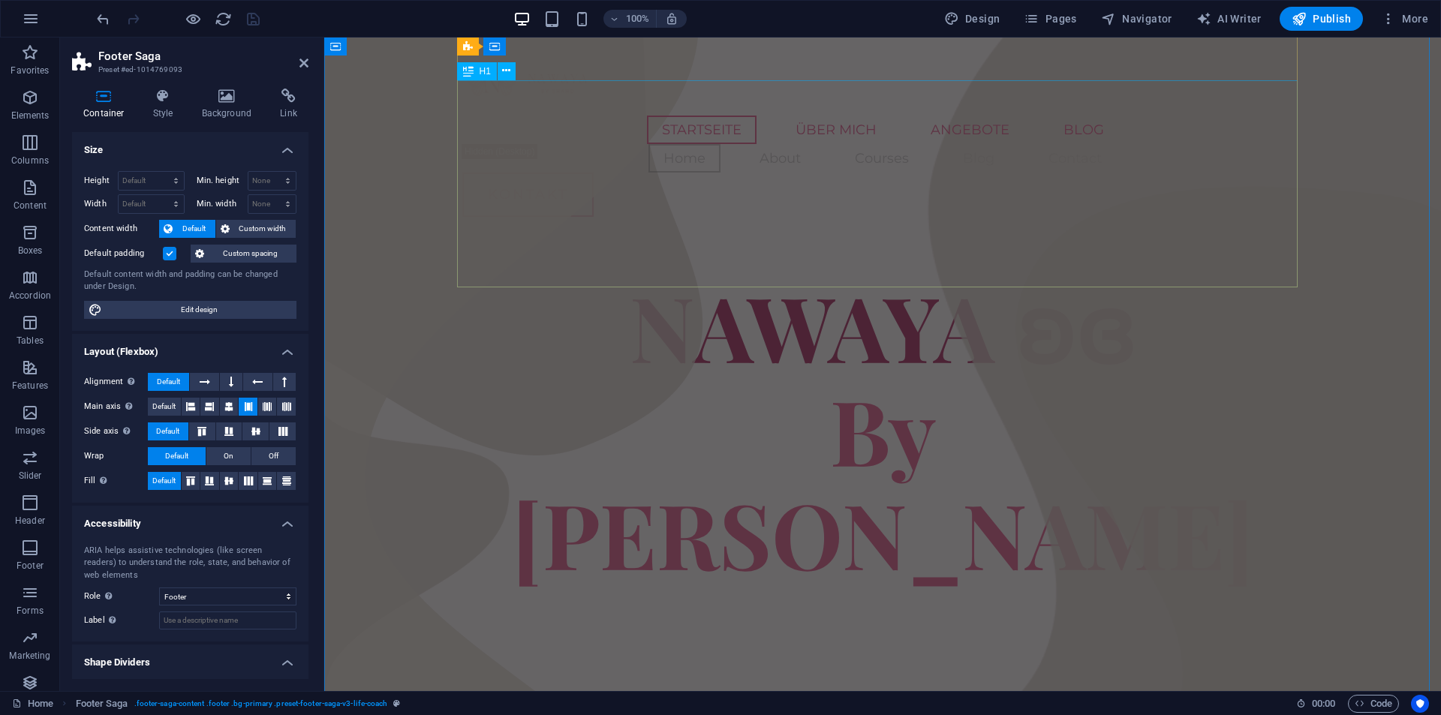
drag, startPoint x: 1101, startPoint y: 481, endPoint x: 1047, endPoint y: 273, distance: 215.1
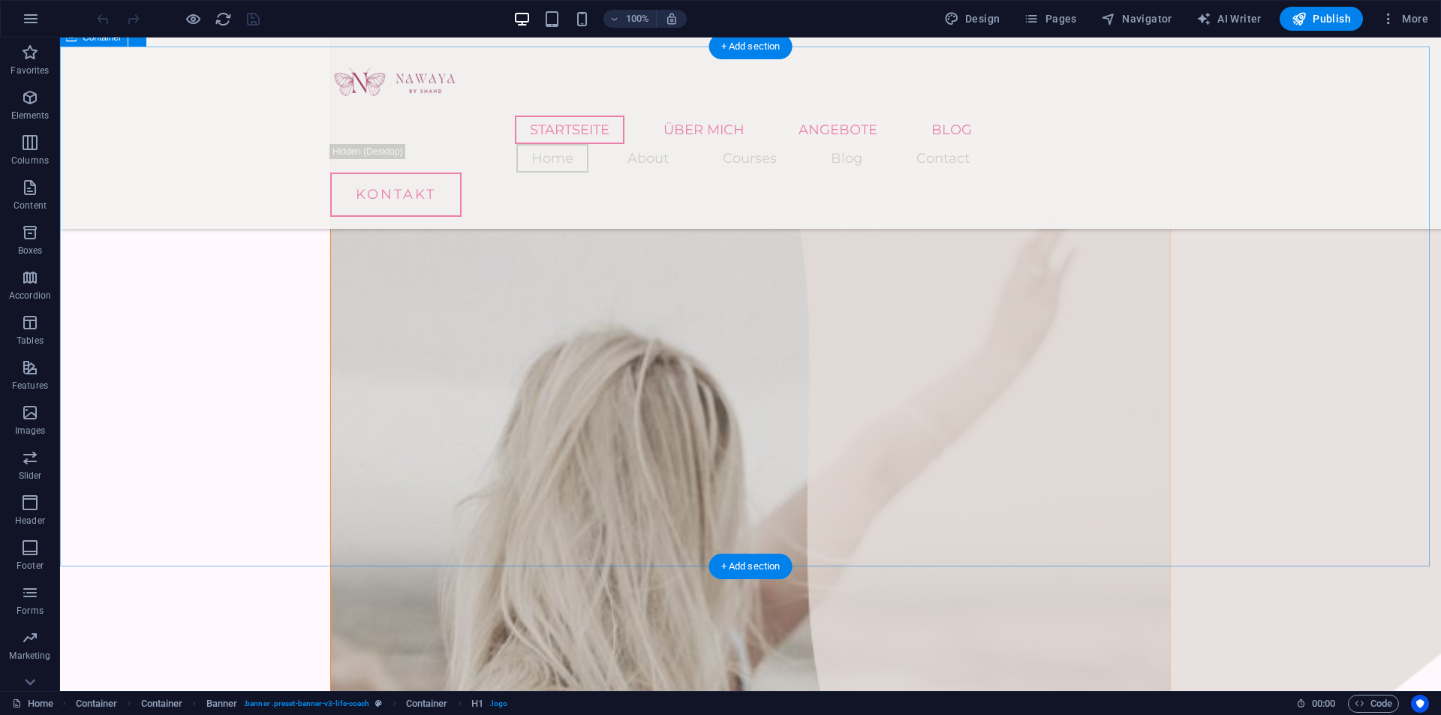
scroll to position [1980, 0]
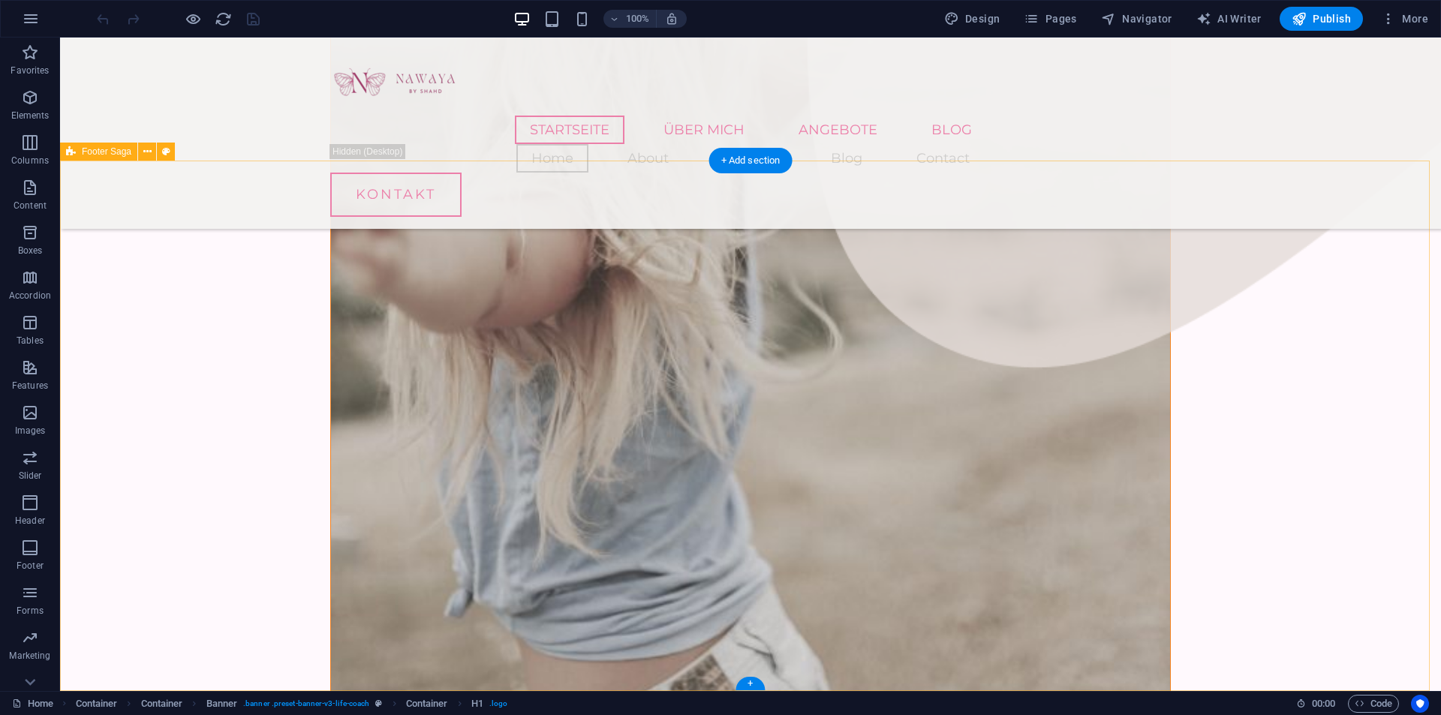
drag, startPoint x: 215, startPoint y: 272, endPoint x: 255, endPoint y: 488, distance: 219.9
select select "px"
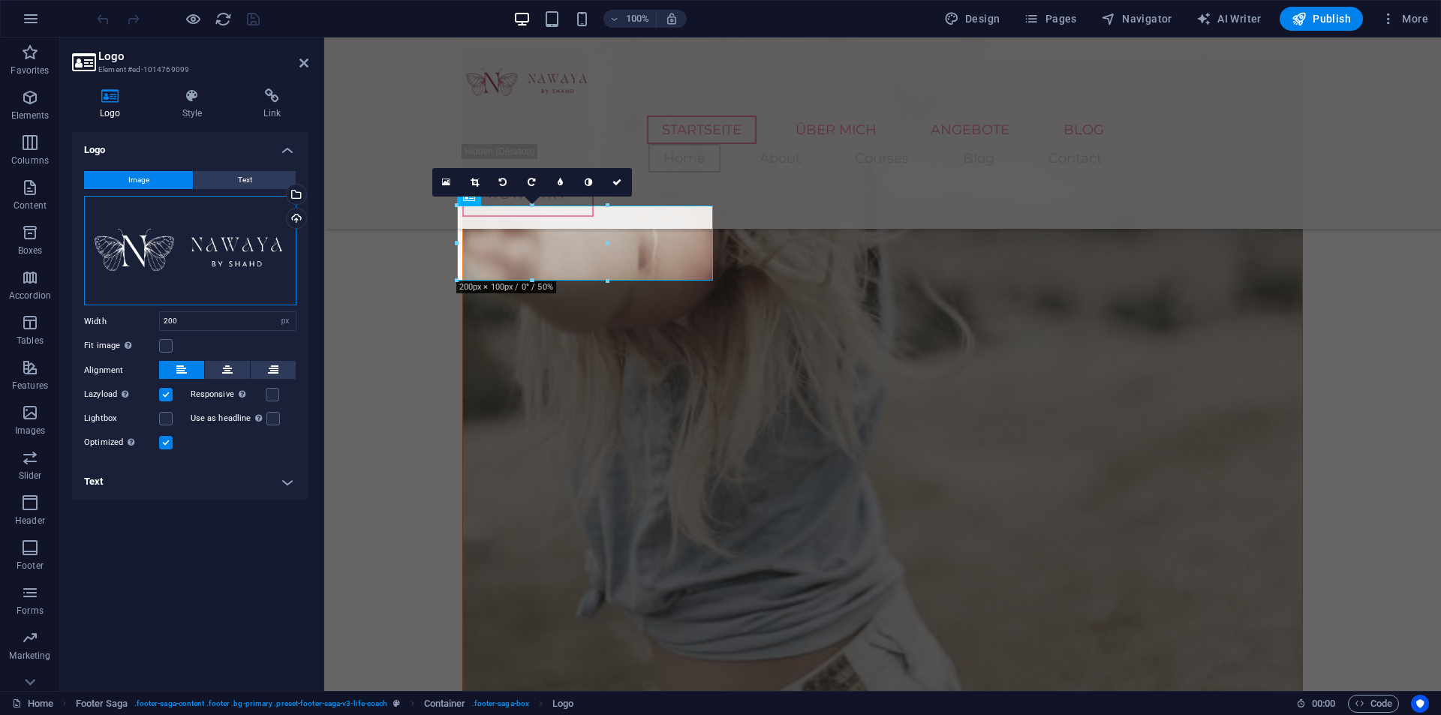
click at [238, 255] on div "Drag files here, click to choose files or select files from Files or our free s…" at bounding box center [190, 251] width 212 height 110
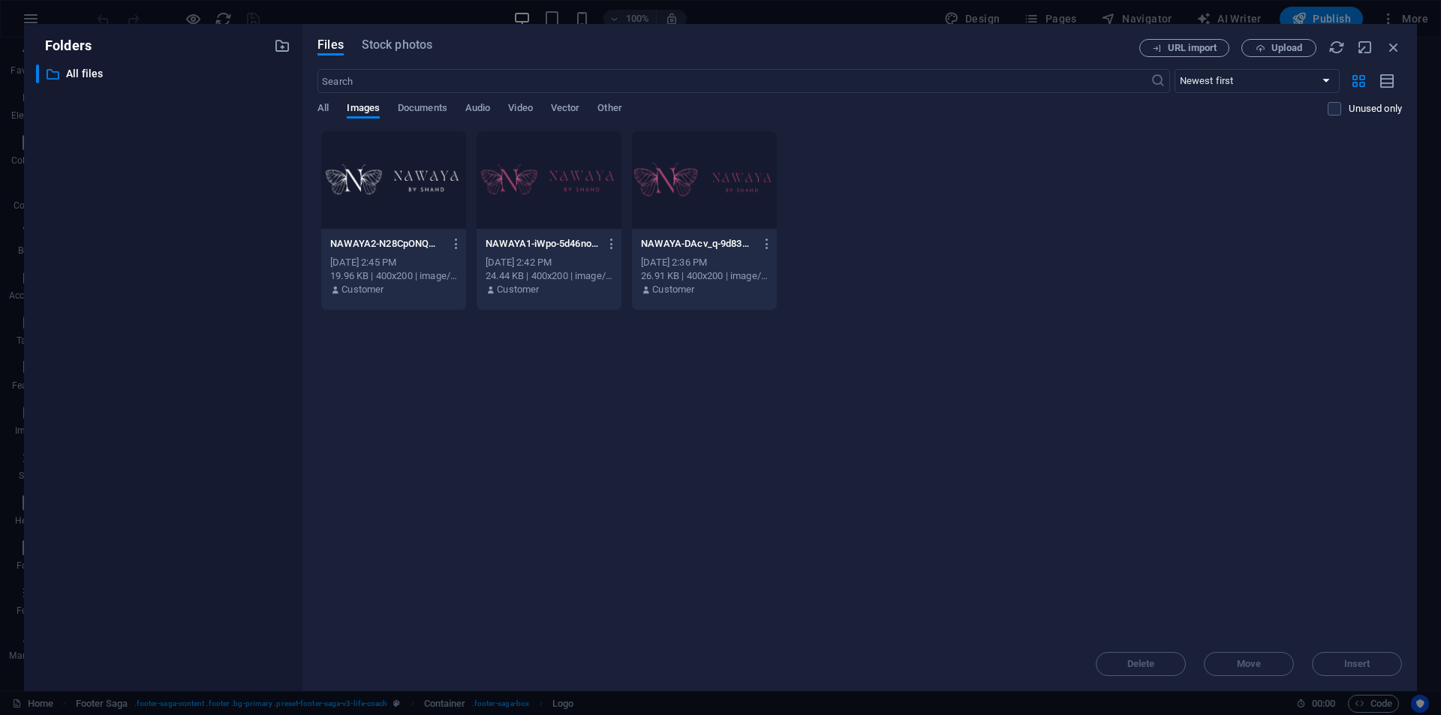
click at [1269, 58] on div "Files Stock photos URL import Upload ​ Newest first Oldest first Name (A-Z) Nam…" at bounding box center [860, 357] width 1085 height 637
click at [1273, 51] on span "Upload" at bounding box center [1287, 48] width 31 height 9
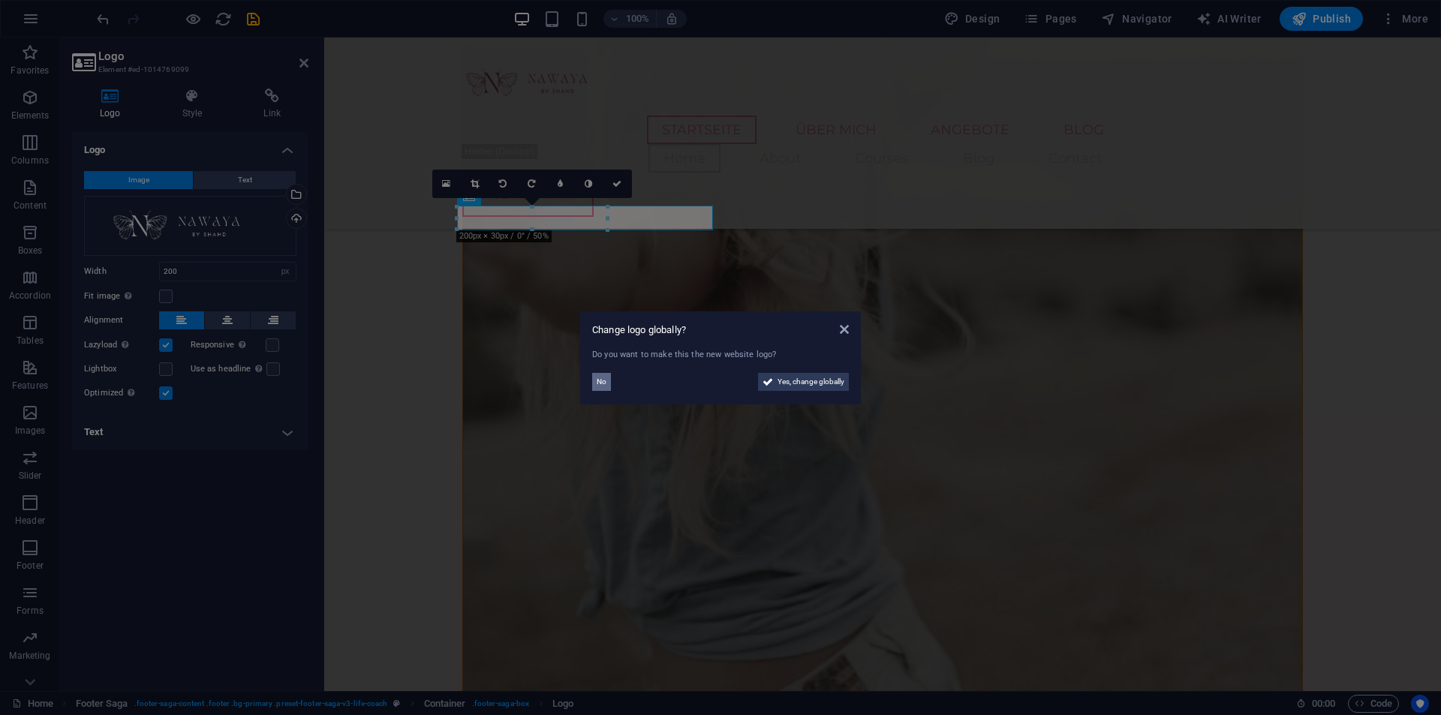
click at [604, 381] on span "No" at bounding box center [602, 382] width 10 height 18
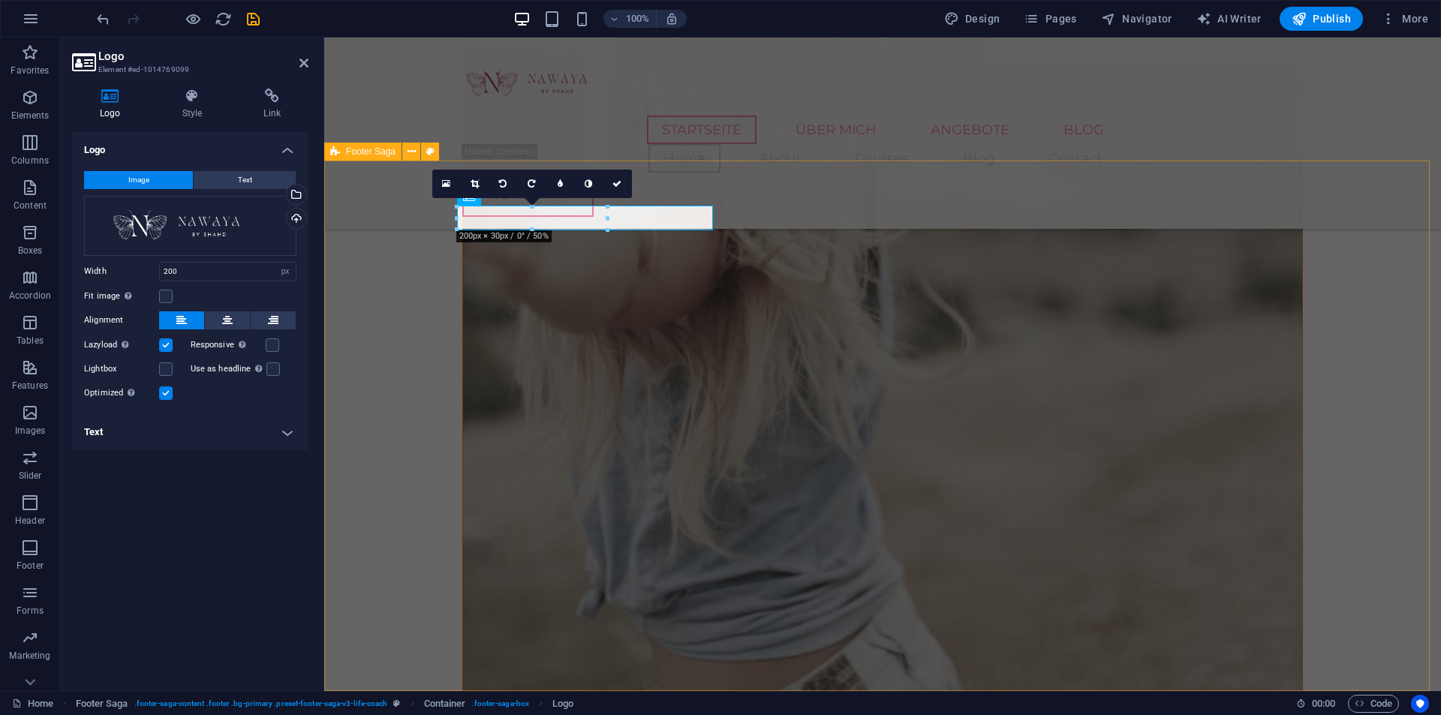
select select "footer"
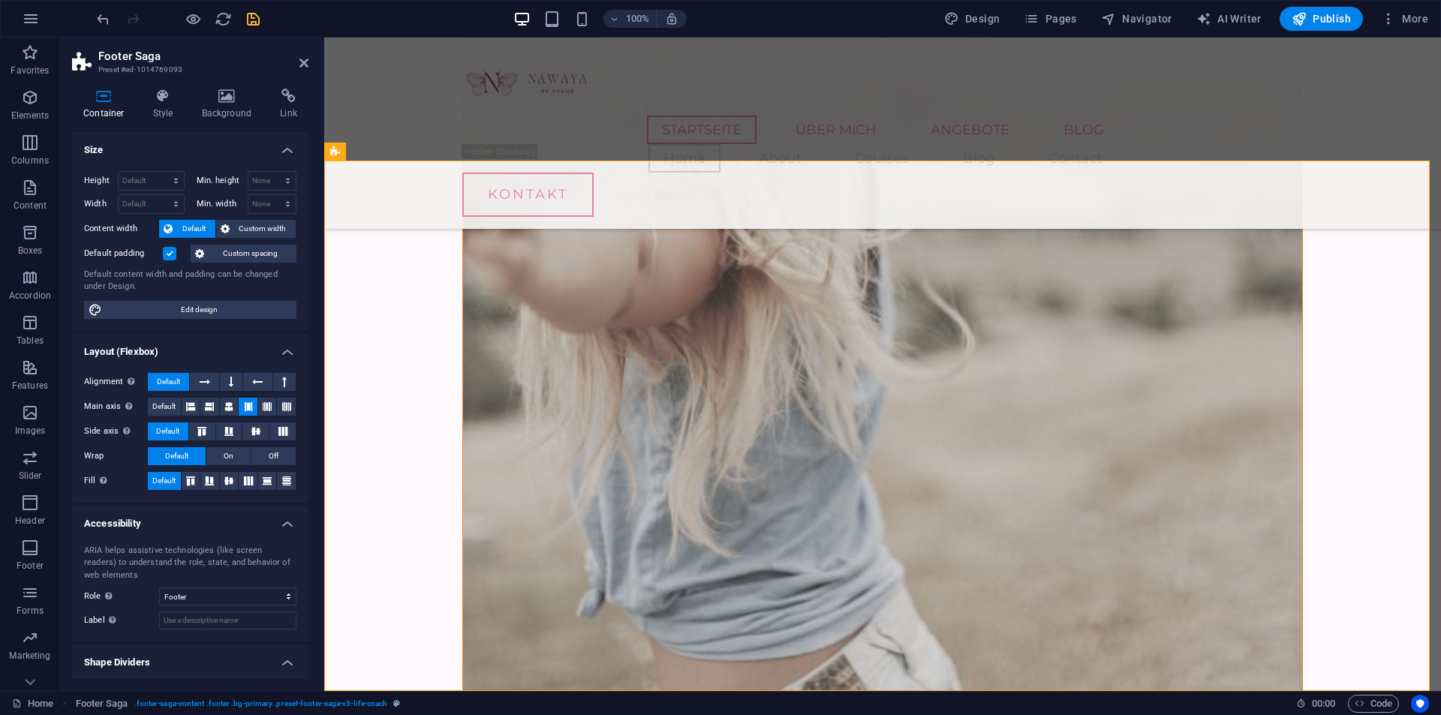
click at [258, 13] on icon "save" at bounding box center [253, 19] width 17 height 17
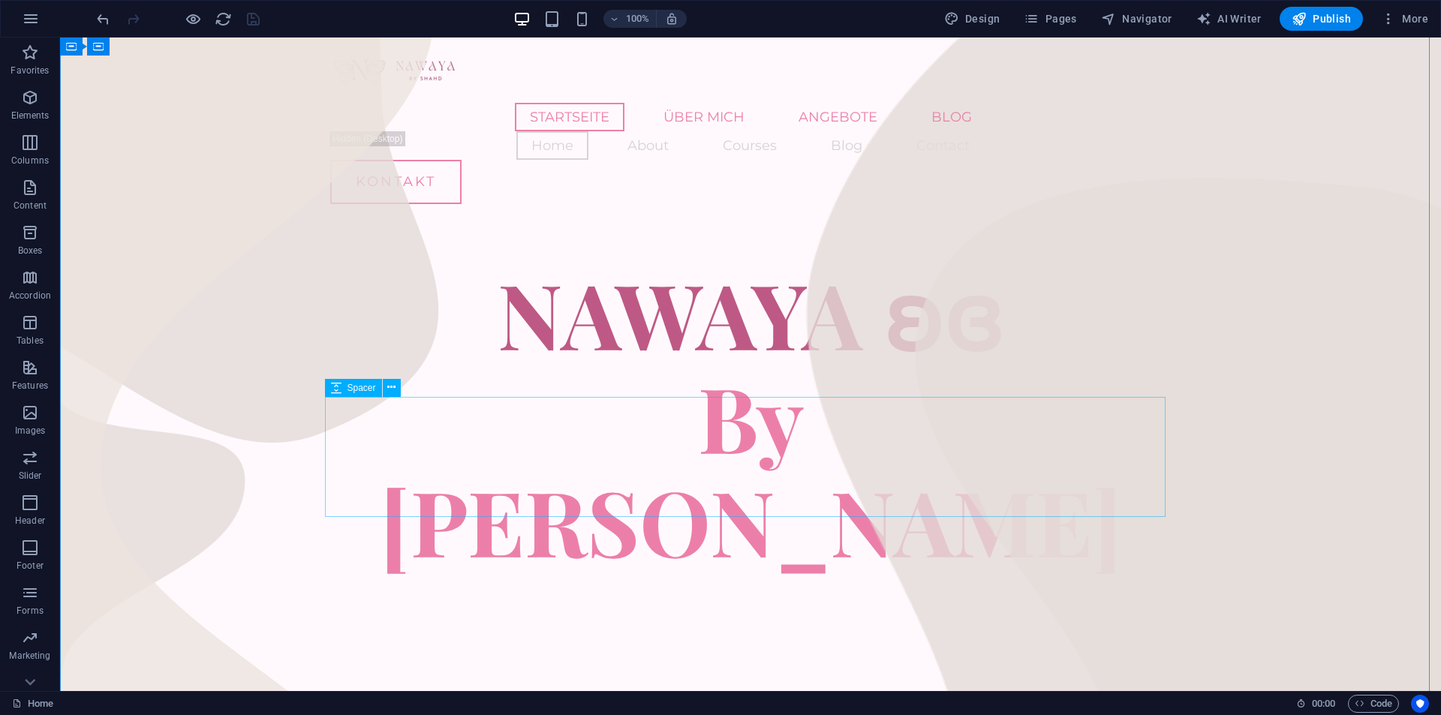
scroll to position [0, 0]
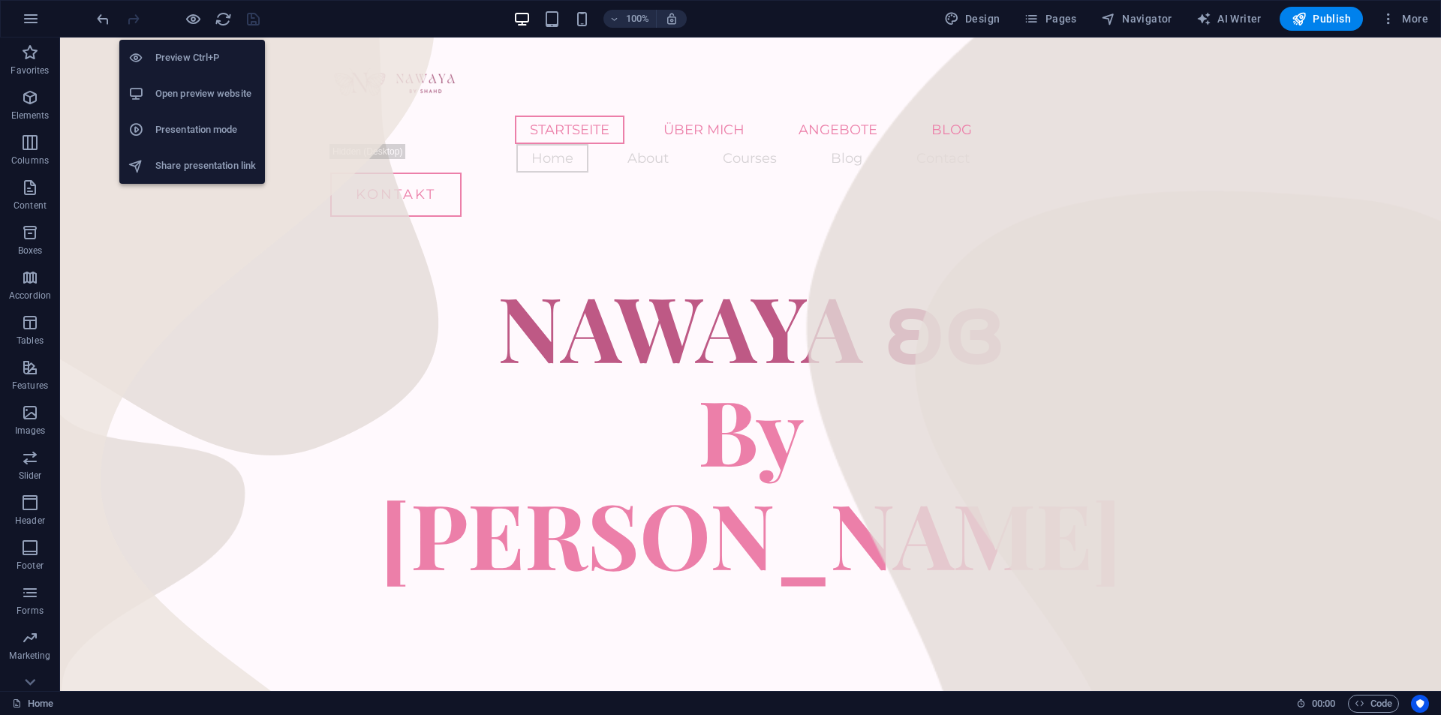
click at [194, 99] on h6 "Open preview website" at bounding box center [205, 94] width 101 height 18
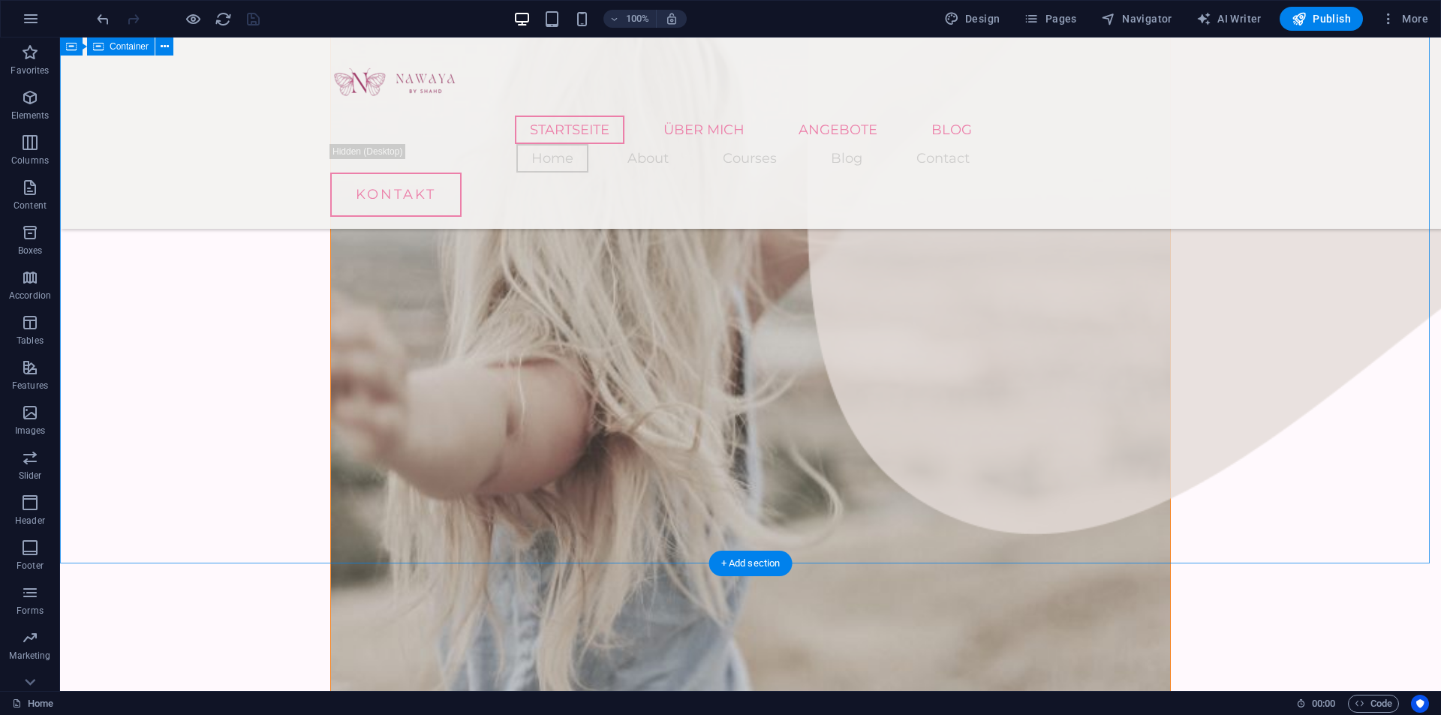
scroll to position [1980, 0]
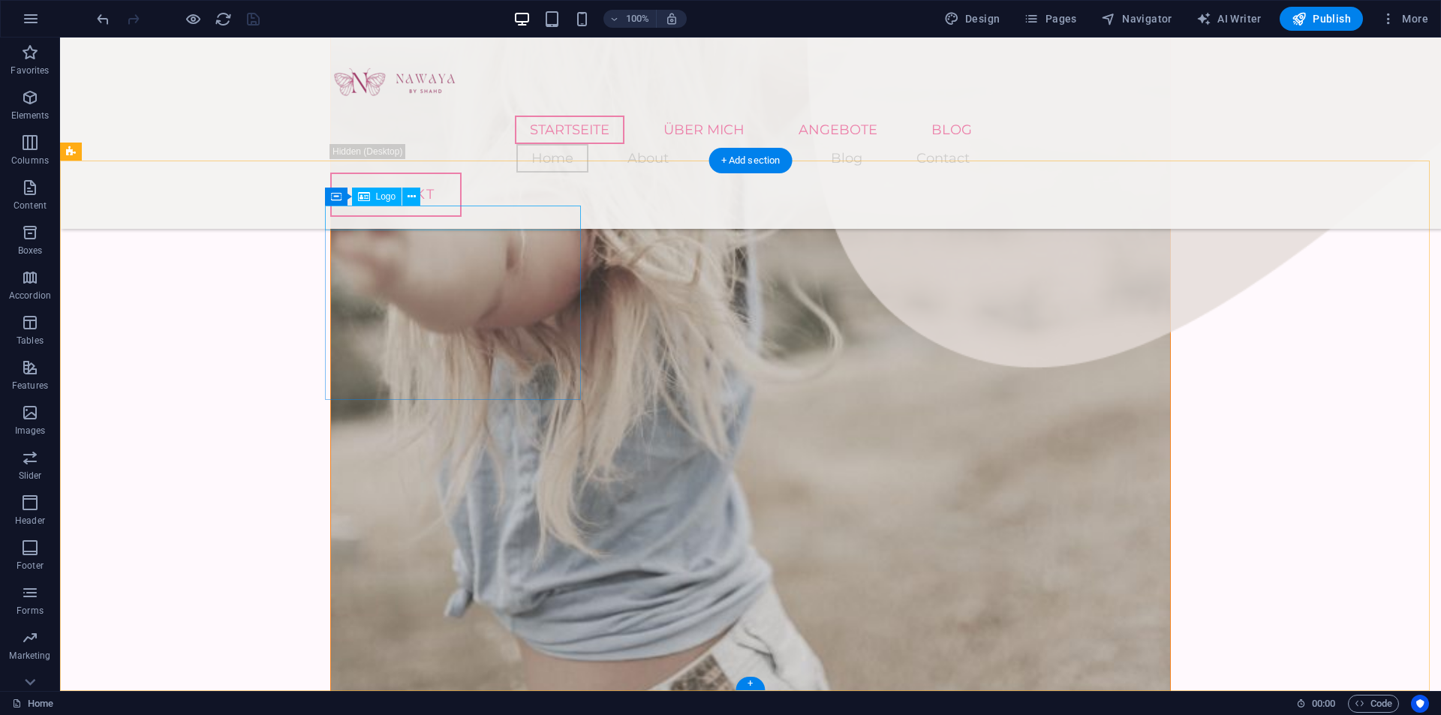
select select "px"
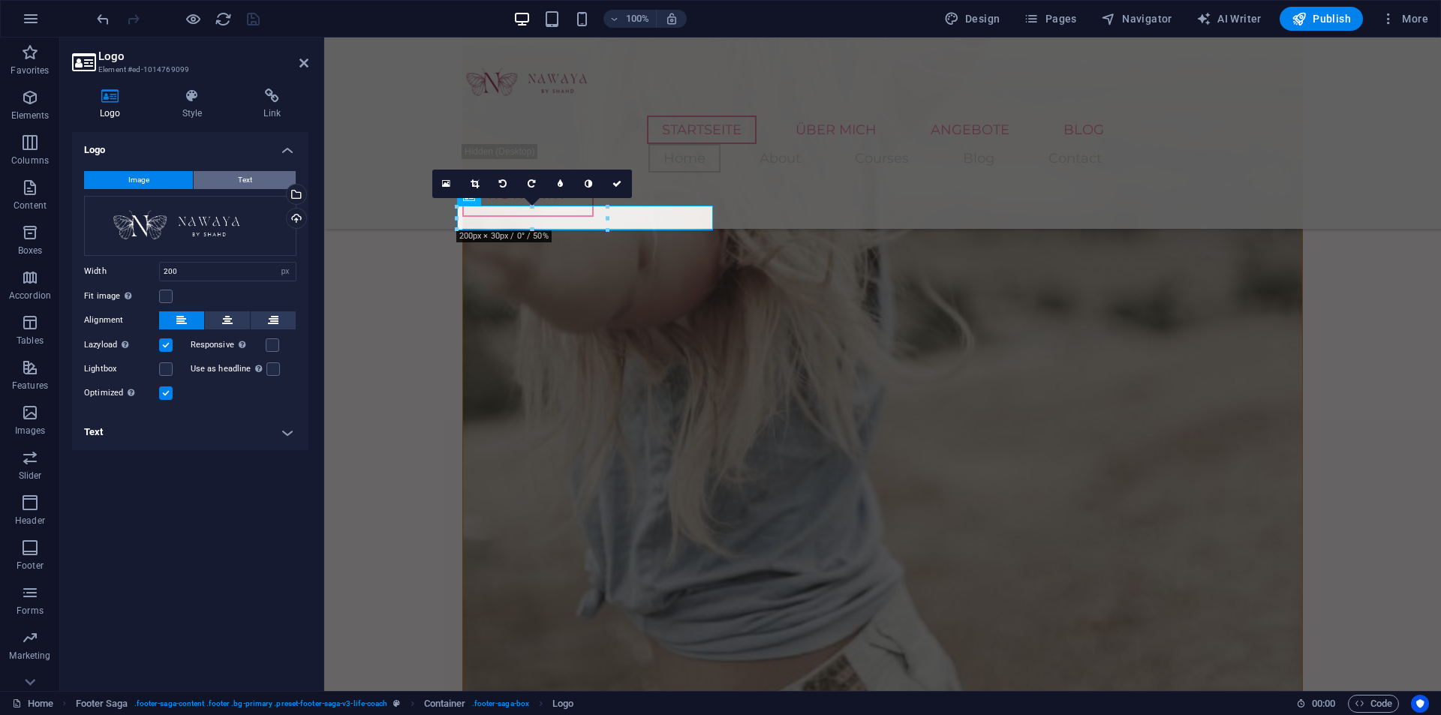
click at [260, 180] on button "Text" at bounding box center [245, 180] width 102 height 18
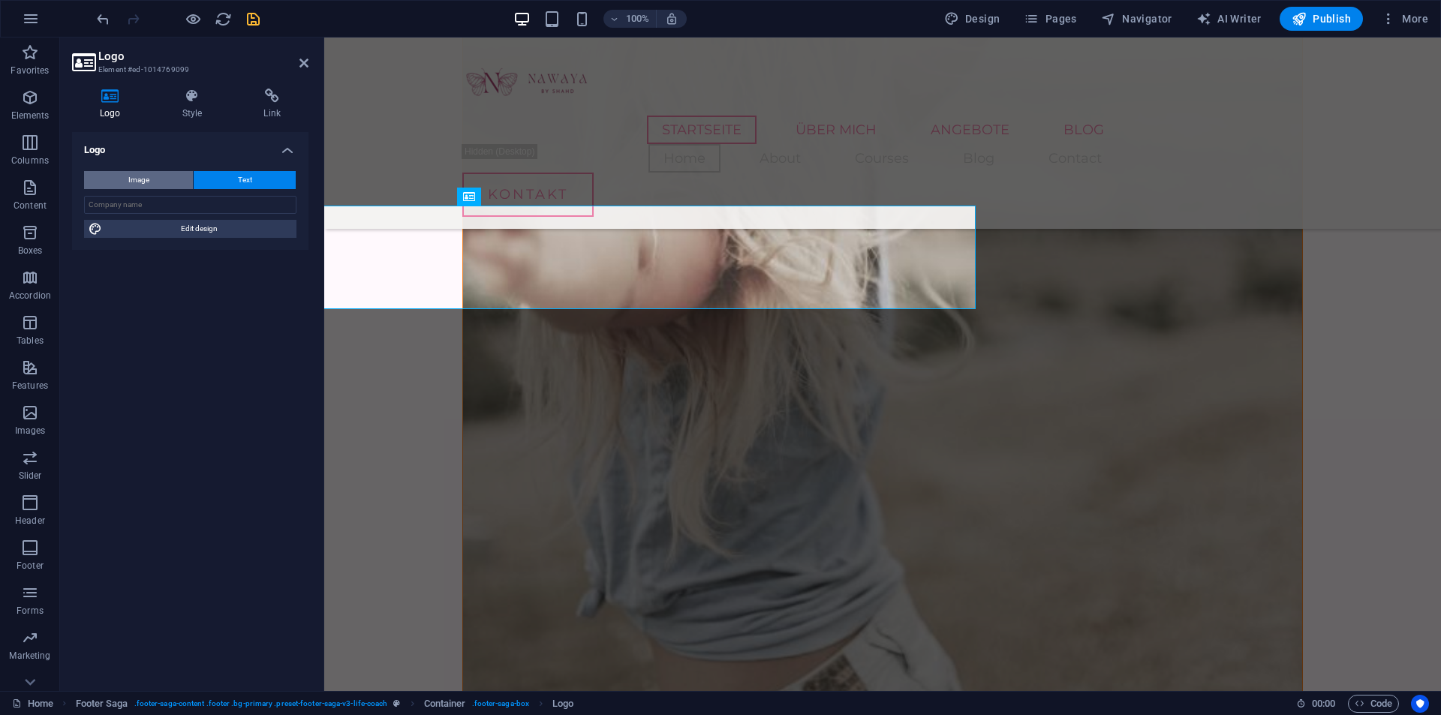
click at [162, 176] on button "Image" at bounding box center [138, 180] width 109 height 18
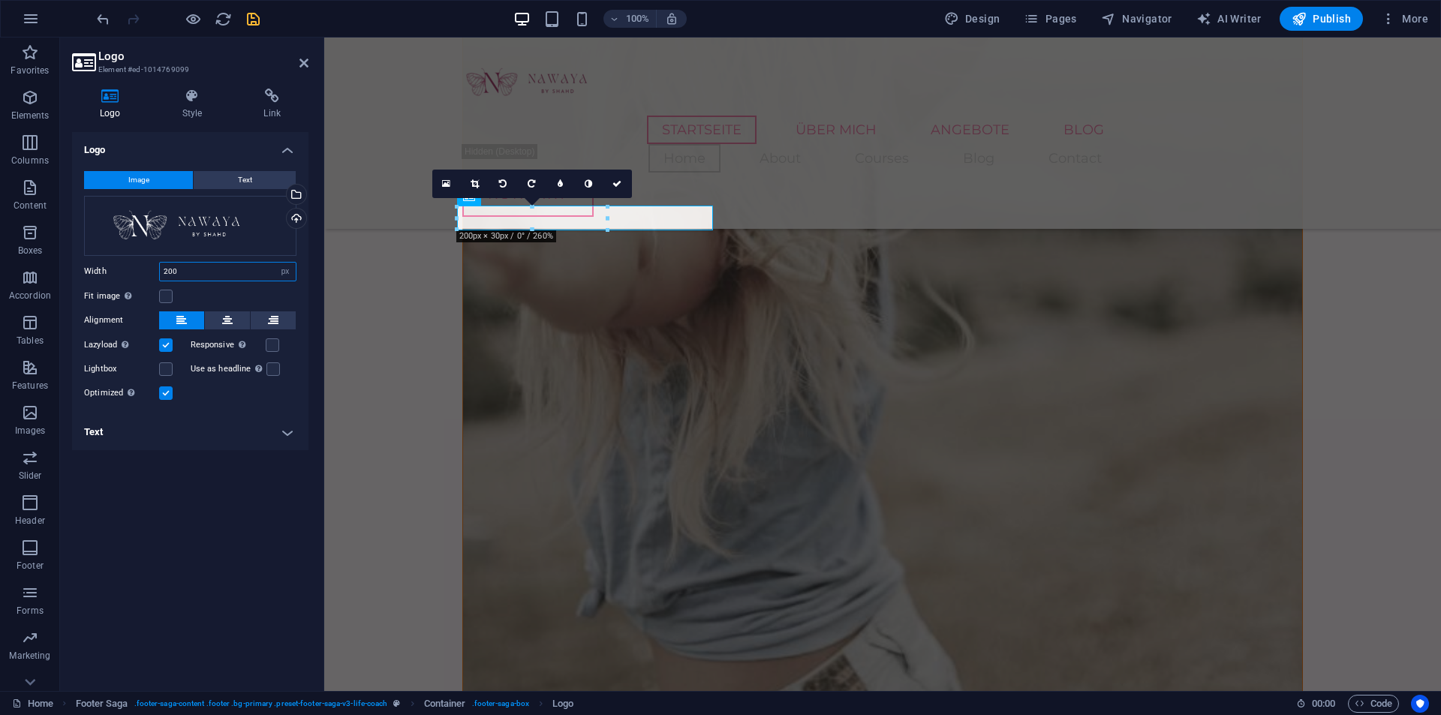
drag, startPoint x: 198, startPoint y: 273, endPoint x: 150, endPoint y: 271, distance: 48.1
click at [152, 271] on div "Width 200 Default auto px rem % em vh vw" at bounding box center [190, 272] width 212 height 20
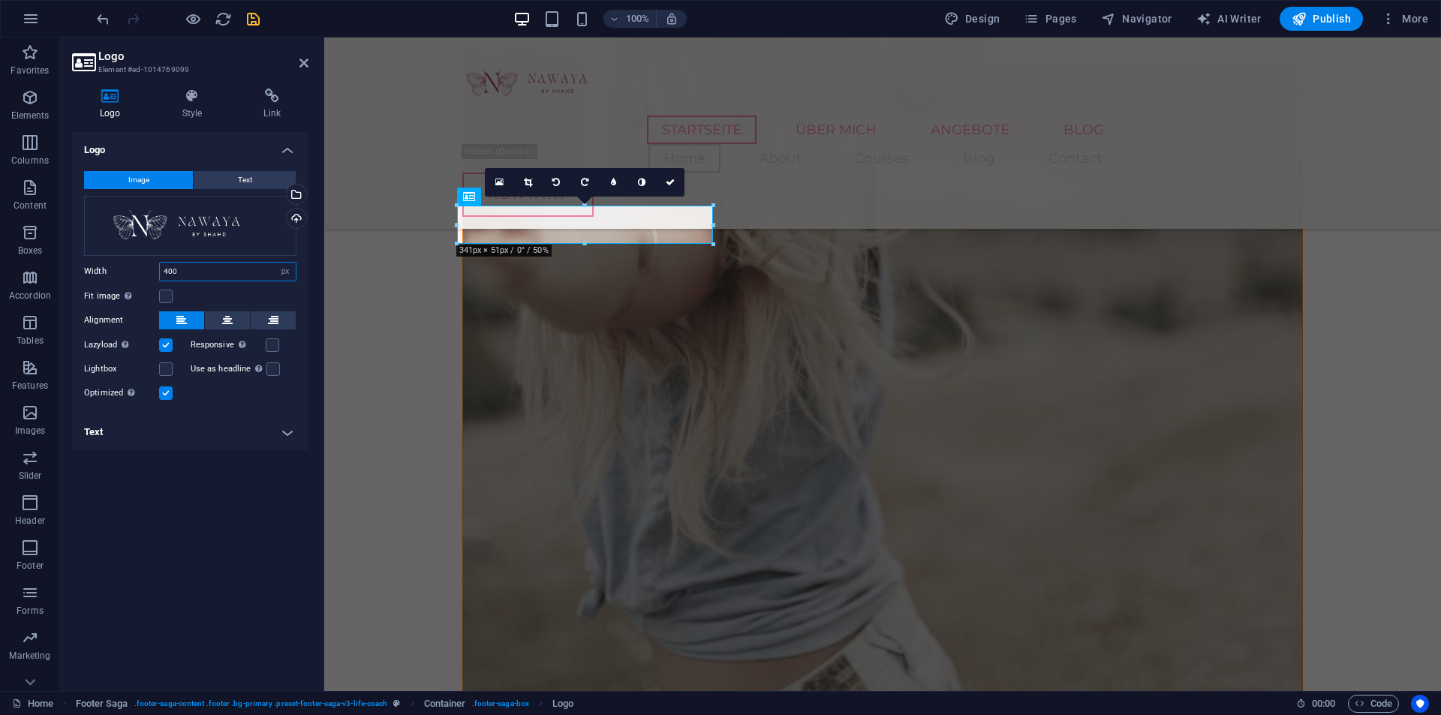
type input "400"
click at [164, 397] on label at bounding box center [166, 394] width 14 height 14
click at [0, 0] on input "Optimized Images are compressed to improve page speed." at bounding box center [0, 0] width 0 height 0
click at [164, 397] on label at bounding box center [166, 394] width 14 height 14
click at [0, 0] on input "Optimized Images are compressed to improve page speed." at bounding box center [0, 0] width 0 height 0
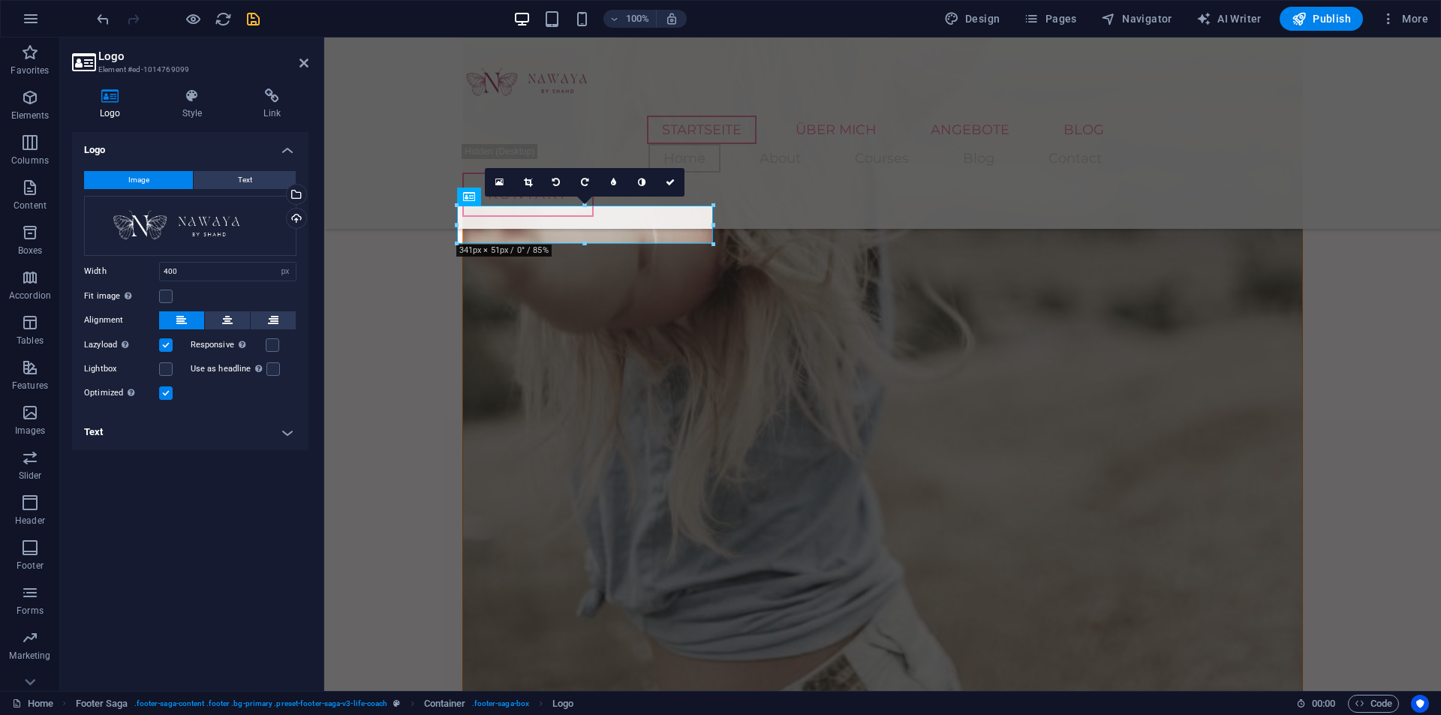
click at [164, 397] on label at bounding box center [166, 394] width 14 height 14
click at [0, 0] on input "Optimized Images are compressed to improve page speed." at bounding box center [0, 0] width 0 height 0
click at [651, 179] on link at bounding box center [642, 182] width 29 height 29
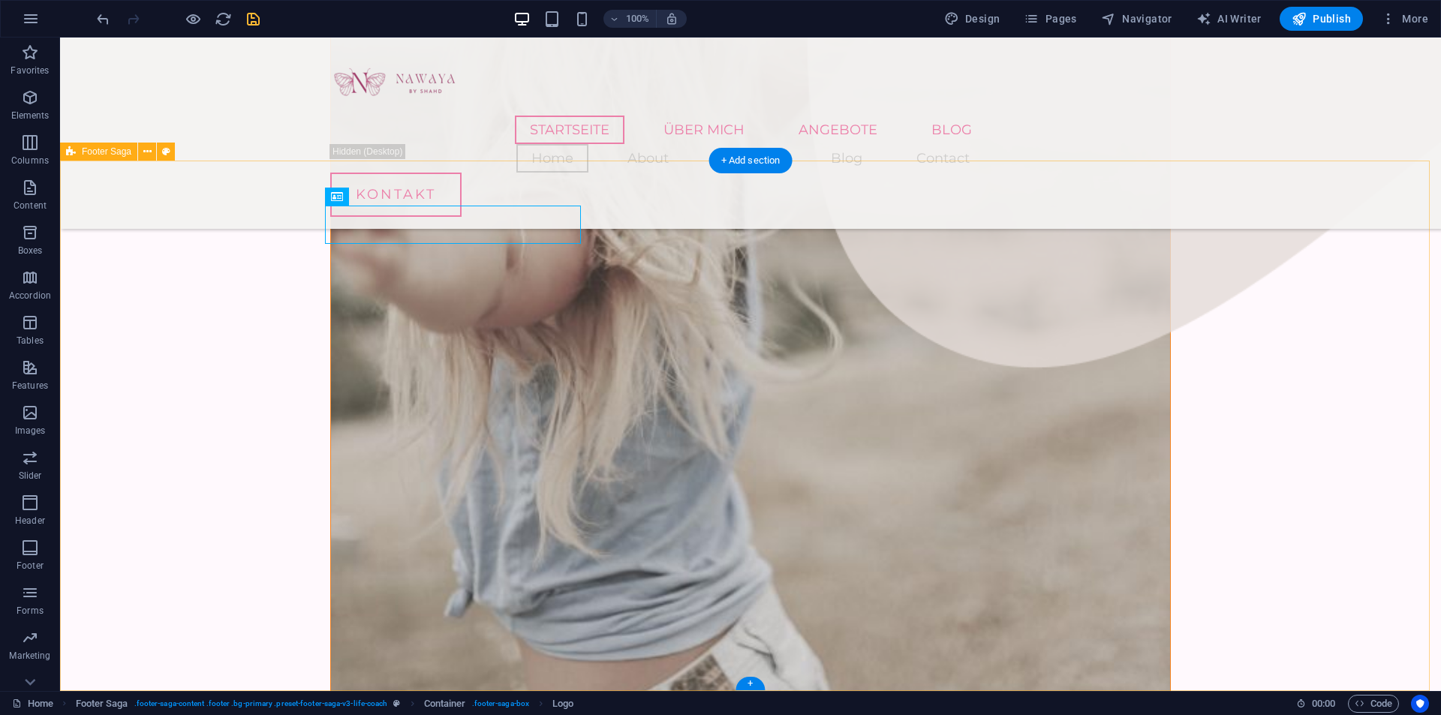
select select "px"
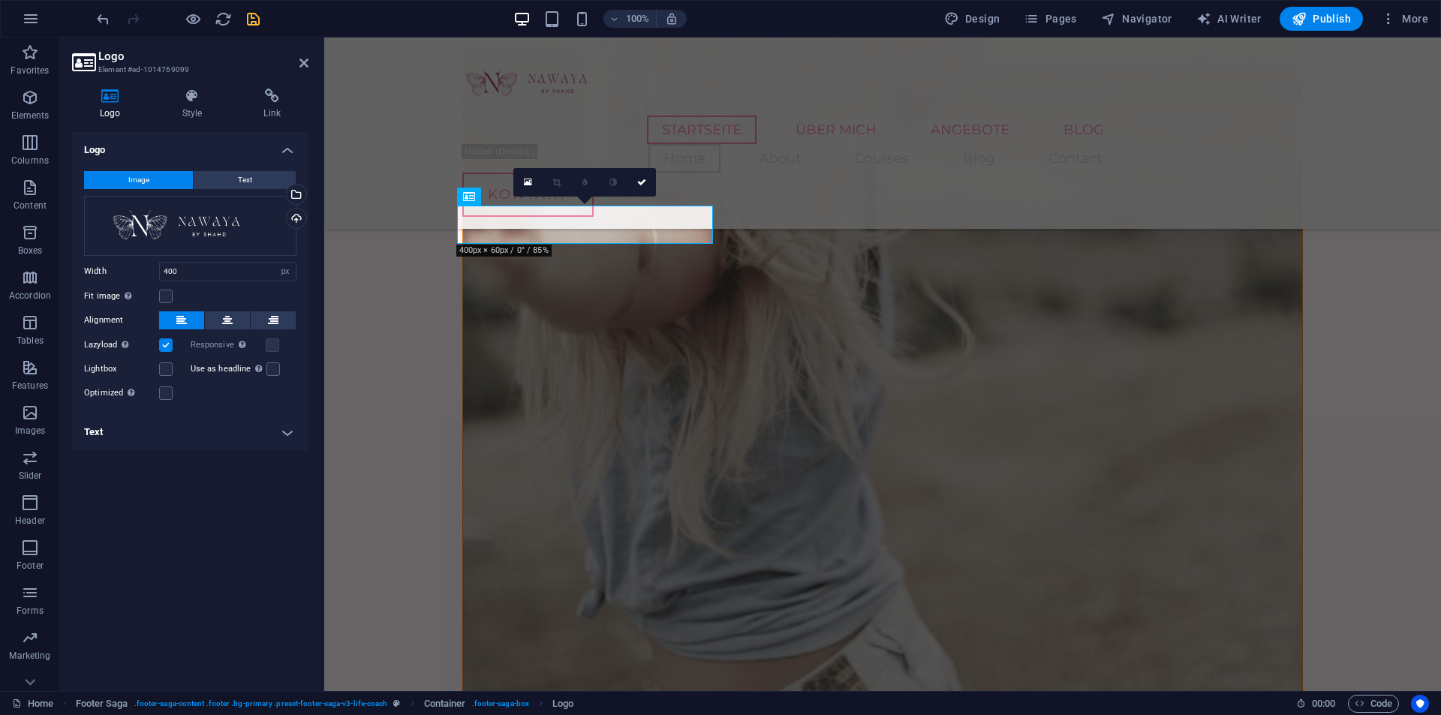
click at [170, 339] on label at bounding box center [166, 346] width 14 height 14
click at [0, 0] on input "Lazyload Loading images after the page loads improves page speed." at bounding box center [0, 0] width 0 height 0
click at [170, 344] on label at bounding box center [166, 346] width 14 height 14
click at [0, 0] on input "Lazyload Loading images after the page loads improves page speed." at bounding box center [0, 0] width 0 height 0
drag, startPoint x: 182, startPoint y: 270, endPoint x: 134, endPoint y: 272, distance: 48.9
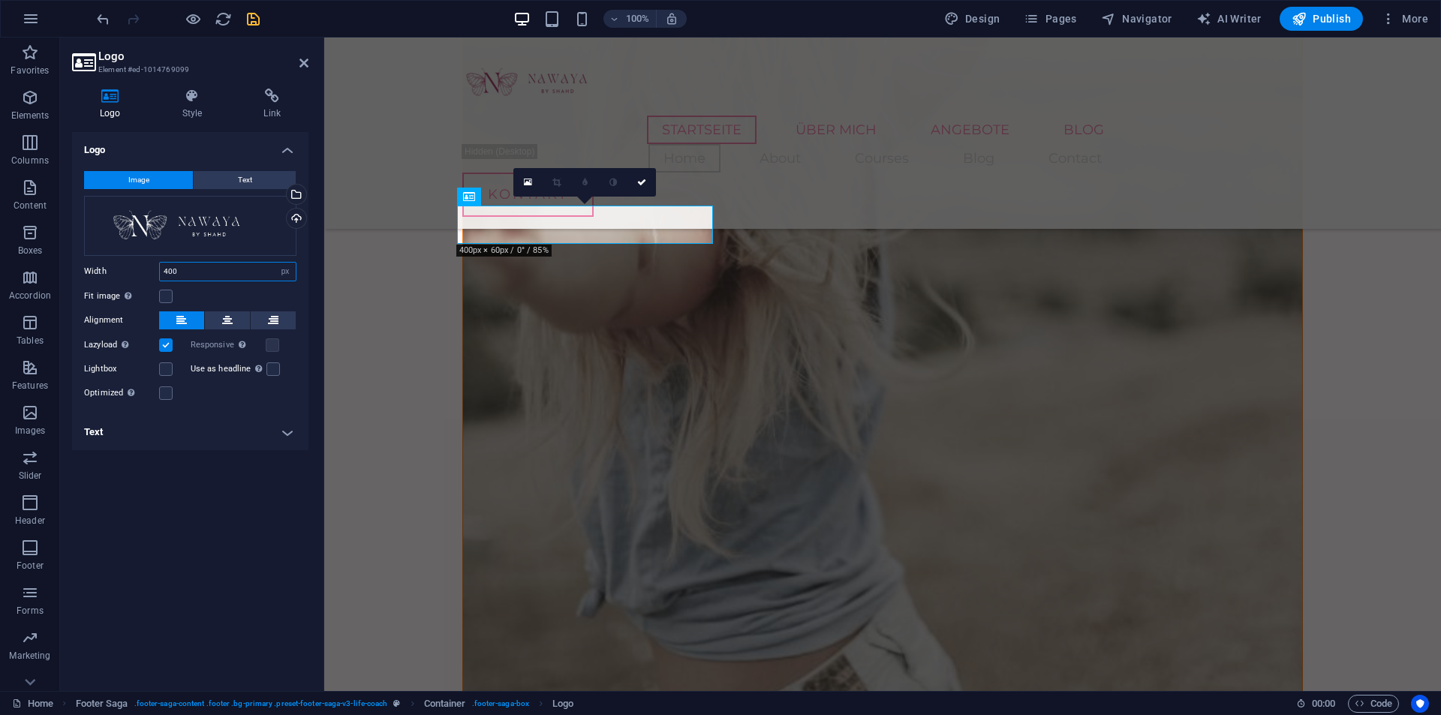
click at [134, 272] on div "Width 400 Default auto px rem % em vh vw" at bounding box center [190, 272] width 212 height 20
type input "500"
click at [164, 493] on div "Logo Image Text Drag files here, click to choose files or select files from Fil…" at bounding box center [190, 405] width 236 height 547
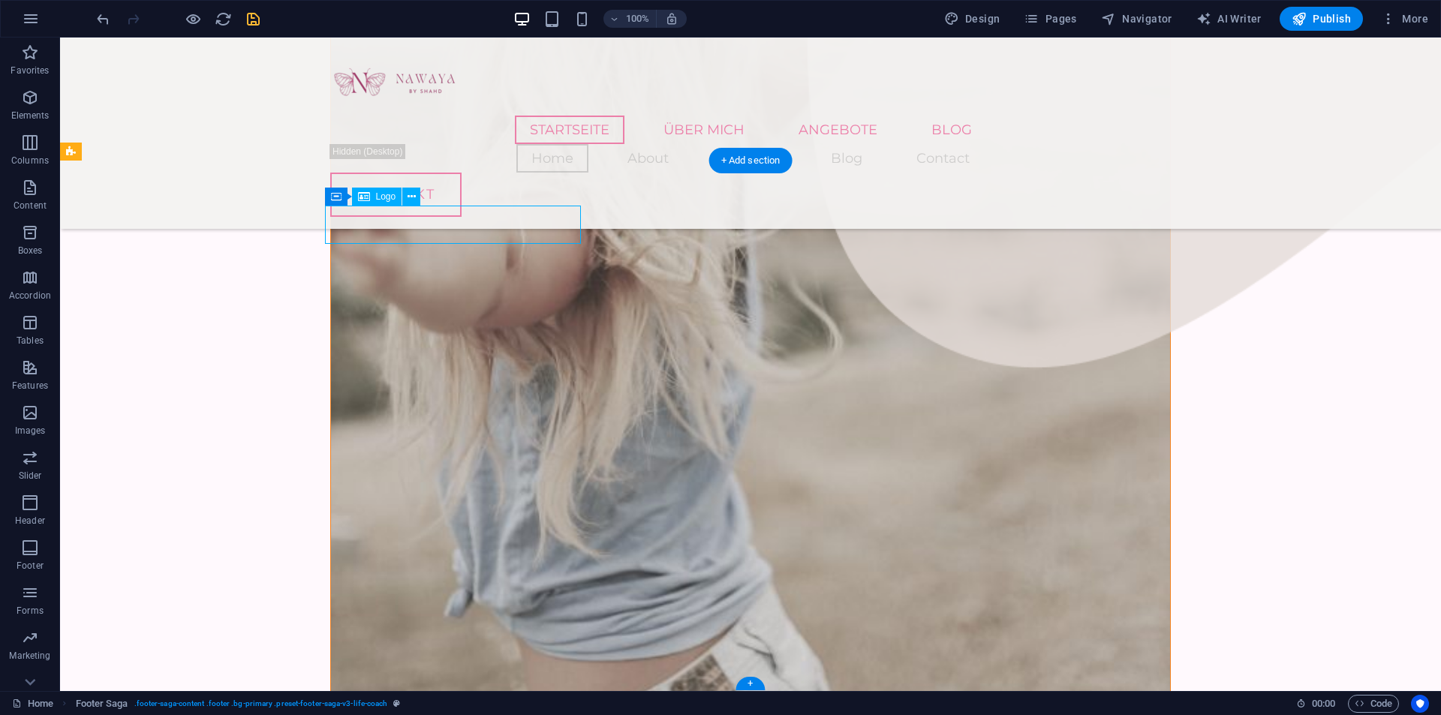
select select "px"
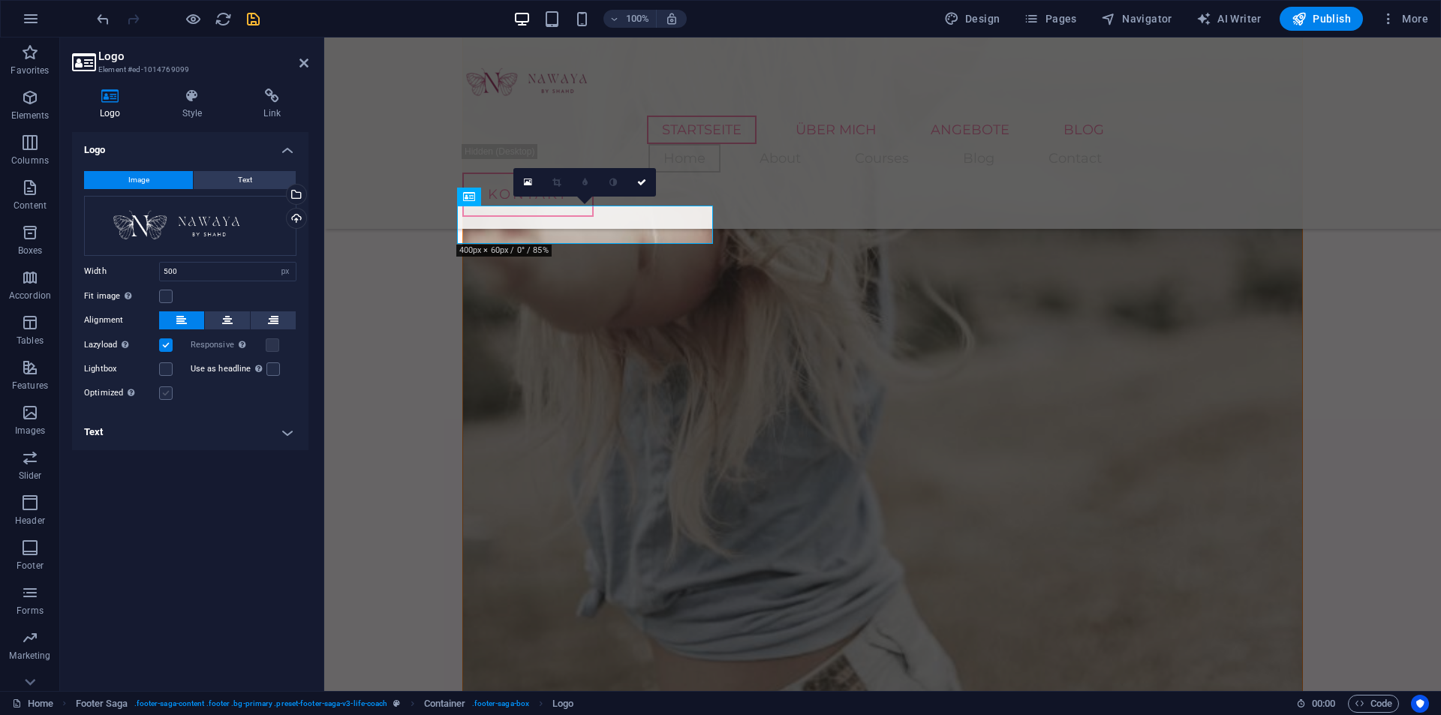
click at [163, 394] on label at bounding box center [166, 394] width 14 height 14
click at [0, 0] on input "Optimized Images are compressed to improve page speed." at bounding box center [0, 0] width 0 height 0
click at [162, 396] on label at bounding box center [166, 394] width 14 height 14
click at [0, 0] on input "Optimized Images are compressed to improve page speed." at bounding box center [0, 0] width 0 height 0
click at [162, 396] on label at bounding box center [166, 394] width 14 height 14
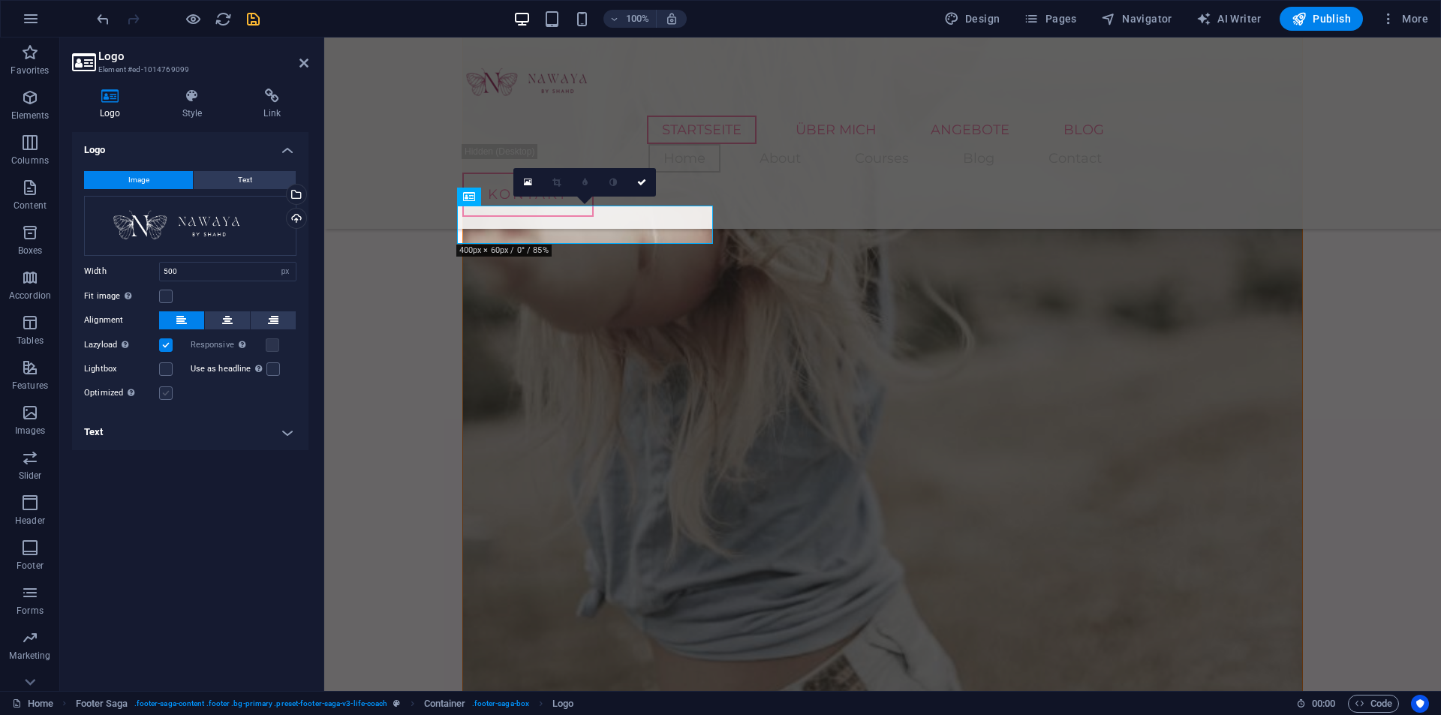
click at [0, 0] on input "Optimized Images are compressed to improve page speed." at bounding box center [0, 0] width 0 height 0
drag, startPoint x: 201, startPoint y: 273, endPoint x: 129, endPoint y: 279, distance: 72.3
click at [129, 278] on div "Width 500 Default auto px rem % em vh vw" at bounding box center [190, 272] width 212 height 20
click at [228, 318] on icon at bounding box center [227, 321] width 11 height 18
click at [188, 318] on button at bounding box center [181, 321] width 45 height 18
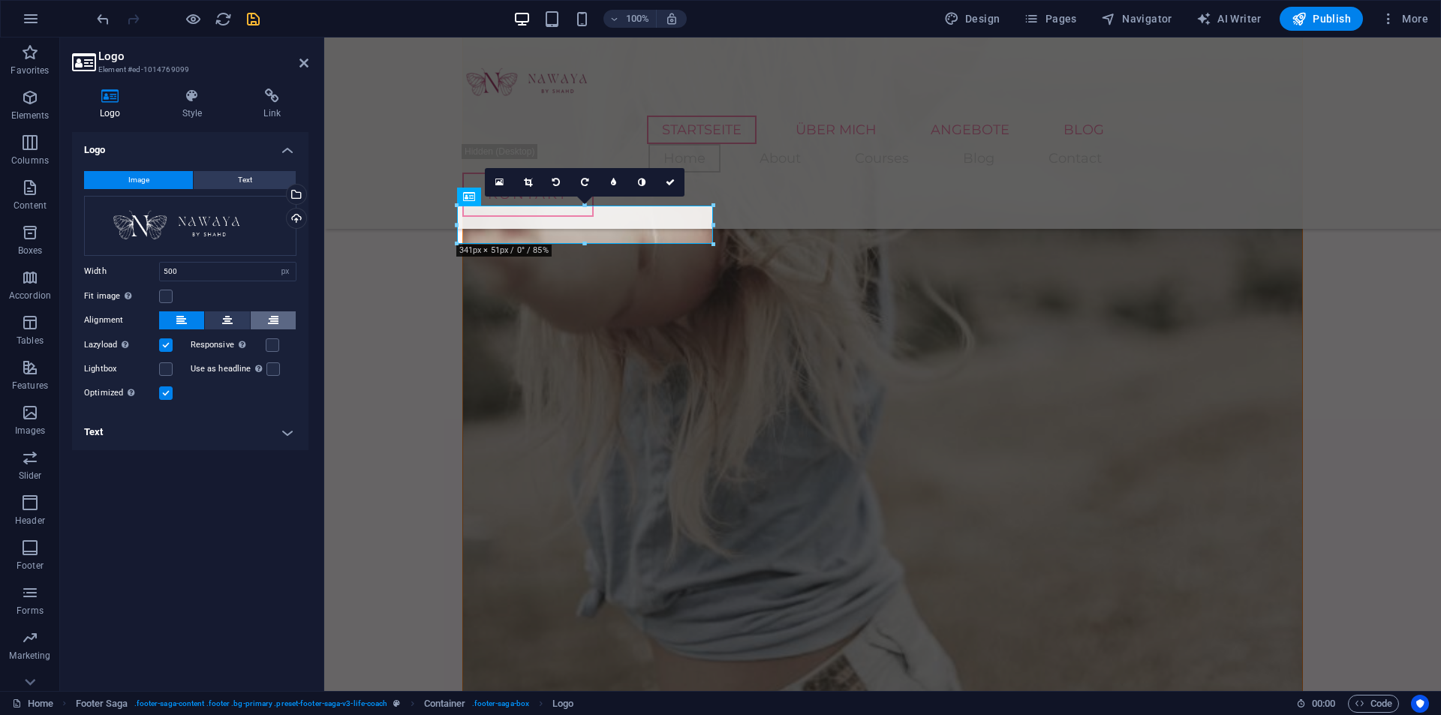
click at [271, 318] on icon at bounding box center [273, 321] width 11 height 18
click at [189, 316] on button at bounding box center [181, 321] width 45 height 18
drag, startPoint x: 196, startPoint y: 259, endPoint x: 130, endPoint y: 278, distance: 68.7
click at [103, 260] on div "Image Text Drag files here, click to choose files or select files from Files or…" at bounding box center [190, 286] width 236 height 255
type input "400"
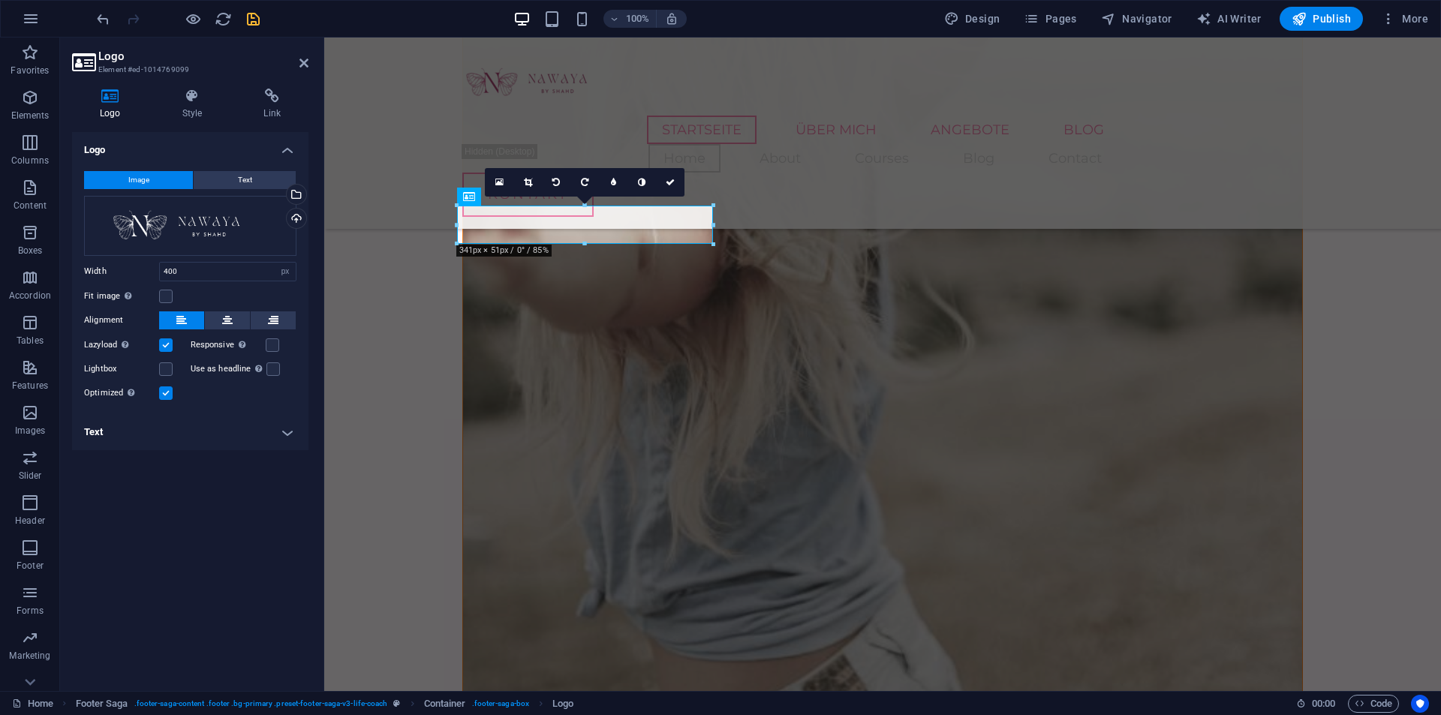
click at [206, 583] on div "Logo Image Text Drag files here, click to choose files or select files from Fil…" at bounding box center [190, 405] width 236 height 547
click at [670, 179] on icon at bounding box center [670, 182] width 9 height 9
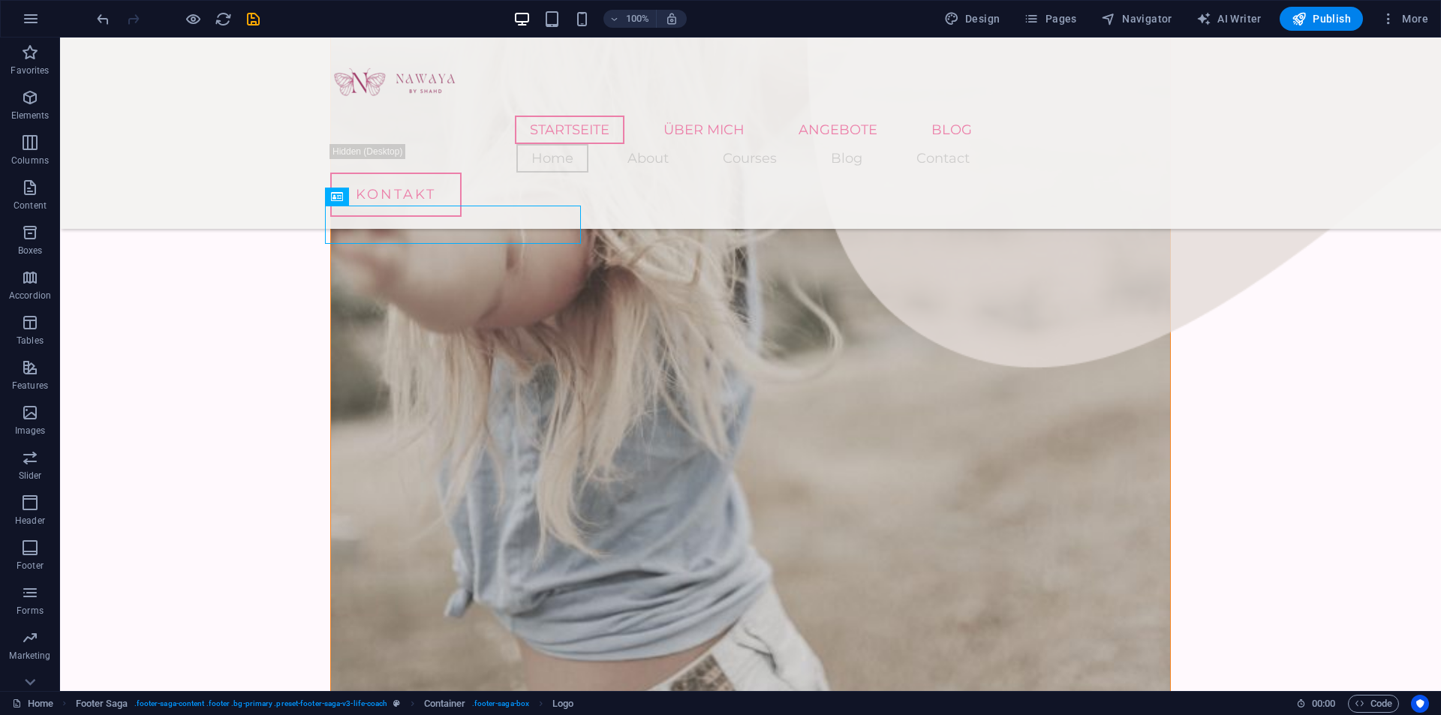
drag, startPoint x: 256, startPoint y: 25, endPoint x: 260, endPoint y: 32, distance: 8.4
click at [256, 24] on icon "save" at bounding box center [253, 19] width 17 height 17
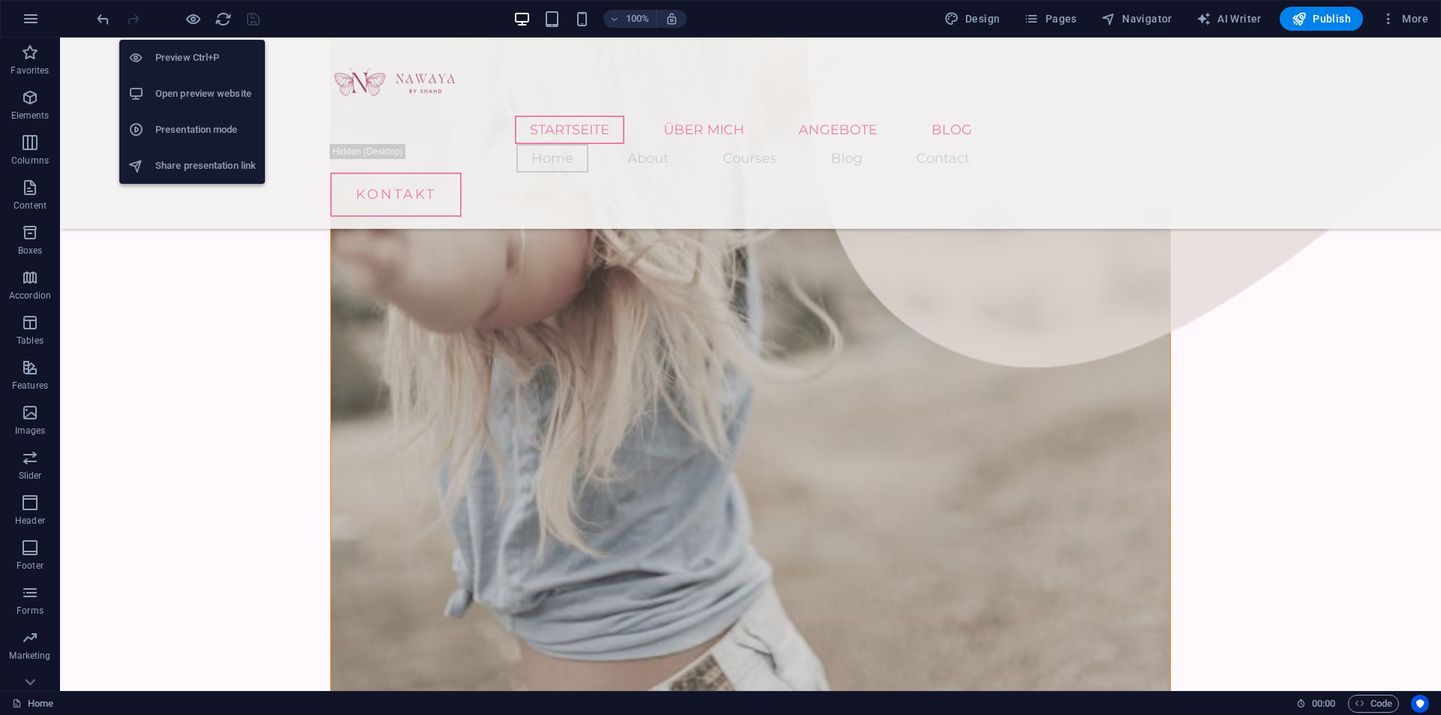
click at [209, 93] on h6 "Open preview website" at bounding box center [205, 94] width 101 height 18
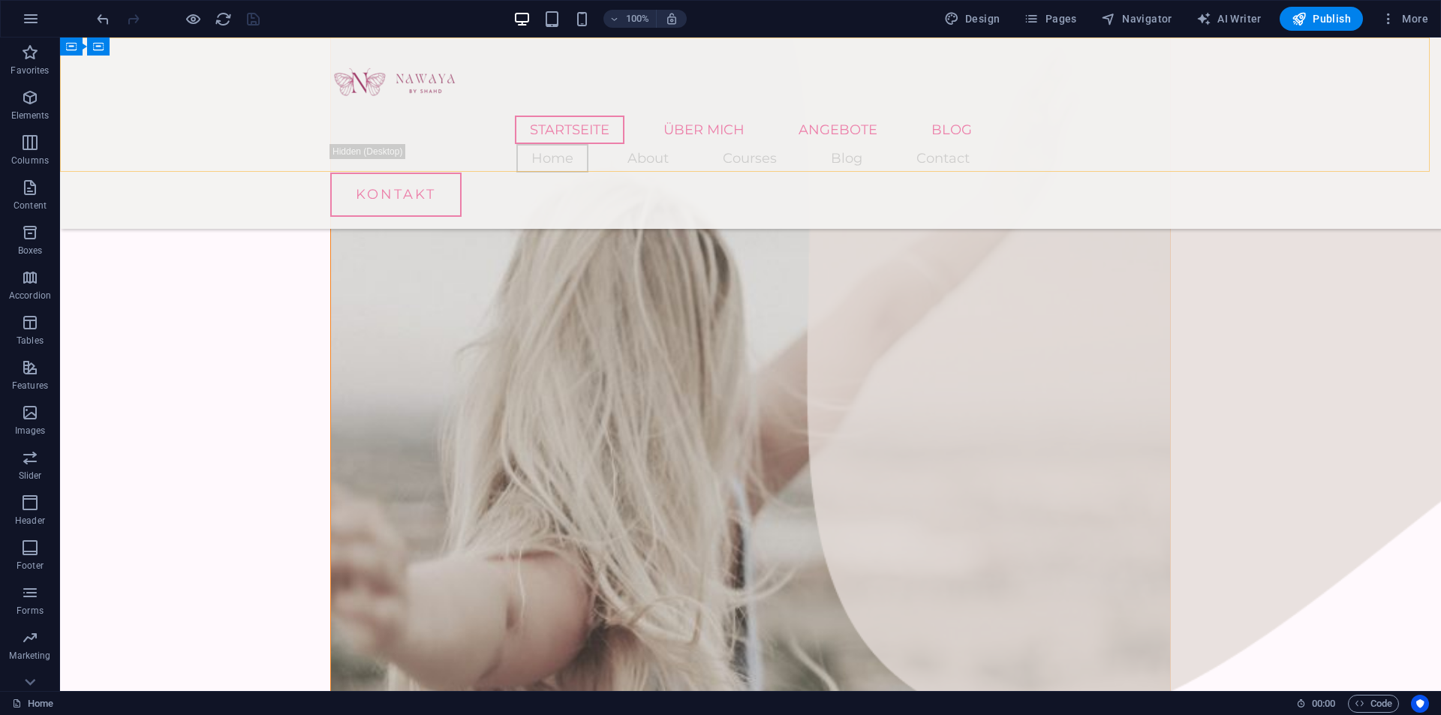
scroll to position [1604, 0]
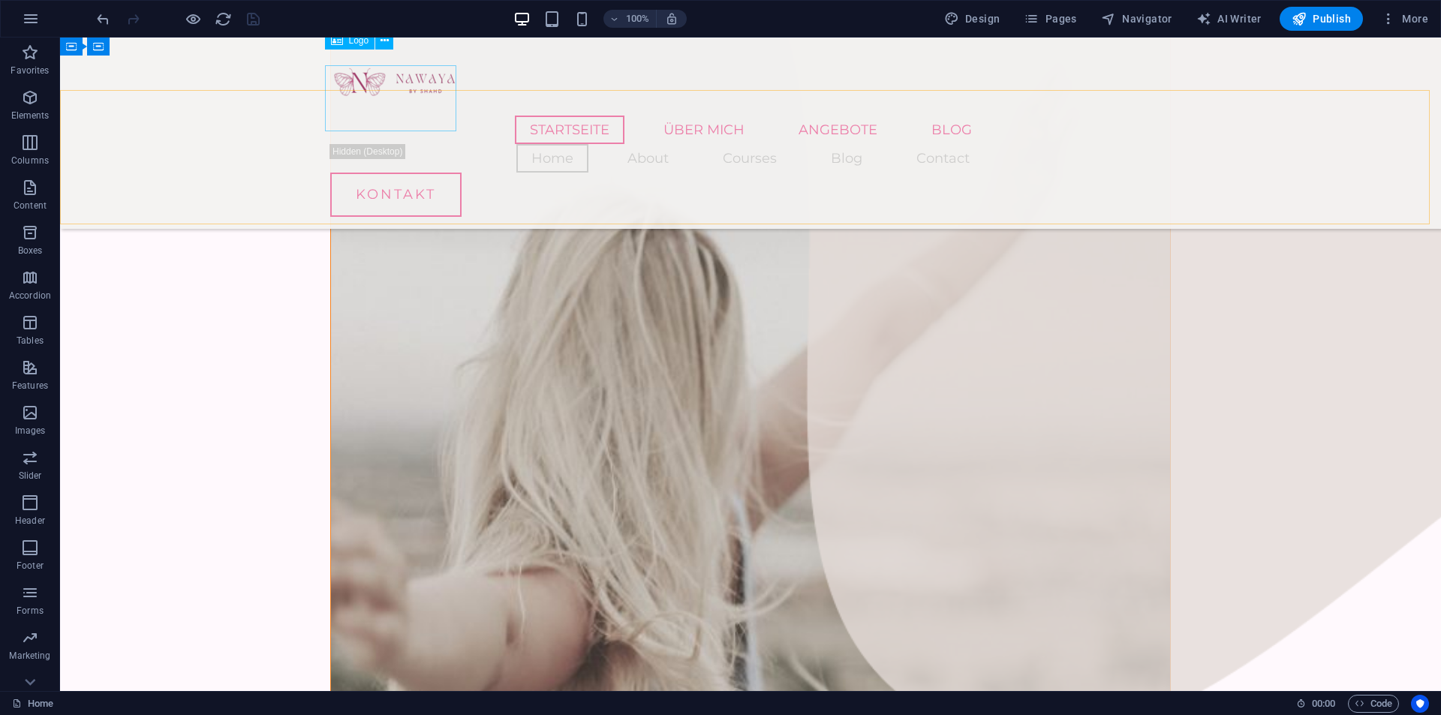
click at [423, 86] on div at bounding box center [750, 83] width 841 height 66
select select "px"
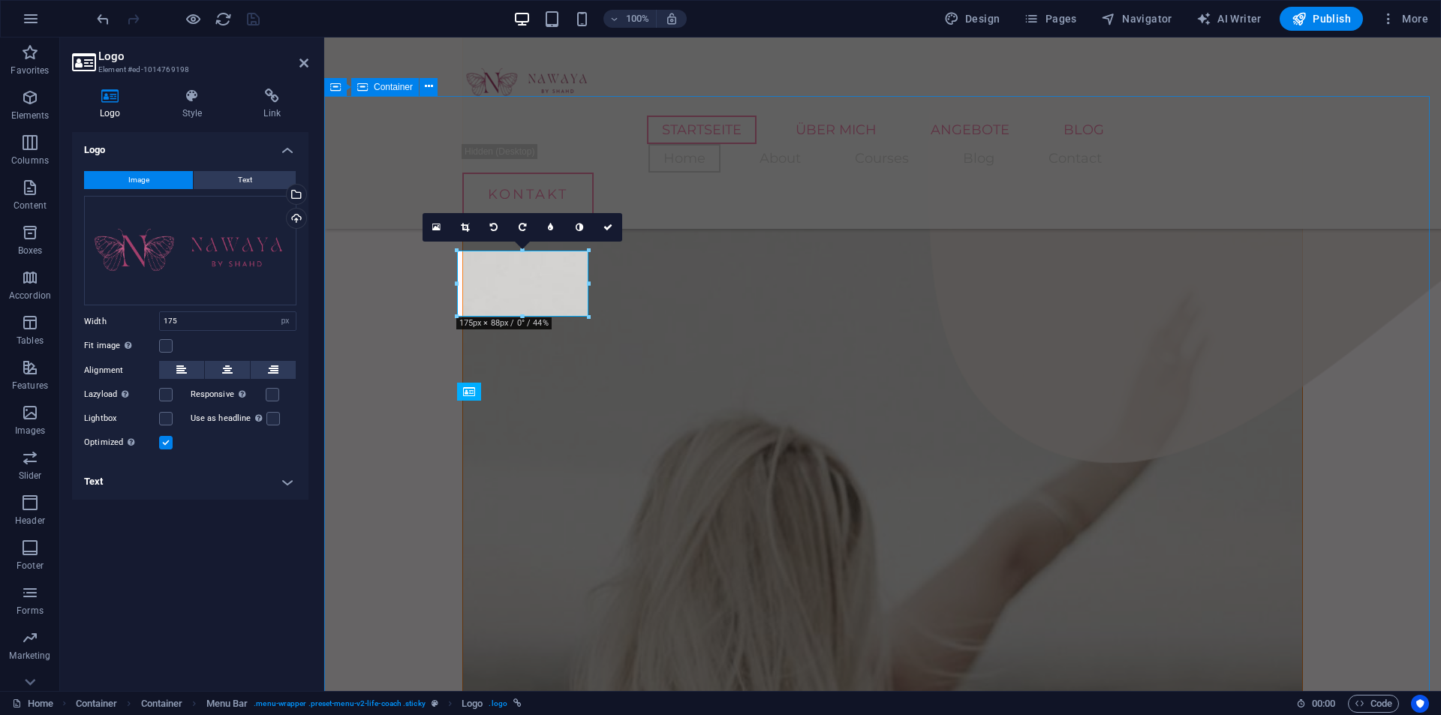
scroll to position [1379, 0]
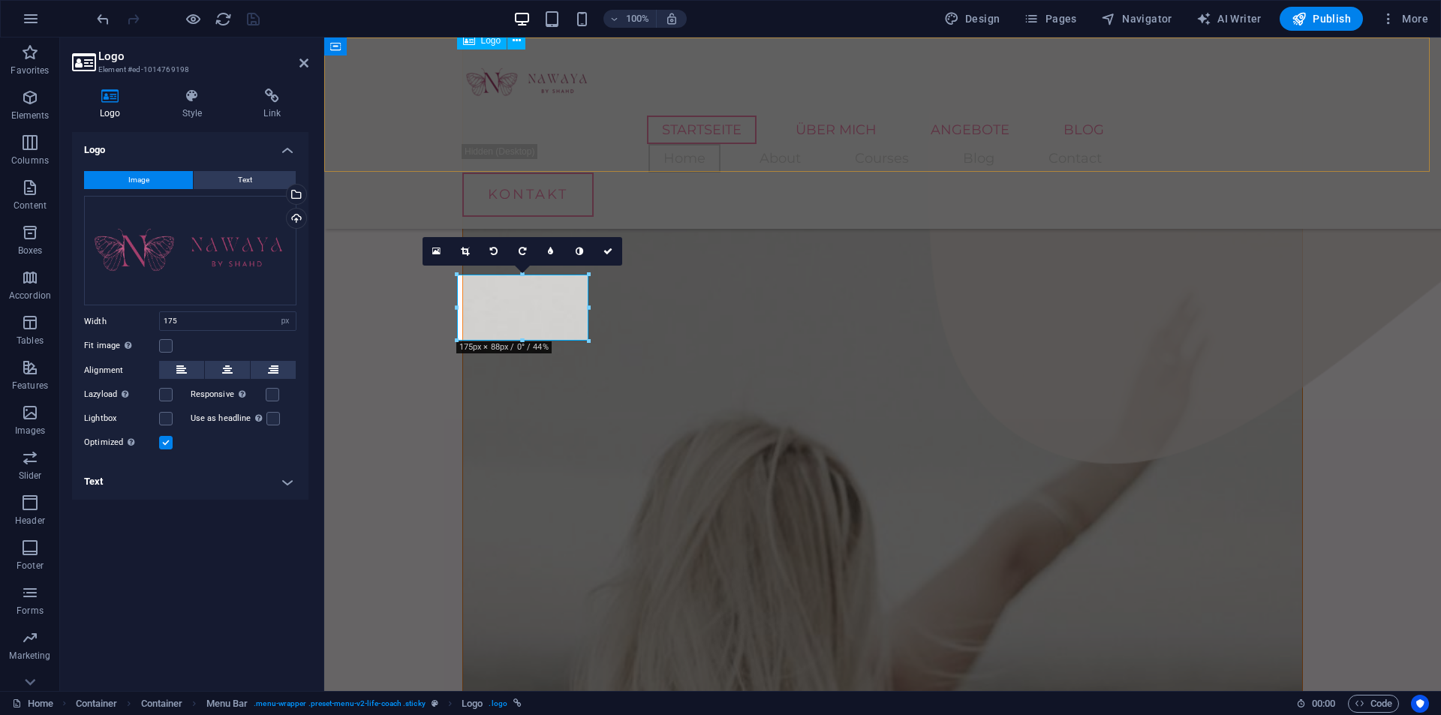
click at [514, 86] on div at bounding box center [882, 83] width 841 height 66
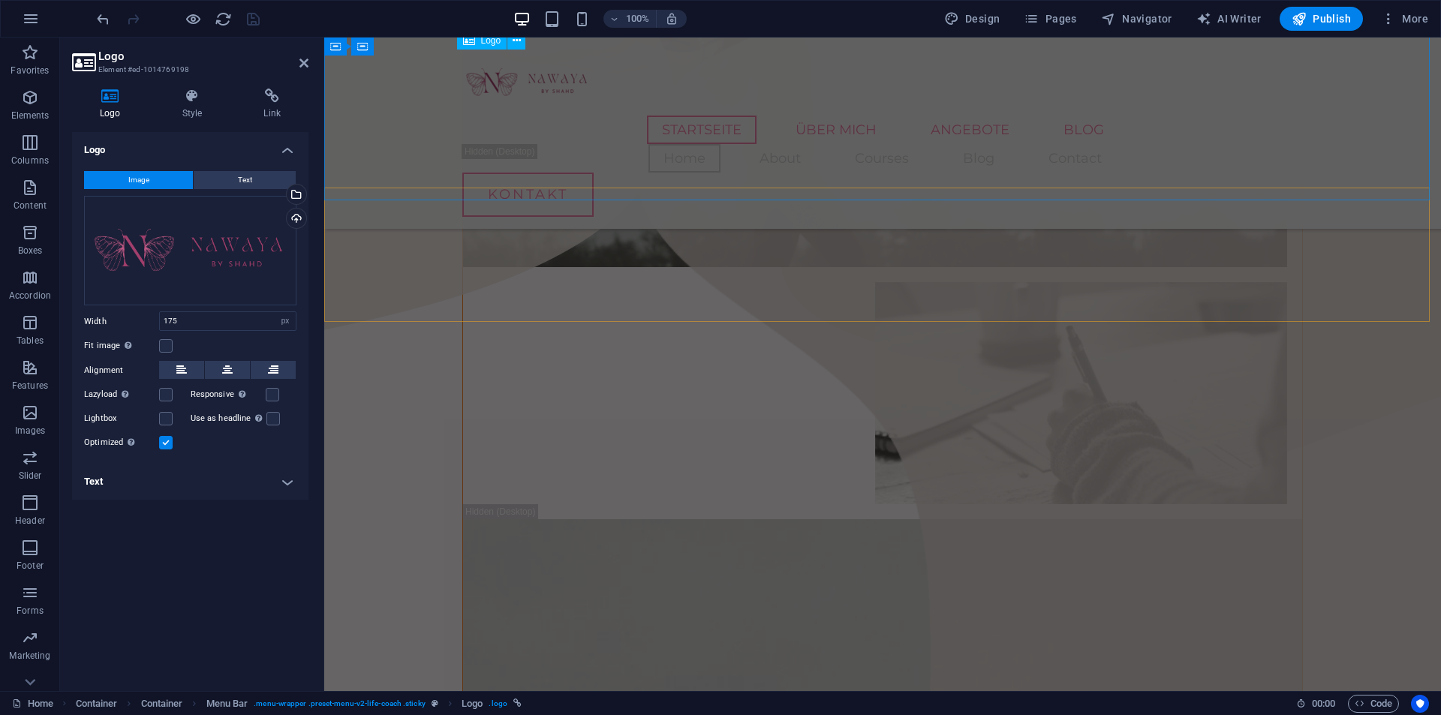
click at [538, 82] on div at bounding box center [882, 83] width 841 height 66
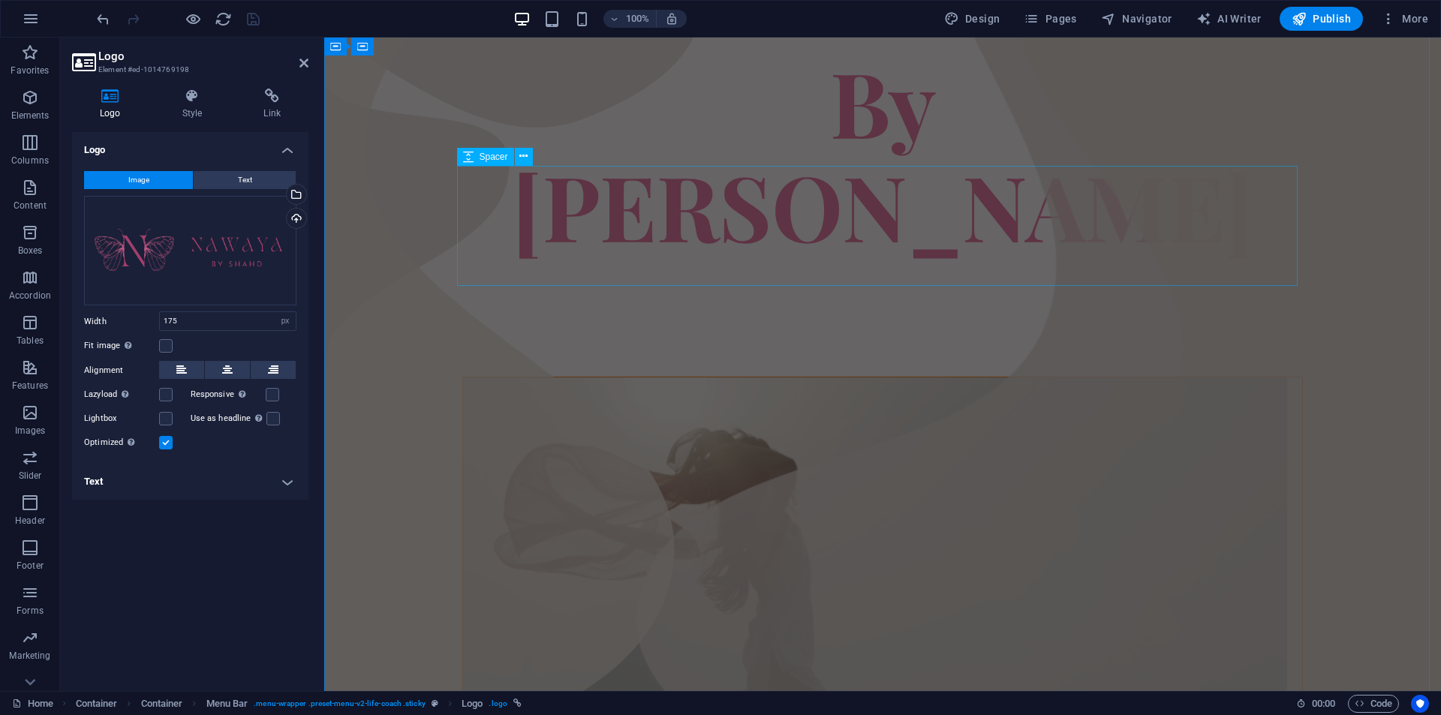
scroll to position [0, 0]
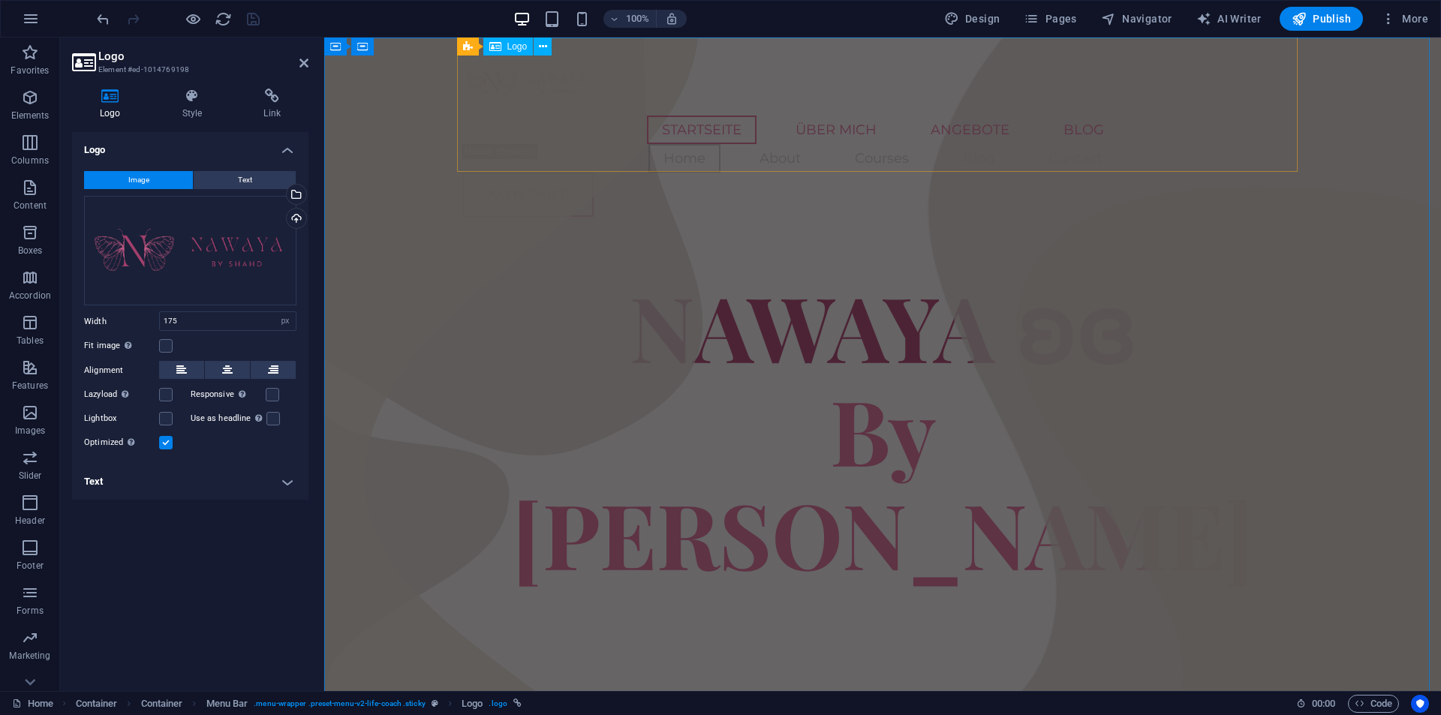
click at [520, 76] on div at bounding box center [882, 83] width 841 height 66
click at [473, 288] on div "NAWAYA ʚɞ By Shahd" at bounding box center [882, 429] width 841 height 311
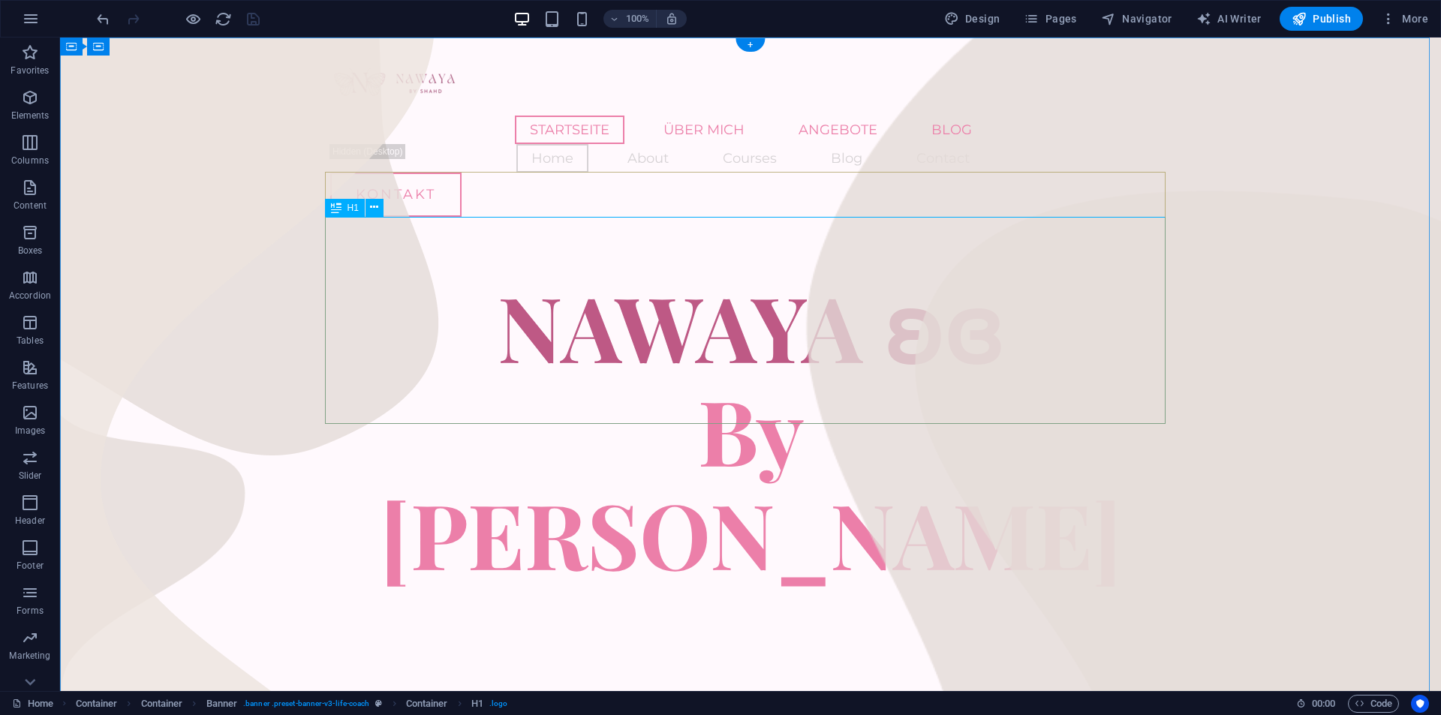
click at [394, 287] on div "NAWAYA ʚɞ By Shahd" at bounding box center [750, 429] width 841 height 311
click at [426, 84] on div at bounding box center [750, 83] width 841 height 66
select select "px"
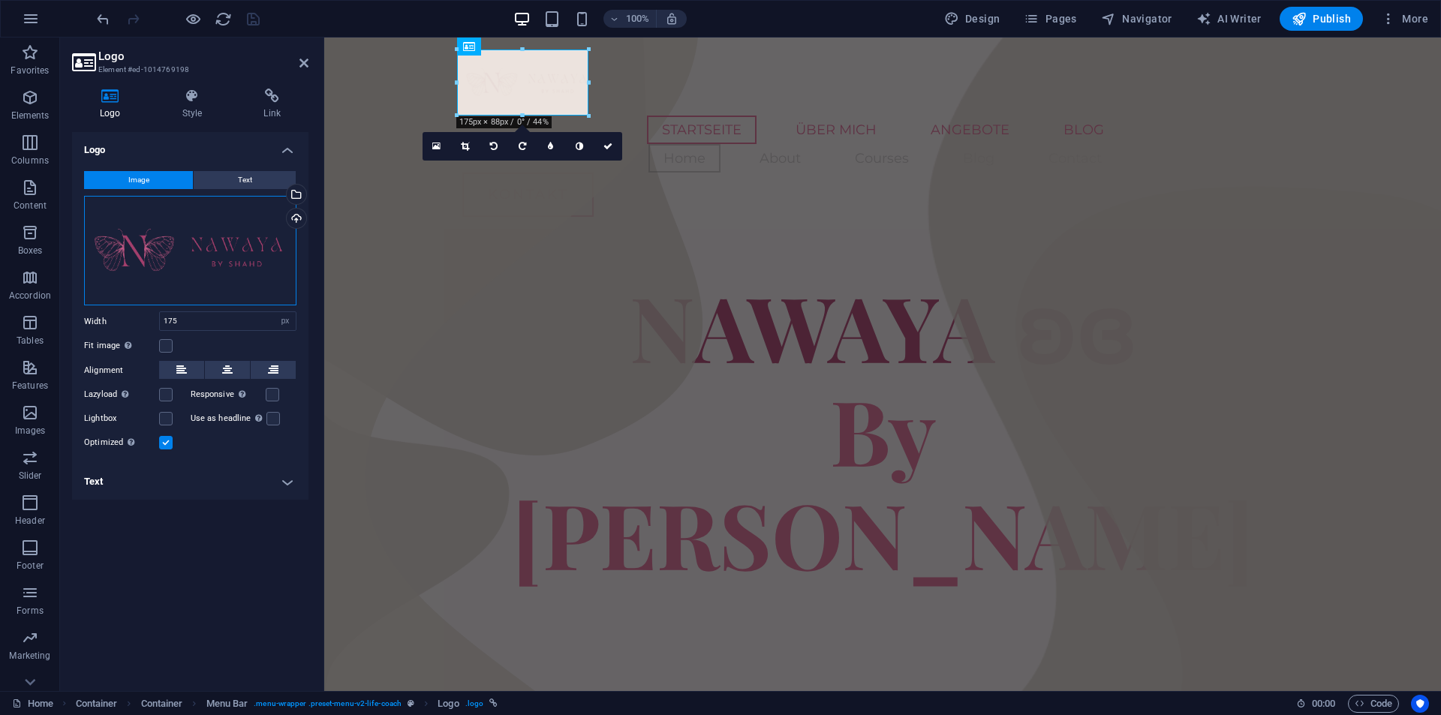
click at [198, 238] on div "Drag files here, click to choose files or select files from Files or our free s…" at bounding box center [190, 251] width 212 height 110
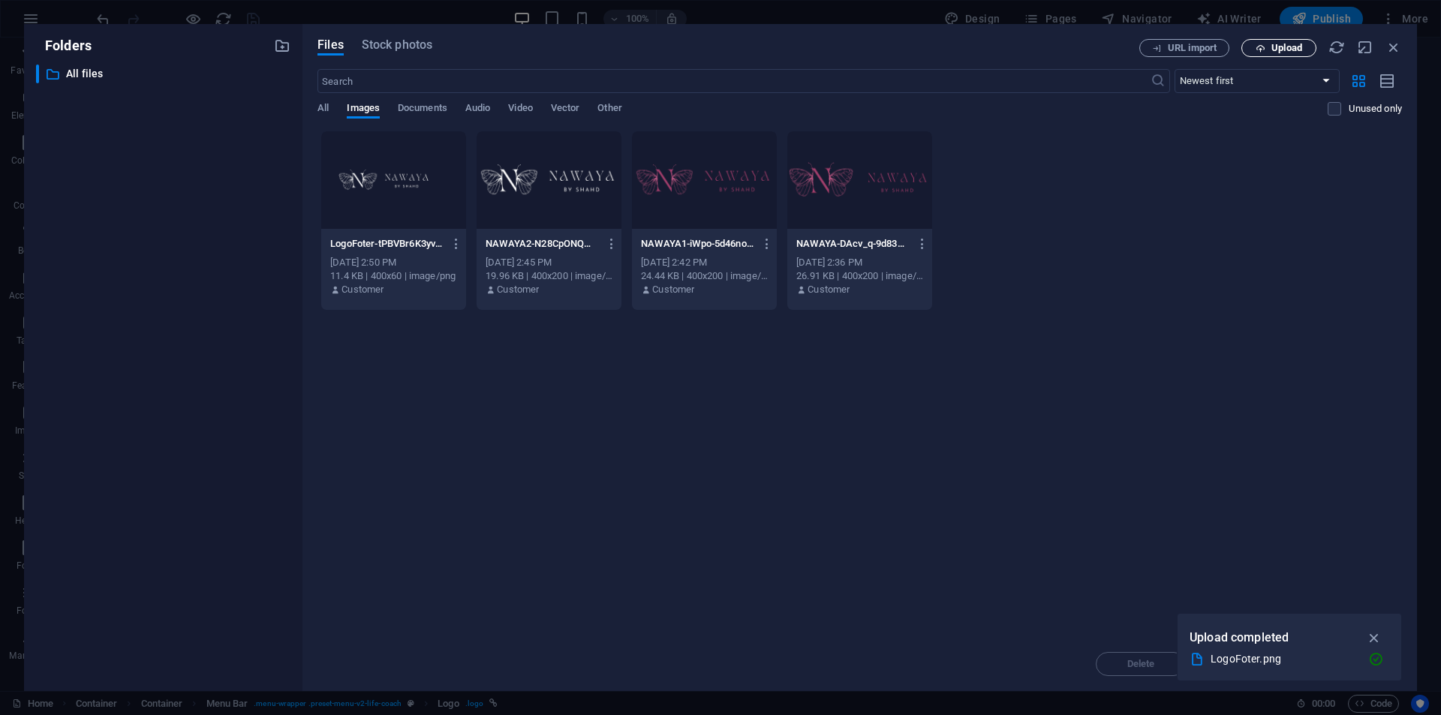
click at [1294, 41] on button "Upload" at bounding box center [1279, 48] width 75 height 18
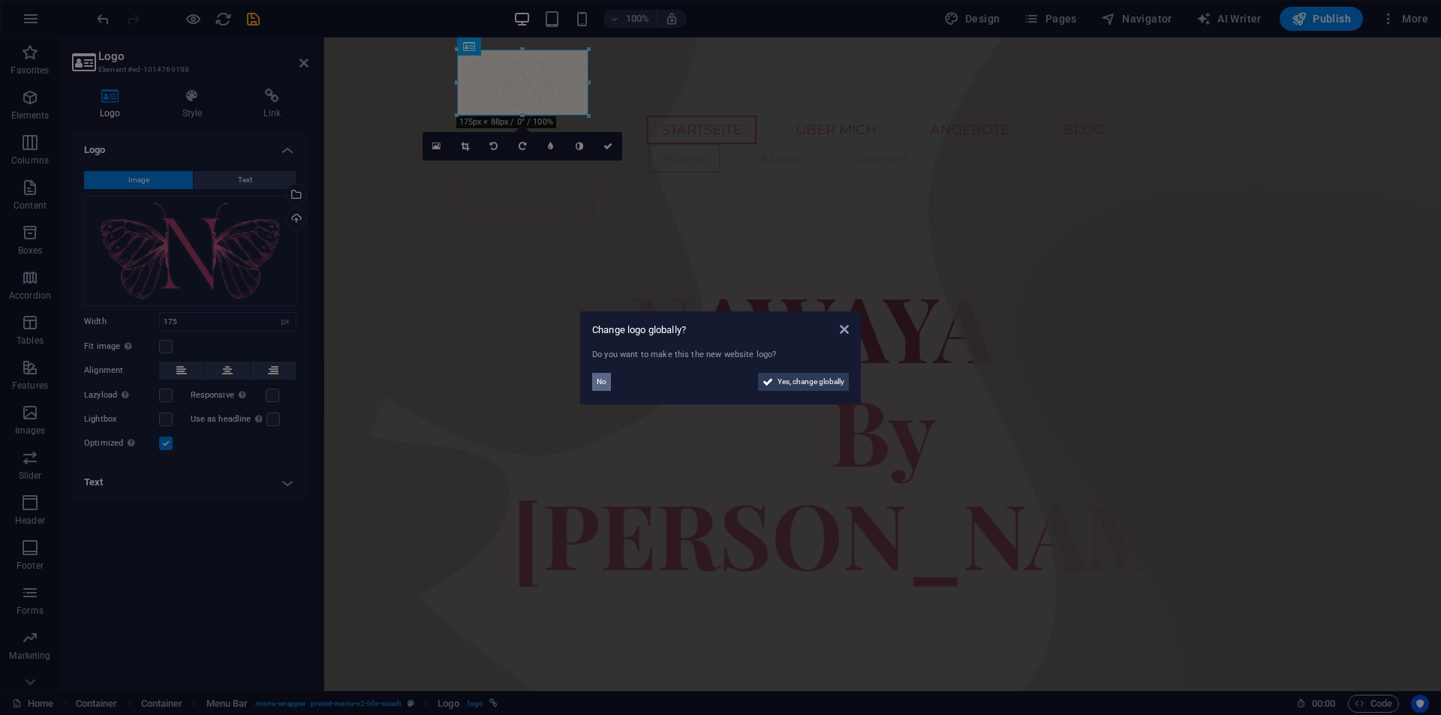
click at [599, 378] on span "No" at bounding box center [602, 382] width 10 height 18
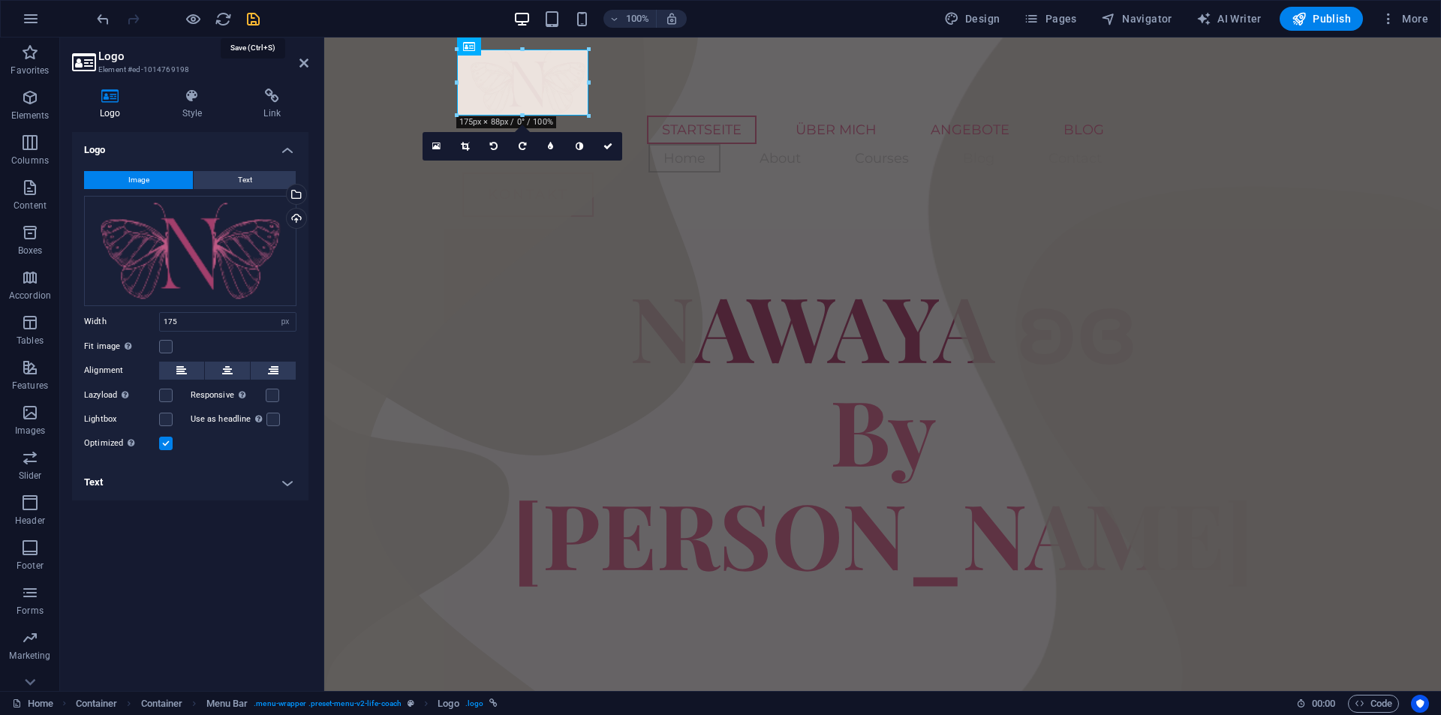
click at [253, 23] on icon "save" at bounding box center [253, 19] width 17 height 17
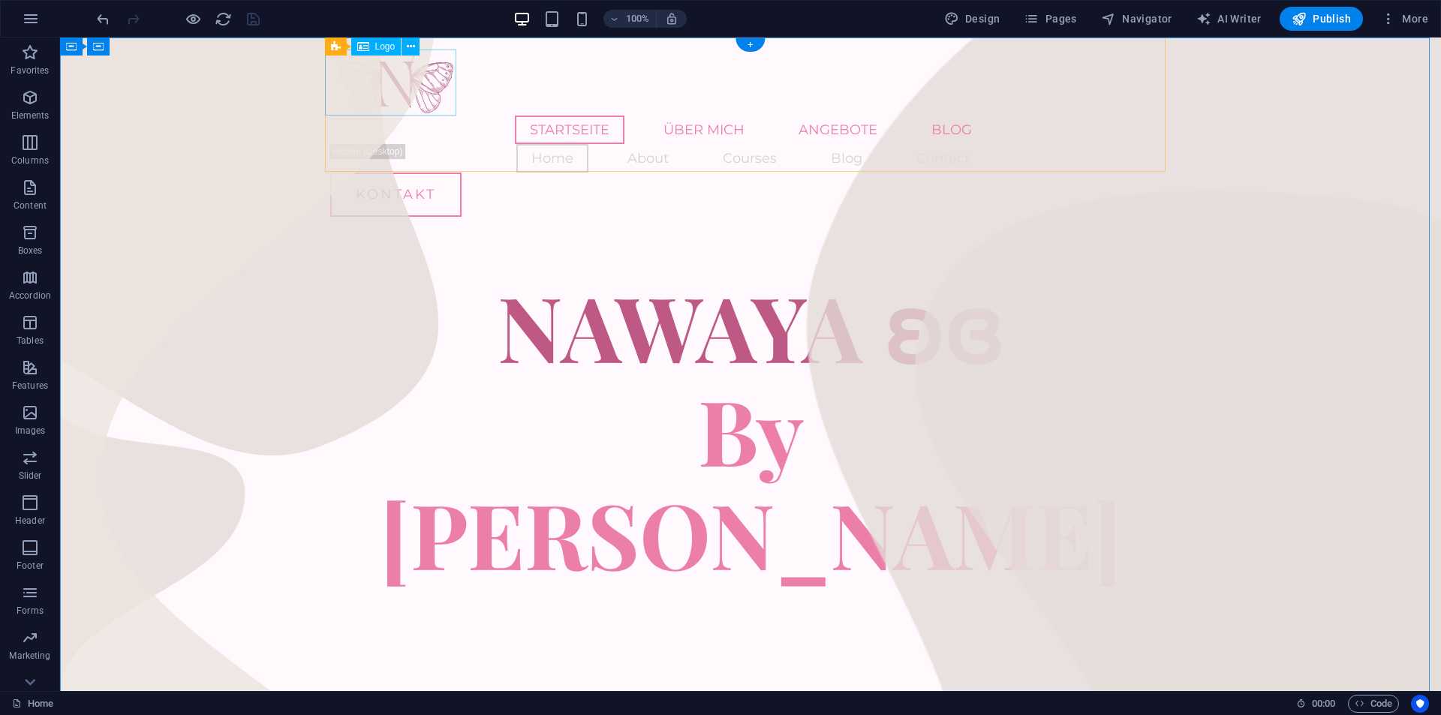
click at [394, 94] on div at bounding box center [750, 83] width 841 height 66
select select "px"
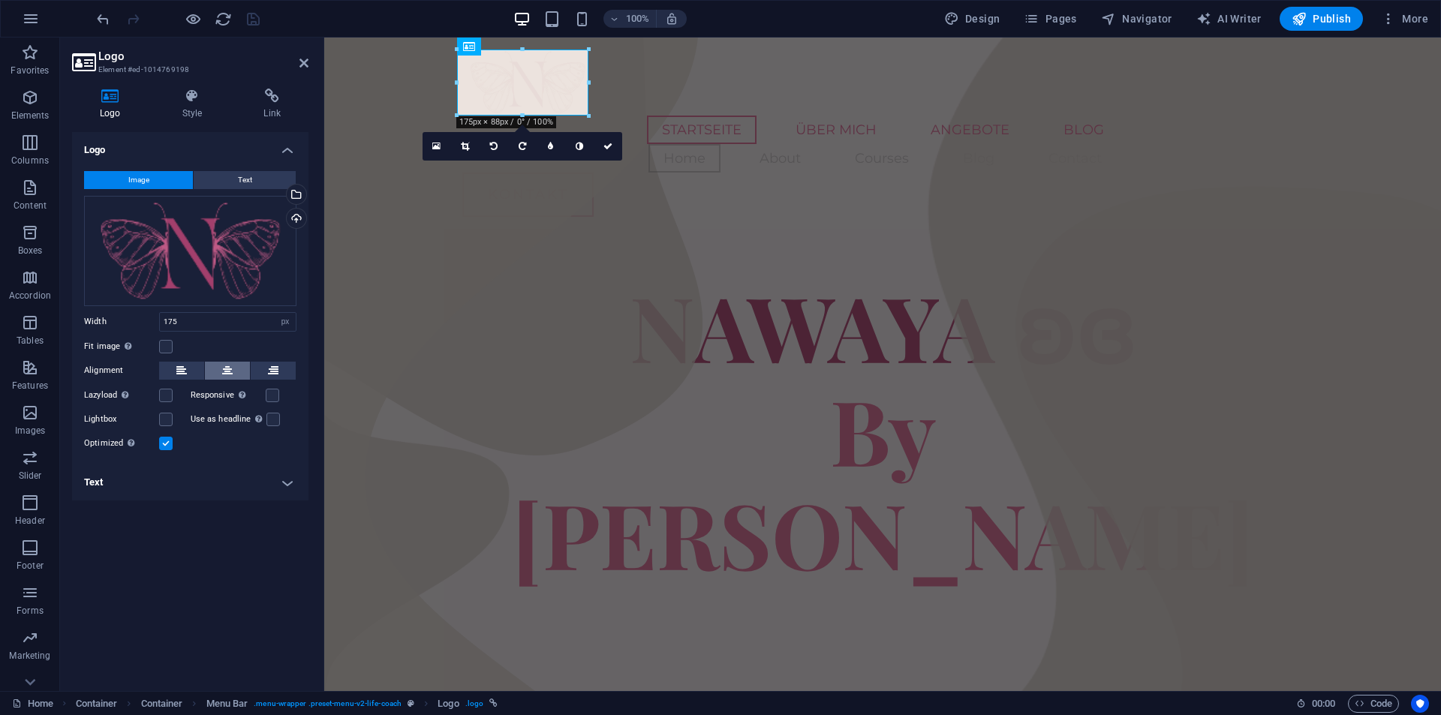
click at [226, 371] on icon at bounding box center [227, 371] width 11 height 18
click at [294, 372] on button at bounding box center [273, 371] width 45 height 18
click at [179, 369] on icon at bounding box center [181, 371] width 11 height 18
click at [296, 368] on div "Alignment" at bounding box center [190, 371] width 212 height 19
click at [187, 100] on icon at bounding box center [193, 96] width 76 height 15
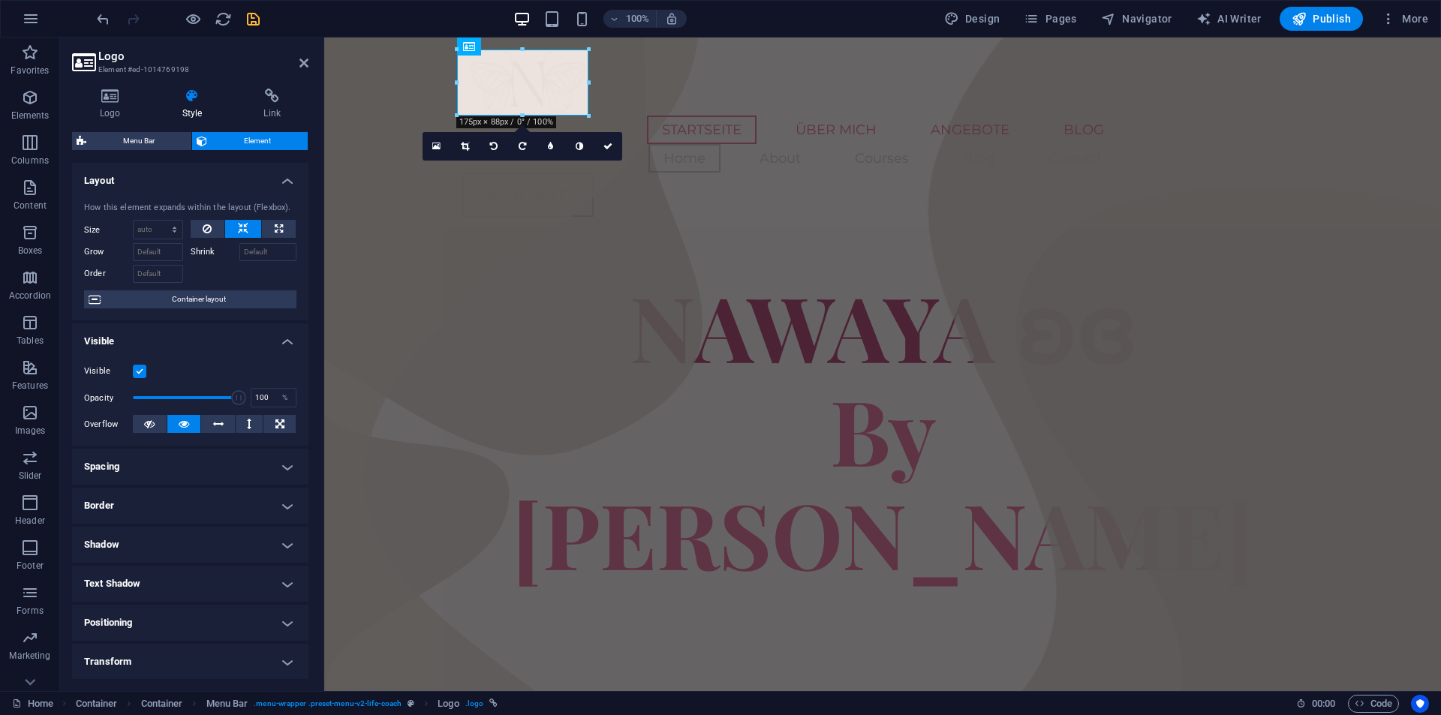
click at [227, 470] on h4 "Spacing" at bounding box center [190, 467] width 236 height 36
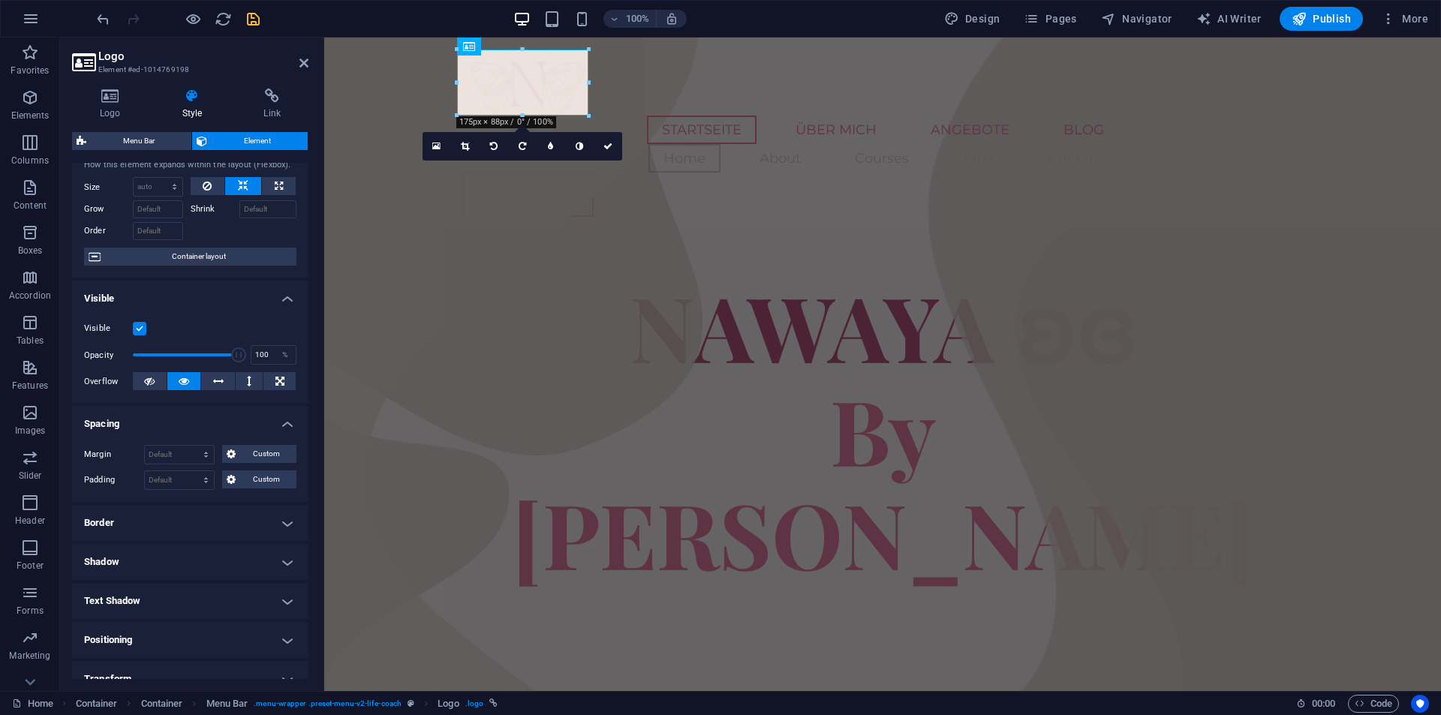
scroll to position [150, 0]
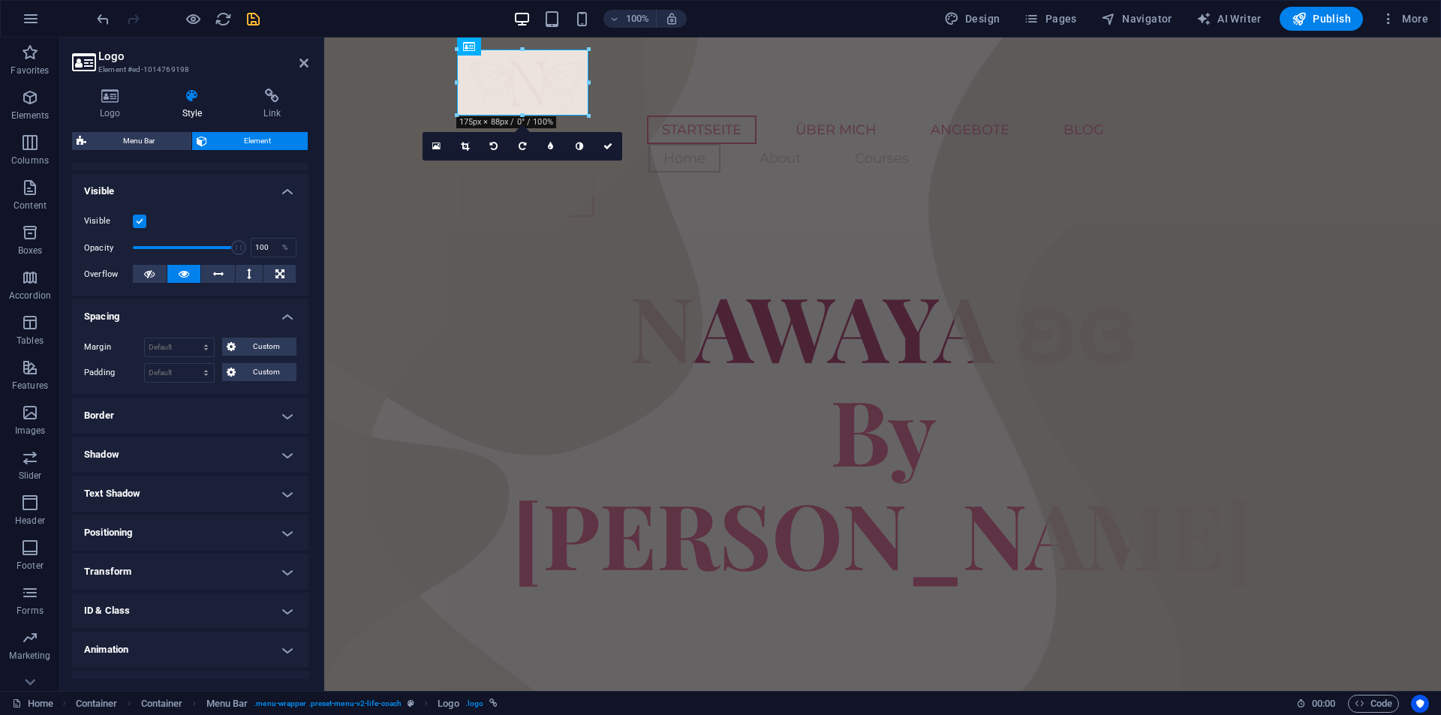
click at [195, 427] on h4 "Border" at bounding box center [190, 416] width 236 height 36
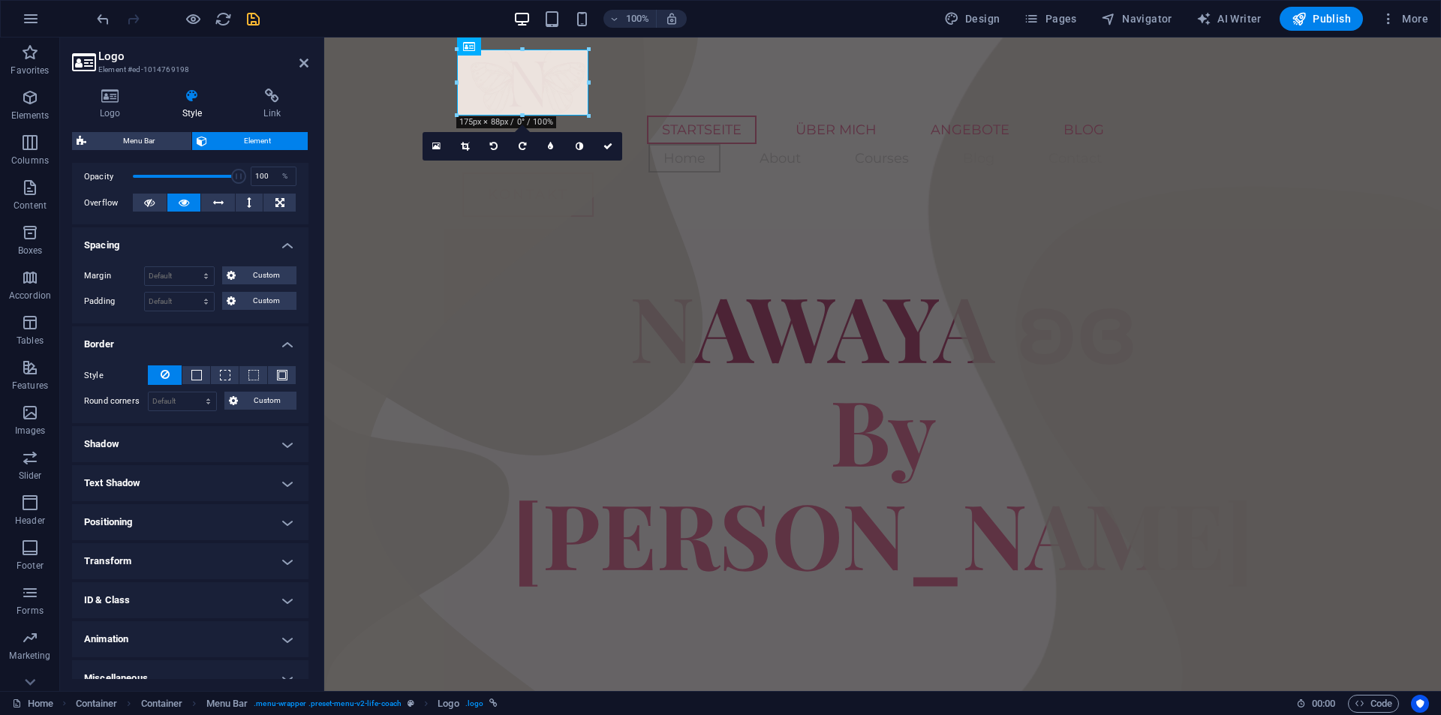
scroll to position [239, 0]
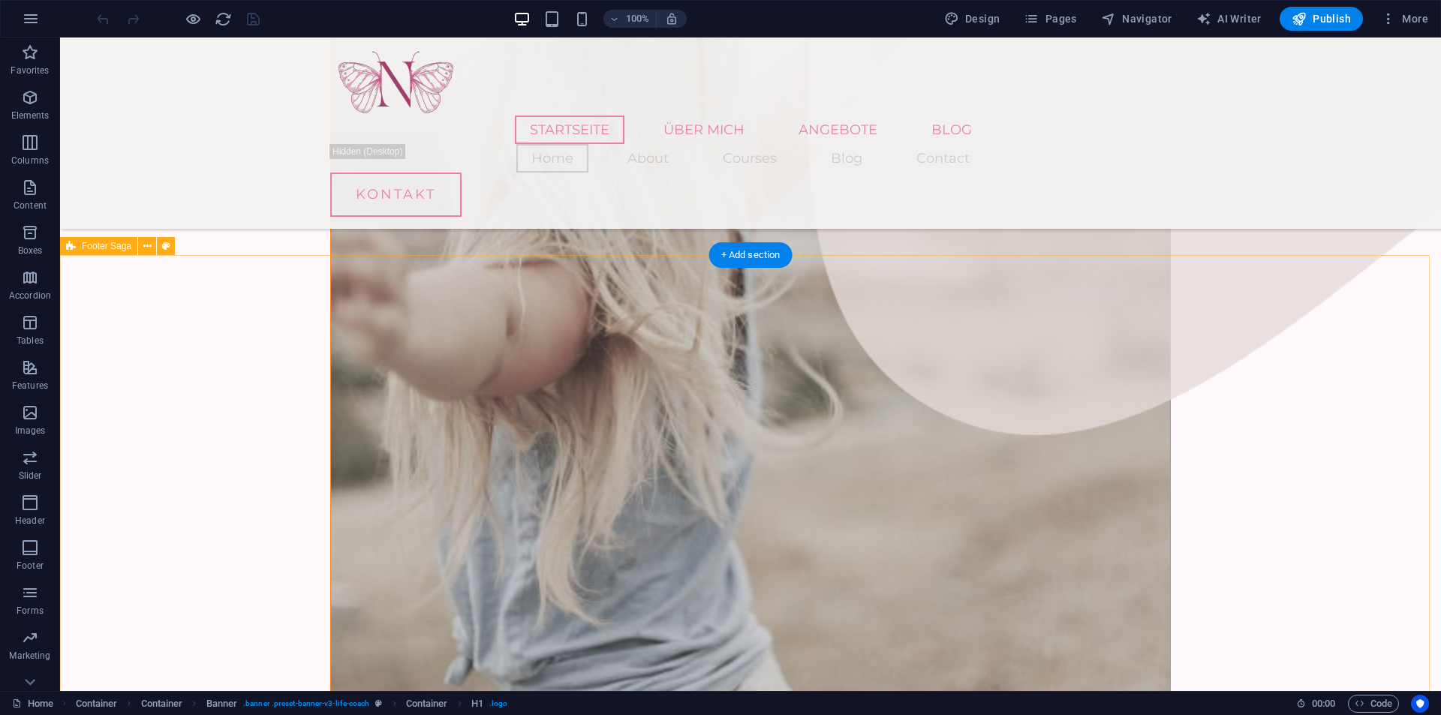
scroll to position [1980, 0]
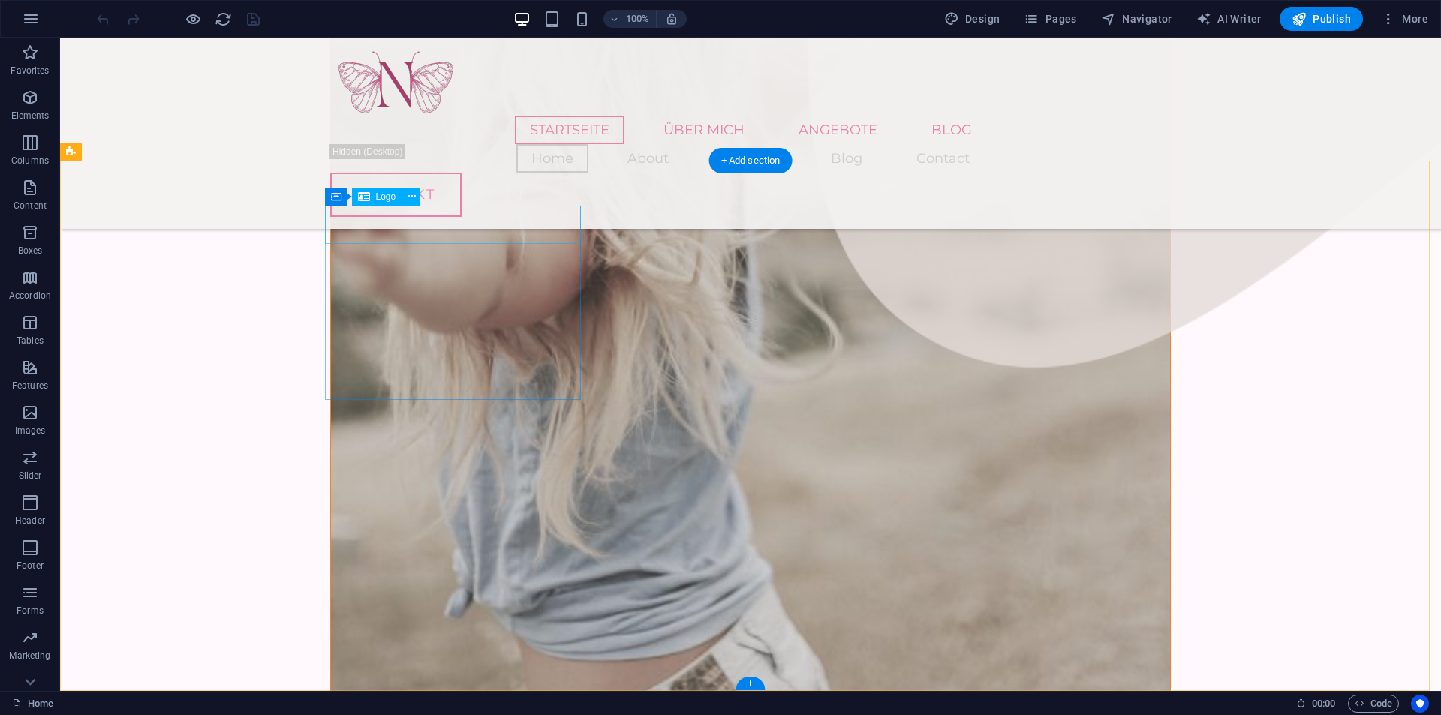
select select "px"
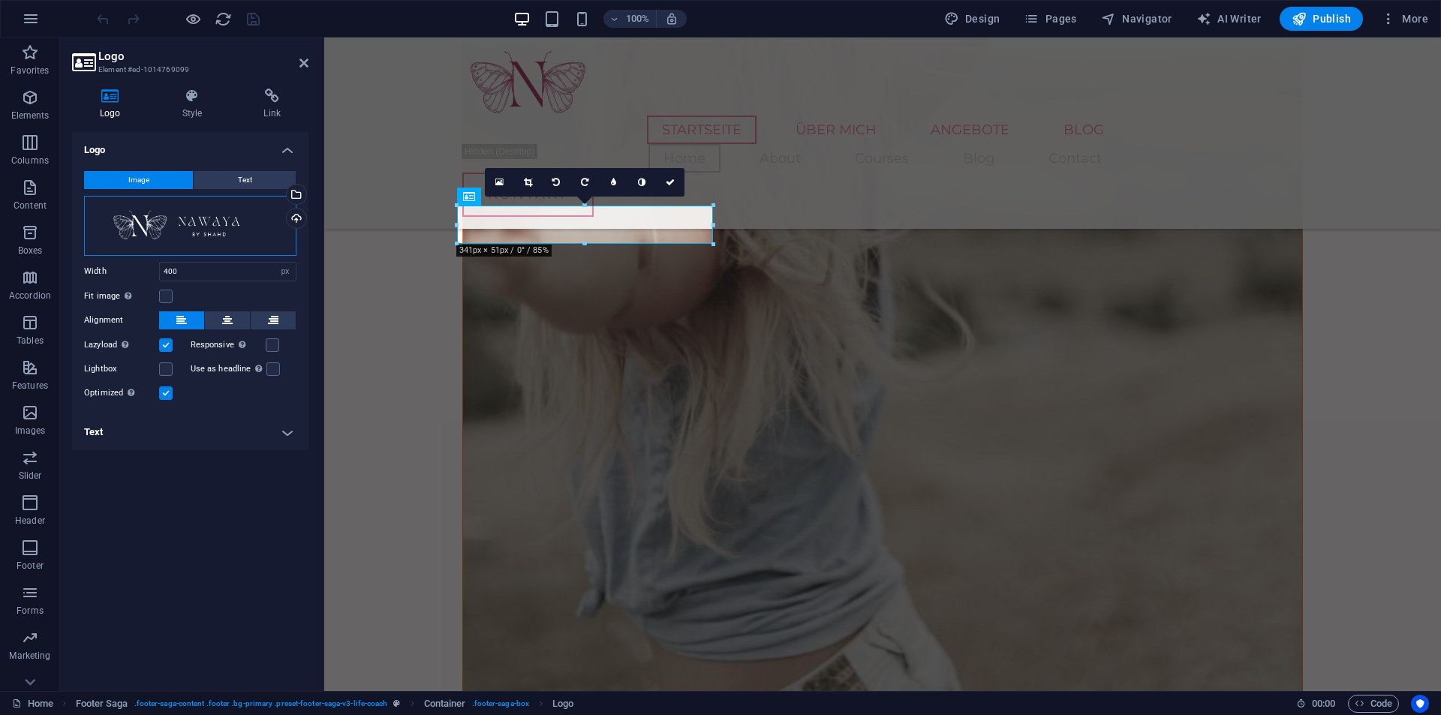
click at [233, 218] on div "Drag files here, click to choose files or select files from Files or our free s…" at bounding box center [190, 226] width 212 height 60
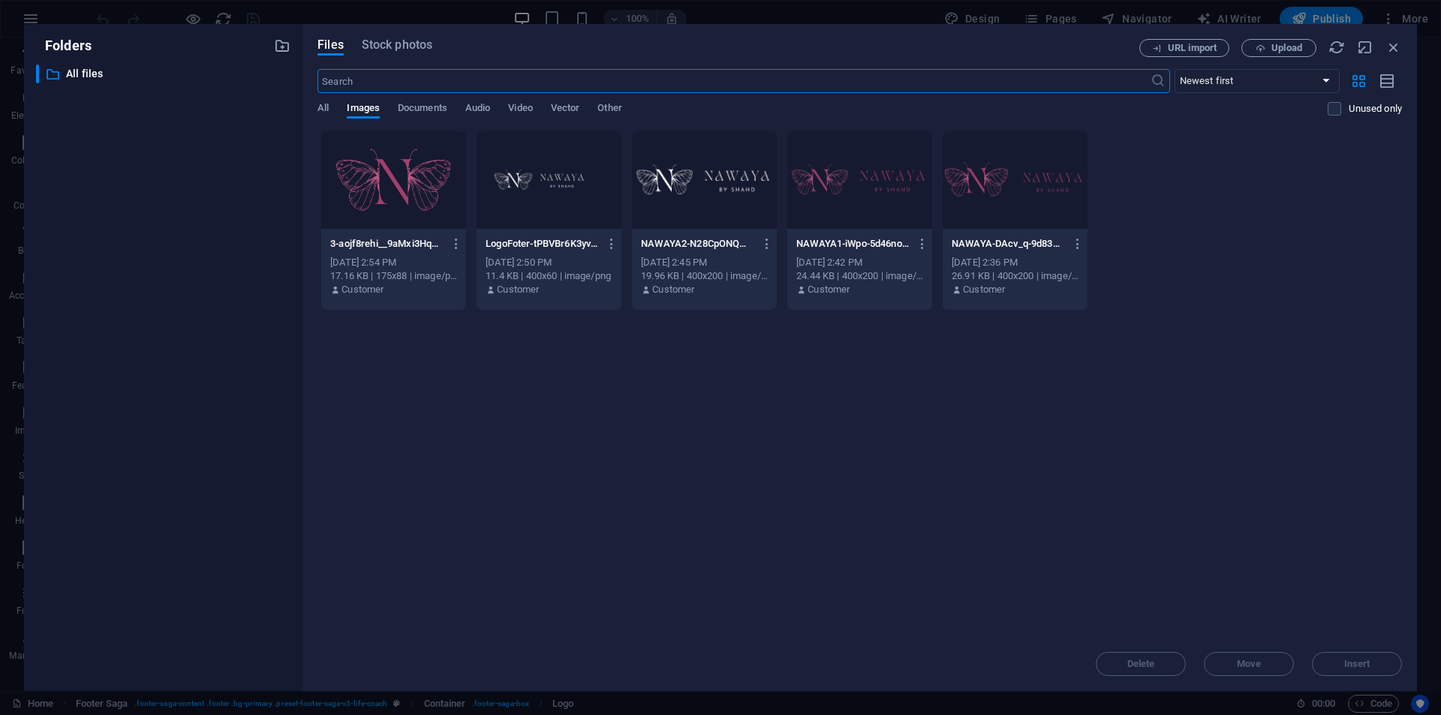
scroll to position [1898, 0]
click at [1286, 44] on span "Upload" at bounding box center [1287, 48] width 31 height 9
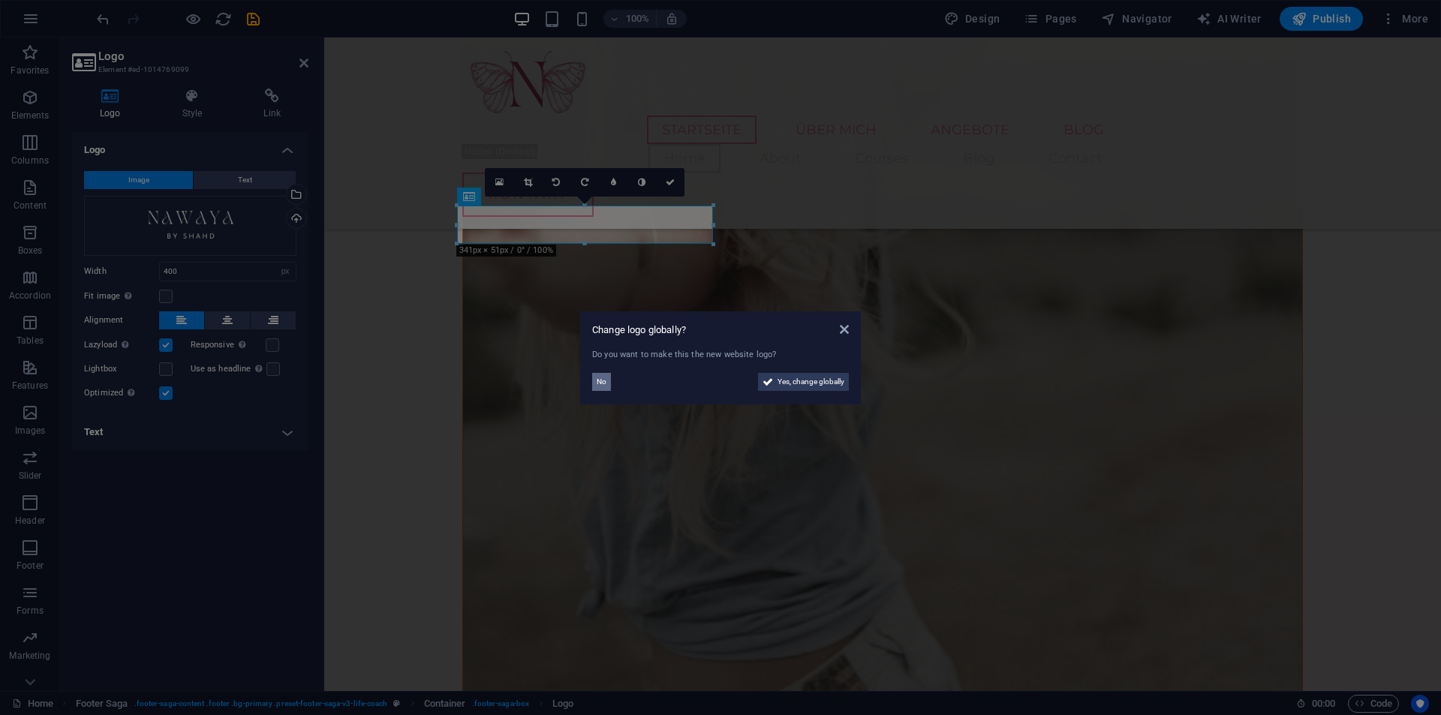
click at [602, 383] on span "No" at bounding box center [602, 382] width 10 height 18
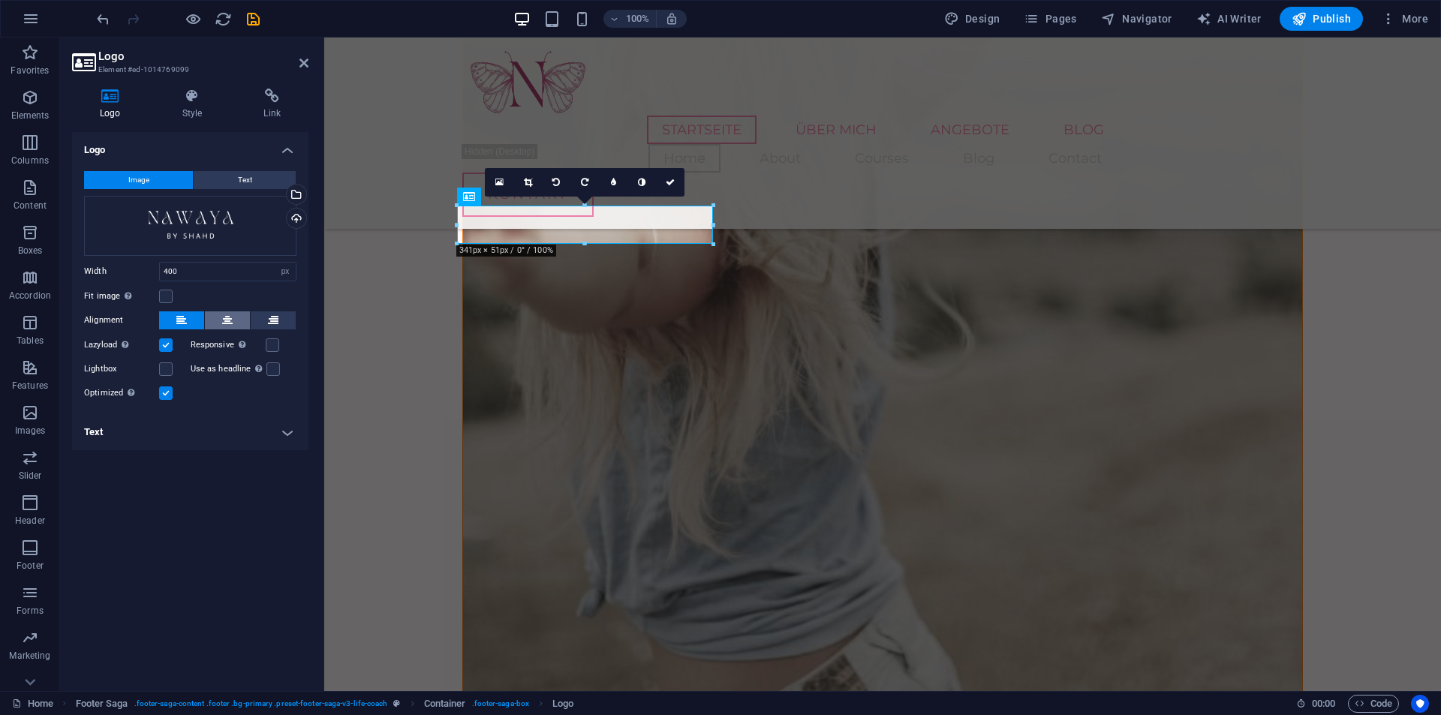
click at [233, 323] on button at bounding box center [227, 321] width 45 height 18
click at [268, 321] on icon at bounding box center [273, 321] width 11 height 18
click at [164, 317] on button at bounding box center [181, 321] width 45 height 18
drag, startPoint x: 197, startPoint y: 275, endPoint x: 116, endPoint y: 273, distance: 81.1
click at [119, 275] on div "Width 400 Default auto px rem % em vh vw" at bounding box center [190, 272] width 212 height 20
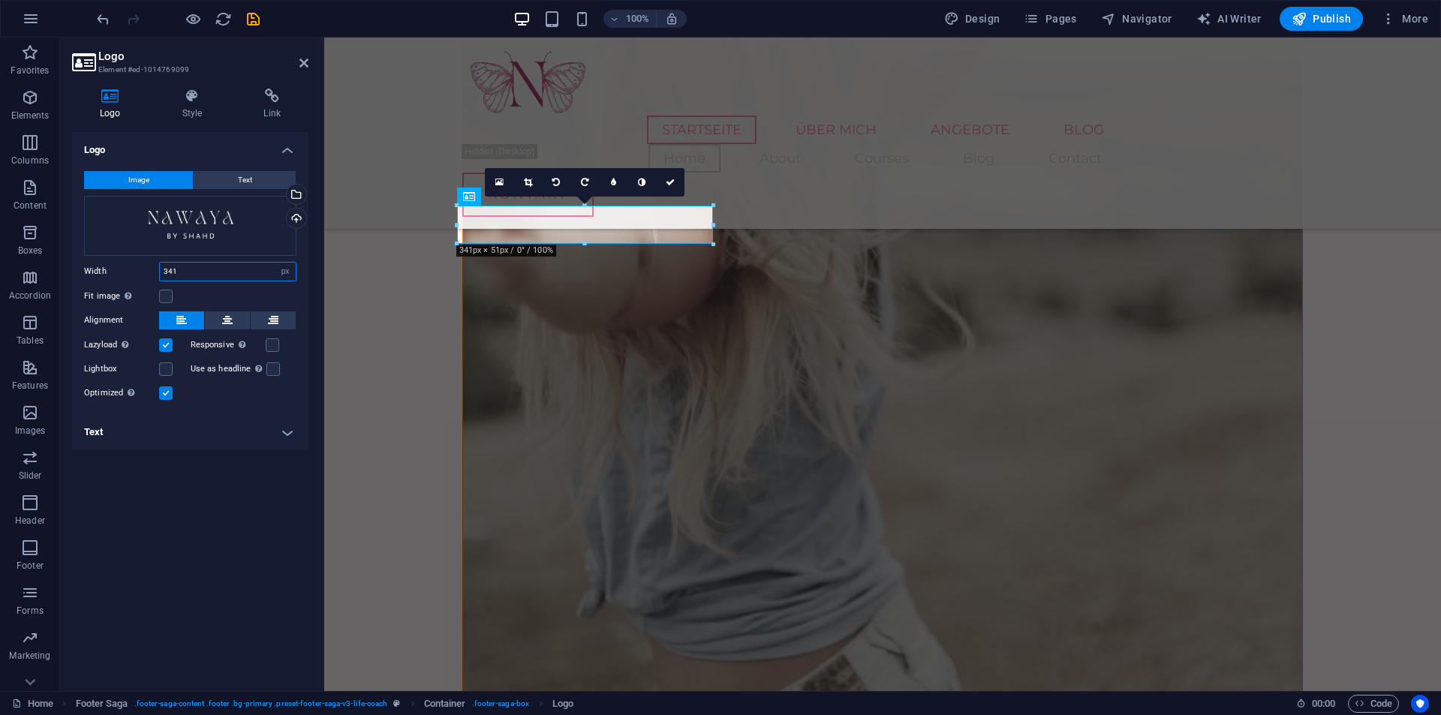
type input "341"
click at [231, 546] on div "Logo Image Text Drag files here, click to choose files or select files from Fil…" at bounding box center [190, 405] width 236 height 547
click at [193, 477] on div "Logo Image Text Drag files here, click to choose files or select files from Fil…" at bounding box center [190, 405] width 236 height 547
drag, startPoint x: 668, startPoint y: 179, endPoint x: 477, endPoint y: 341, distance: 250.9
click at [668, 179] on icon at bounding box center [670, 182] width 9 height 9
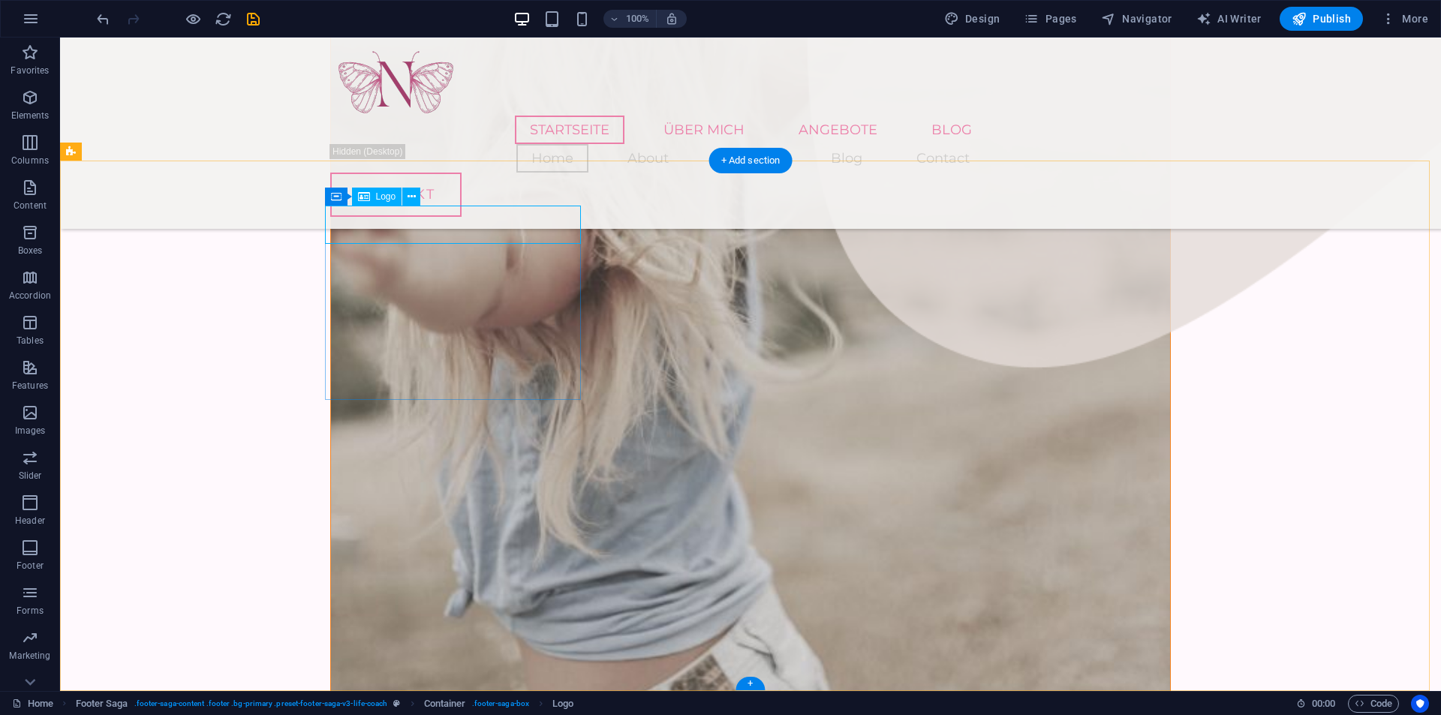
select select "px"
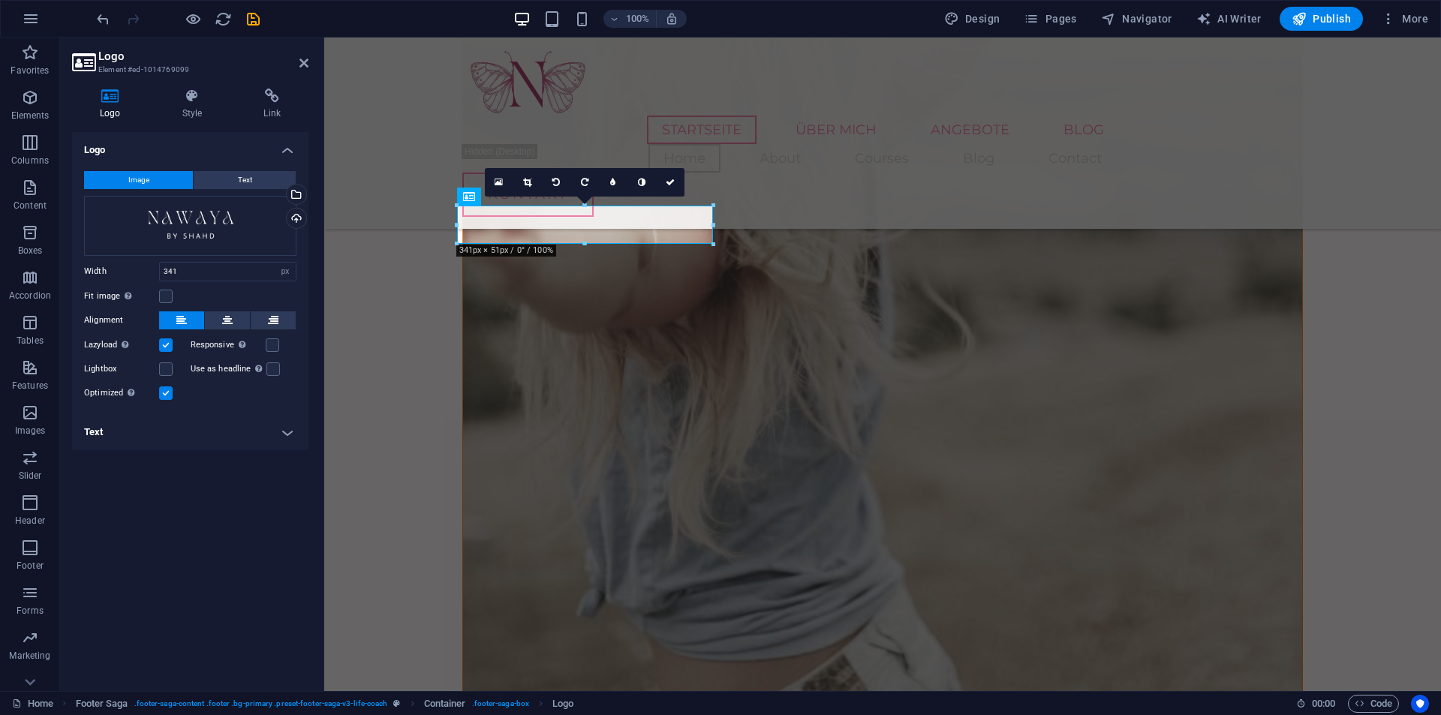
click at [181, 487] on div "Logo Image Text Drag files here, click to choose files or select files from Fil…" at bounding box center [190, 405] width 236 height 547
click at [140, 503] on div "Logo Image Text Drag files here, click to choose files or select files from Fil…" at bounding box center [190, 405] width 236 height 547
click at [214, 232] on div "Drag files here, click to choose files or select files from Files or our free s…" at bounding box center [190, 226] width 212 height 60
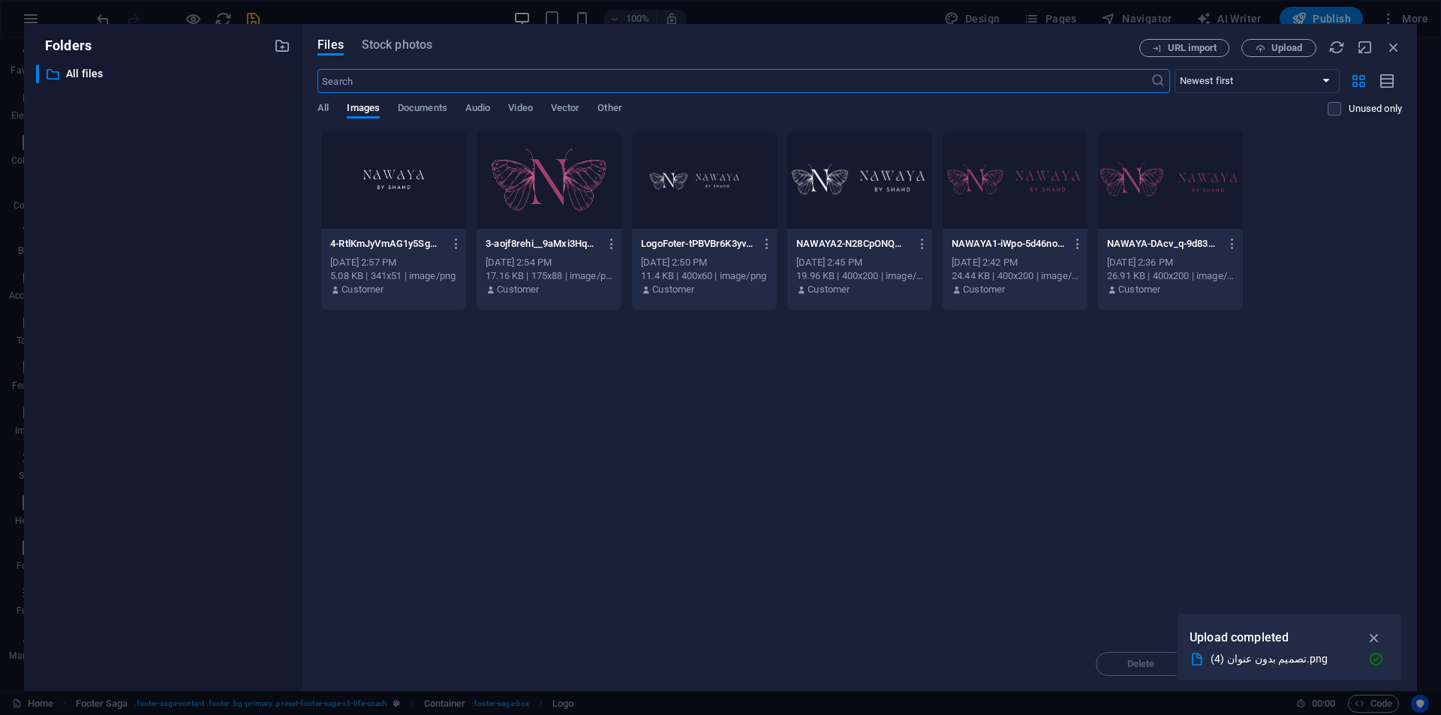
scroll to position [1898, 0]
click at [450, 243] on icon "button" at bounding box center [457, 244] width 14 height 14
click at [450, 530] on h6 "Delete" at bounding box center [465, 535] width 64 height 18
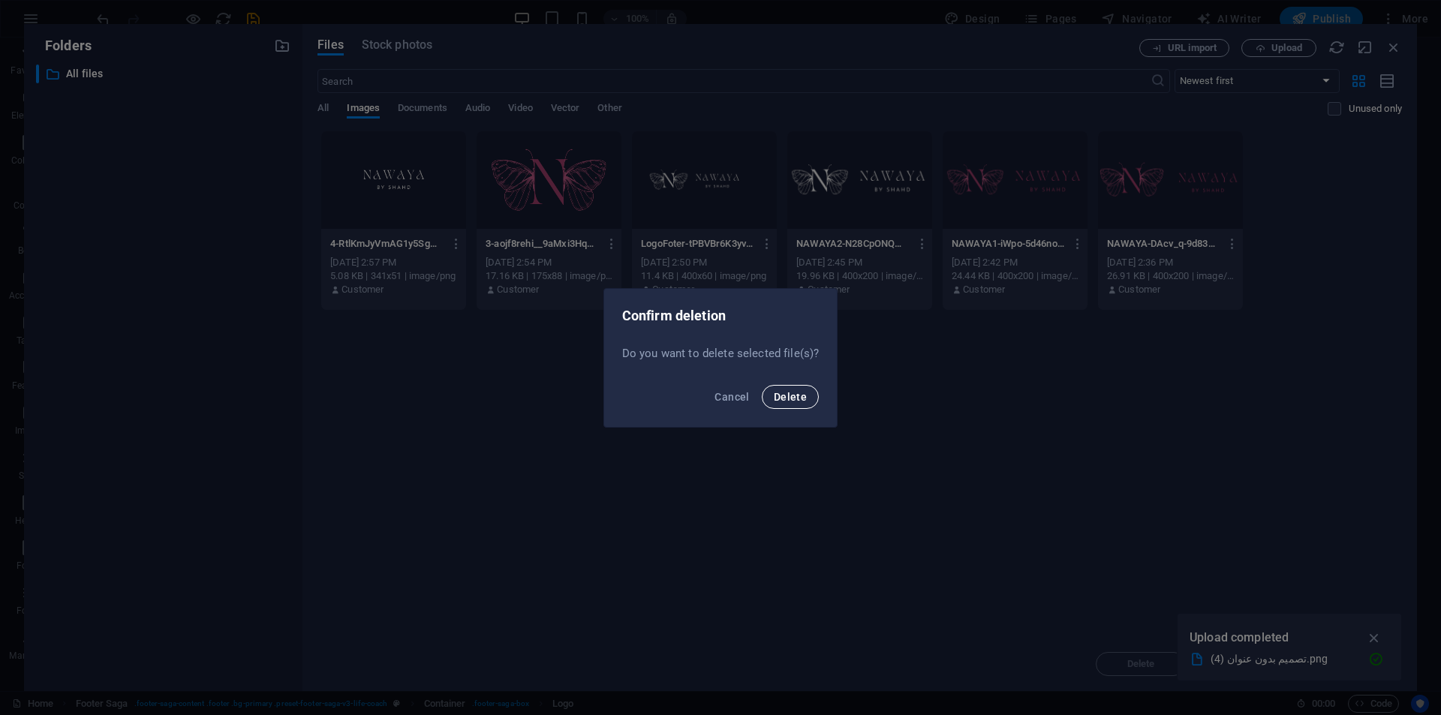
click at [791, 395] on span "Delete" at bounding box center [790, 397] width 33 height 12
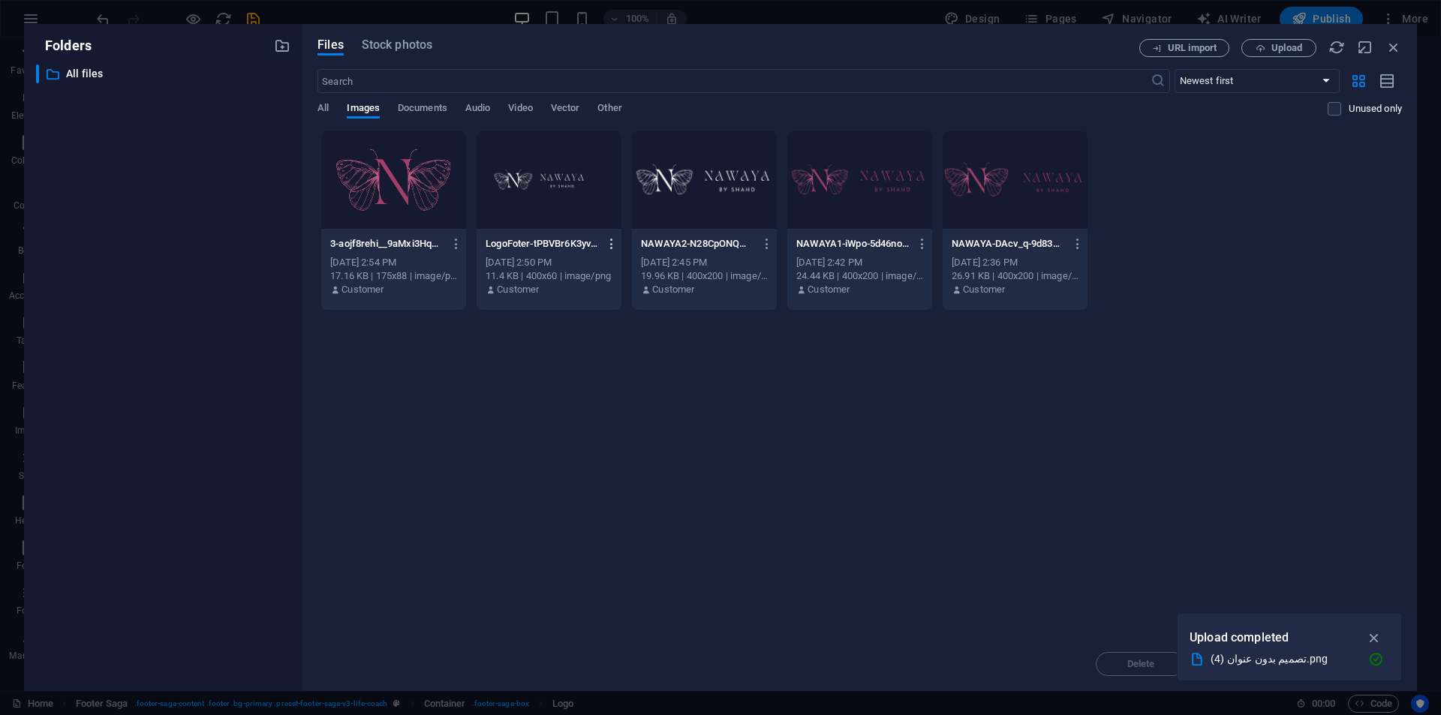
click at [610, 241] on icon "button" at bounding box center [612, 244] width 14 height 14
click at [608, 529] on h6 "Delete" at bounding box center [621, 535] width 64 height 18
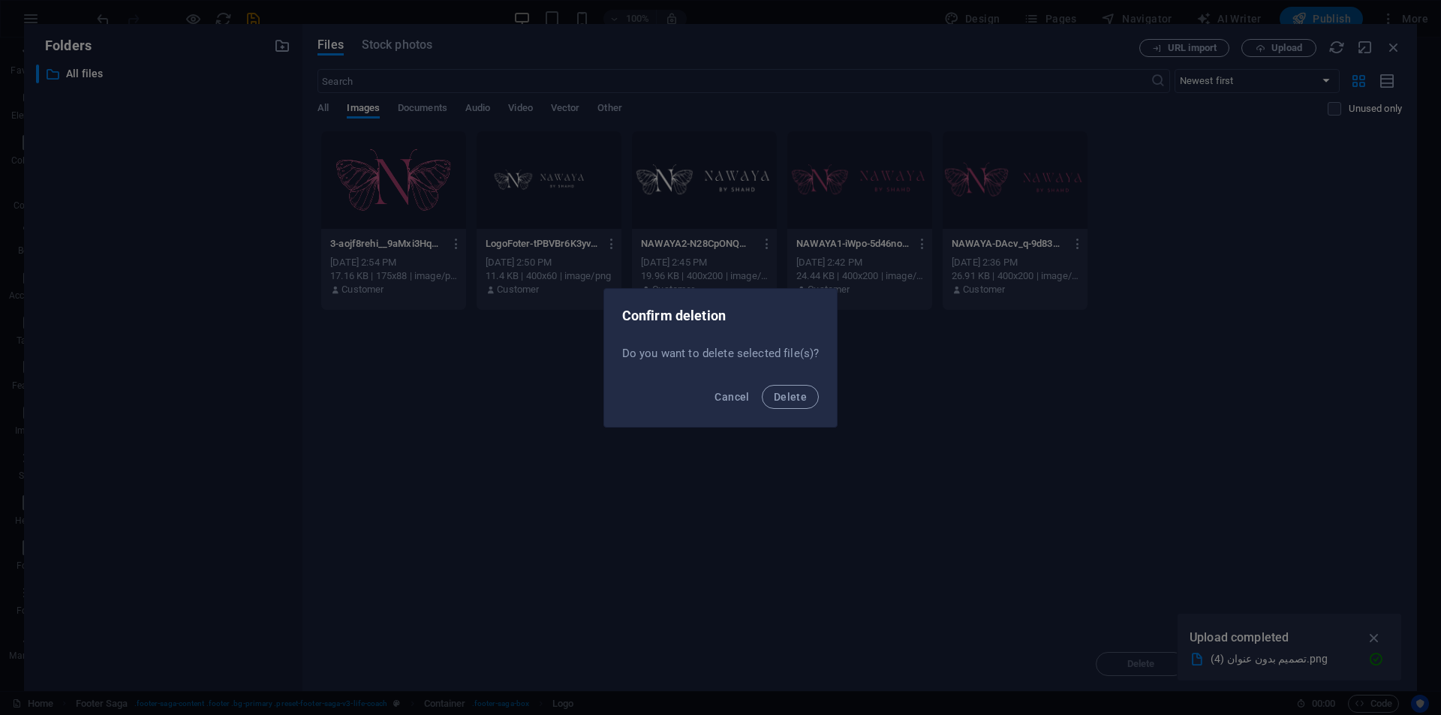
click at [820, 388] on div "Cancel Delete" at bounding box center [720, 401] width 233 height 51
click at [801, 396] on span "Delete" at bounding box center [790, 397] width 33 height 12
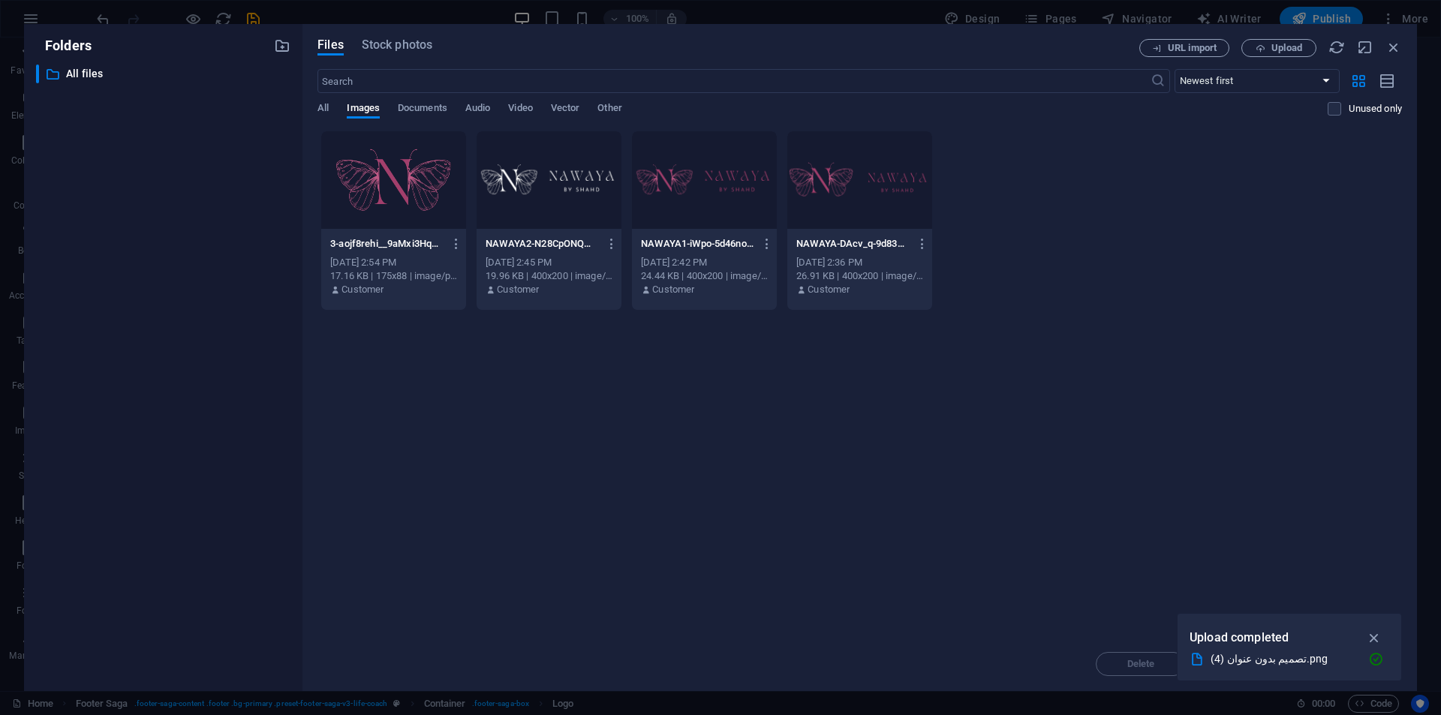
click at [557, 209] on div at bounding box center [549, 180] width 145 height 98
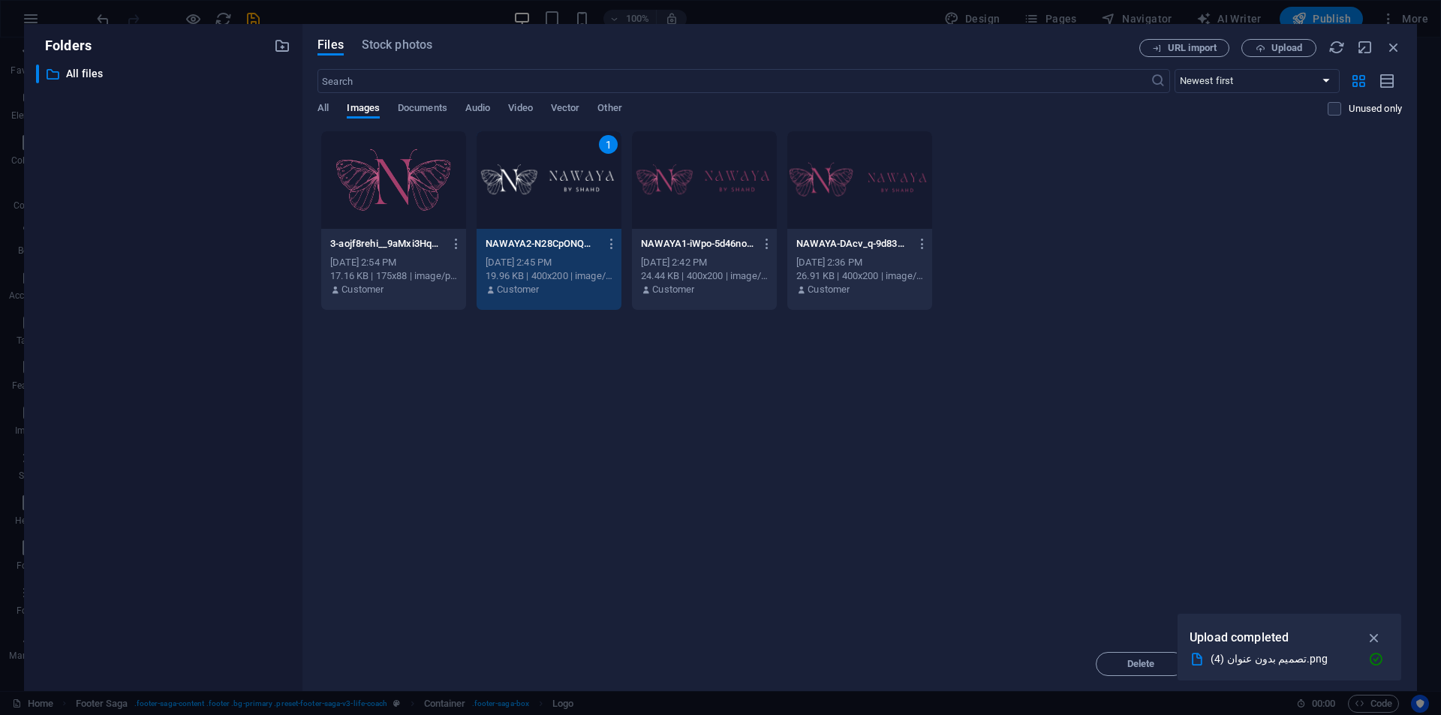
click at [709, 218] on div at bounding box center [704, 180] width 145 height 98
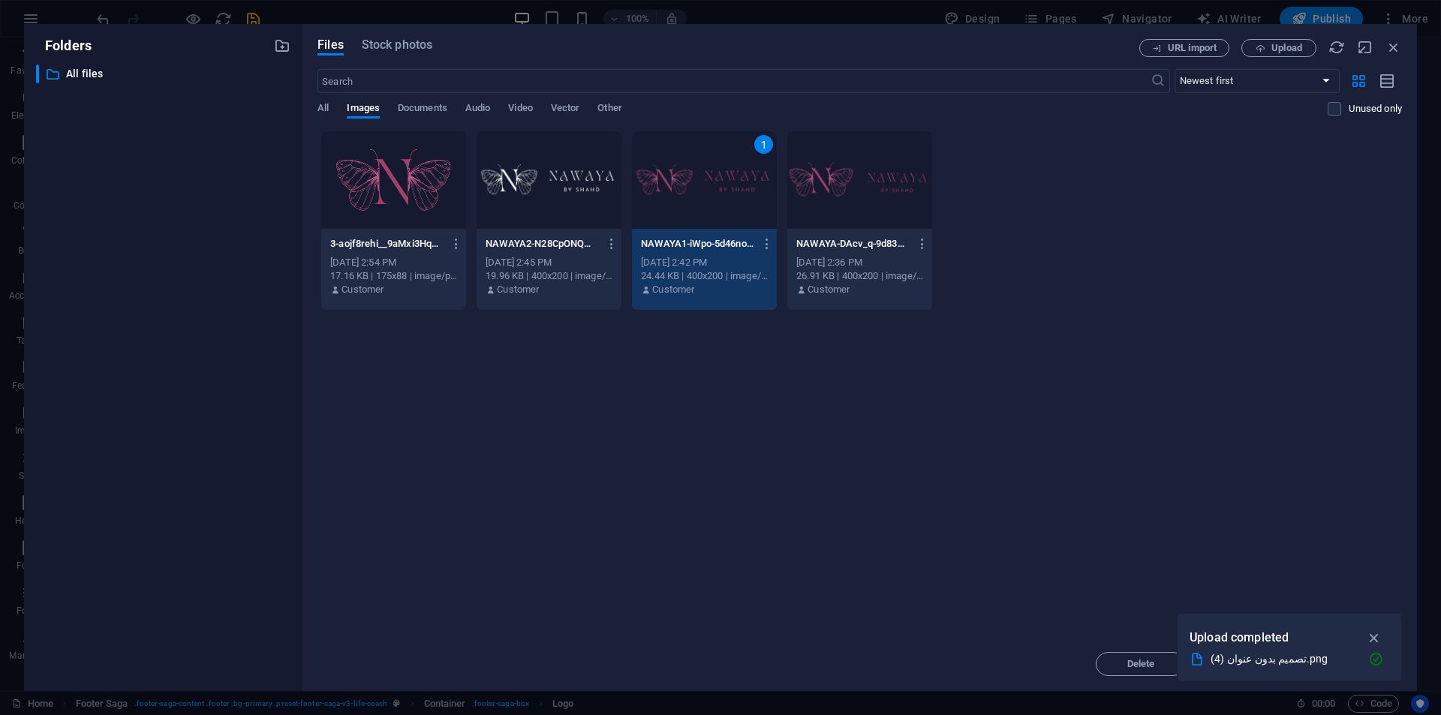
click at [874, 206] on div at bounding box center [860, 180] width 145 height 98
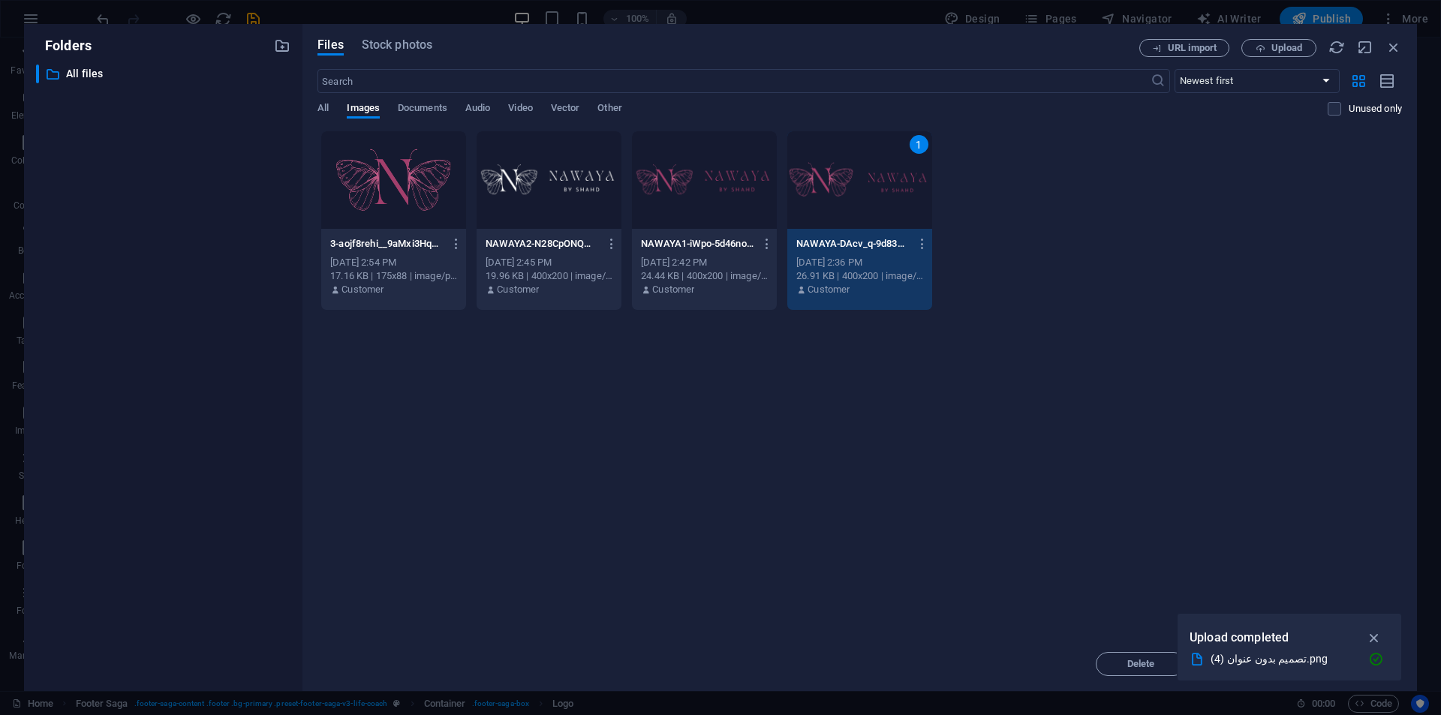
click at [585, 193] on div at bounding box center [549, 180] width 145 height 98
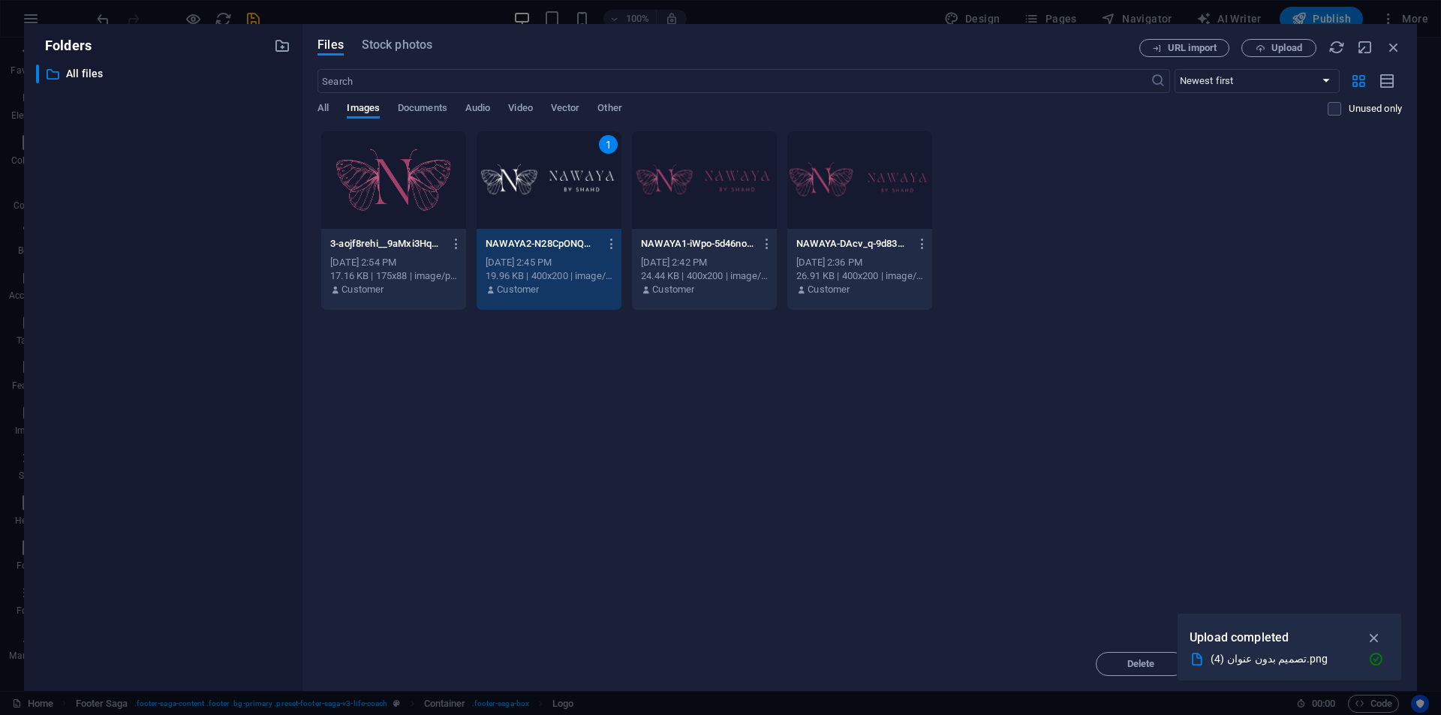
click at [584, 192] on div "1" at bounding box center [549, 180] width 145 height 98
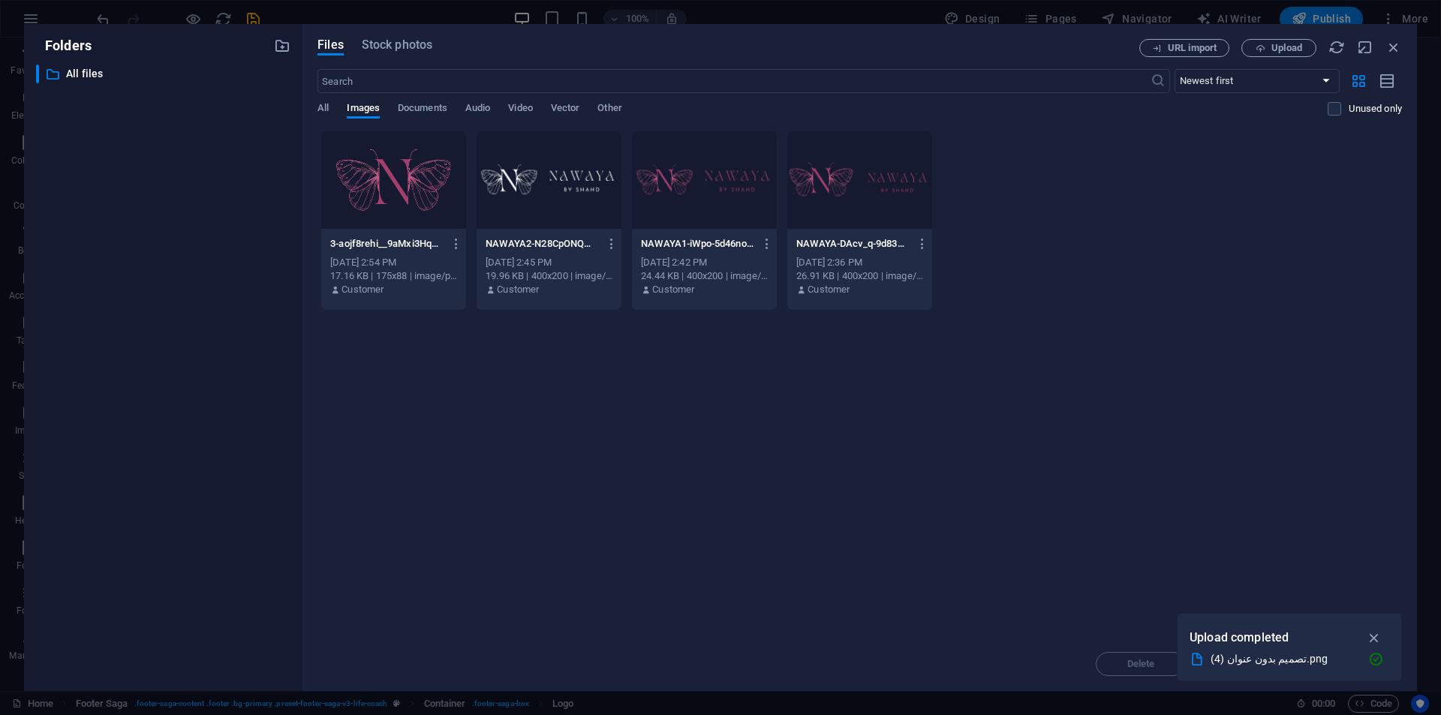
click at [722, 193] on div at bounding box center [704, 180] width 145 height 98
click at [877, 213] on div at bounding box center [860, 180] width 145 height 98
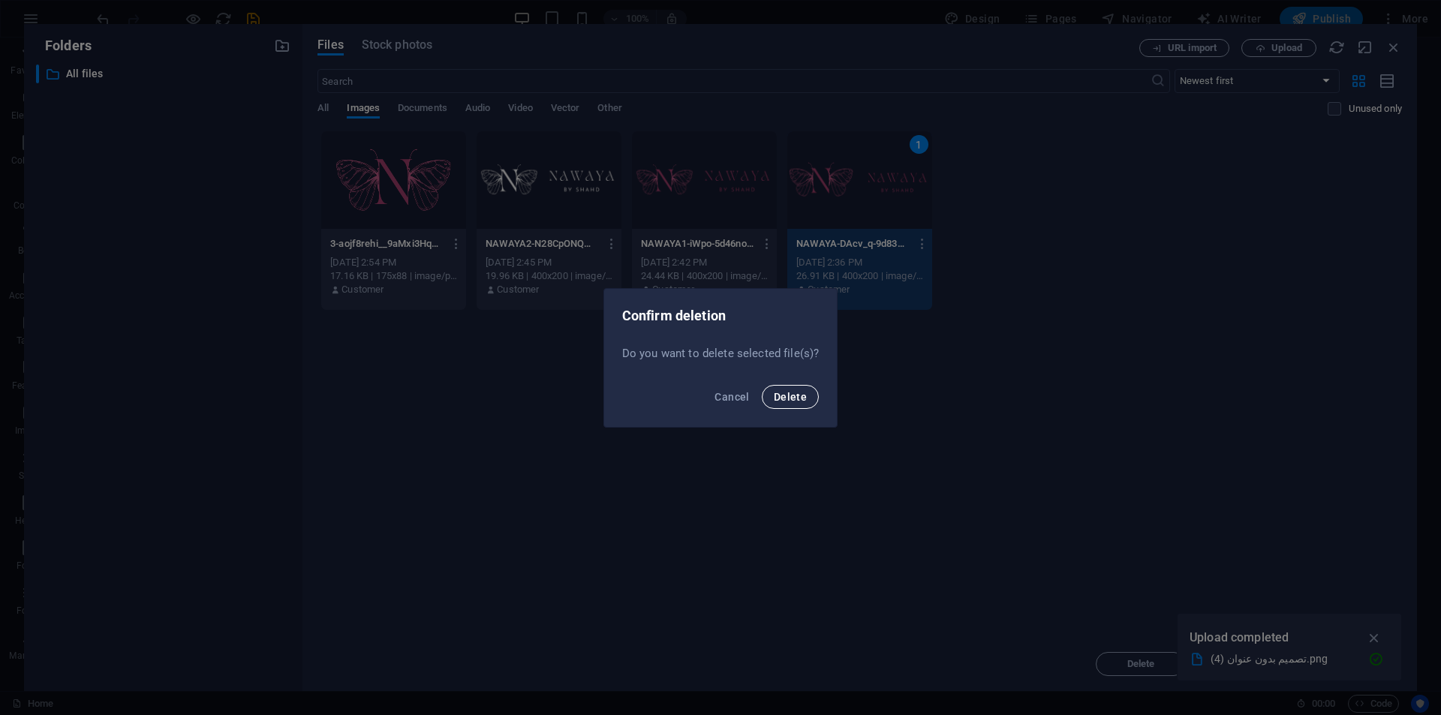
click at [782, 396] on span "Delete" at bounding box center [790, 397] width 33 height 12
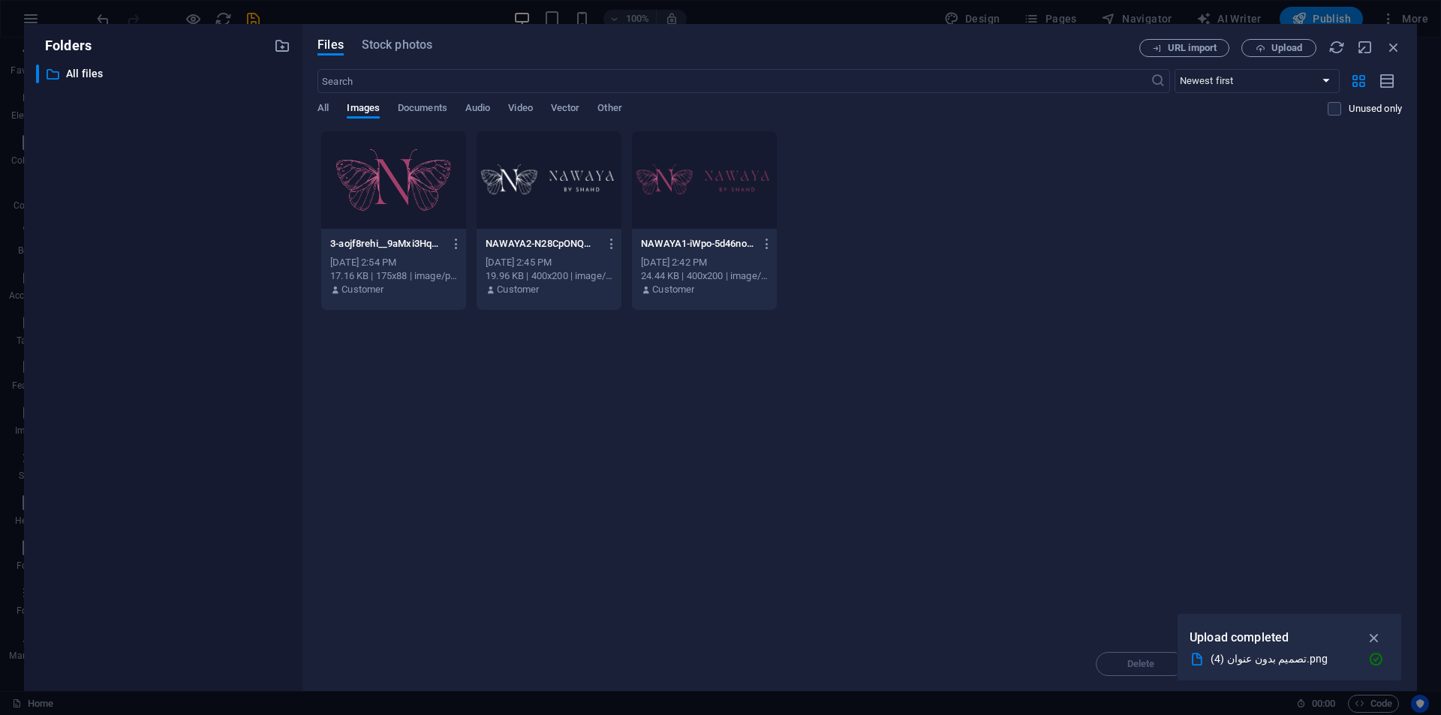
click at [682, 203] on div at bounding box center [704, 180] width 145 height 98
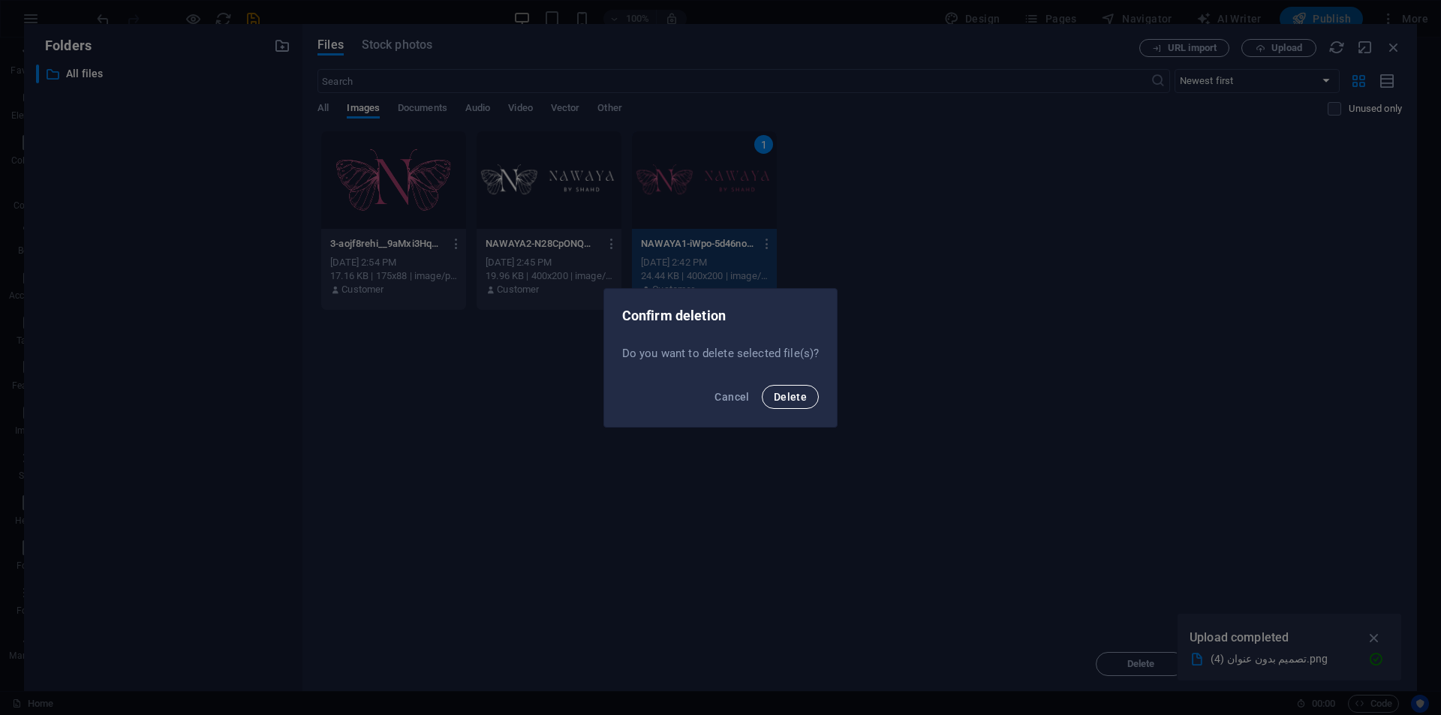
click at [790, 393] on span "Delete" at bounding box center [790, 397] width 33 height 12
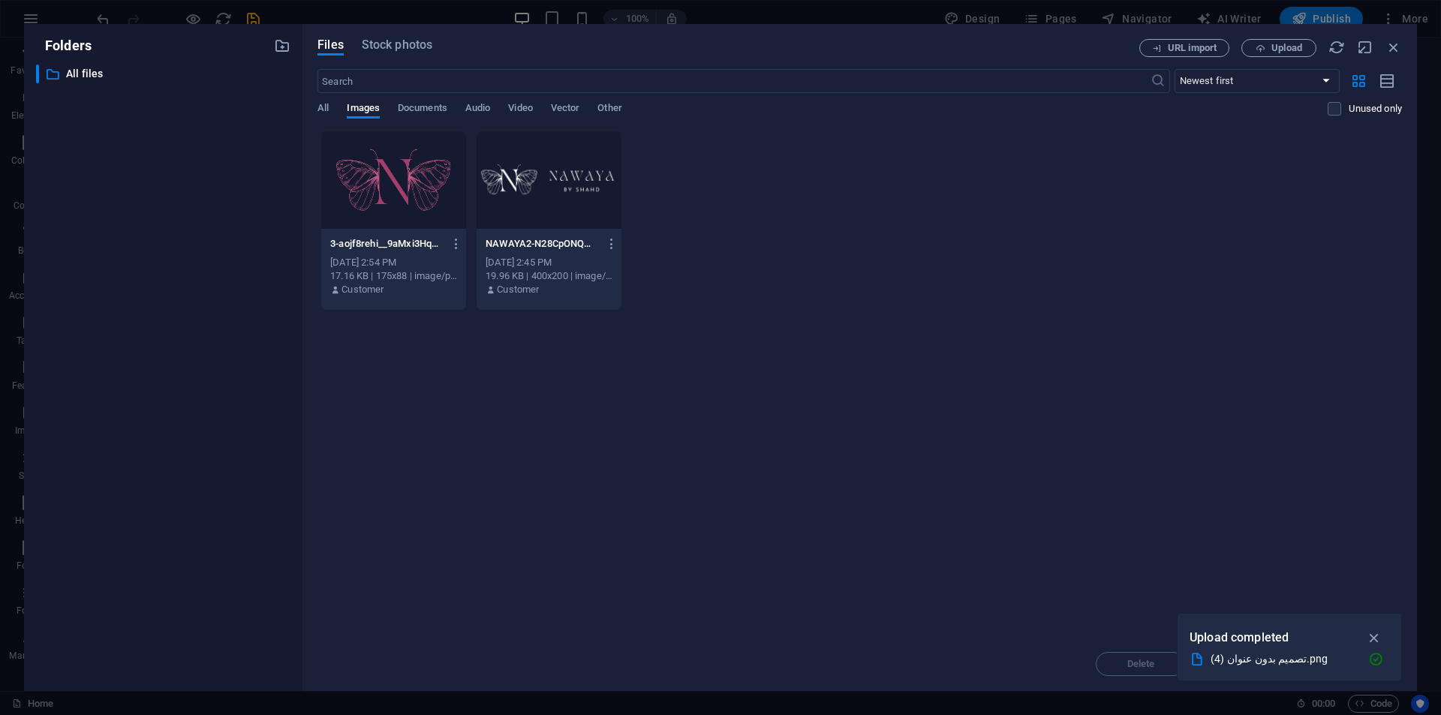
click at [584, 214] on div at bounding box center [549, 180] width 145 height 98
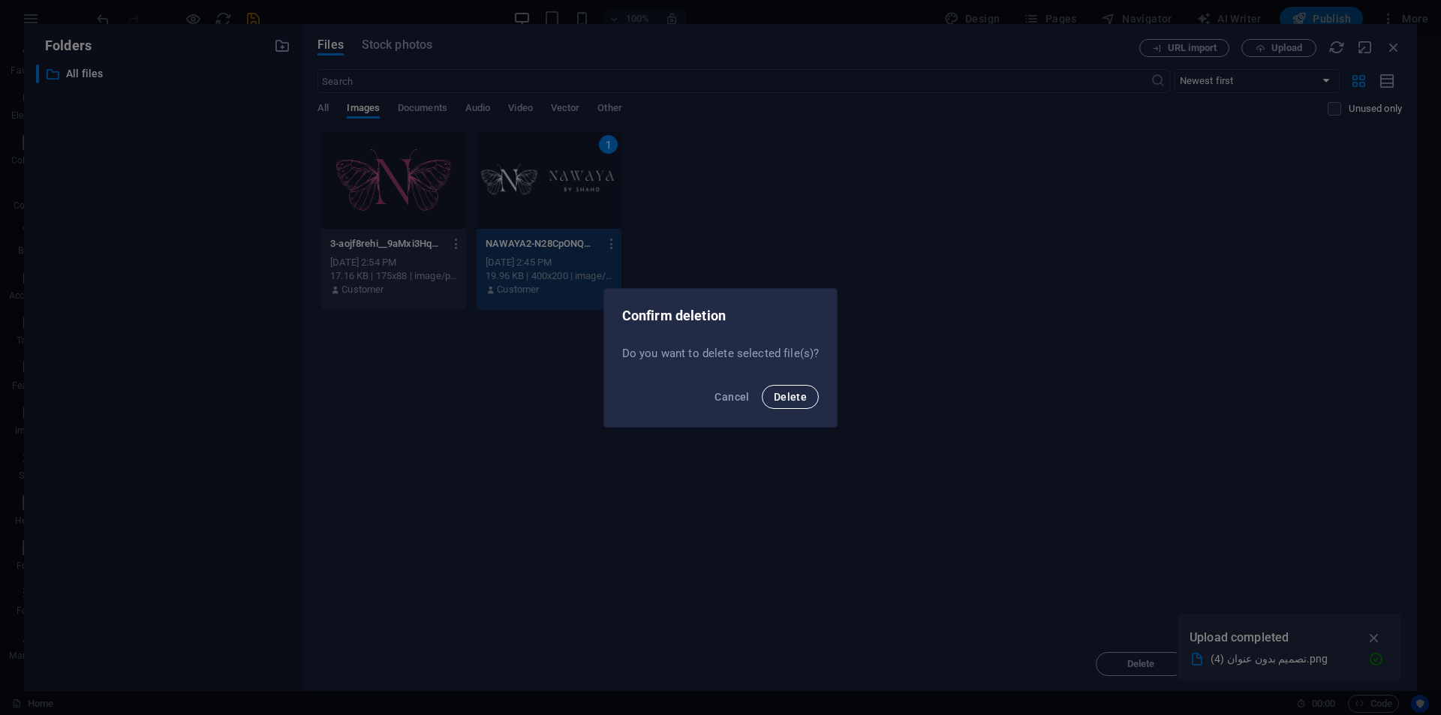
drag, startPoint x: 800, startPoint y: 404, endPoint x: 796, endPoint y: 395, distance: 9.8
click at [796, 395] on button "Delete" at bounding box center [790, 397] width 57 height 24
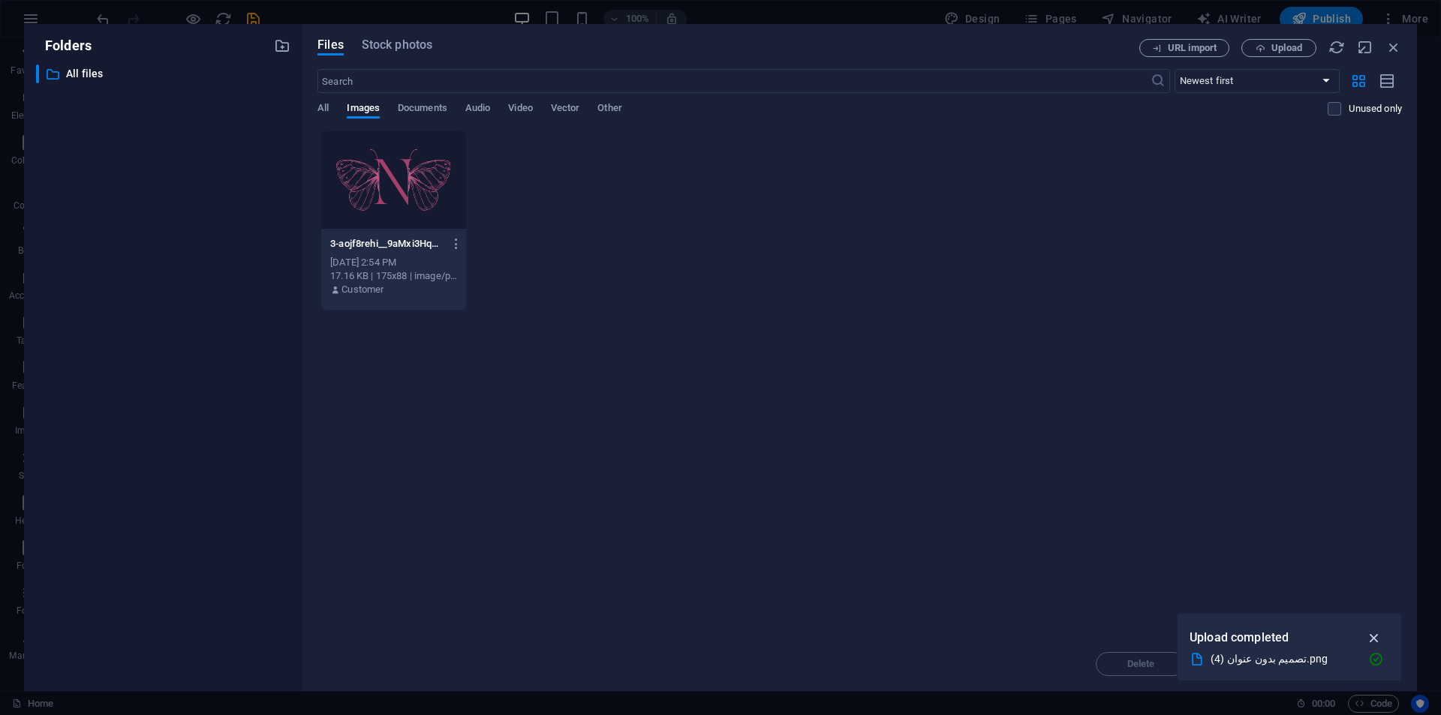
click at [1368, 635] on icon "button" at bounding box center [1374, 638] width 17 height 17
click at [1282, 47] on span "Upload" at bounding box center [1287, 48] width 31 height 9
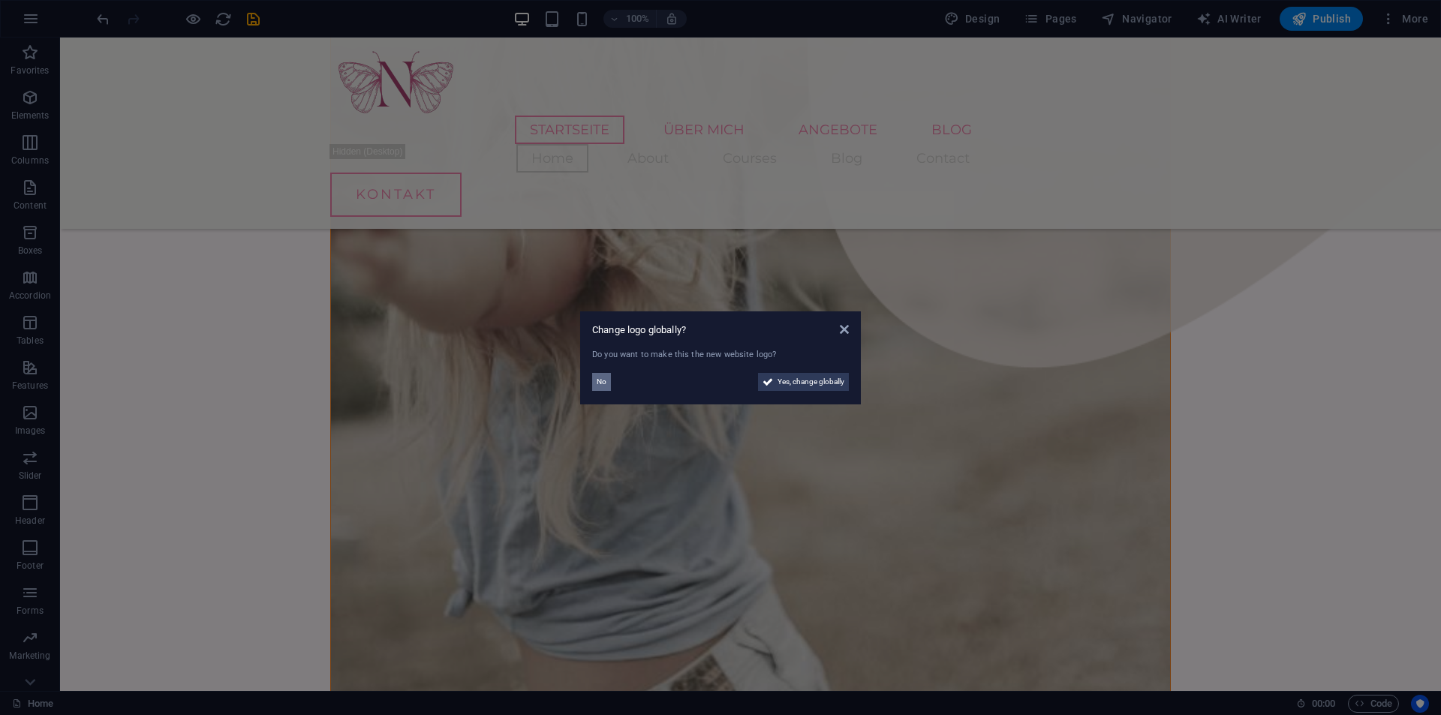
click at [600, 381] on span "No" at bounding box center [602, 382] width 10 height 18
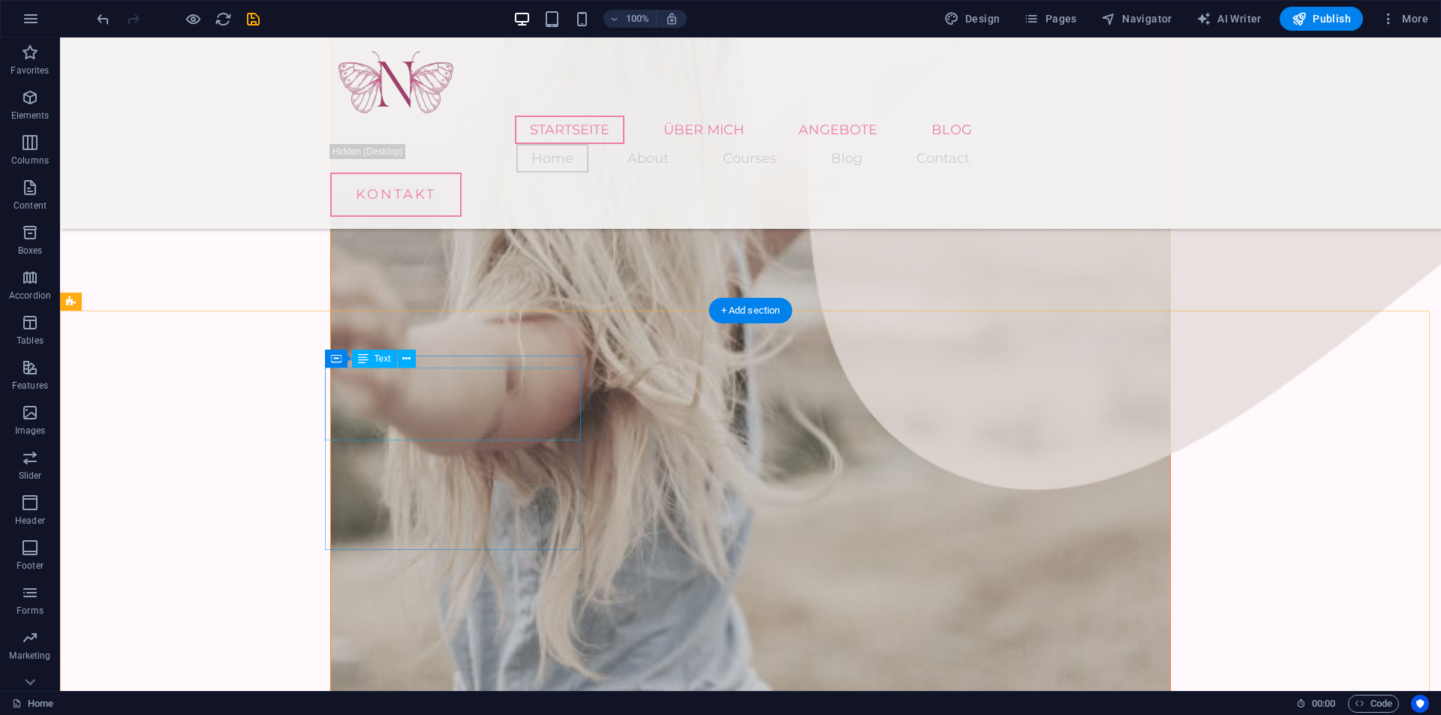
scroll to position [1905, 0]
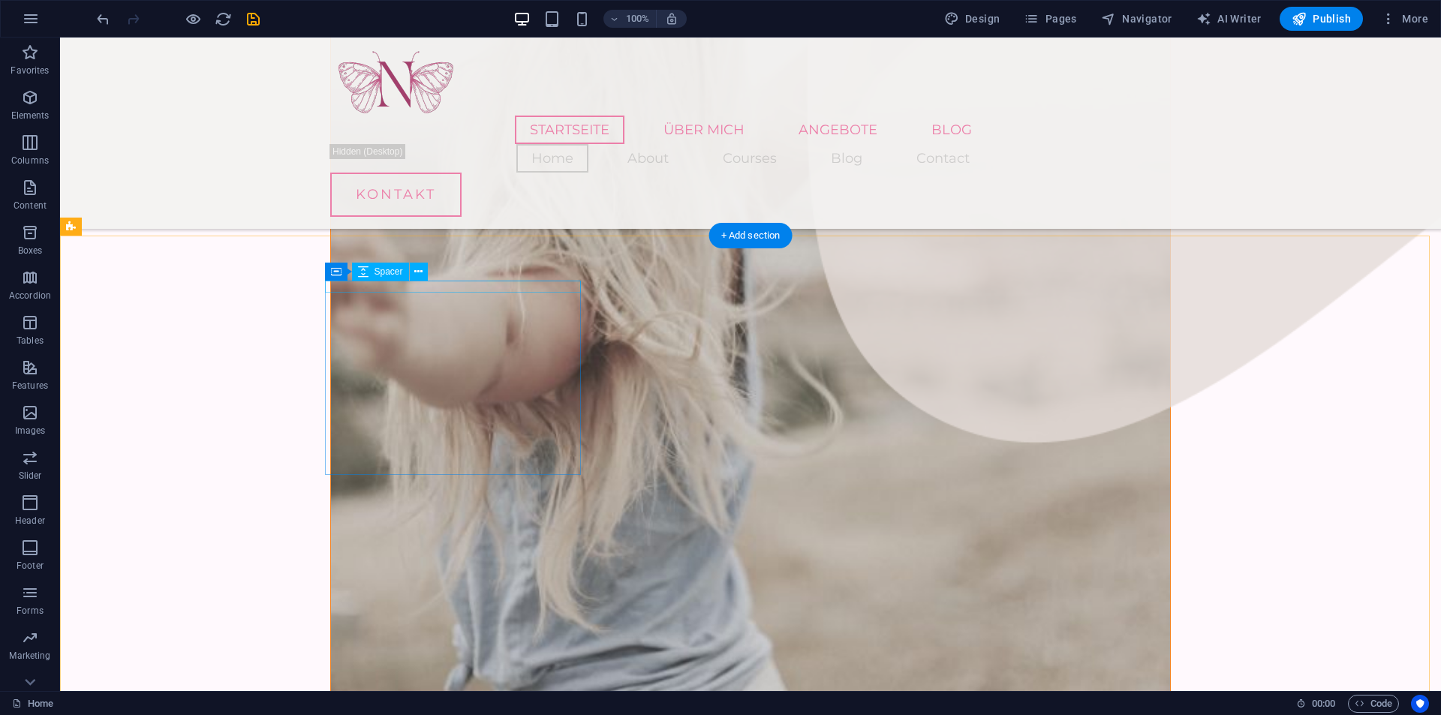
select select "px"
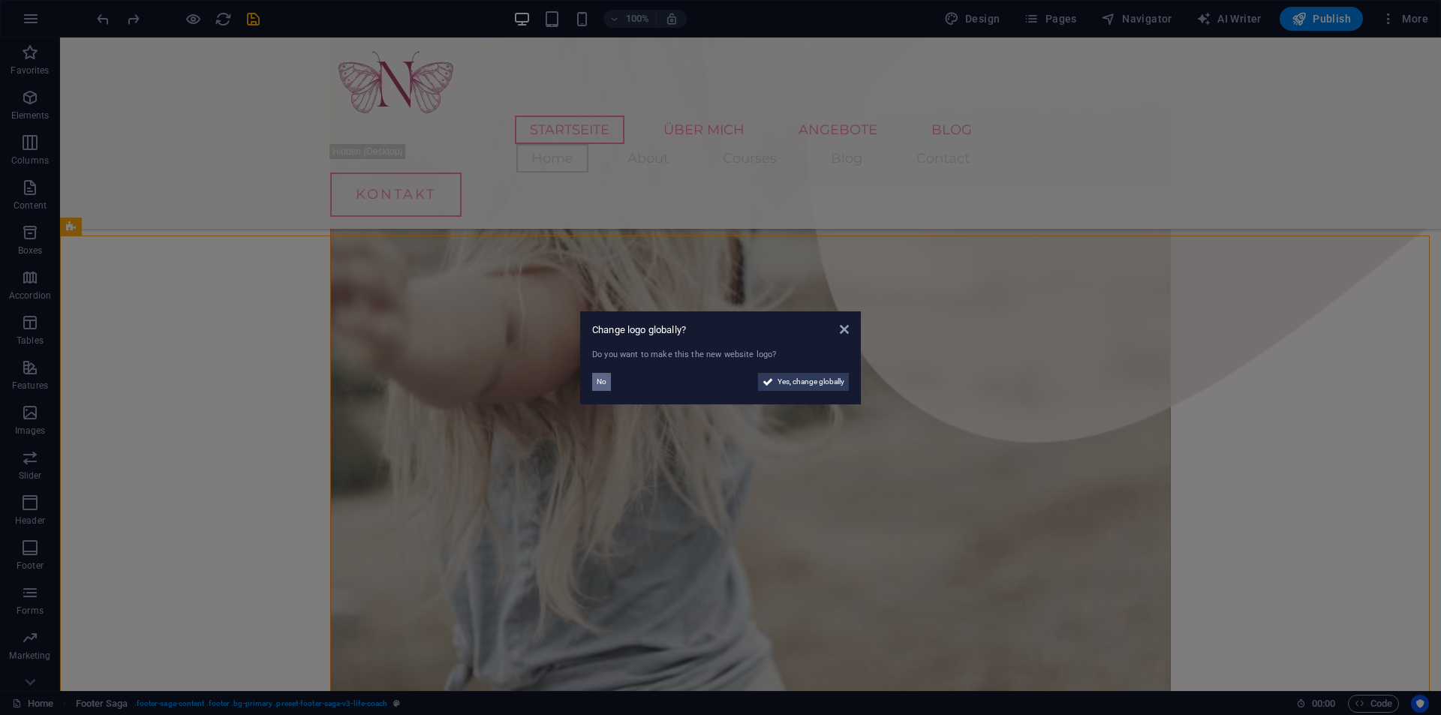
click at [599, 379] on span "No" at bounding box center [602, 382] width 10 height 18
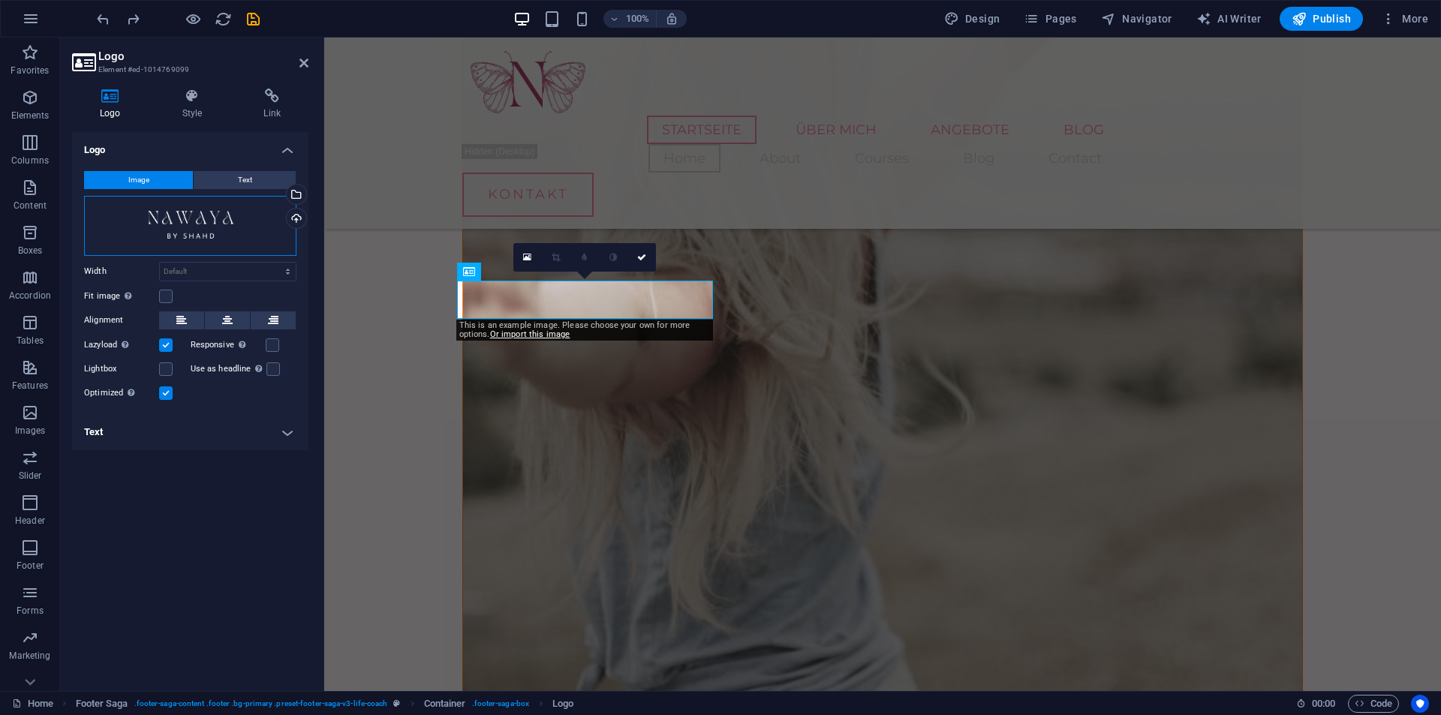
click at [252, 209] on div "Drag files here, click to choose files or select files from Files or our free s…" at bounding box center [190, 226] width 212 height 60
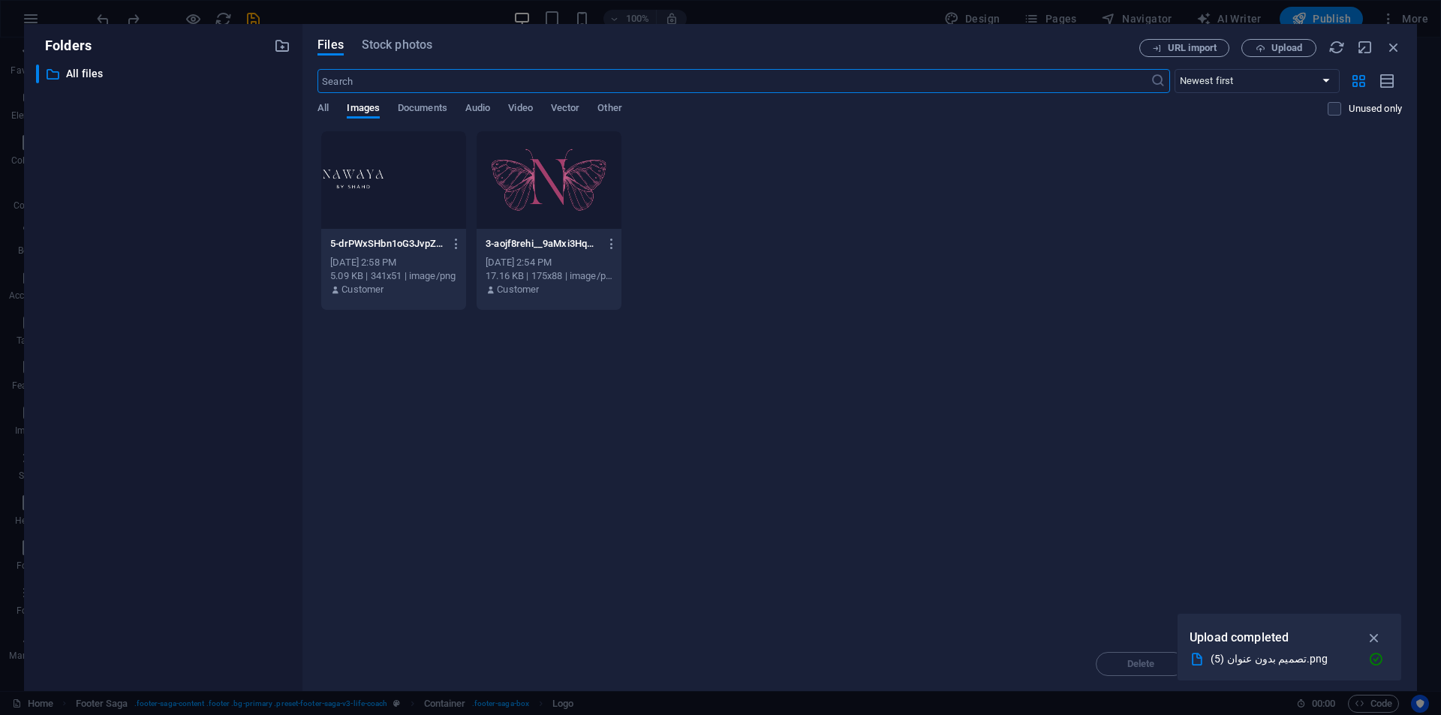
scroll to position [1881, 0]
click at [444, 173] on div at bounding box center [393, 180] width 145 height 98
click at [444, 173] on div "1" at bounding box center [393, 180] width 145 height 98
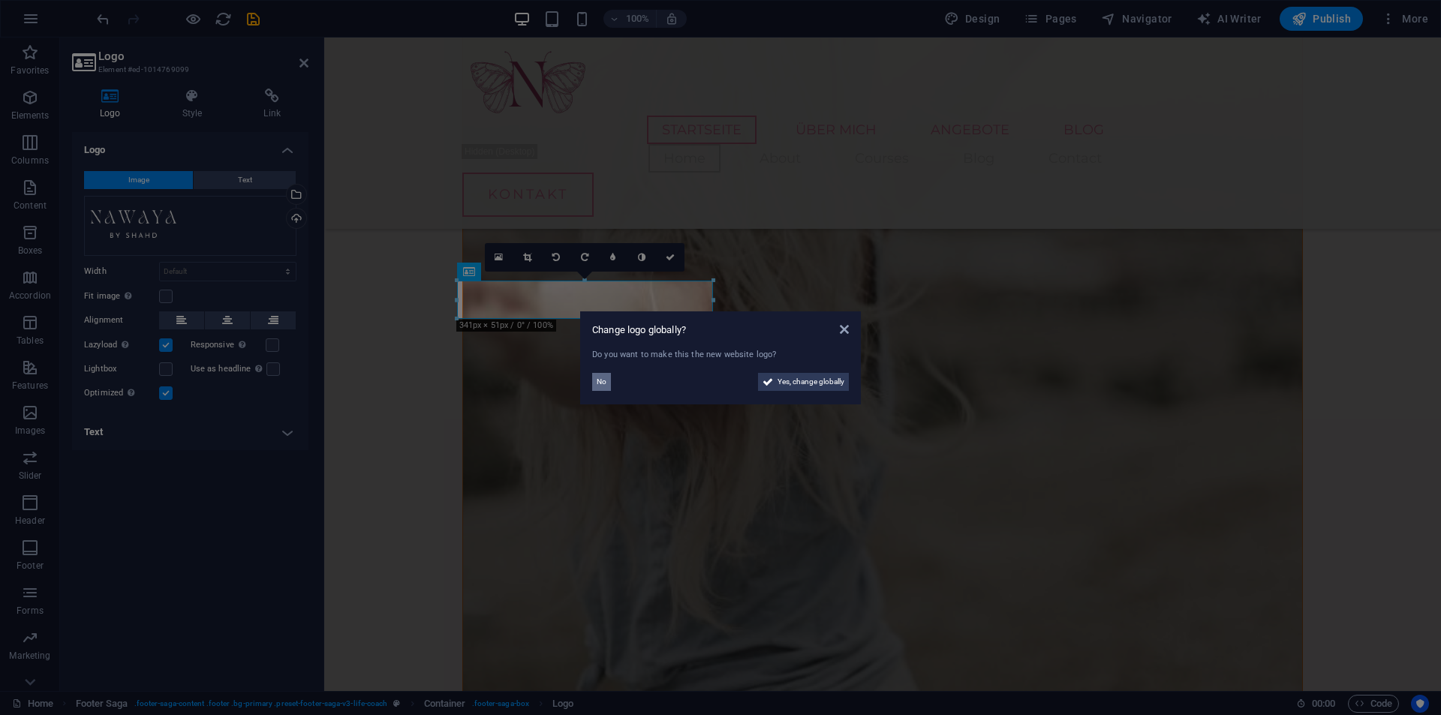
click at [604, 381] on span "No" at bounding box center [602, 382] width 10 height 18
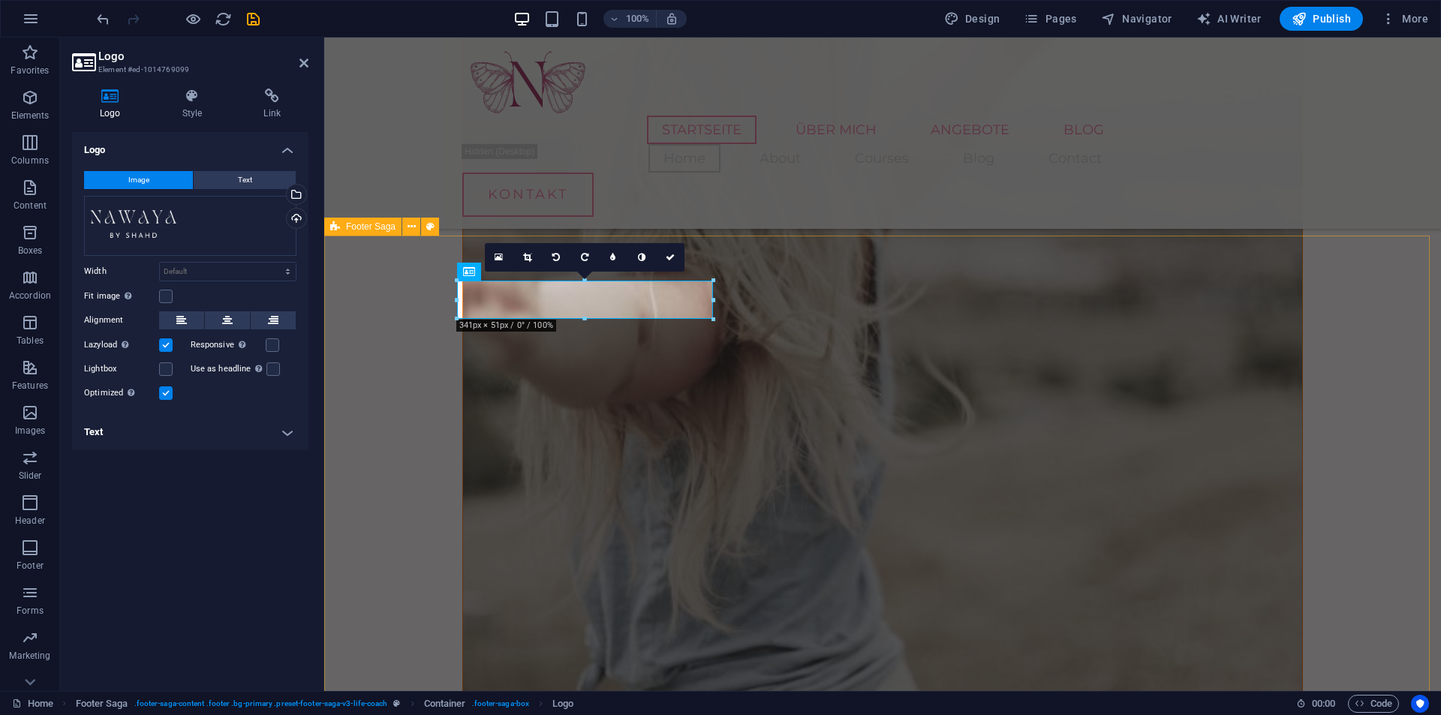
select select "footer"
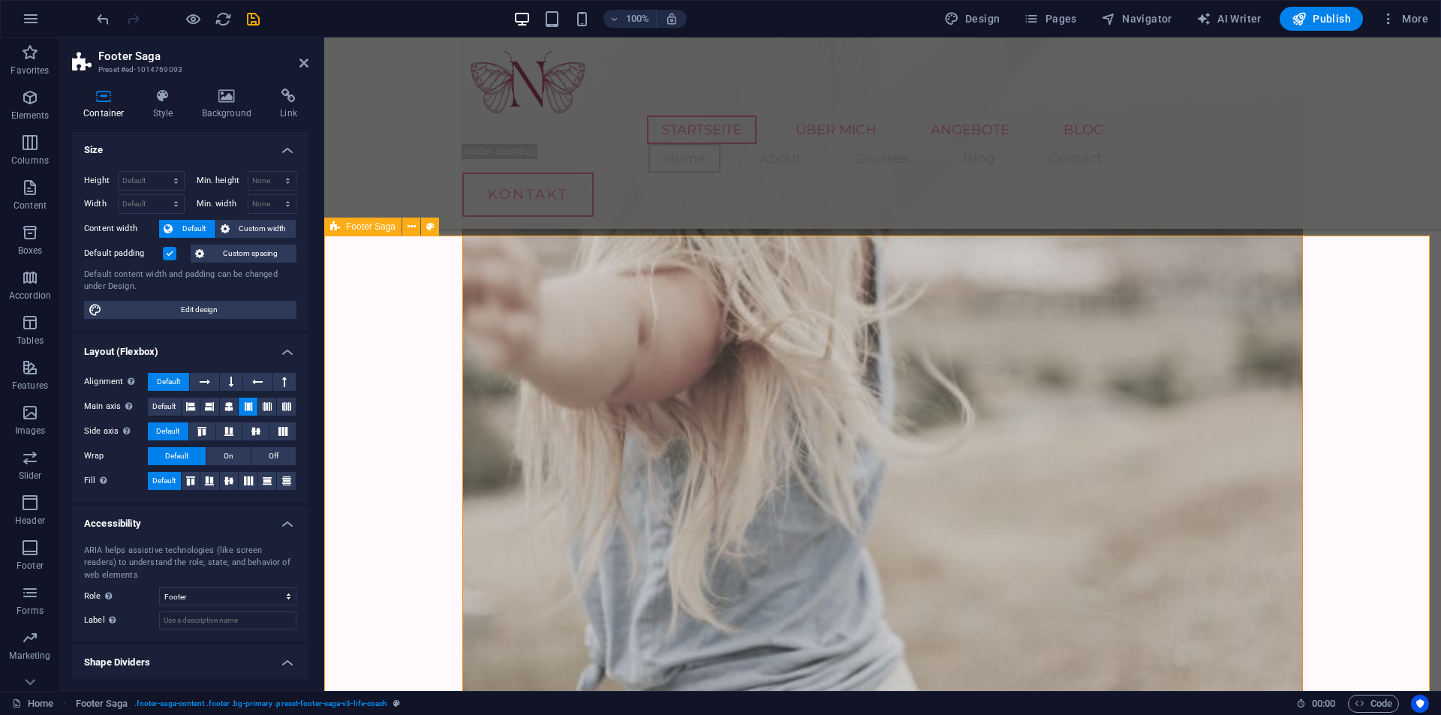
click at [253, 23] on icon "save" at bounding box center [253, 19] width 17 height 17
